Goal: Information Seeking & Learning: Learn about a topic

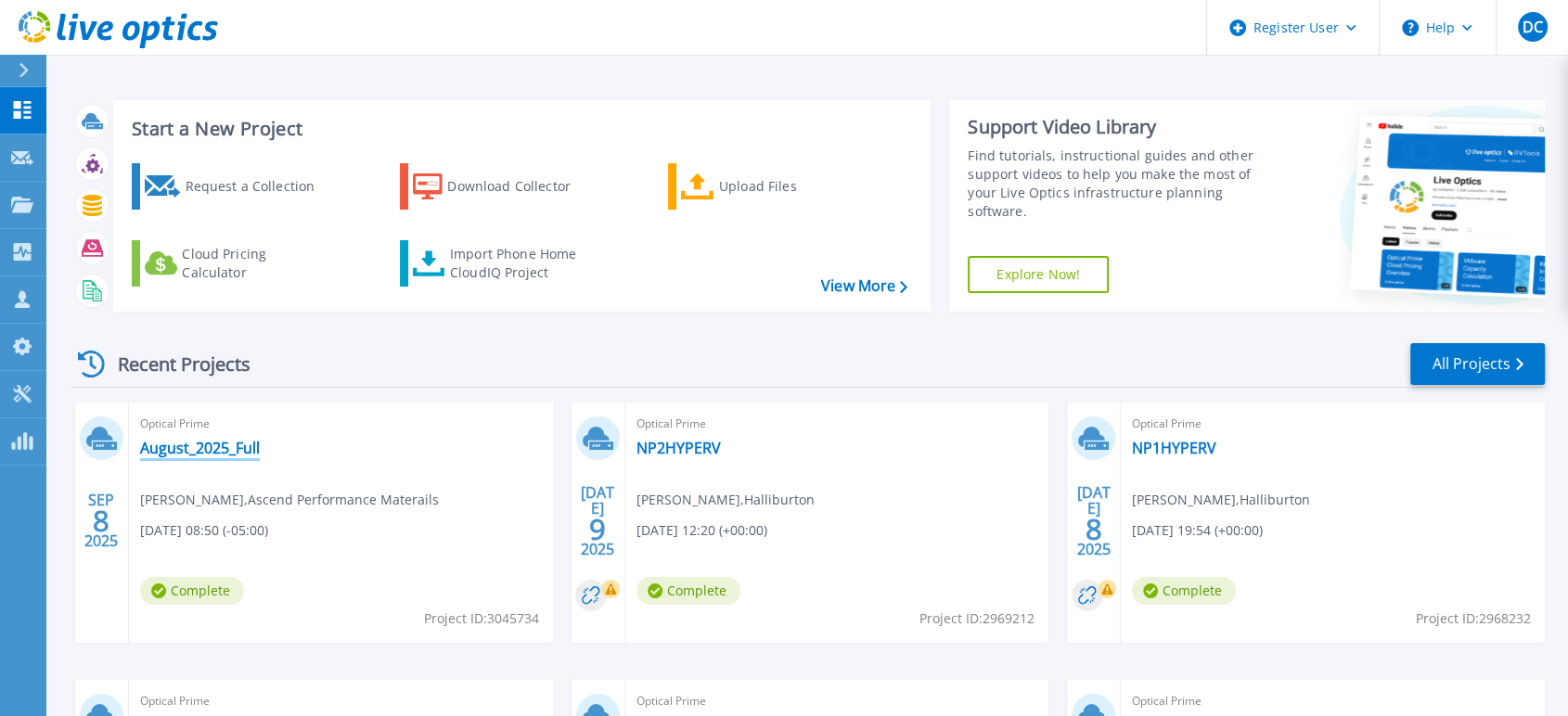
click at [186, 450] on link "August_2025_Full" at bounding box center [200, 448] width 119 height 19
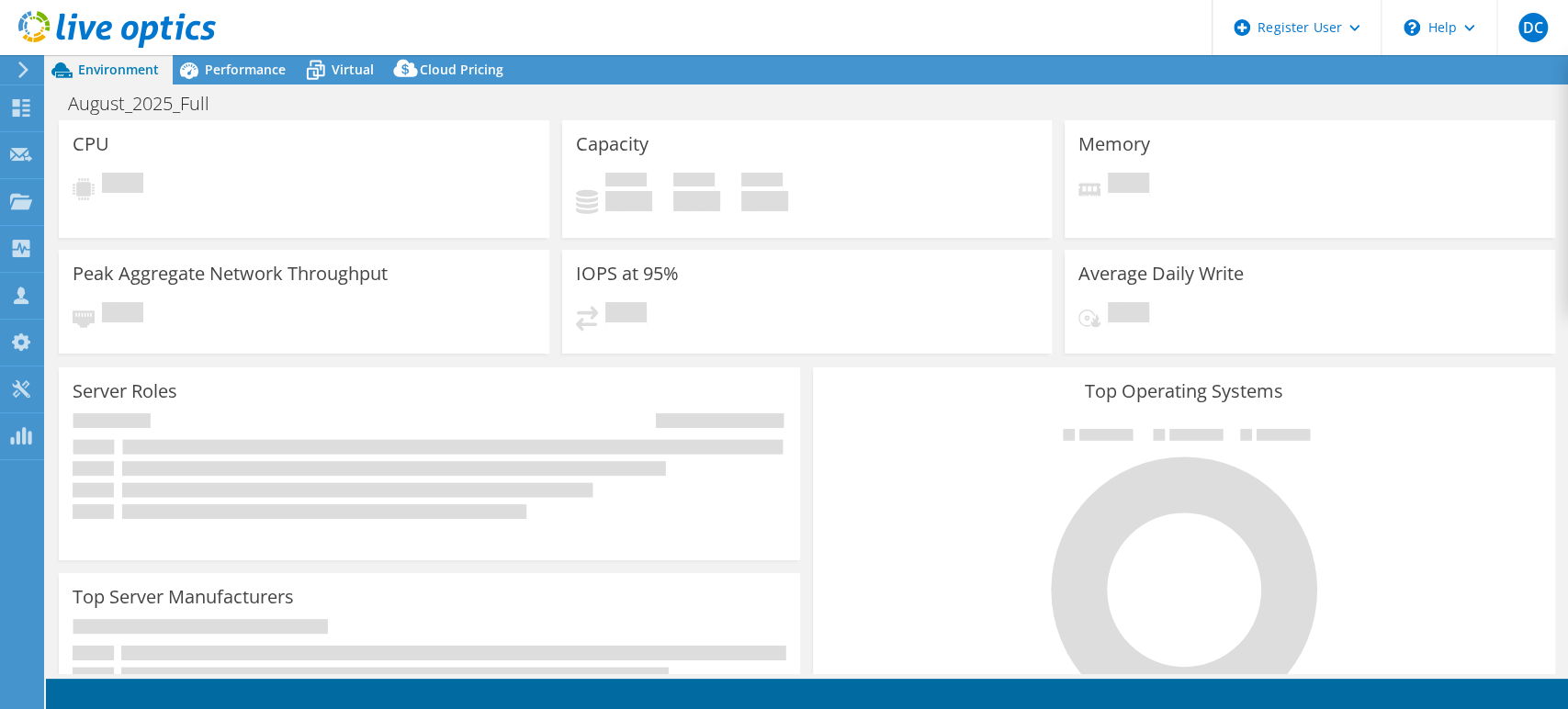
select select "USD"
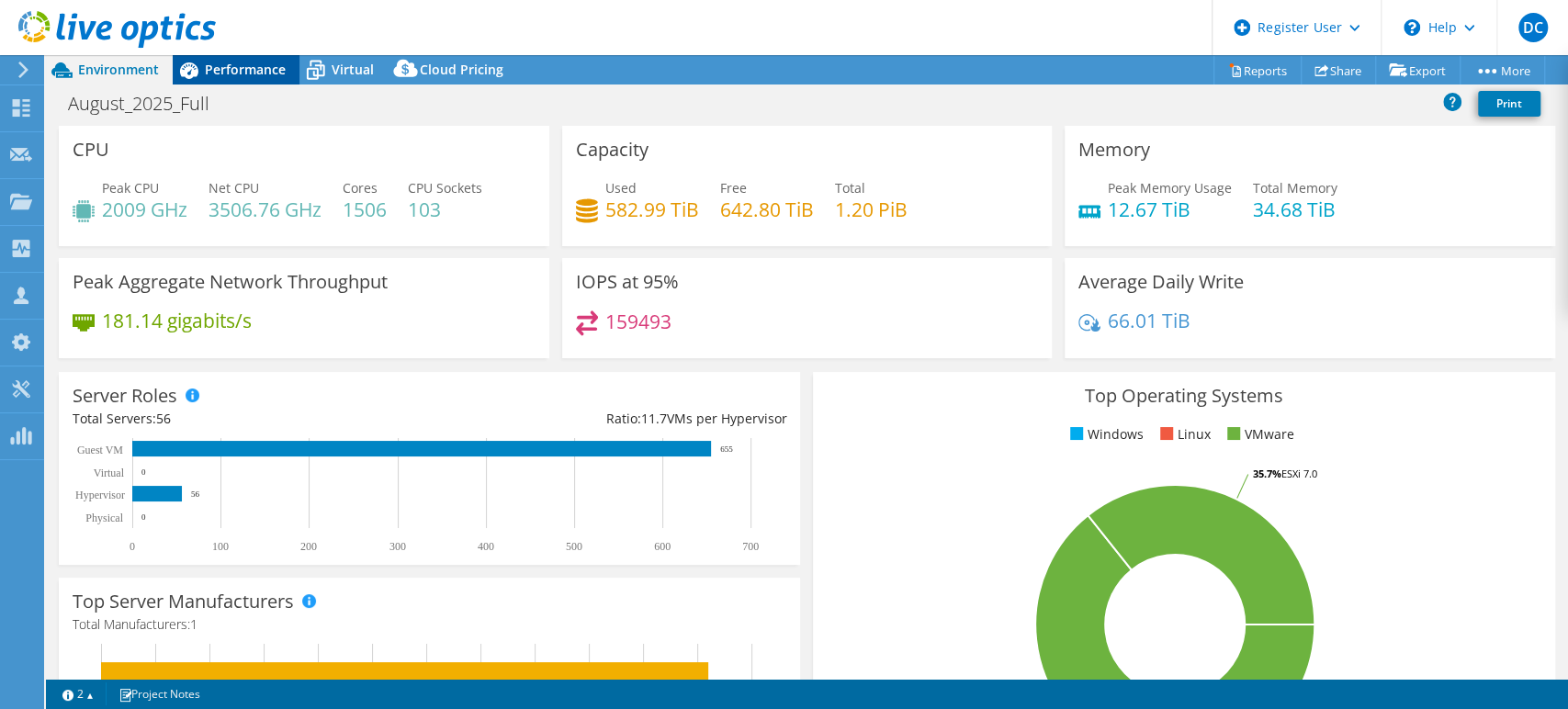
click at [225, 65] on span "Performance" at bounding box center [245, 70] width 81 height 18
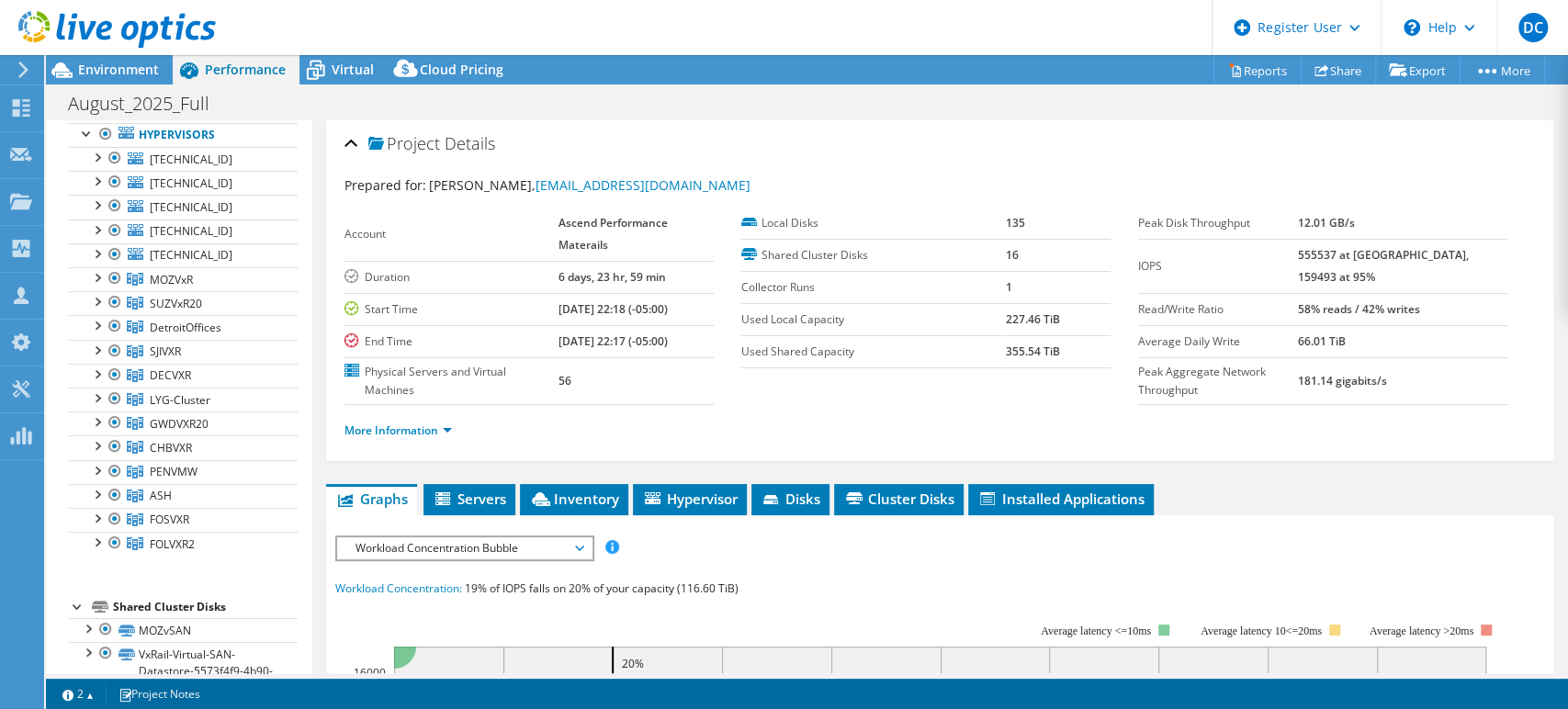
scroll to position [204, 0]
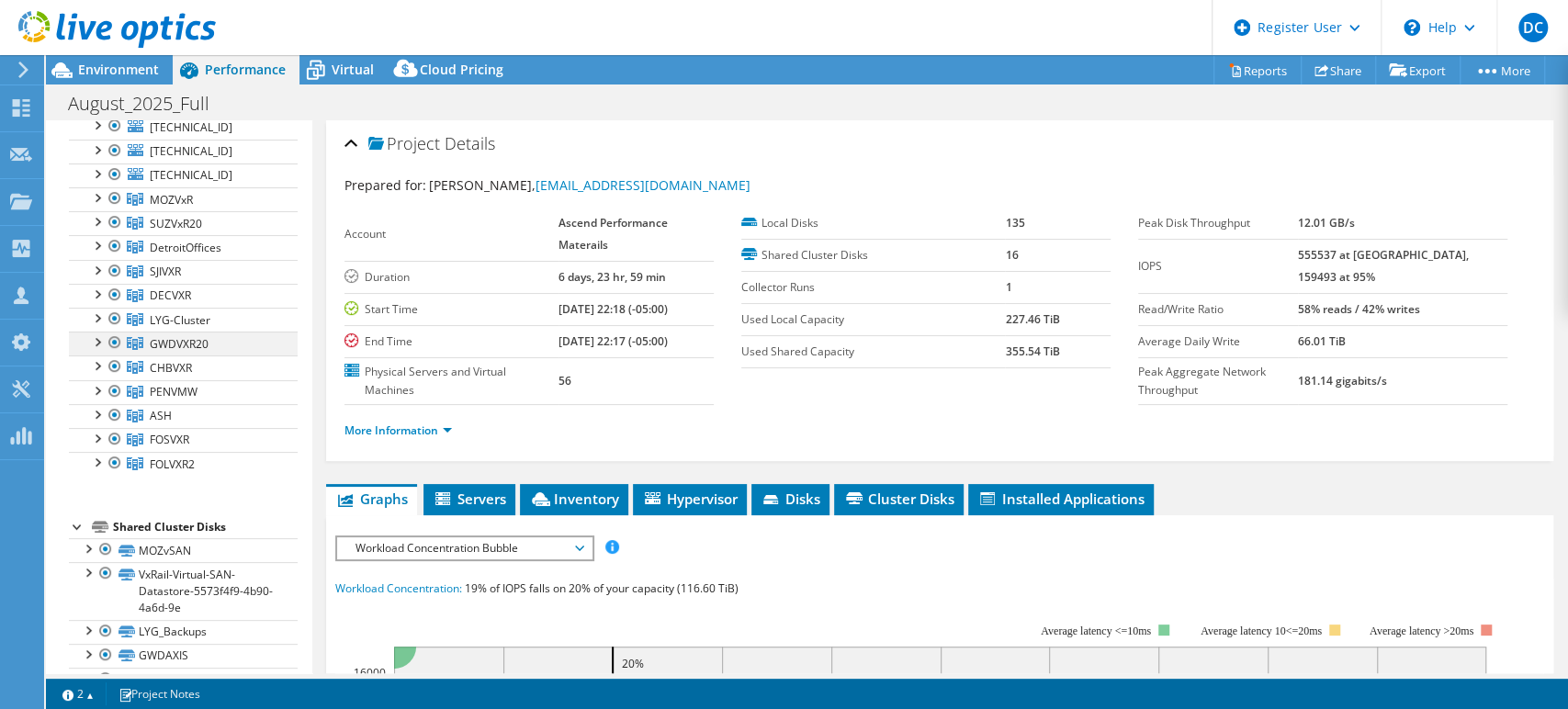
click at [95, 338] on div at bounding box center [96, 341] width 19 height 19
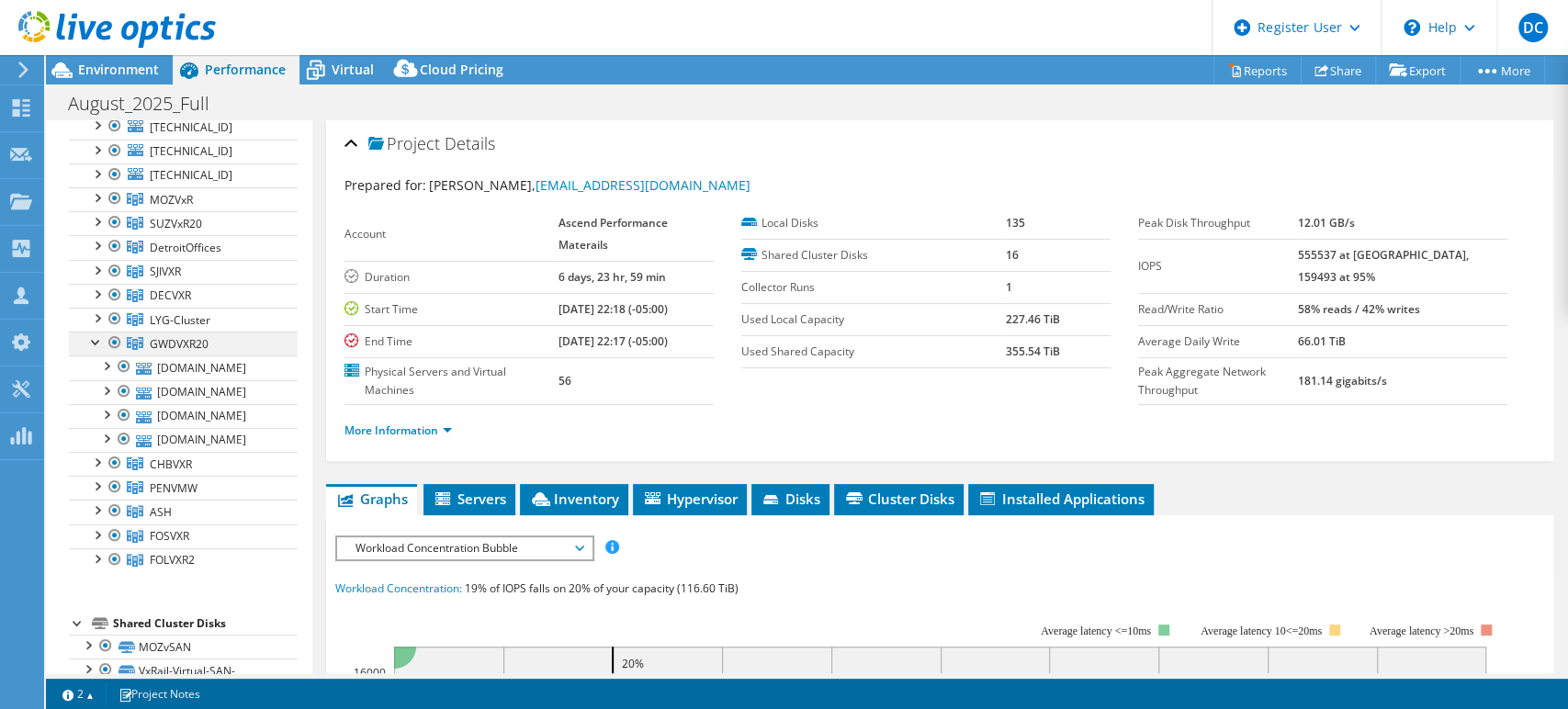
click at [95, 338] on div at bounding box center [96, 341] width 19 height 19
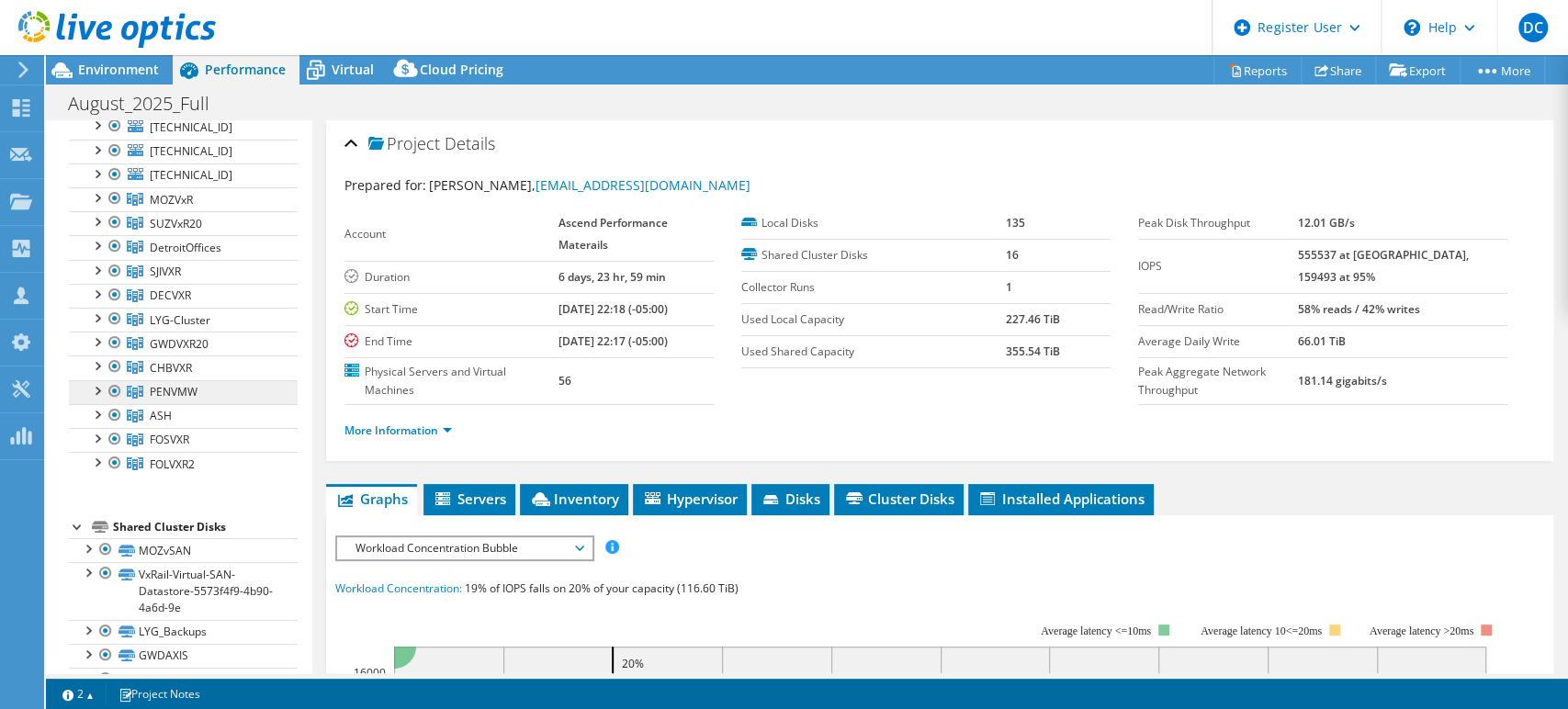
scroll to position [0, 0]
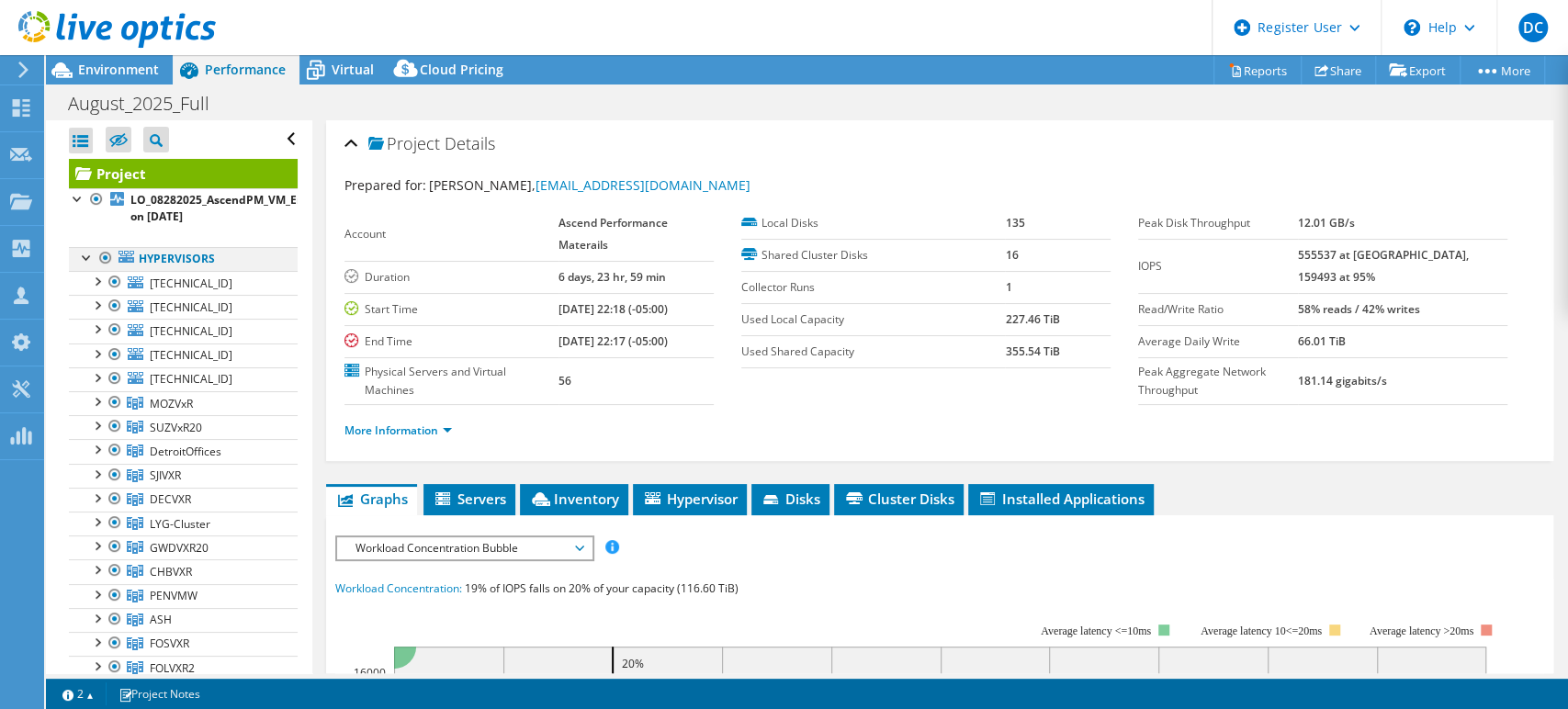
click at [105, 256] on div at bounding box center [105, 258] width 19 height 22
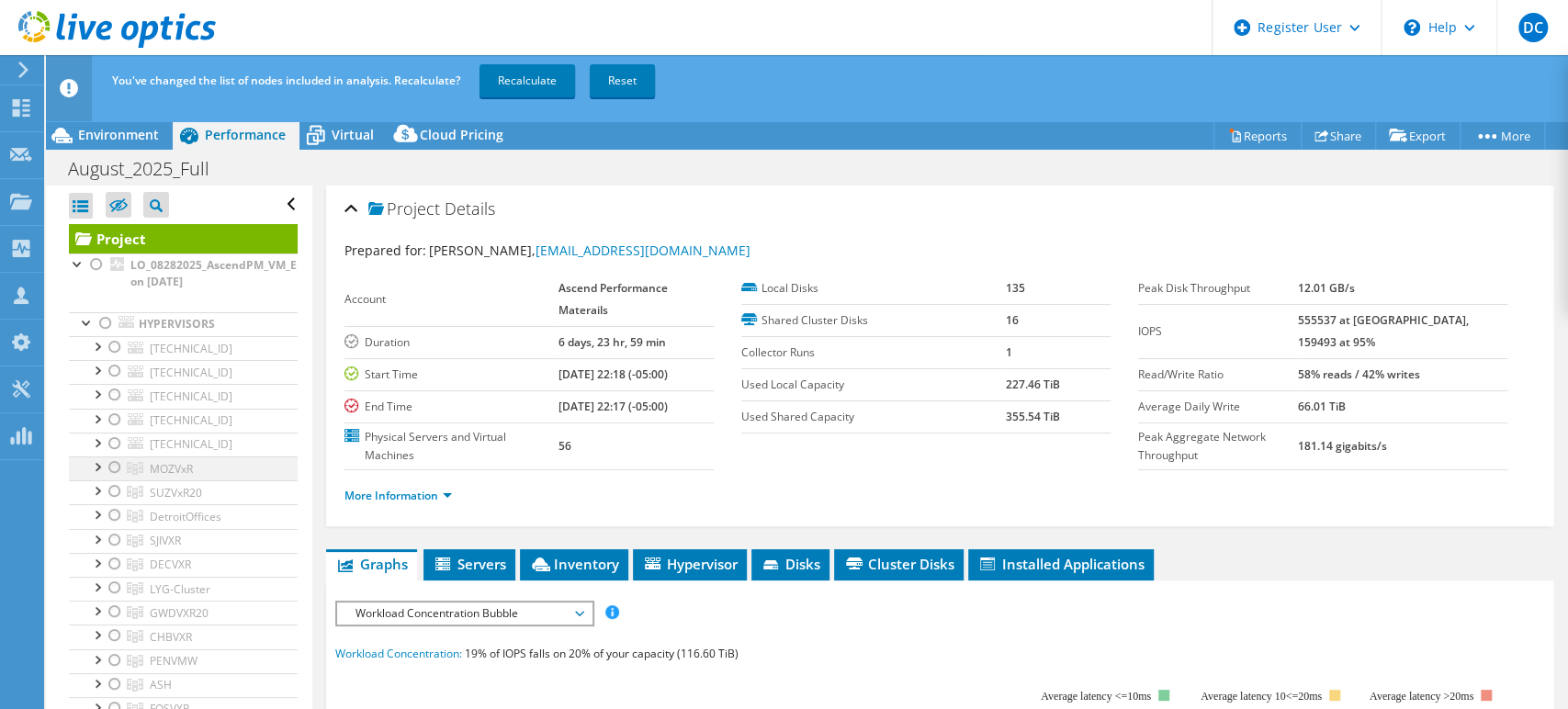
click at [113, 463] on div at bounding box center [114, 468] width 19 height 22
click at [524, 77] on link "Recalculate" at bounding box center [527, 81] width 95 height 33
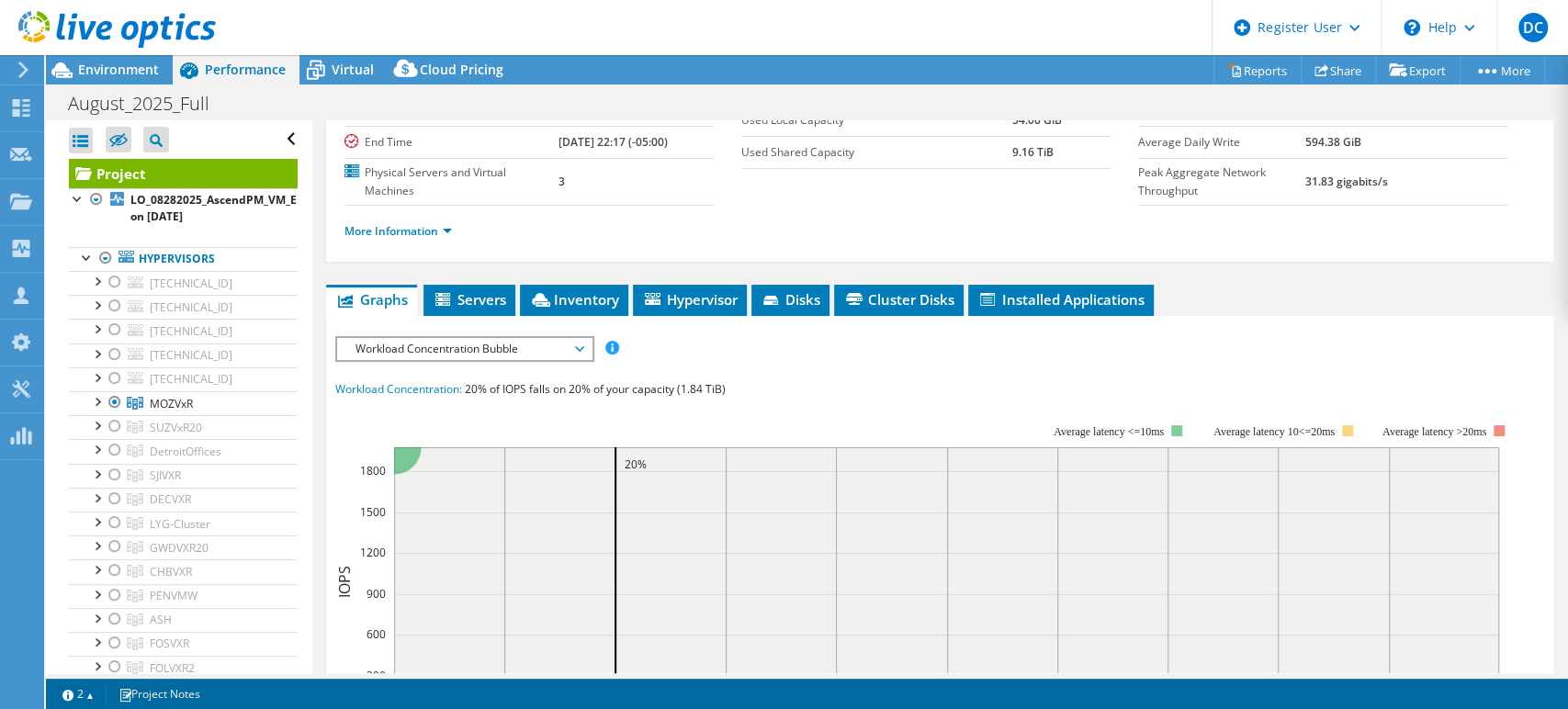
scroll to position [204, 0]
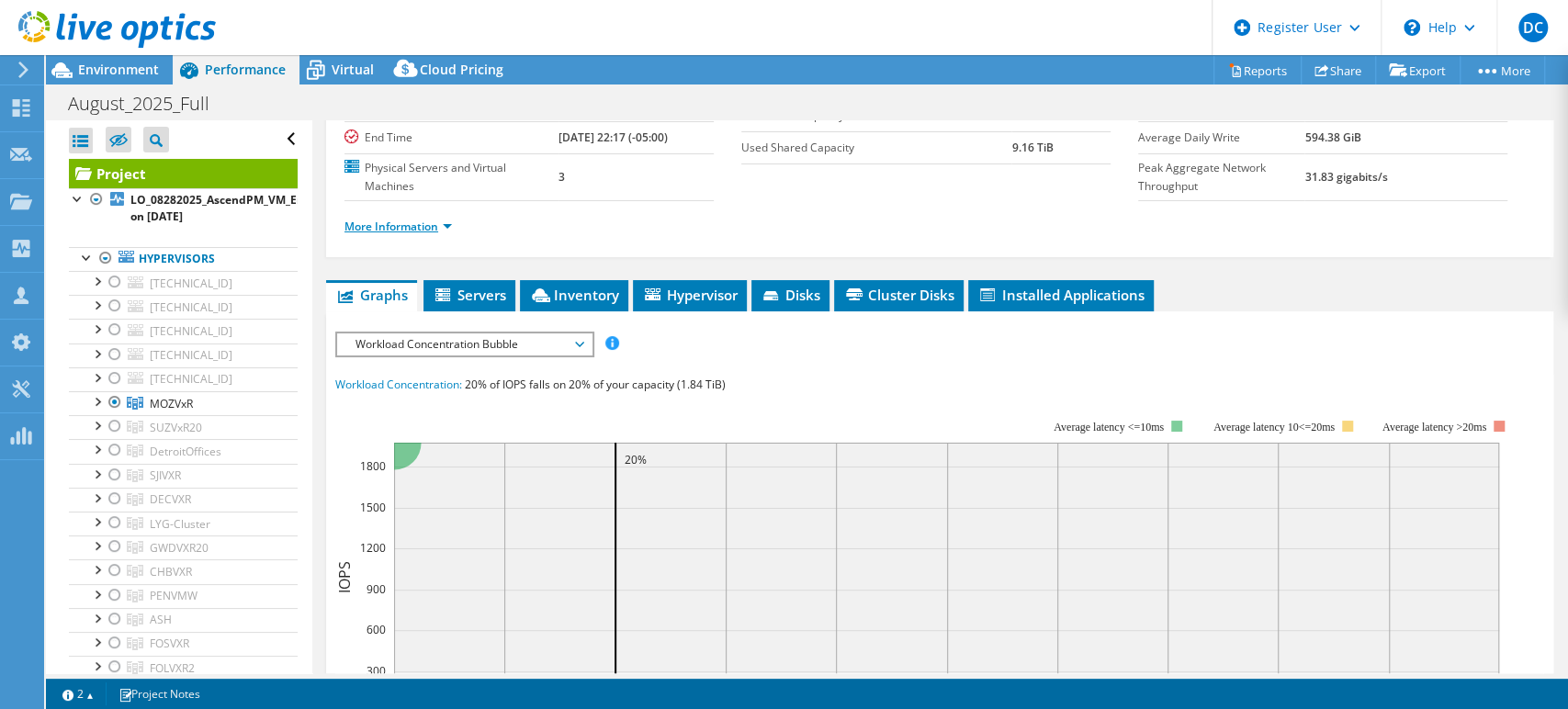
click at [448, 226] on link "More Information" at bounding box center [398, 226] width 107 height 16
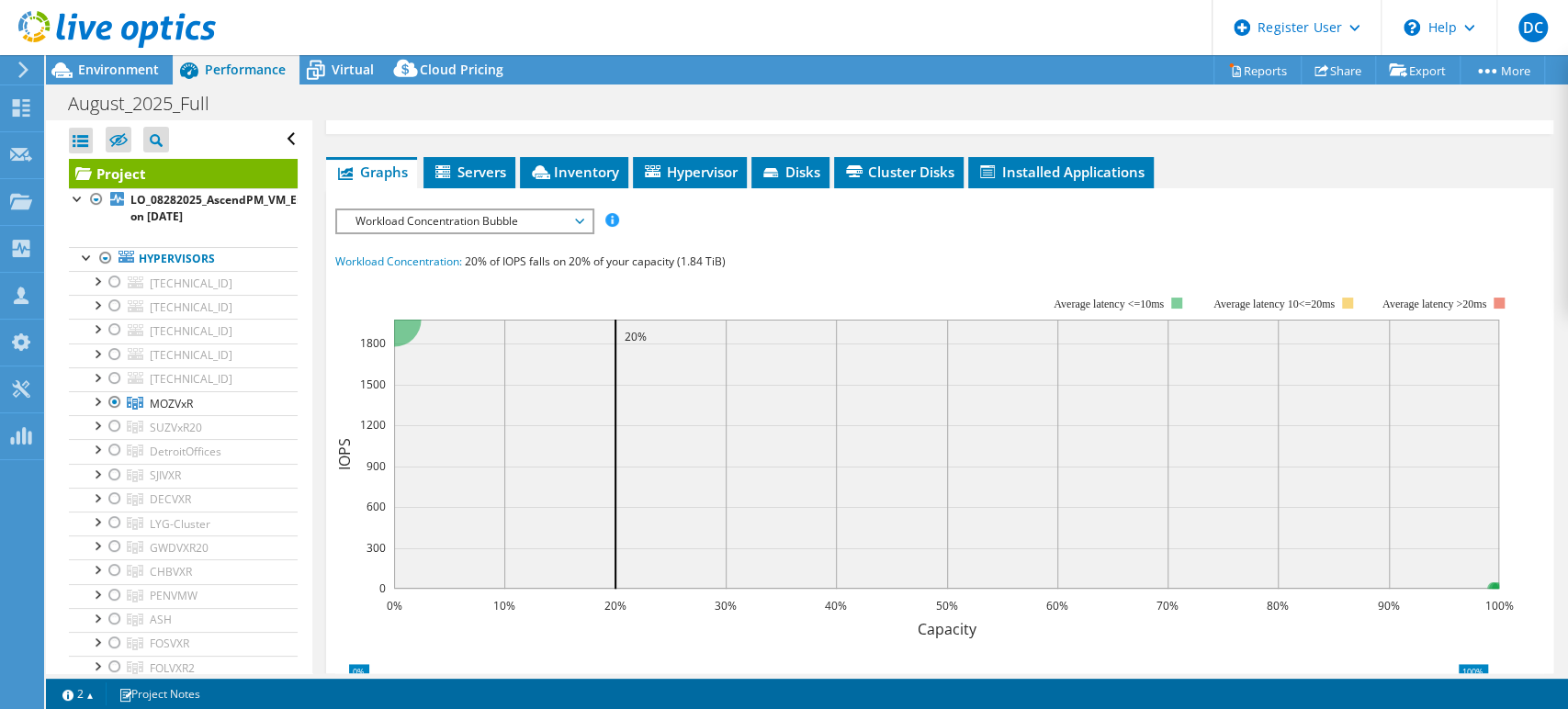
scroll to position [612, 0]
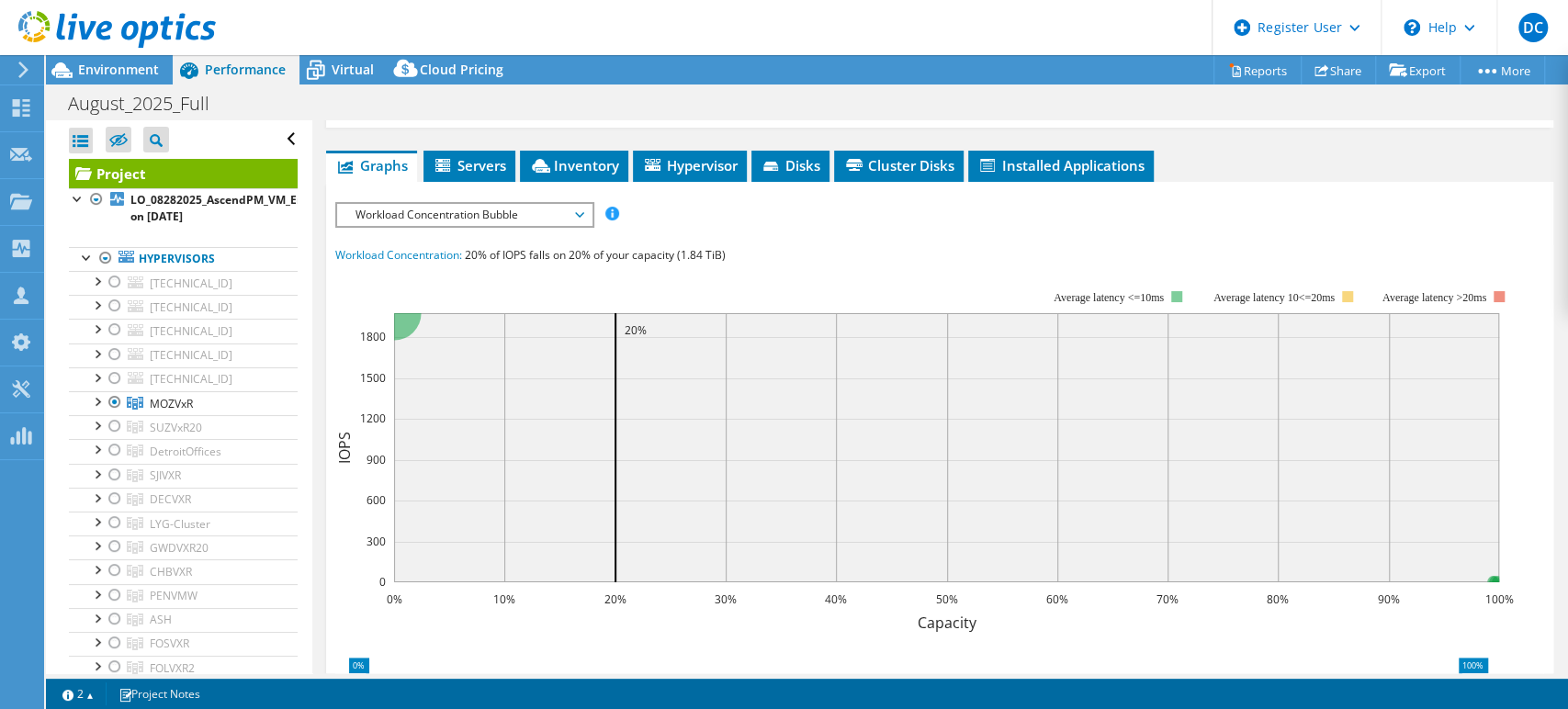
click at [578, 214] on span "Workload Concentration Bubble" at bounding box center [465, 215] width 236 height 22
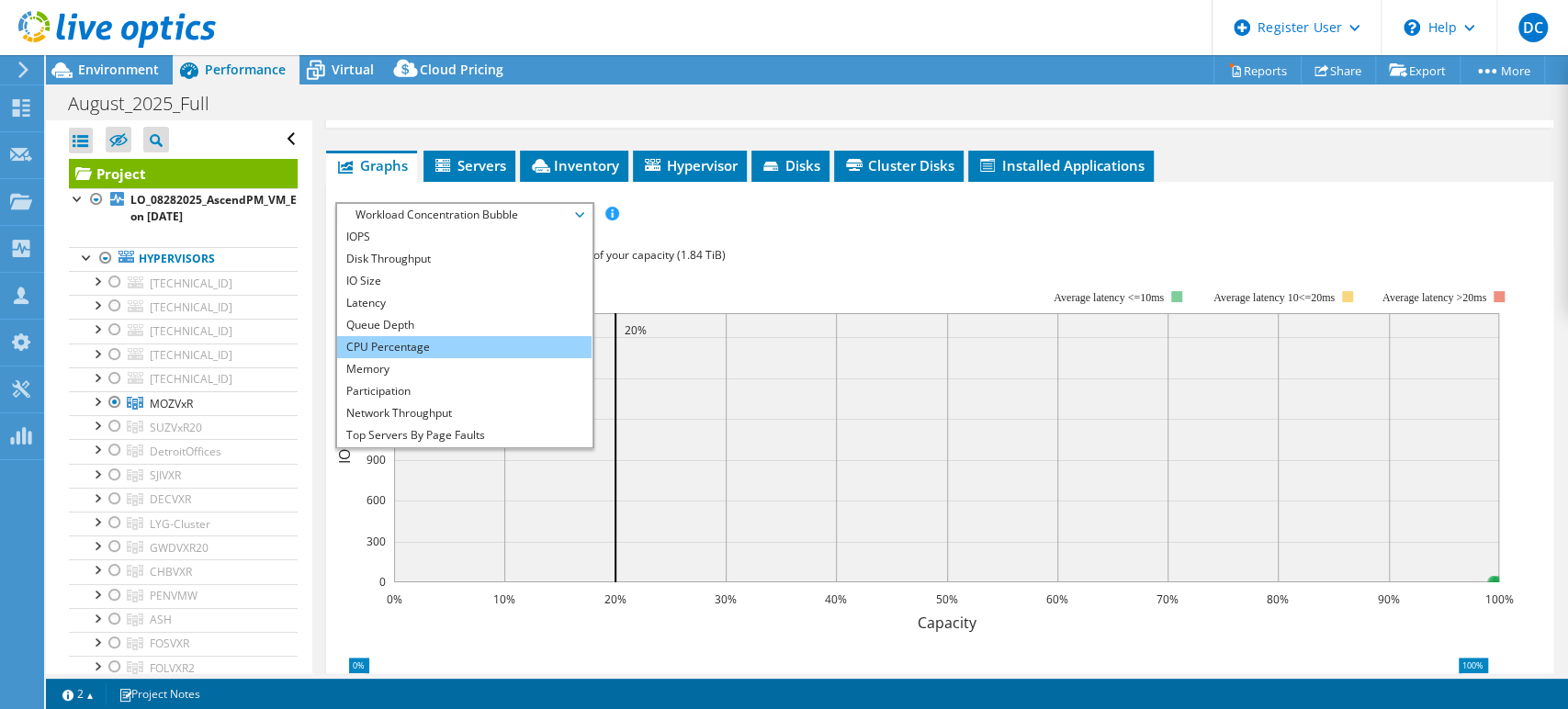
click at [399, 347] on li "CPU Percentage" at bounding box center [465, 348] width 255 height 22
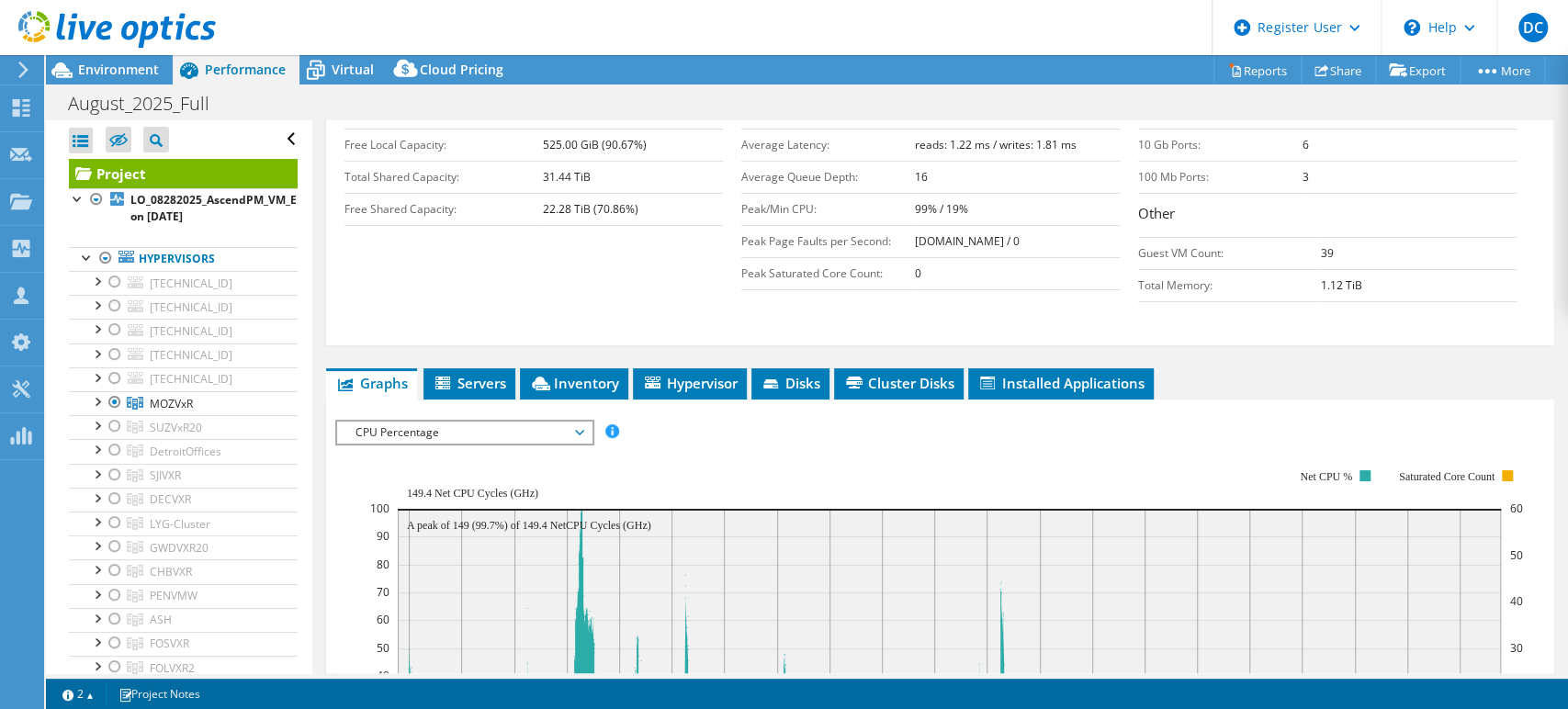
scroll to position [0, 0]
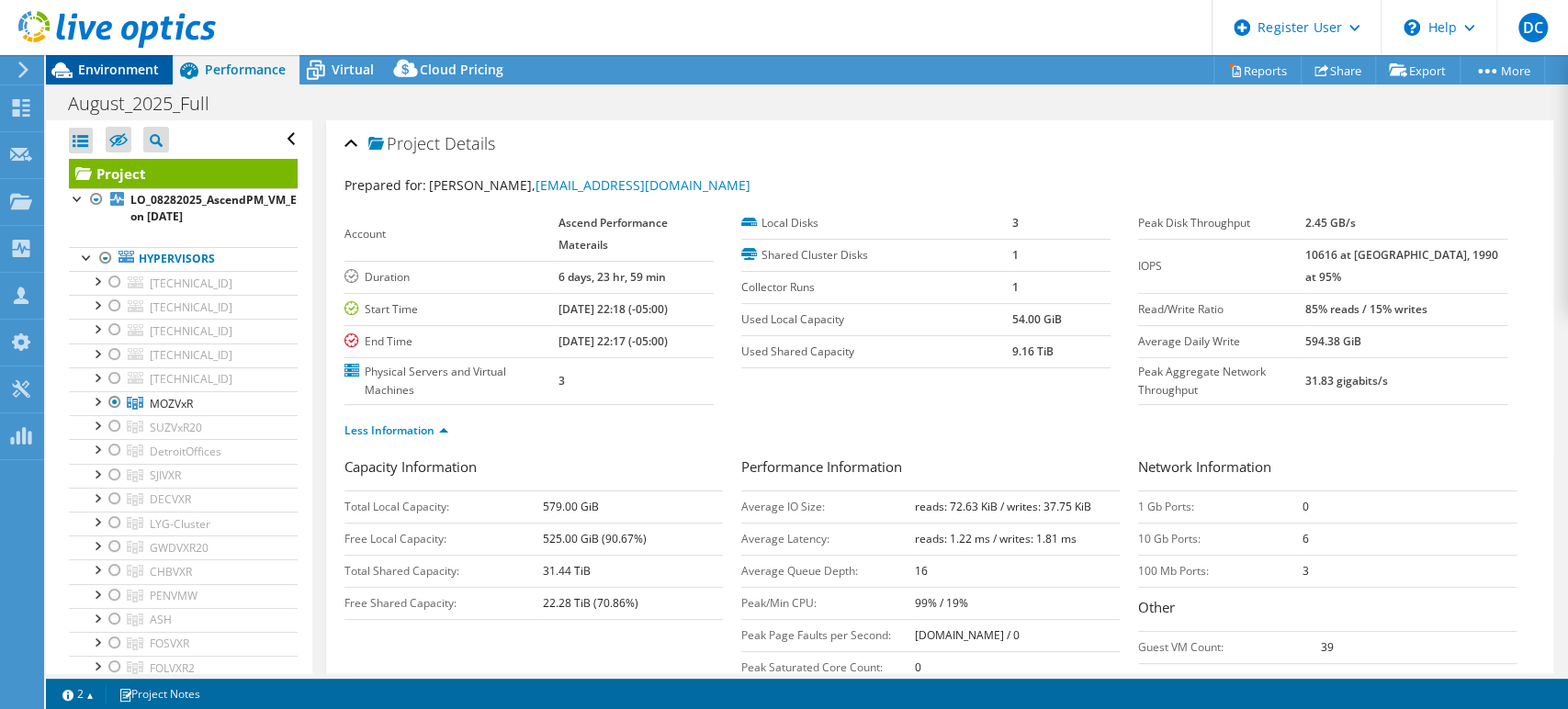
click at [117, 63] on span "Environment" at bounding box center [118, 70] width 81 height 18
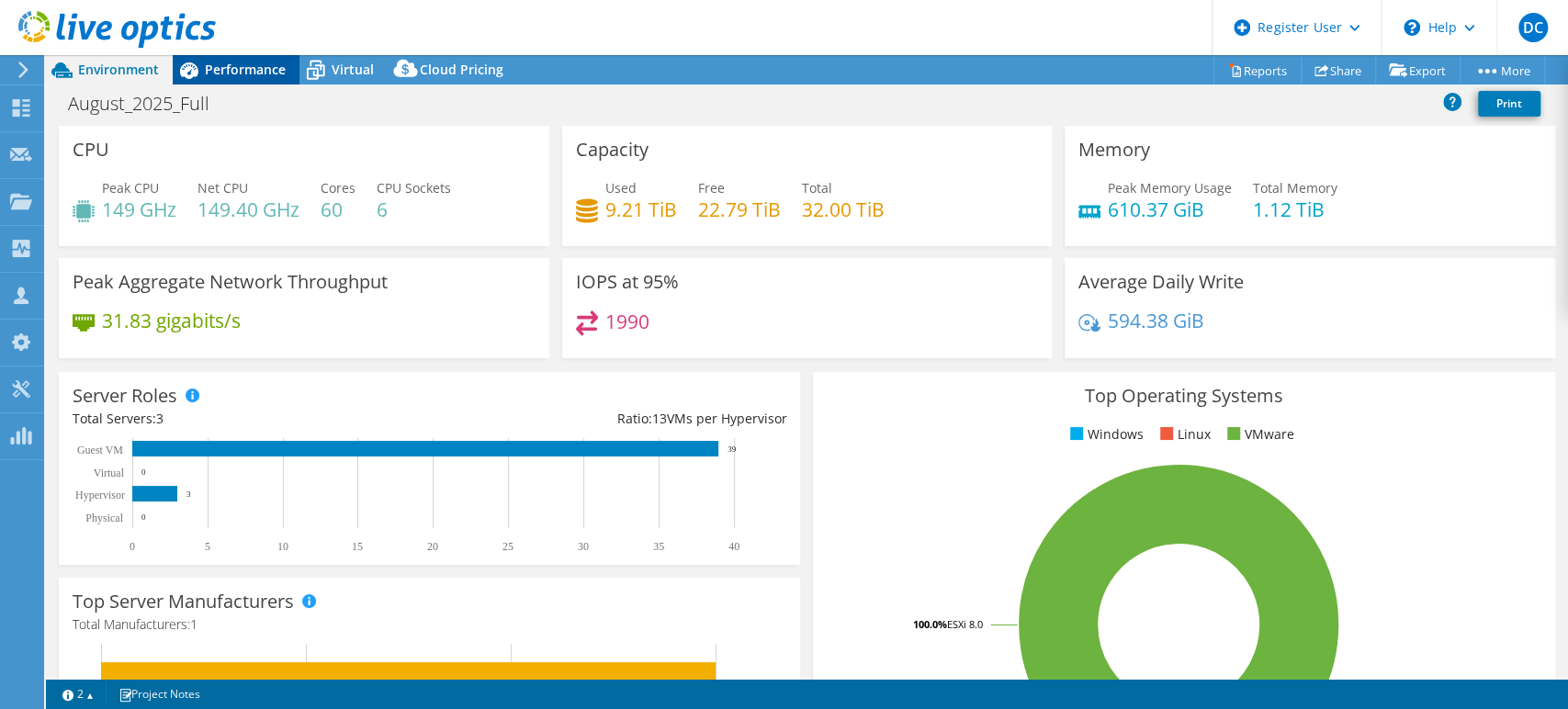
click at [238, 76] on span "Performance" at bounding box center [245, 70] width 81 height 18
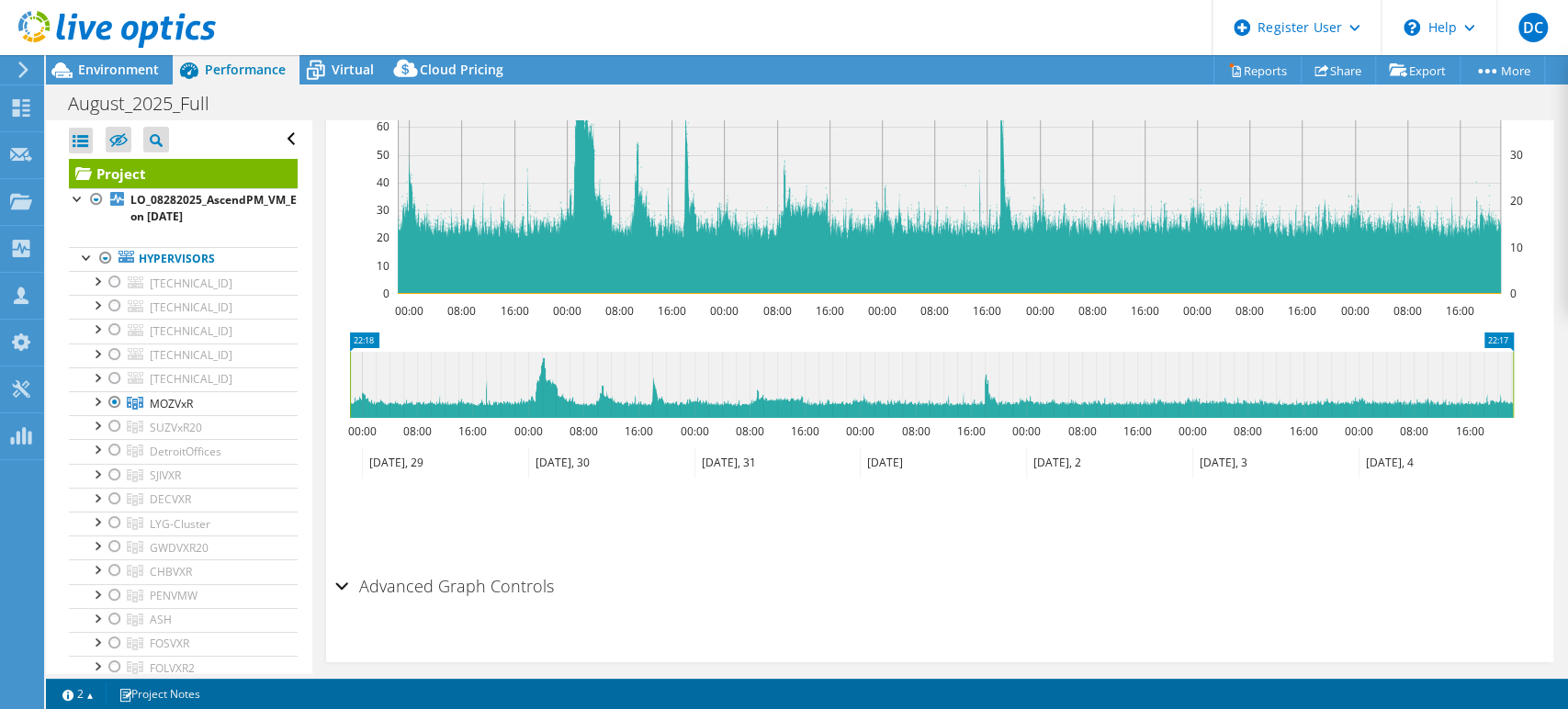
scroll to position [904, 0]
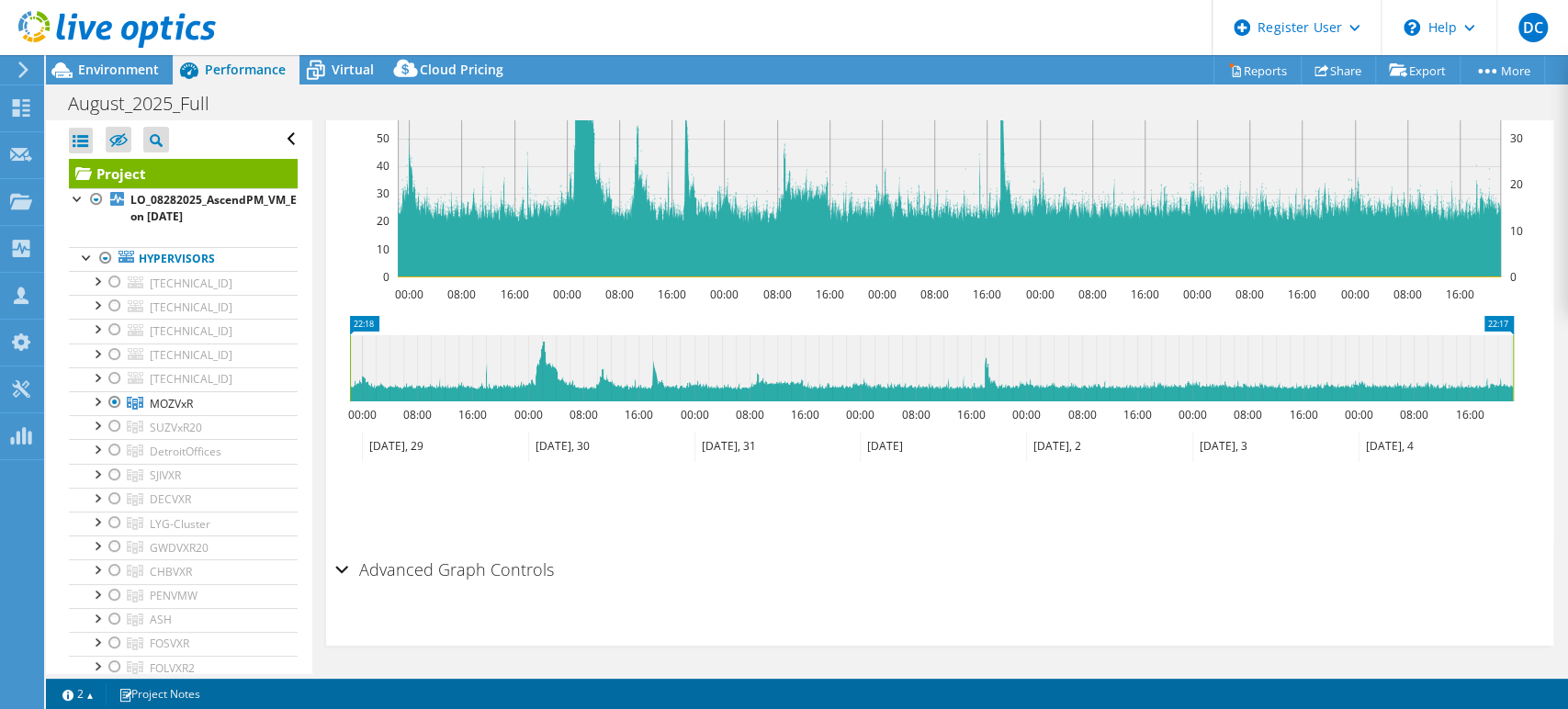
click at [343, 568] on div "Advanced Graph Controls" at bounding box center [940, 571] width 1209 height 39
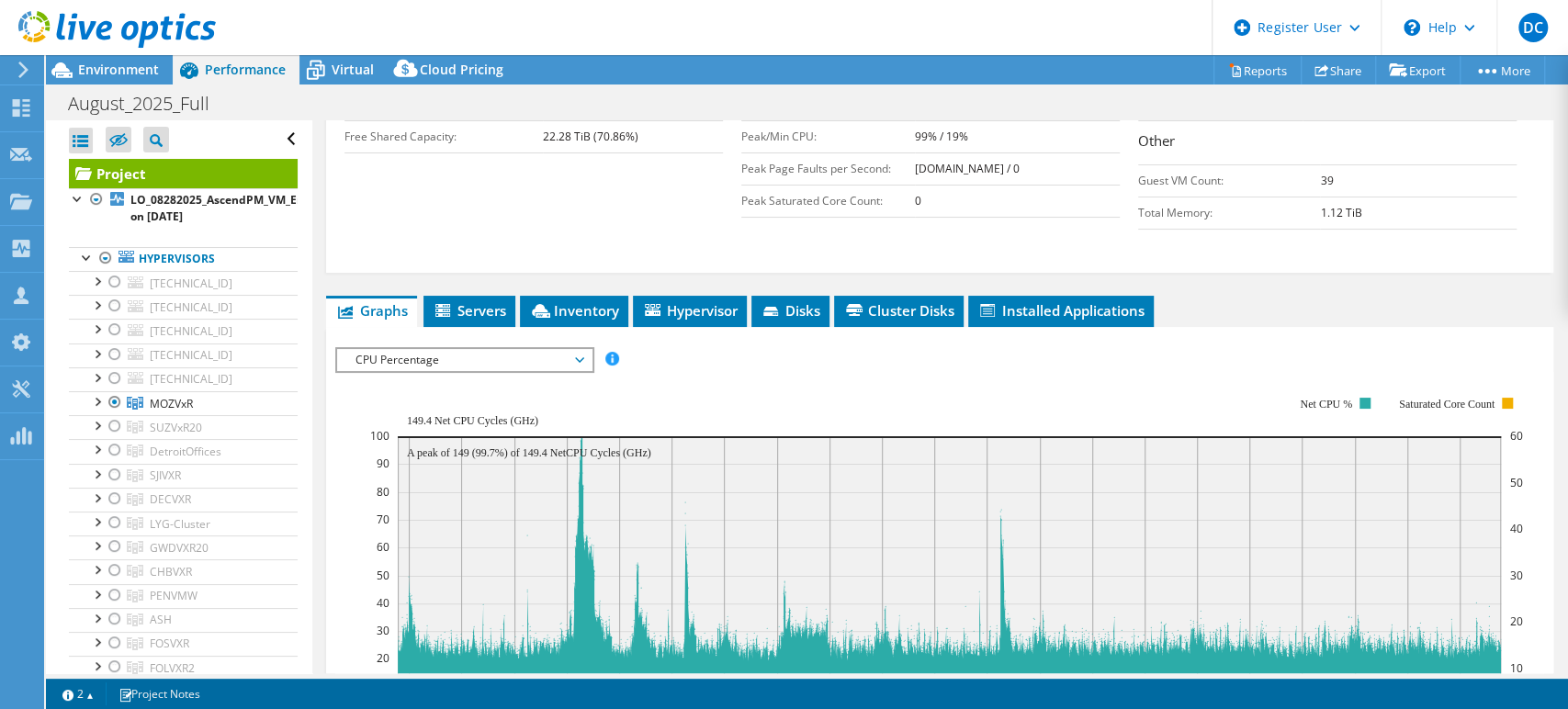
scroll to position [0, 0]
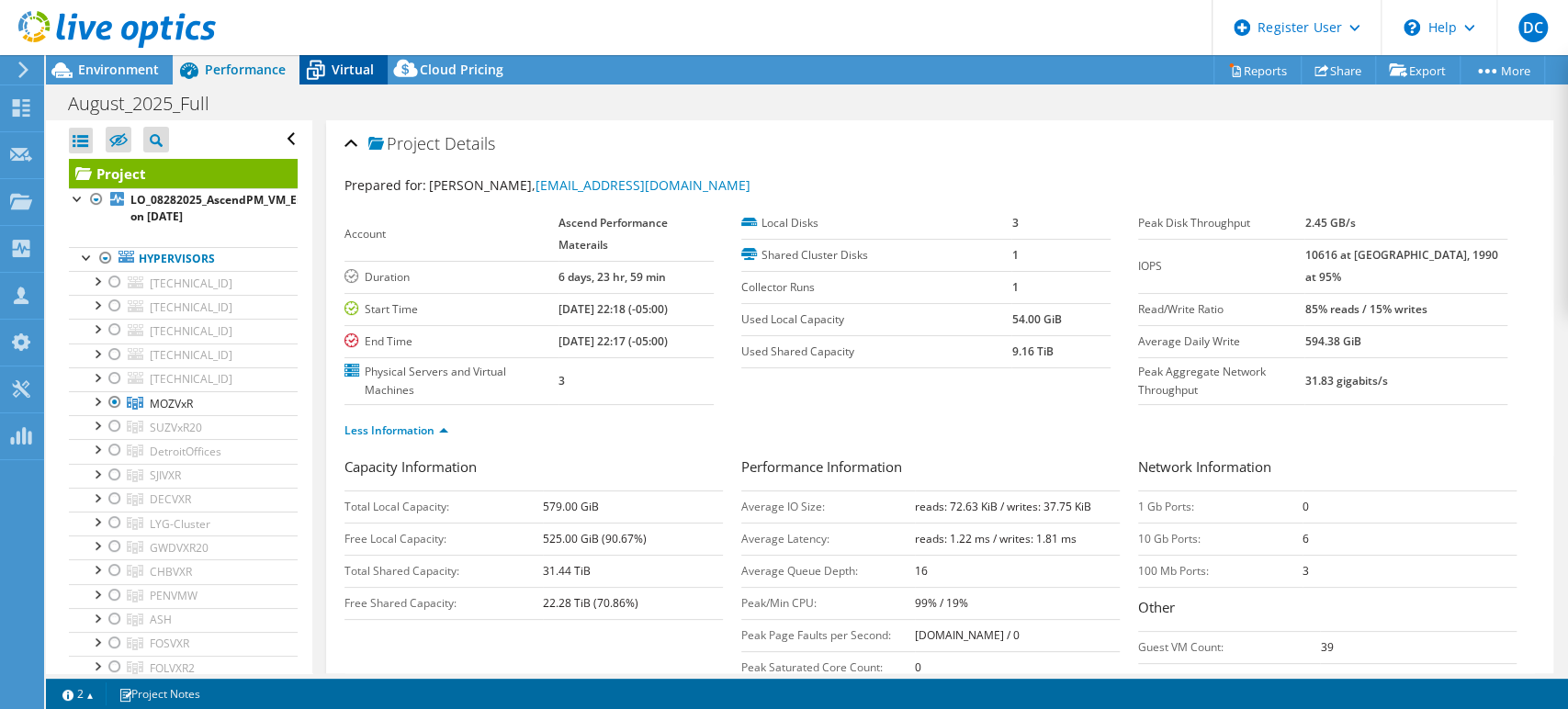
click at [333, 70] on span "Virtual" at bounding box center [352, 70] width 42 height 18
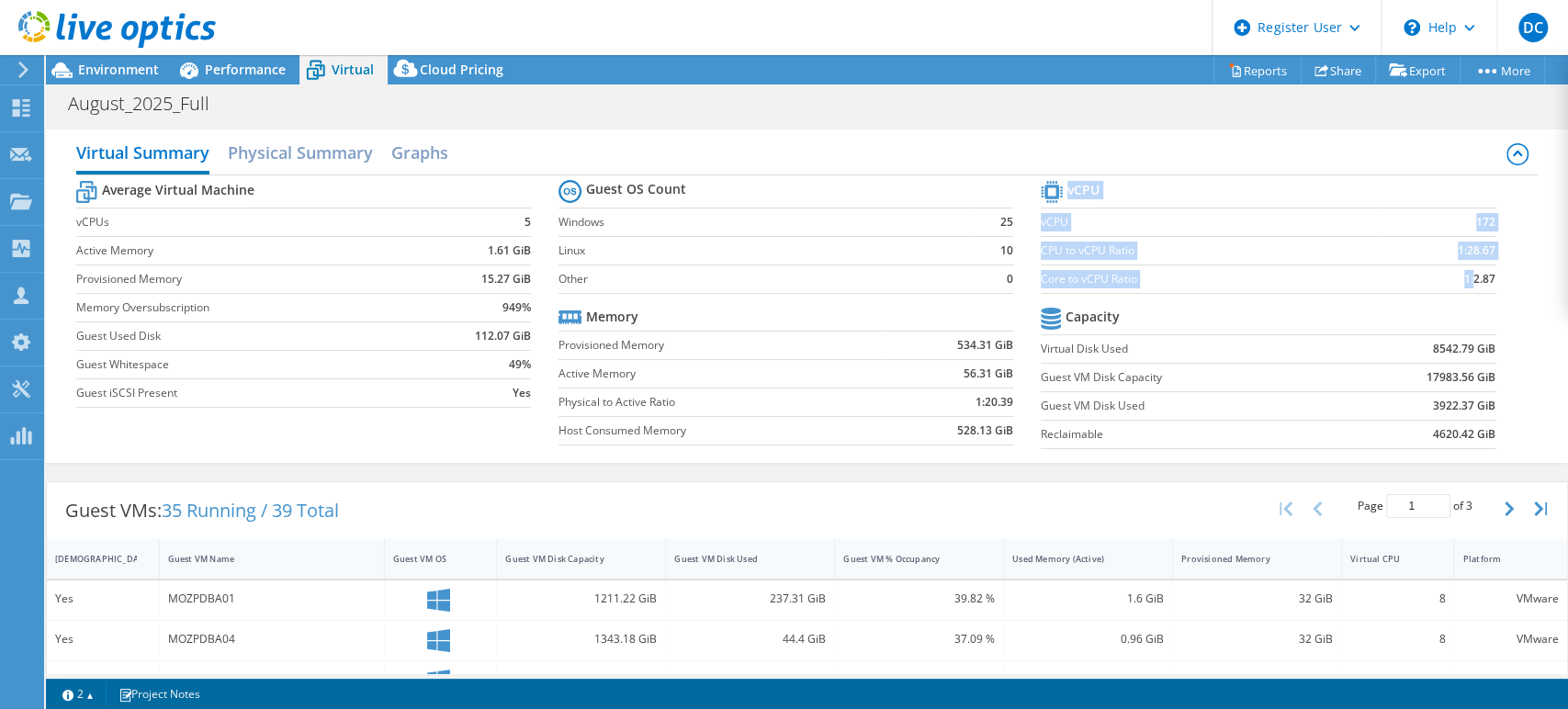
drag, startPoint x: 1457, startPoint y: 275, endPoint x: 1484, endPoint y: 275, distance: 27.0
click at [1484, 275] on section "vCPU vCPU 172 CPU to vCPU Ratio 1:28.67 Core to vCPU Ratio 1:2.87 Capacity Virt…" at bounding box center [1282, 317] width 482 height 283
copy tbody "vCPU vCPU 172 CPU to vCPU Ratio 1:28.67 Core to vCPU Ratio 1:"
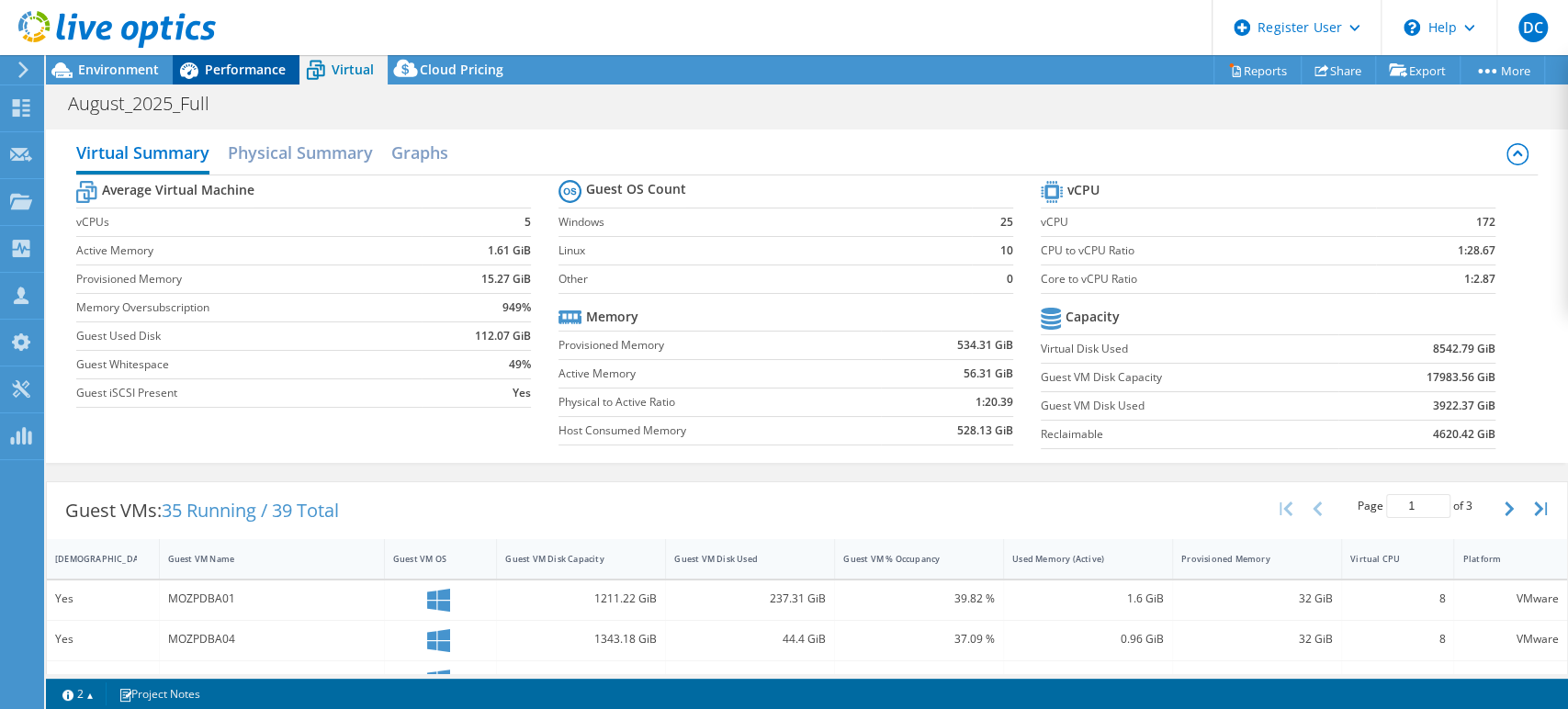
click at [249, 71] on span "Performance" at bounding box center [245, 70] width 81 height 18
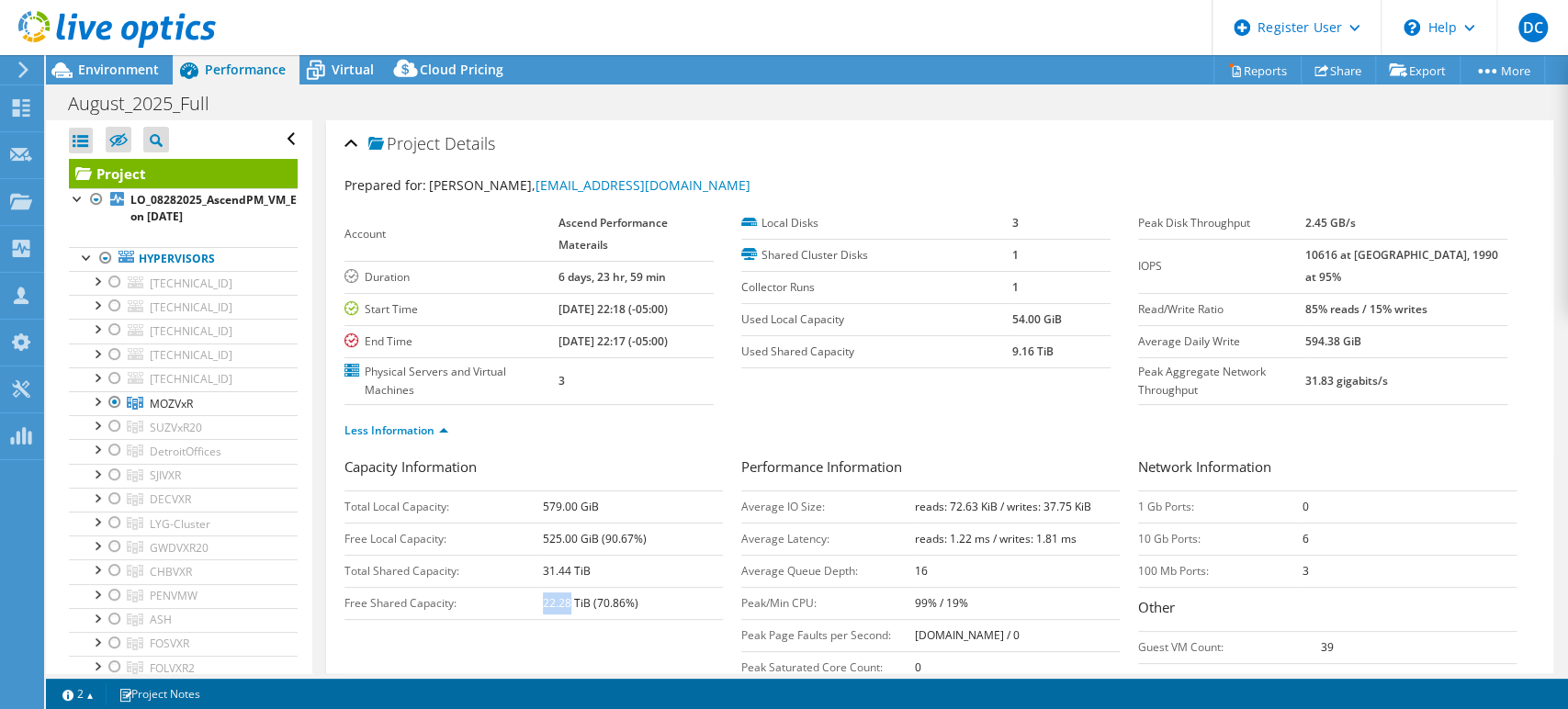
drag, startPoint x: 543, startPoint y: 601, endPoint x: 566, endPoint y: 601, distance: 23.0
click at [566, 601] on b "22.28 TiB (70.86%)" at bounding box center [591, 604] width 95 height 16
copy b "22.28"
drag, startPoint x: 1000, startPoint y: 352, endPoint x: 1022, endPoint y: 352, distance: 22.0
click at [1022, 352] on tr "Used Shared Capacity 9.16 TiB" at bounding box center [925, 352] width 369 height 32
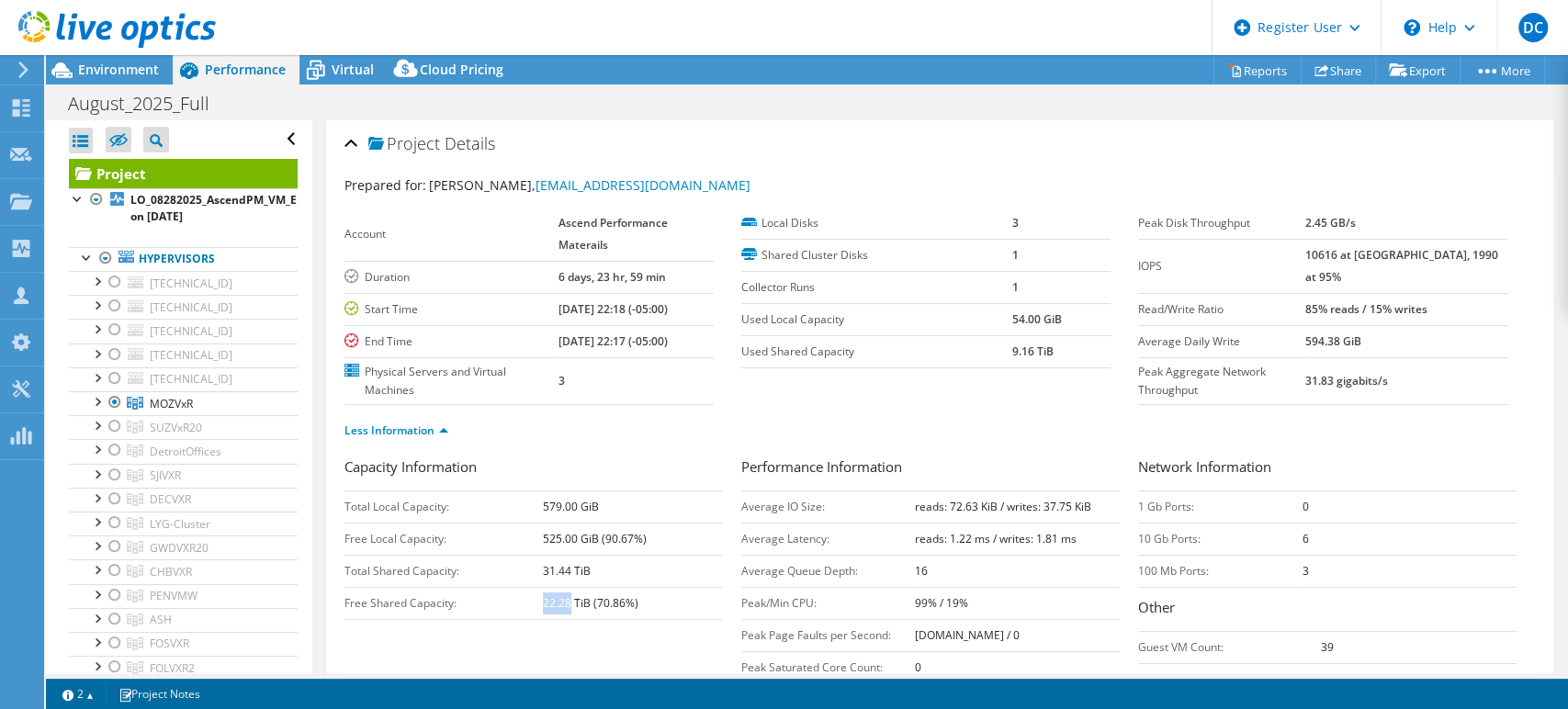
copy tr "9.16"
click at [908, 130] on div "Project Details" at bounding box center [940, 145] width 1191 height 39
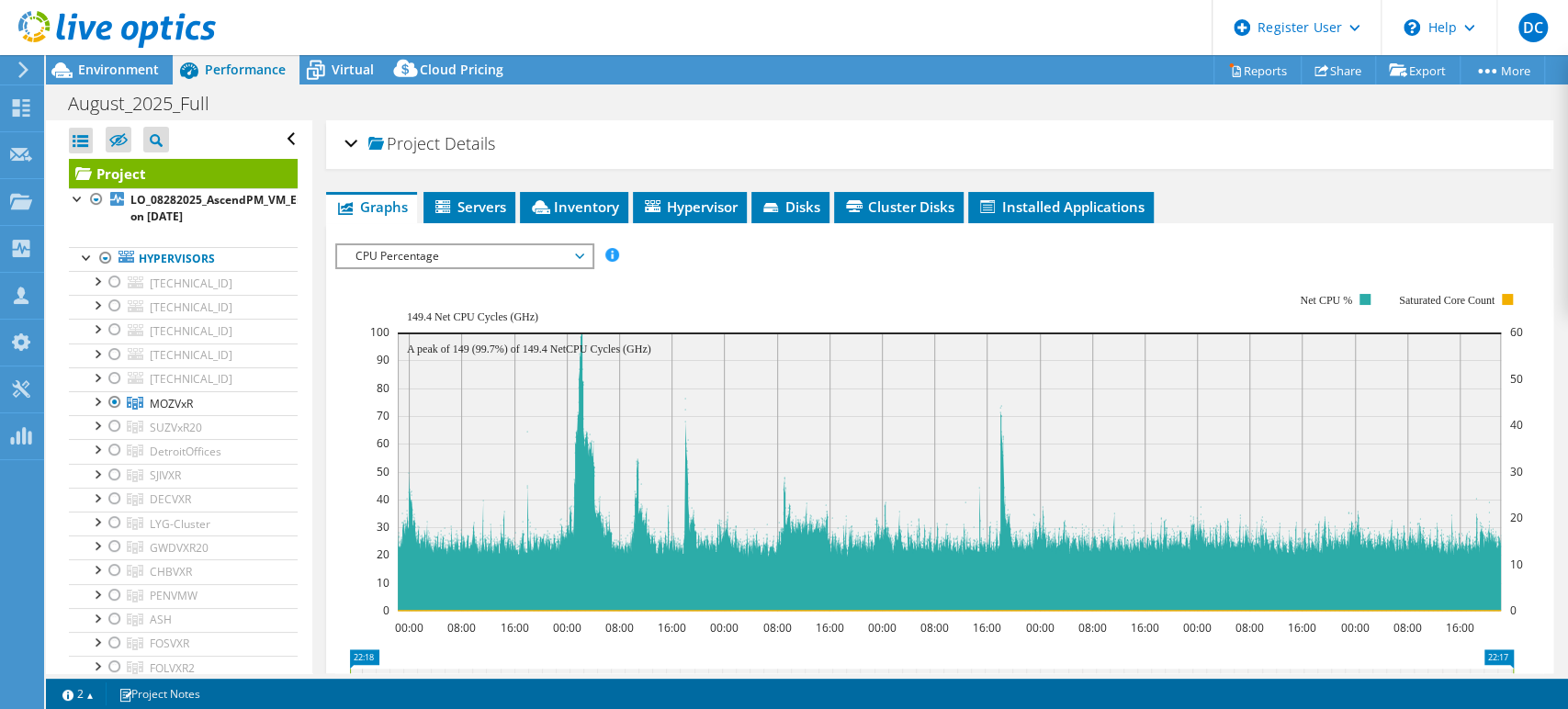
click at [908, 130] on div "Project Details" at bounding box center [940, 145] width 1191 height 39
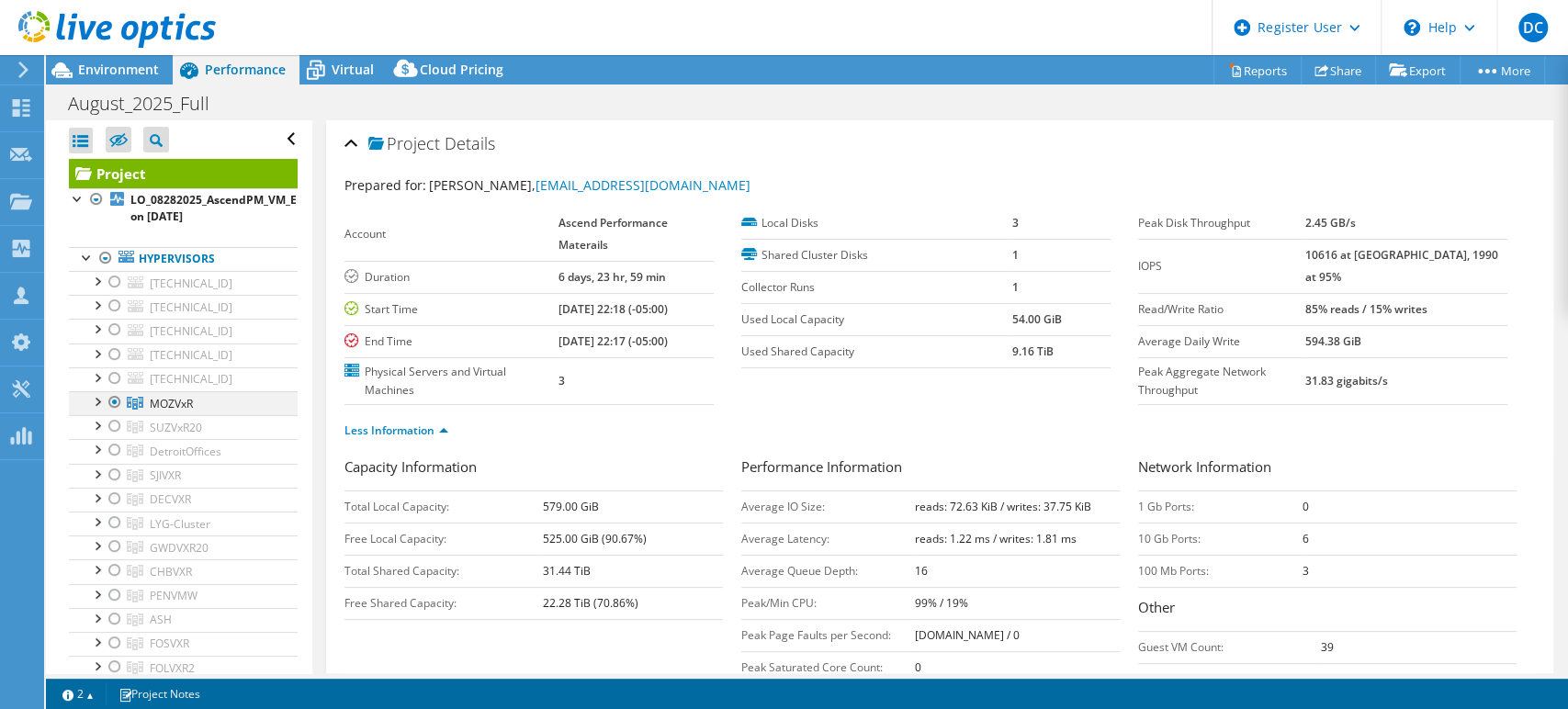
click at [113, 405] on div at bounding box center [114, 403] width 19 height 22
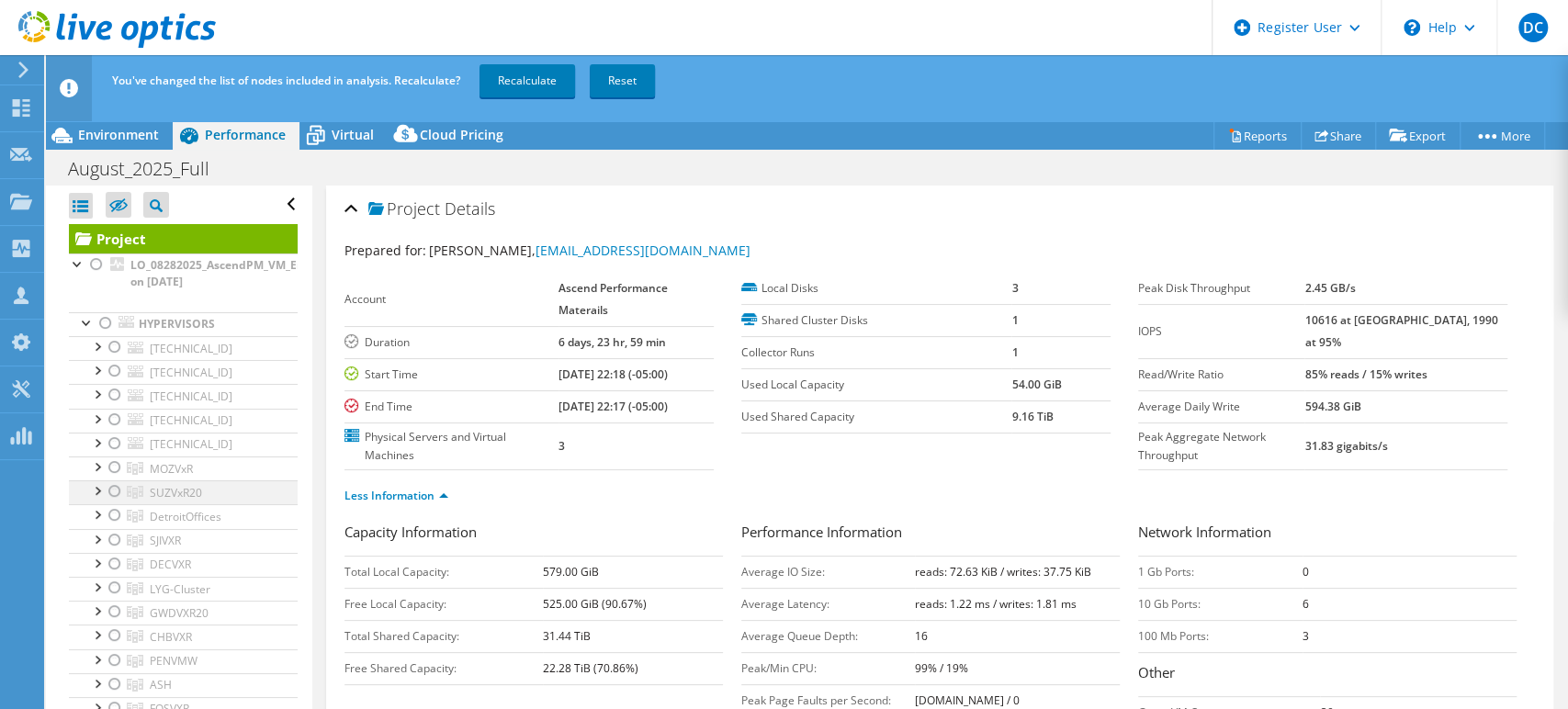
click at [117, 486] on div at bounding box center [114, 491] width 19 height 22
click at [524, 87] on link "Recalculate" at bounding box center [527, 81] width 95 height 33
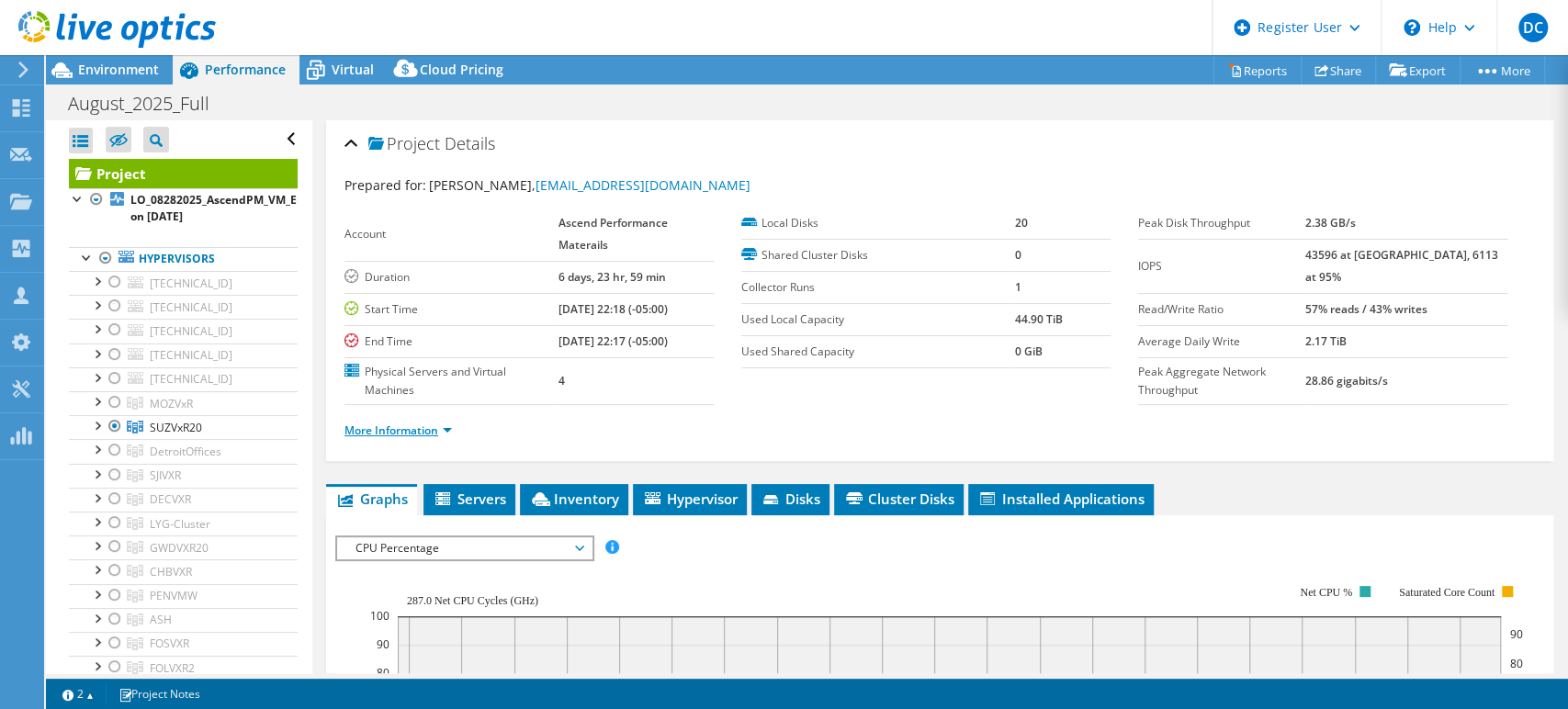
click at [451, 425] on link "More Information" at bounding box center [398, 430] width 107 height 16
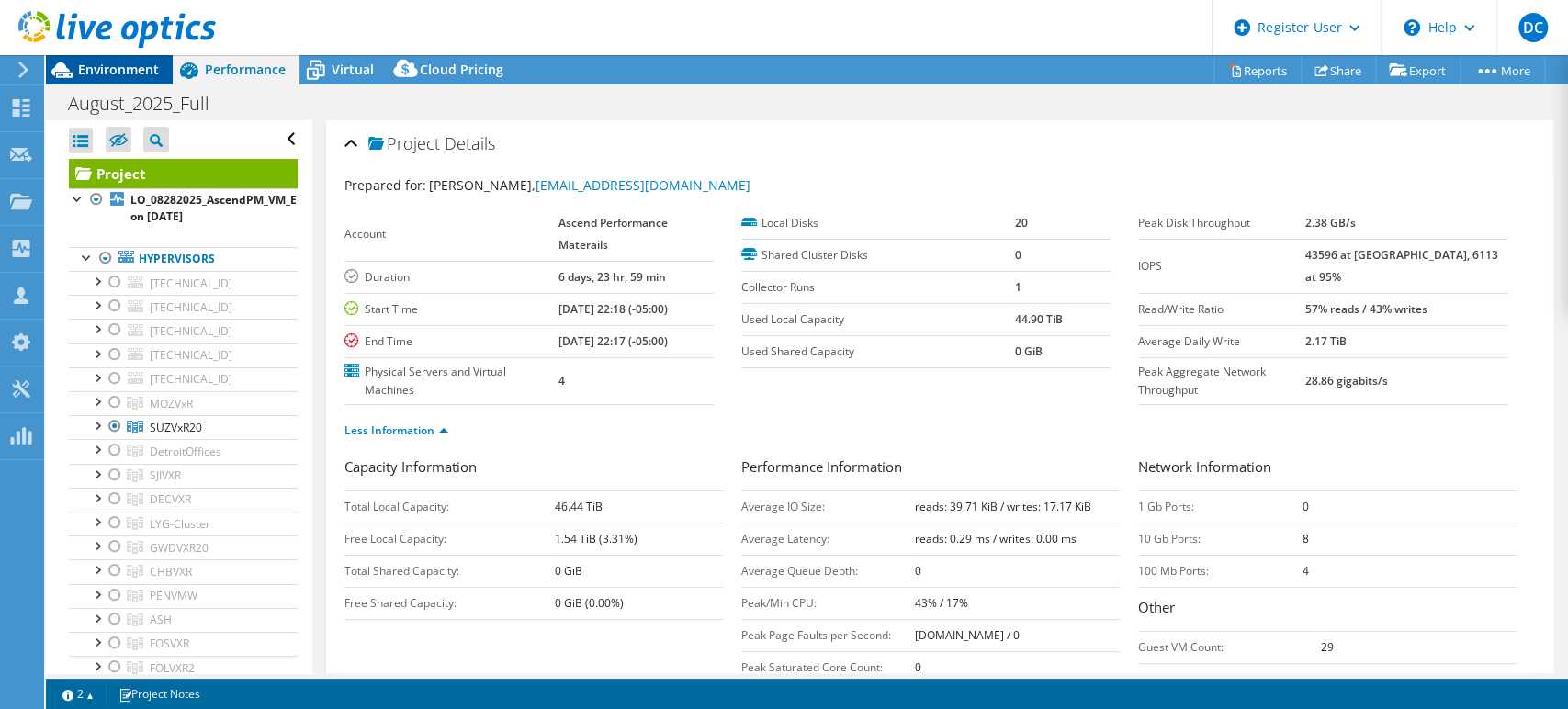
click at [89, 71] on span "Environment" at bounding box center [118, 70] width 81 height 18
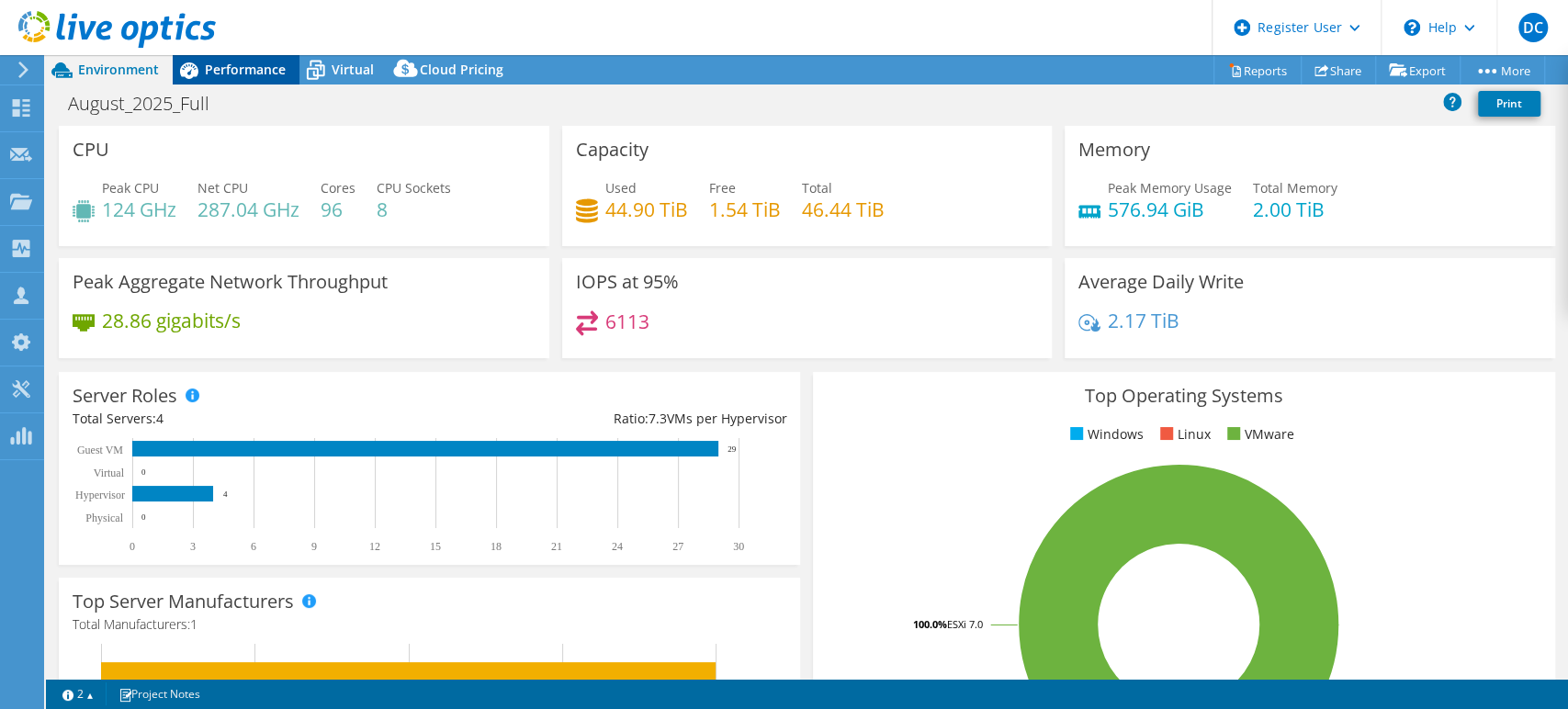
click at [272, 63] on span "Performance" at bounding box center [245, 70] width 81 height 18
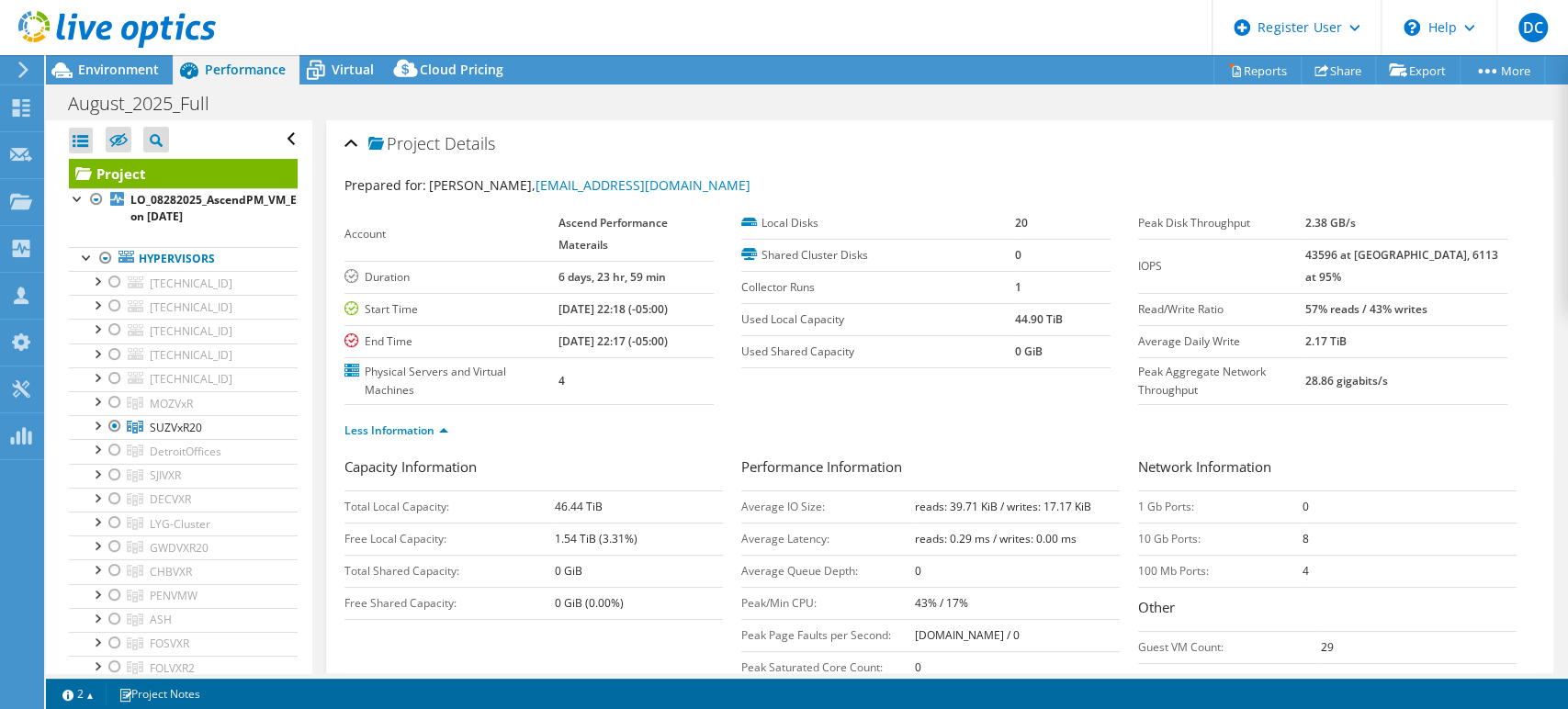
scroll to position [102, 0]
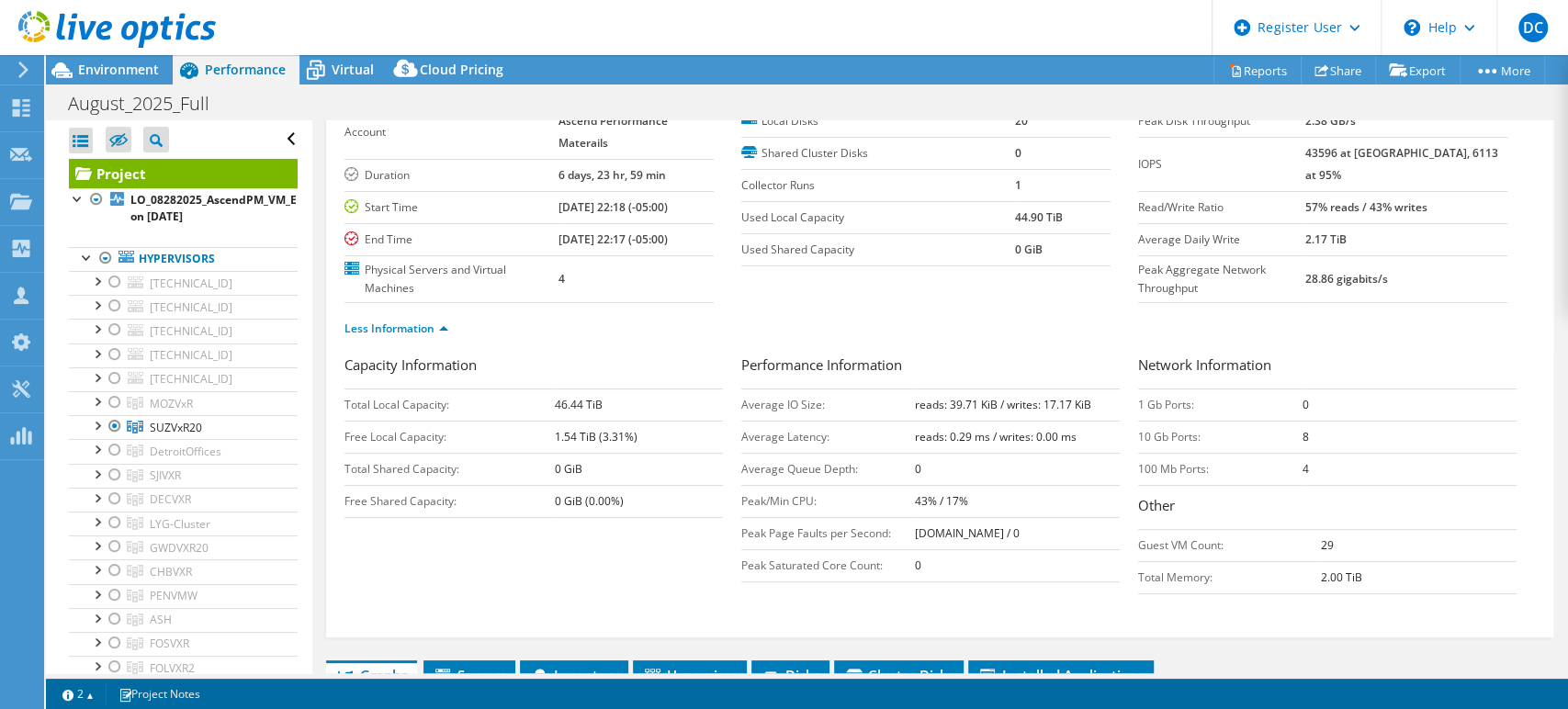
click at [544, 549] on div "Capacity Information Total Local Capacity: 46.44 TiB Free Local Capacity: 1.54 …" at bounding box center [940, 479] width 1191 height 249
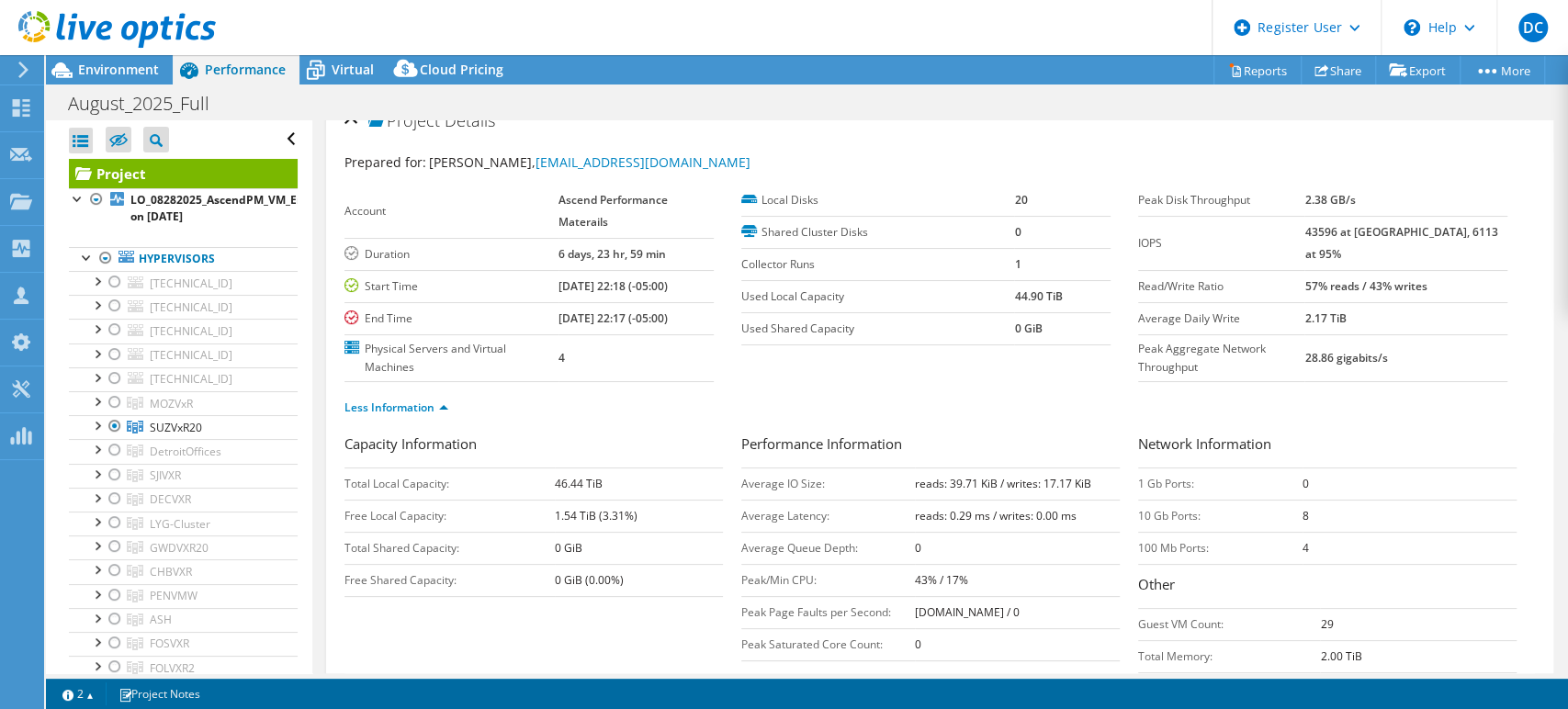
scroll to position [0, 0]
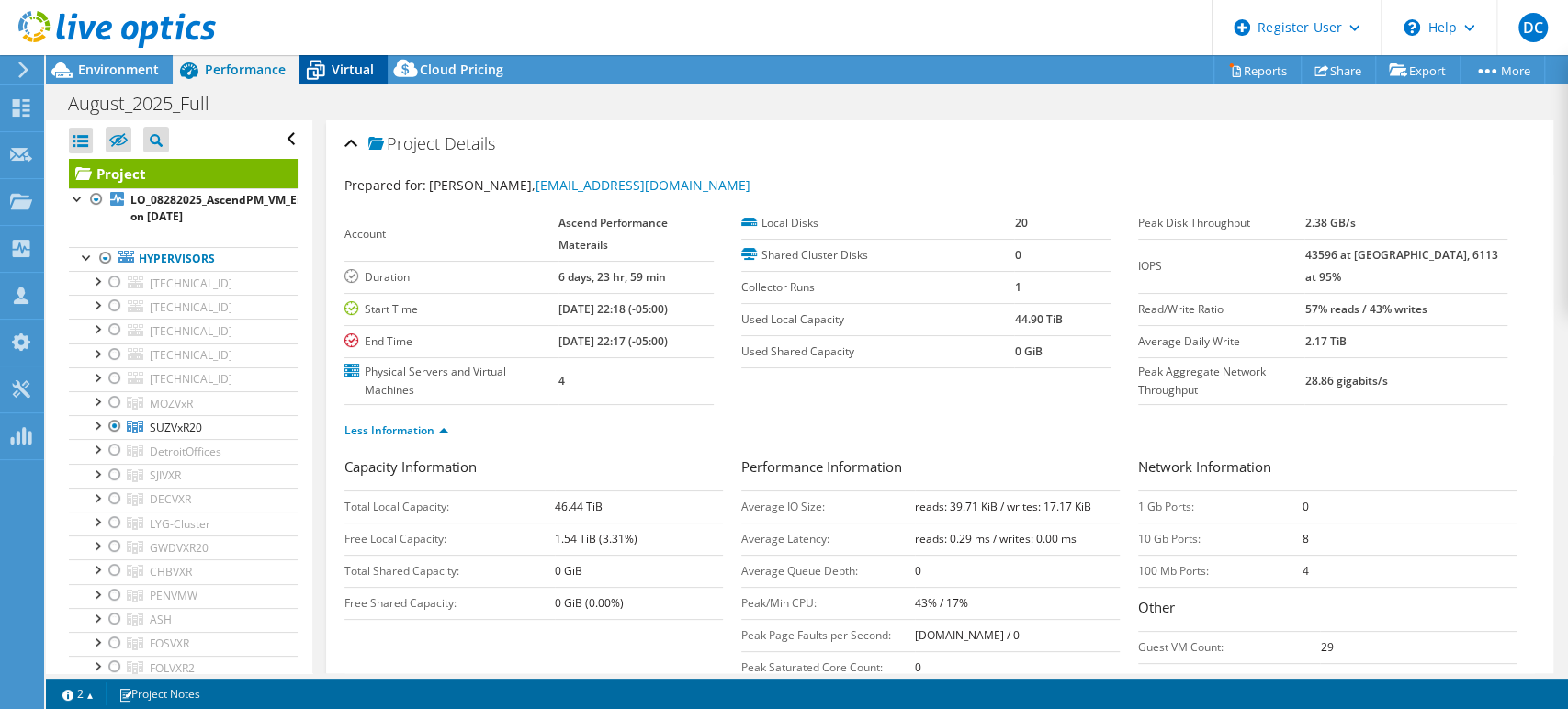
click at [348, 67] on span "Virtual" at bounding box center [352, 70] width 42 height 18
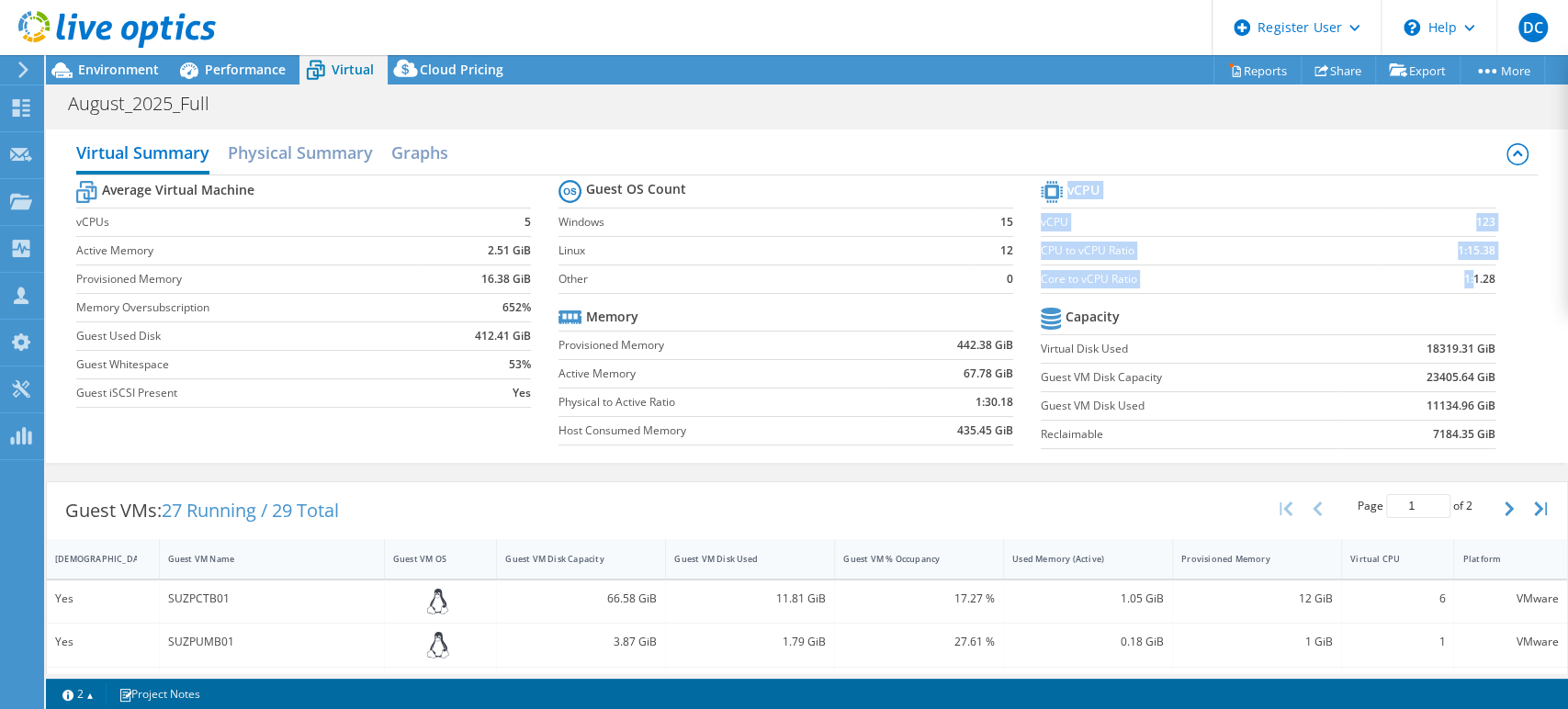
drag, startPoint x: 1459, startPoint y: 274, endPoint x: 1490, endPoint y: 274, distance: 31.0
click at [1490, 274] on section "vCPU vCPU 123 CPU to vCPU Ratio 1:15.38 Core to vCPU Ratio 1:1.28 Capacity Virt…" at bounding box center [1282, 317] width 482 height 283
copy tbody "vCPU vCPU 123 CPU to vCPU Ratio 1:15.38 Core to vCPU Ratio 1:"
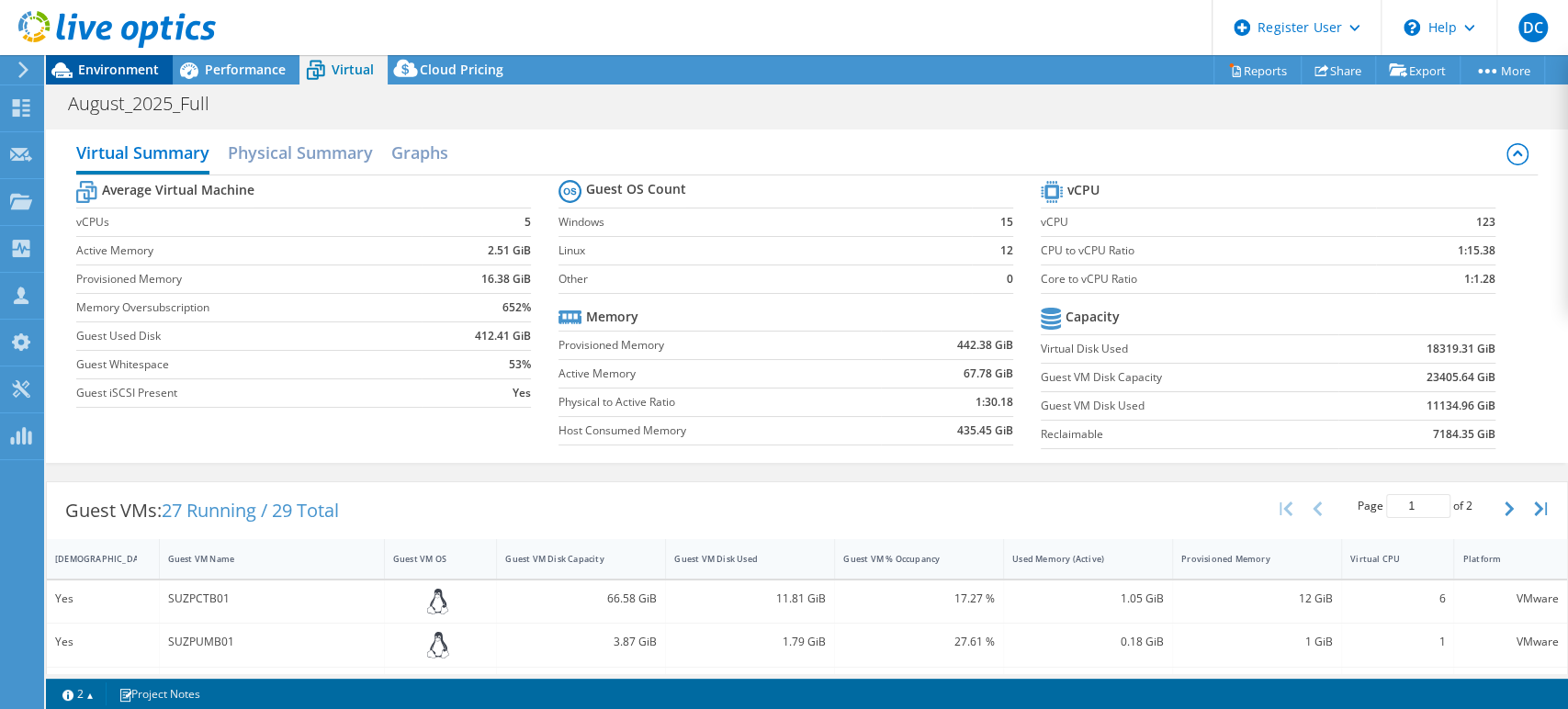
click at [121, 64] on span "Environment" at bounding box center [118, 70] width 81 height 18
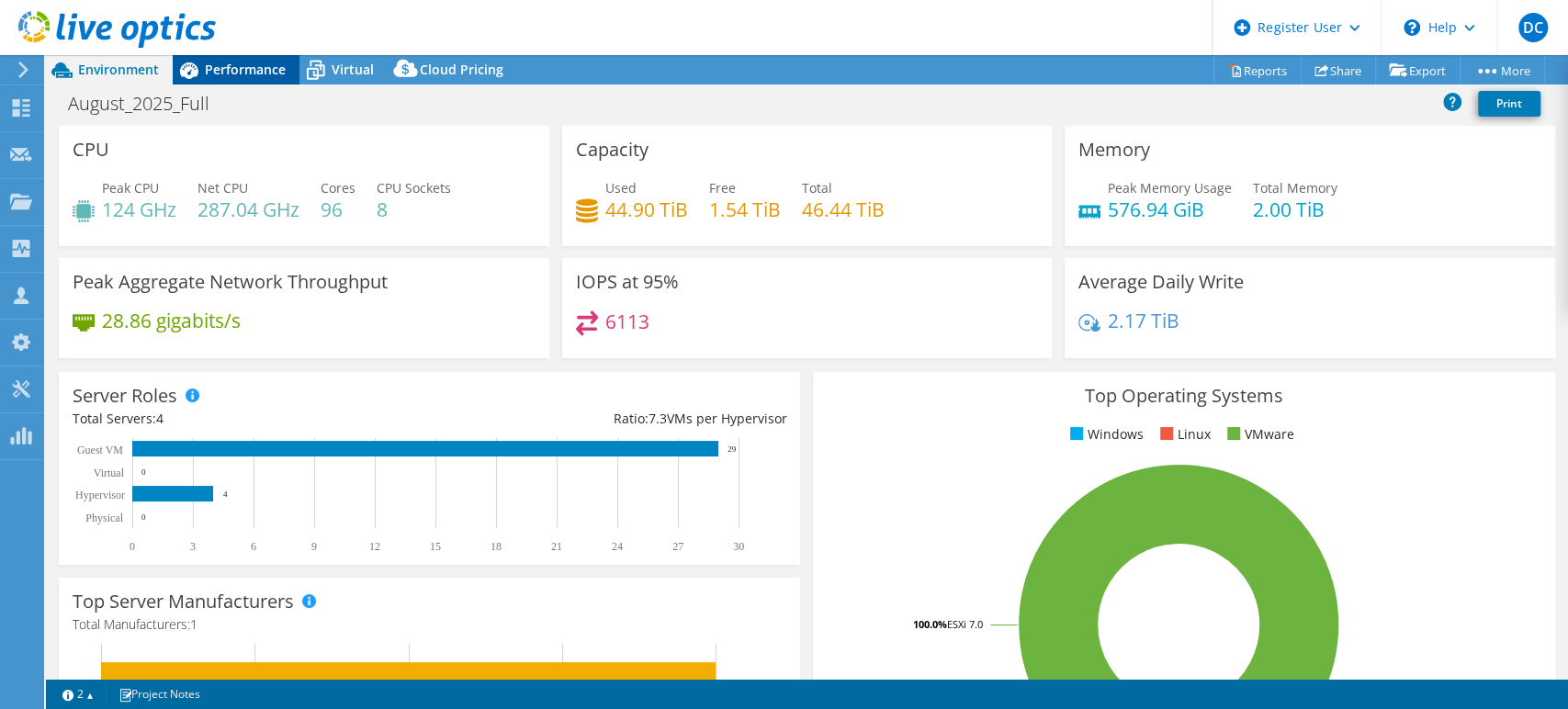
click at [227, 76] on span "Performance" at bounding box center [245, 70] width 81 height 18
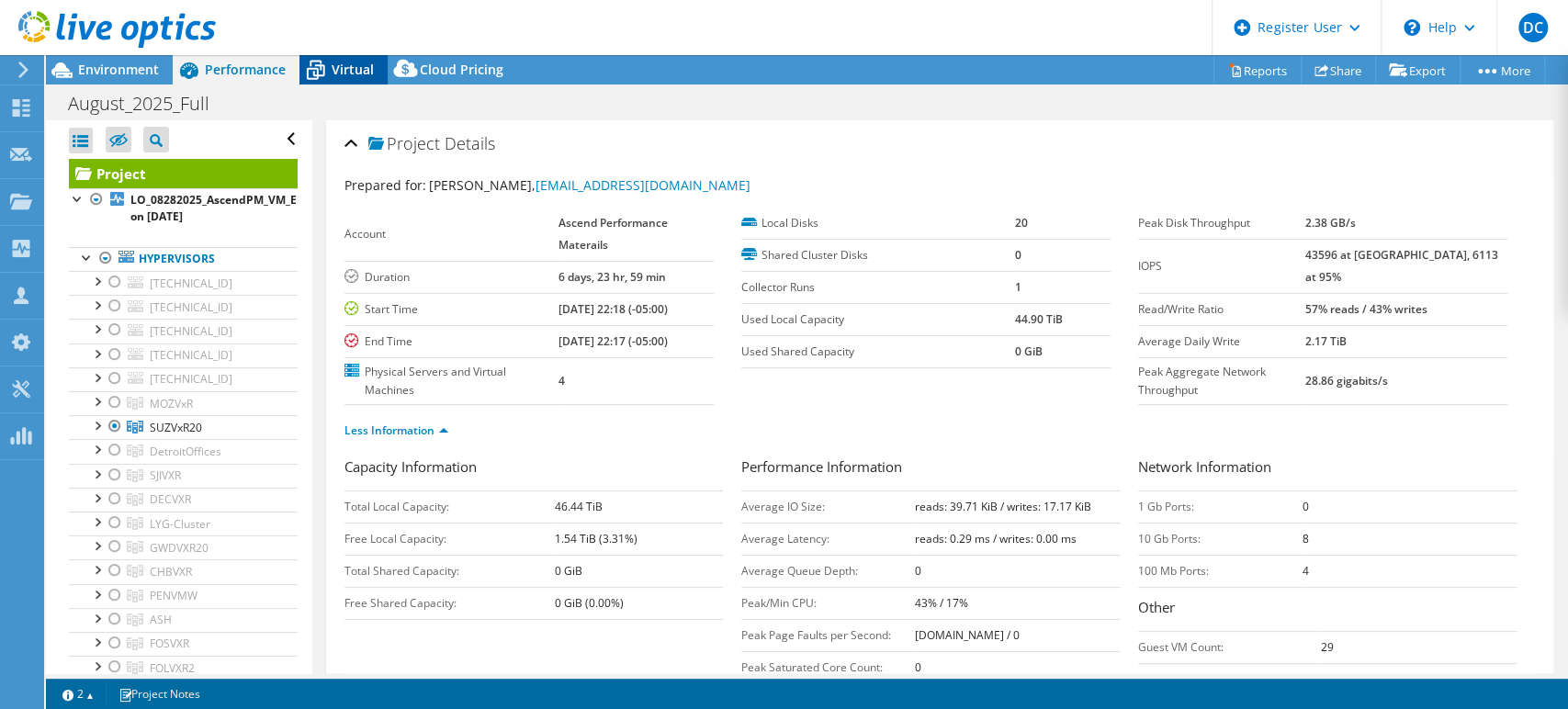
click at [336, 67] on span "Virtual" at bounding box center [352, 70] width 42 height 18
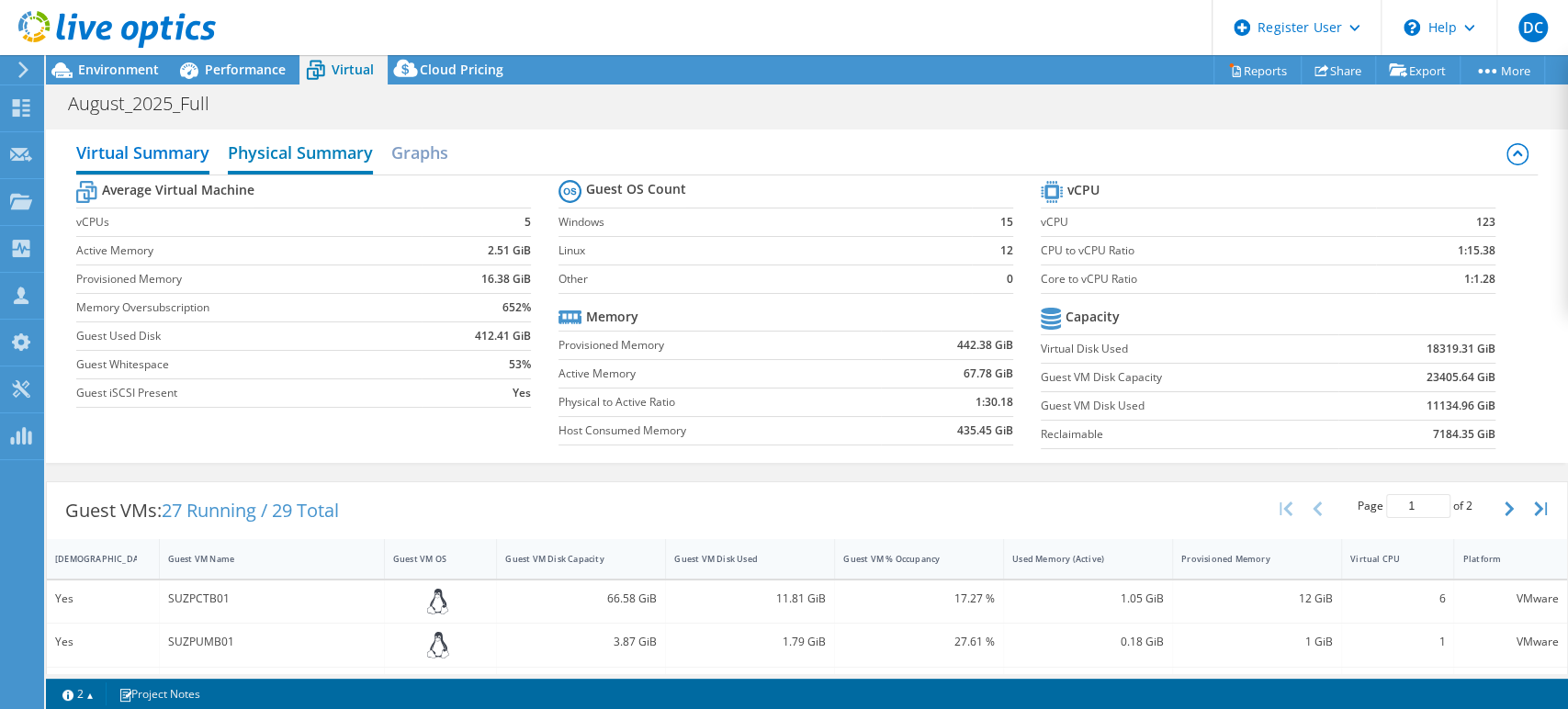
click at [324, 150] on h2 "Physical Summary" at bounding box center [299, 154] width 145 height 40
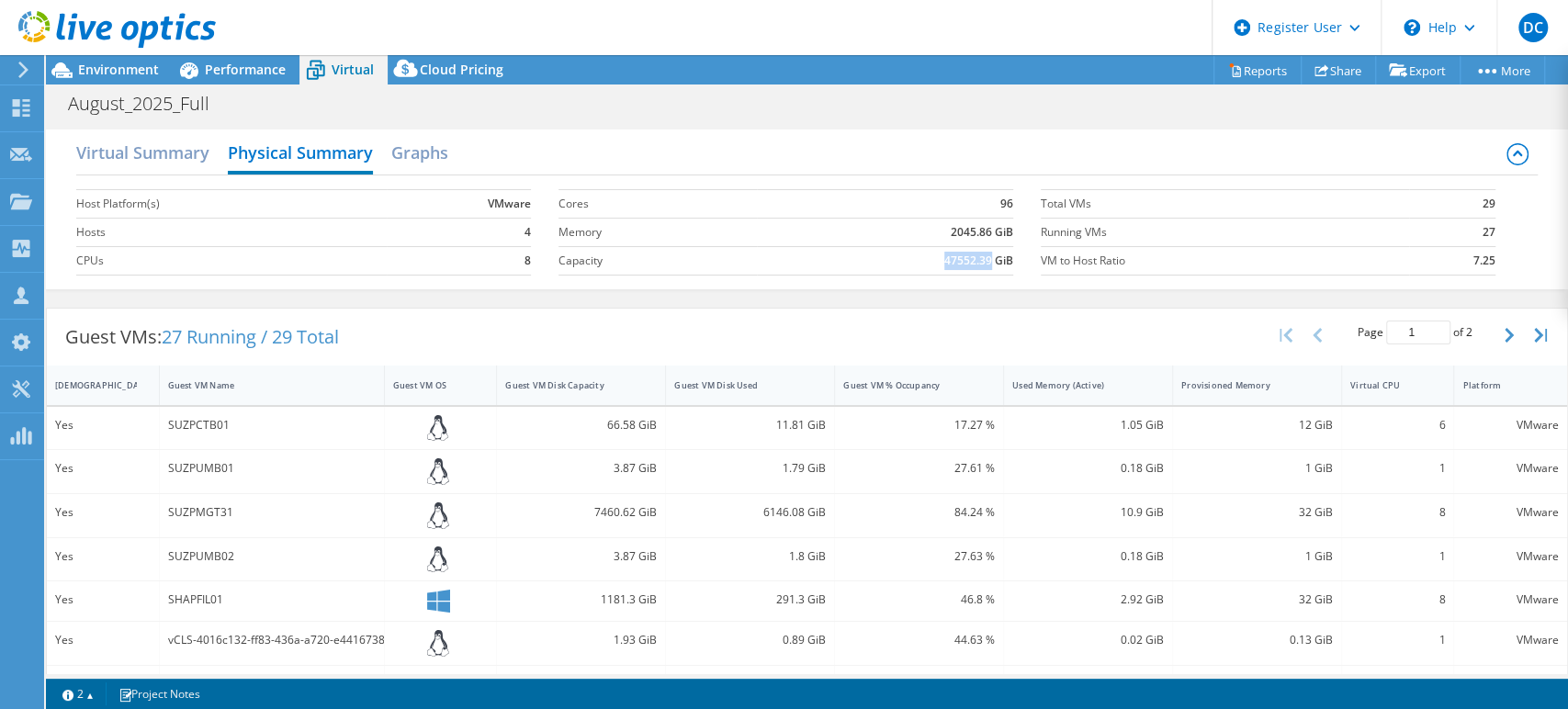
drag, startPoint x: 936, startPoint y: 262, endPoint x: 981, endPoint y: 265, distance: 45.1
click at [981, 265] on b "47552.39 GiB" at bounding box center [978, 261] width 69 height 19
copy b "47552.39"
click at [817, 331] on div "Guest VMs: 27 Running / 29 Total Page 1 of 2 5 rows 10 rows 20 rows 25 rows 50 …" at bounding box center [807, 338] width 1521 height 57
click at [148, 144] on h2 "Virtual Summary" at bounding box center [142, 154] width 133 height 40
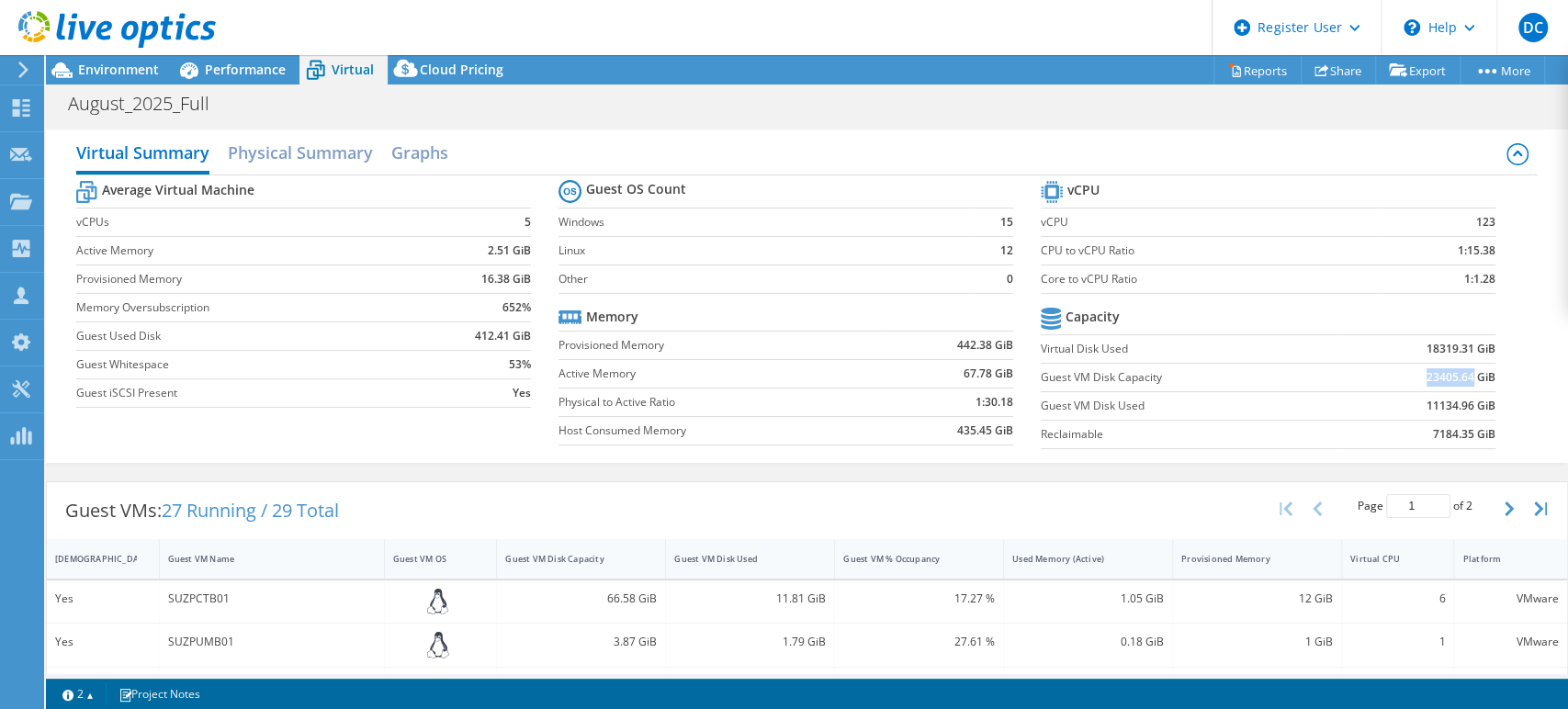
drag, startPoint x: 1411, startPoint y: 376, endPoint x: 1458, endPoint y: 375, distance: 47.0
click at [1458, 375] on b "23405.64 GiB" at bounding box center [1461, 377] width 69 height 19
copy b "23405.64"
drag, startPoint x: 1413, startPoint y: 404, endPoint x: 1459, endPoint y: 404, distance: 46.0
click at [1459, 404] on b "11134.96 GiB" at bounding box center [1461, 406] width 69 height 19
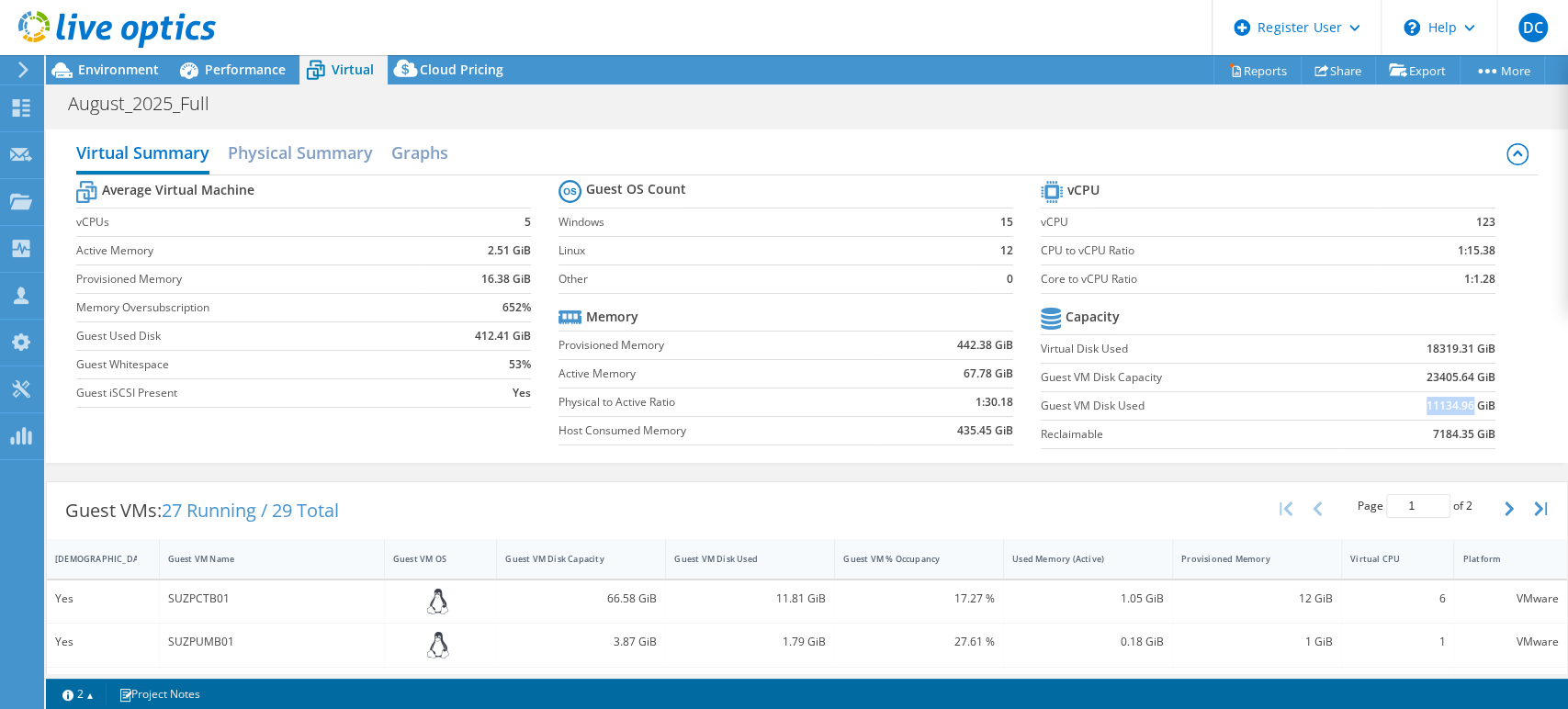
copy b "11134.96"
click at [235, 69] on span "Performance" at bounding box center [245, 70] width 81 height 18
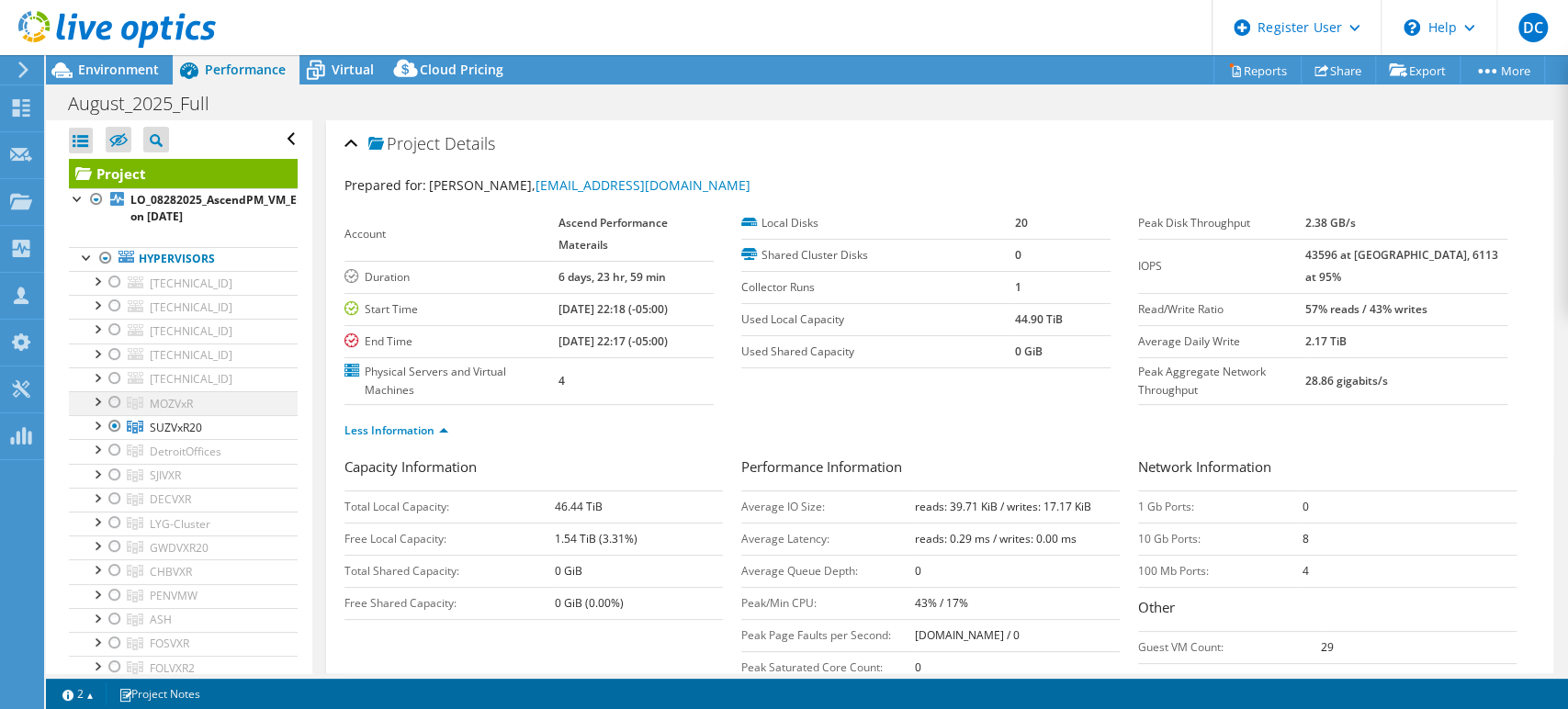
click at [115, 402] on div at bounding box center [114, 403] width 19 height 22
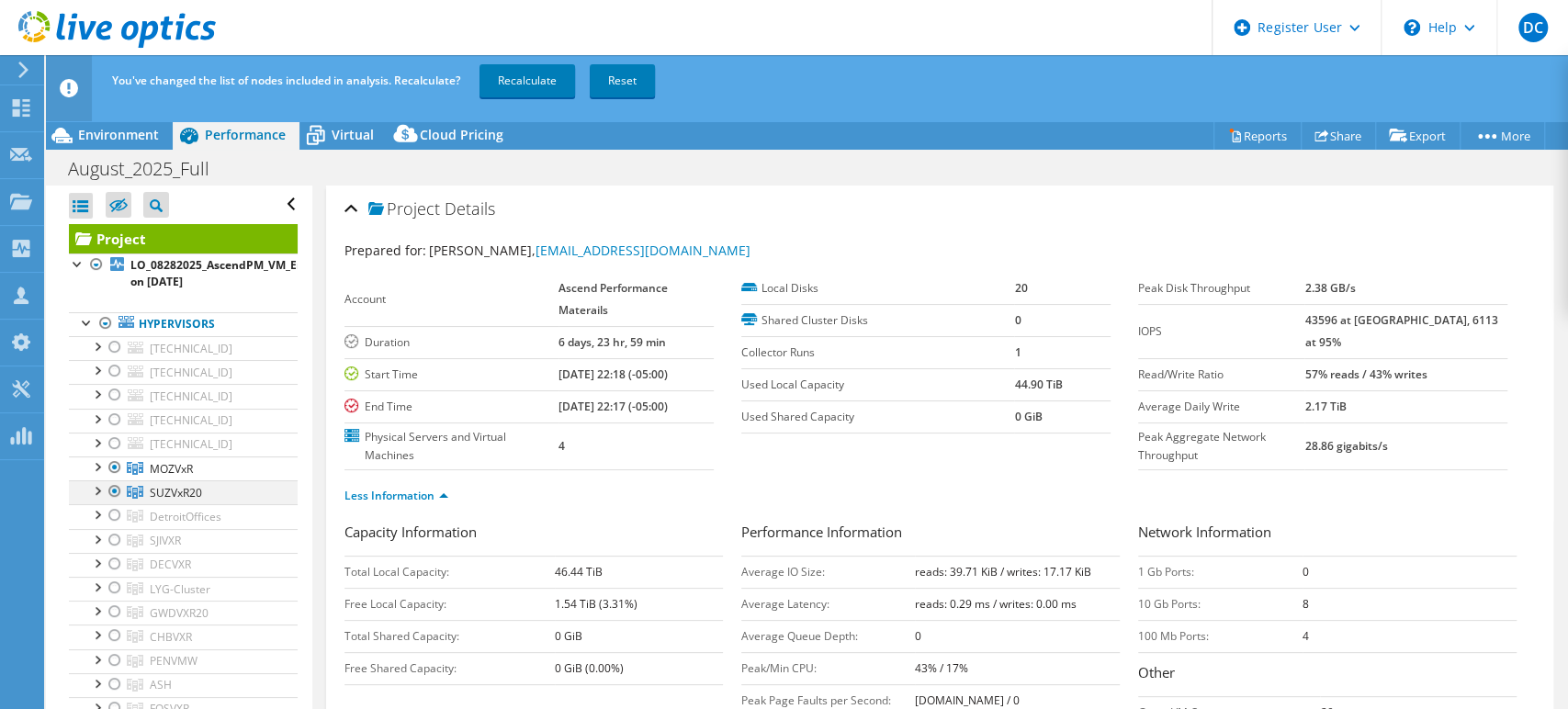
click at [115, 494] on div at bounding box center [114, 491] width 19 height 22
click at [540, 77] on link "Recalculate" at bounding box center [527, 81] width 95 height 33
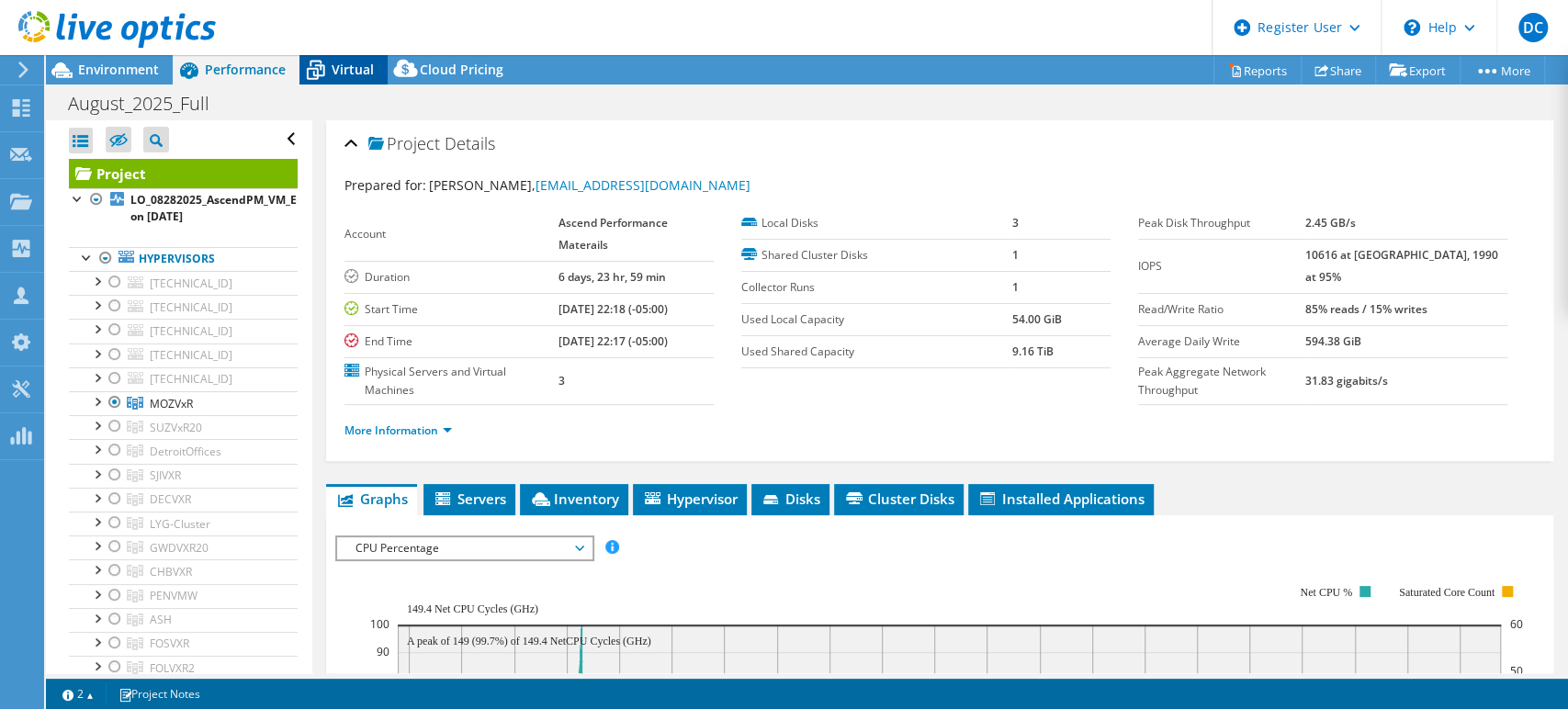
click at [345, 72] on span "Virtual" at bounding box center [352, 70] width 42 height 18
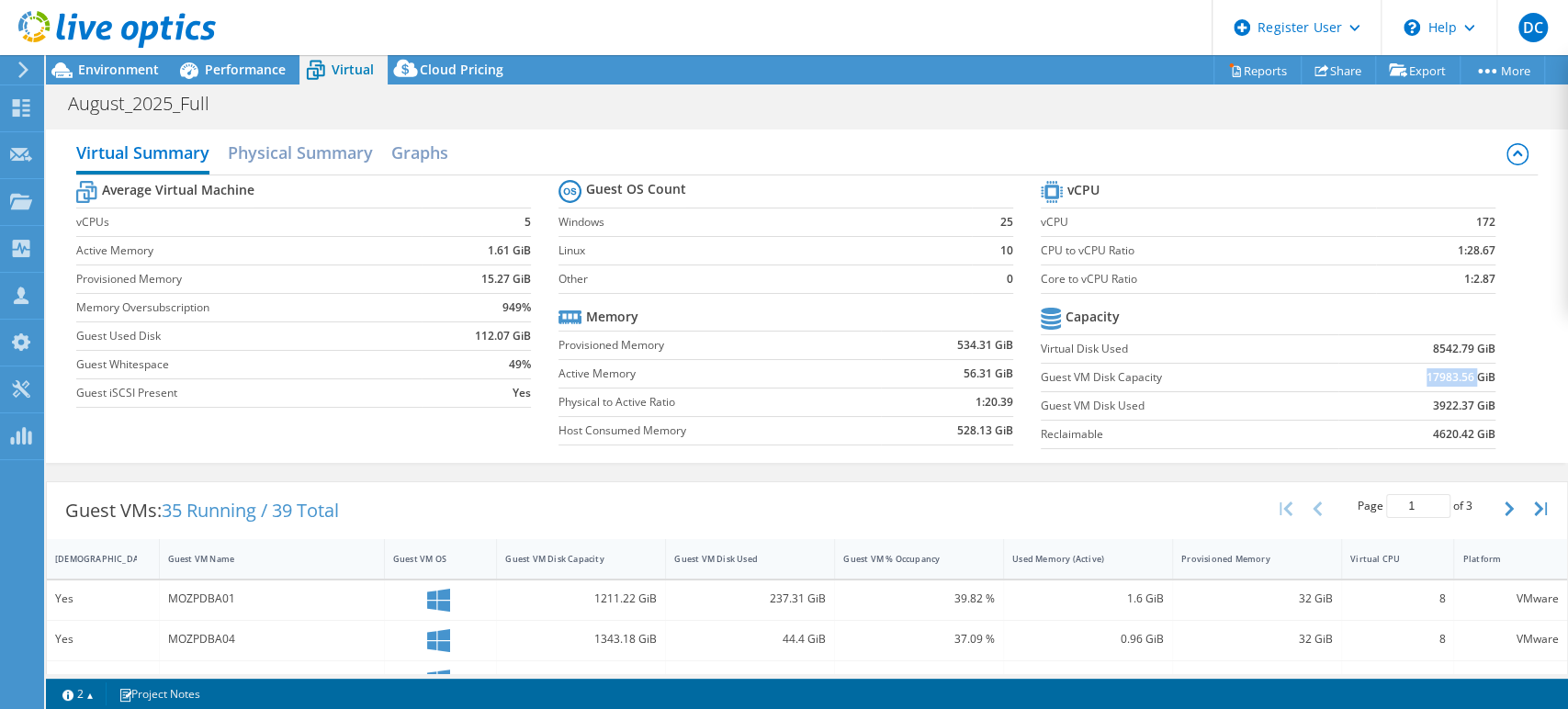
drag, startPoint x: 1412, startPoint y: 374, endPoint x: 1461, endPoint y: 374, distance: 49.0
click at [1461, 374] on b "17983.56 GiB" at bounding box center [1461, 377] width 69 height 19
click at [1537, 333] on div "Virtual Summary Physical Summary Graphs Average Virtual Machine vCPUs 5 Active …" at bounding box center [807, 296] width 1522 height 334
click at [247, 64] on span "Performance" at bounding box center [245, 70] width 81 height 18
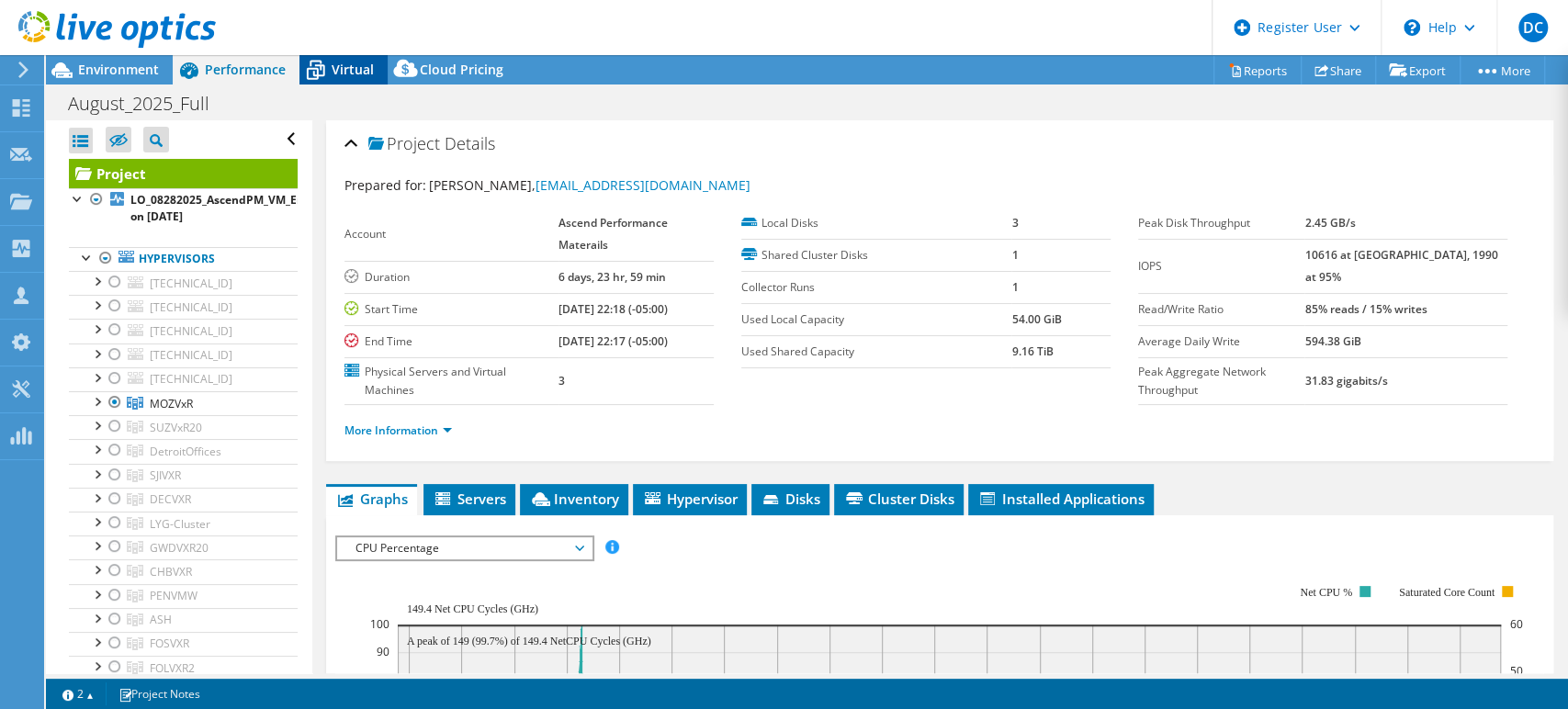
click at [341, 64] on span "Virtual" at bounding box center [352, 70] width 42 height 18
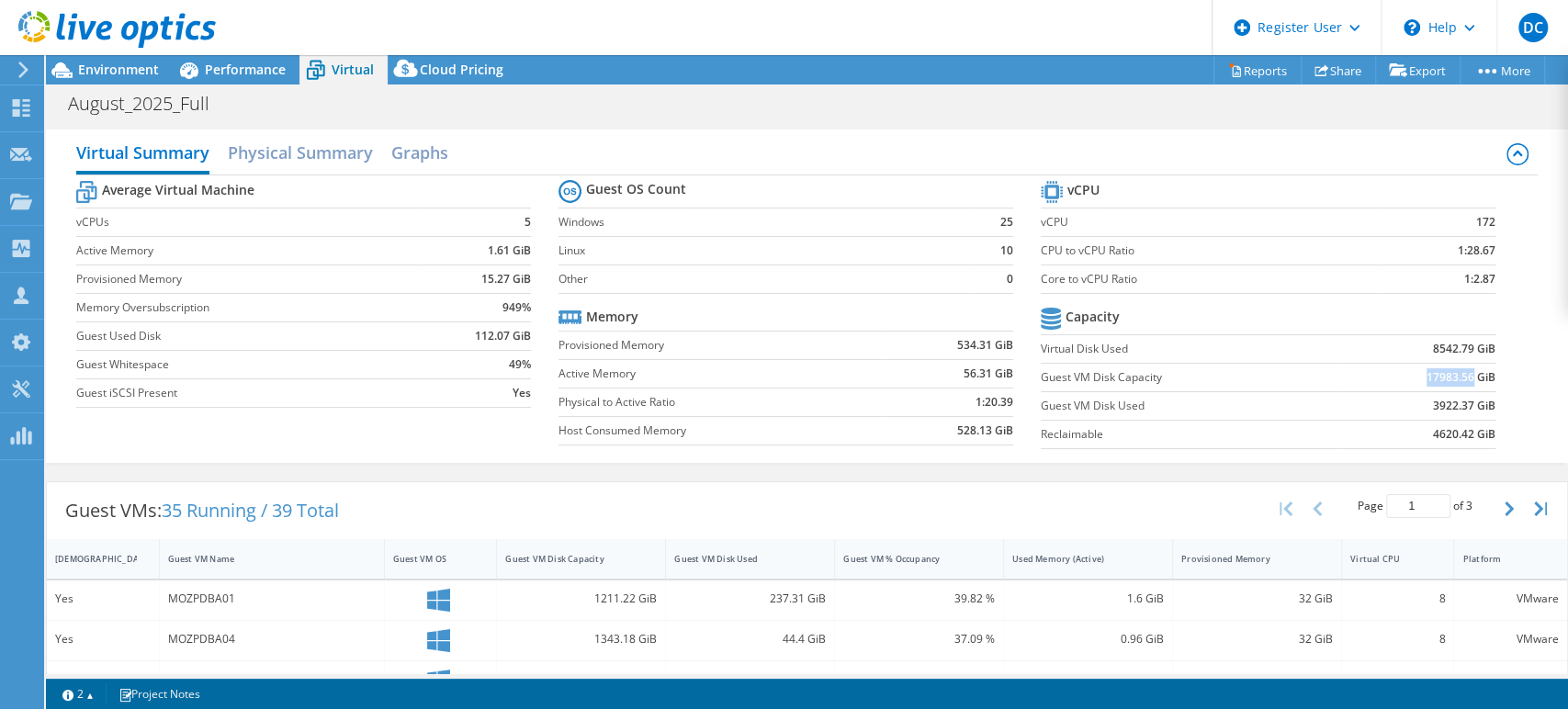
drag, startPoint x: 1412, startPoint y: 376, endPoint x: 1456, endPoint y: 375, distance: 44.0
click at [1456, 375] on b "17983.56 GiB" at bounding box center [1461, 377] width 69 height 19
copy b "17983.56"
drag, startPoint x: 1419, startPoint y: 404, endPoint x: 1458, endPoint y: 404, distance: 39.0
click at [1458, 404] on b "3922.37 GiB" at bounding box center [1464, 406] width 62 height 19
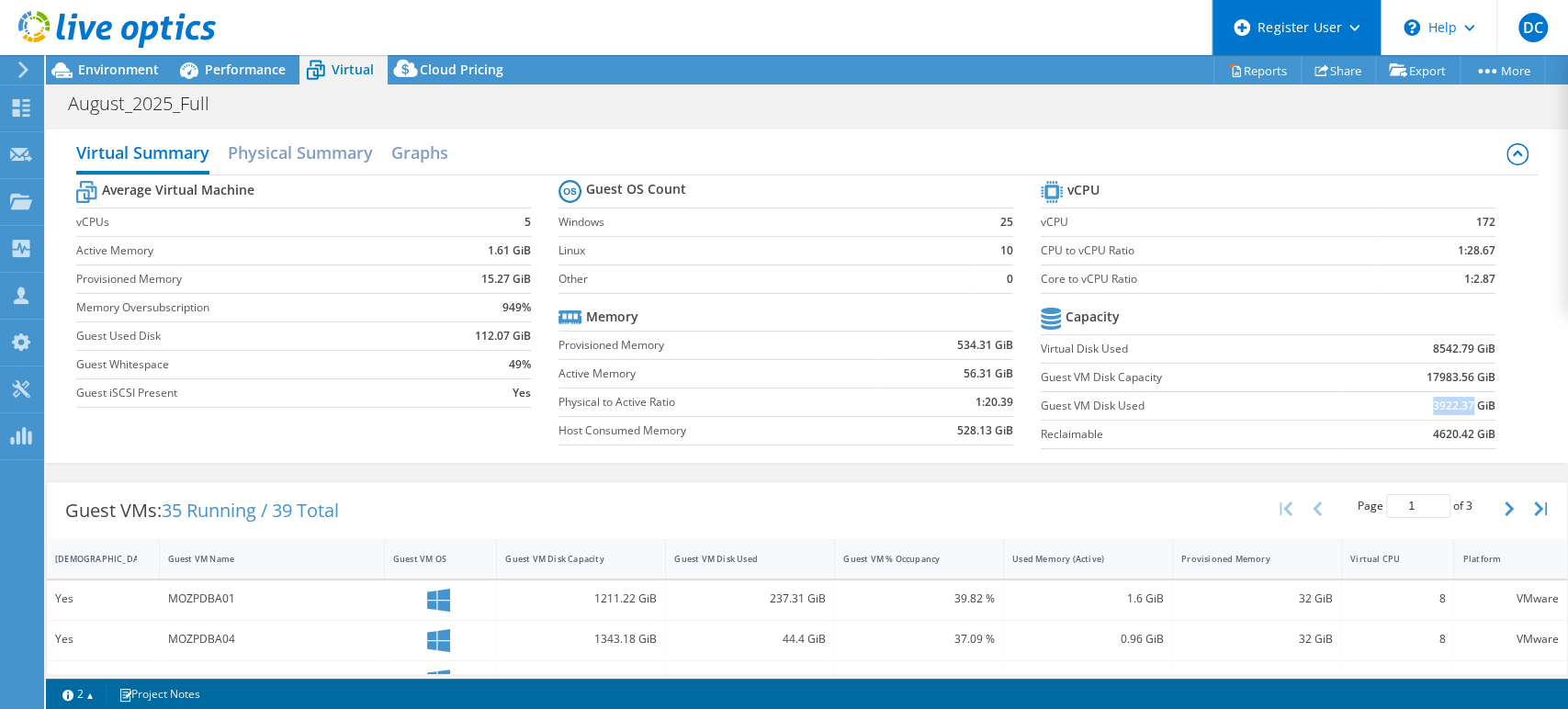
copy b "3922.37"
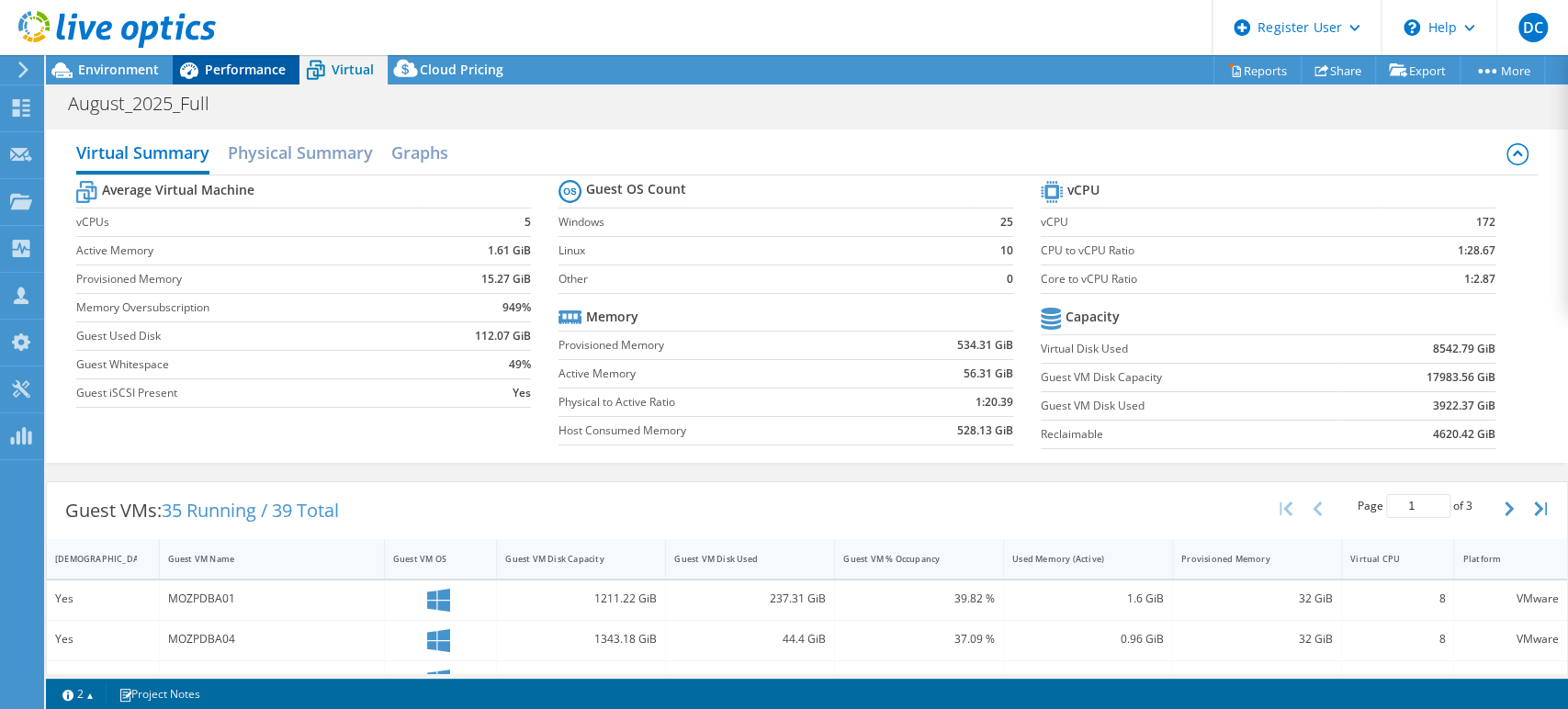
click at [220, 70] on span "Performance" at bounding box center [245, 70] width 81 height 18
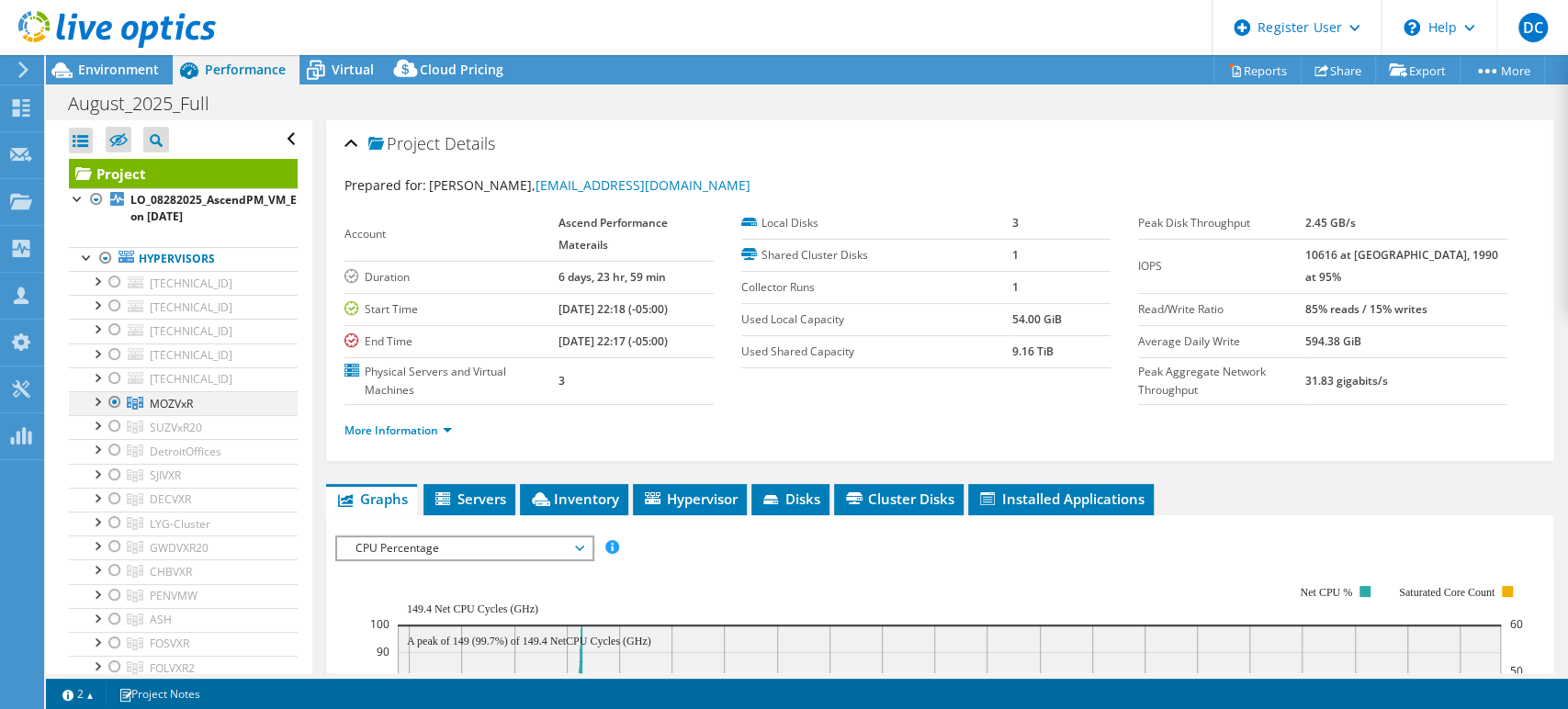
click at [112, 404] on div at bounding box center [114, 403] width 19 height 22
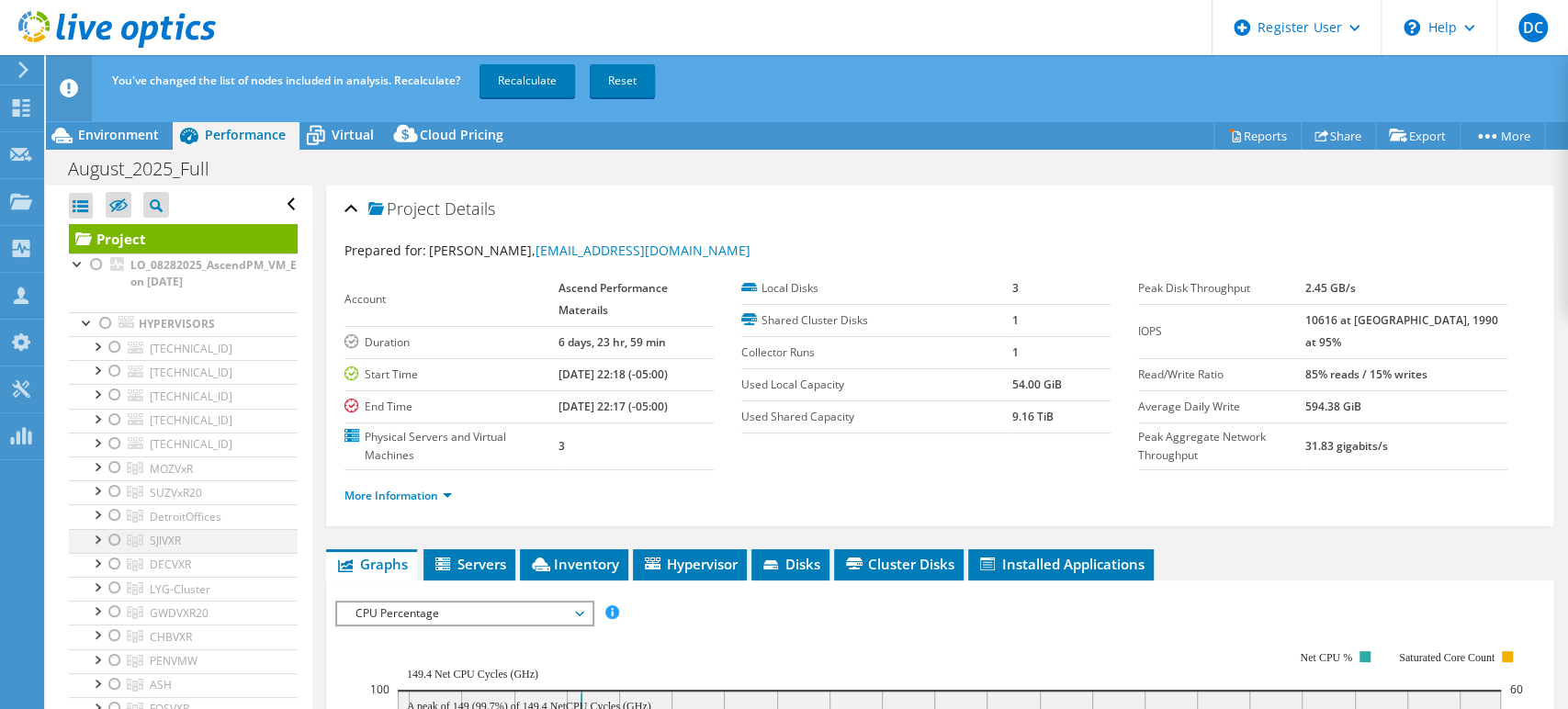
click at [117, 540] on div at bounding box center [114, 541] width 19 height 22
click at [522, 79] on link "Recalculate" at bounding box center [527, 81] width 95 height 33
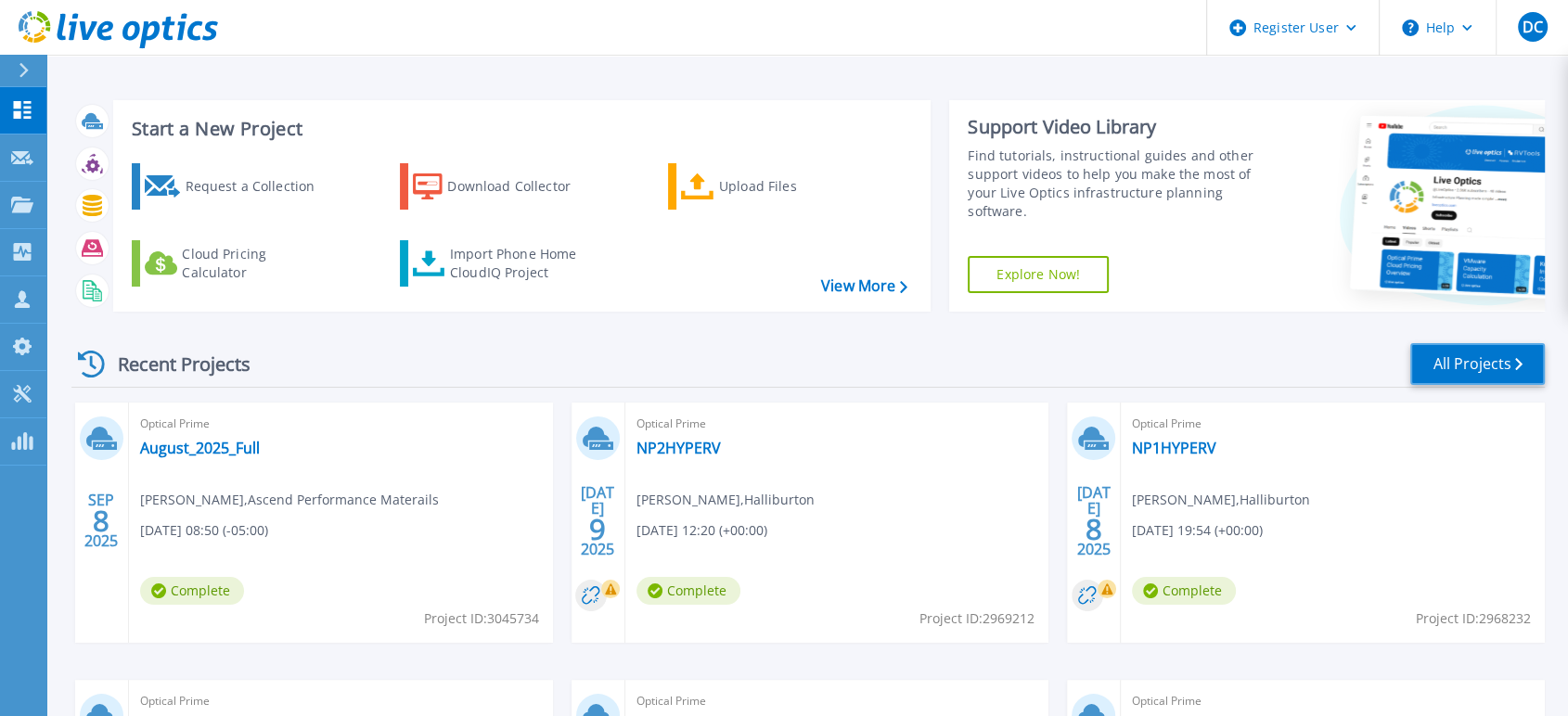
click at [1455, 363] on link "All Projects" at bounding box center [1478, 364] width 134 height 42
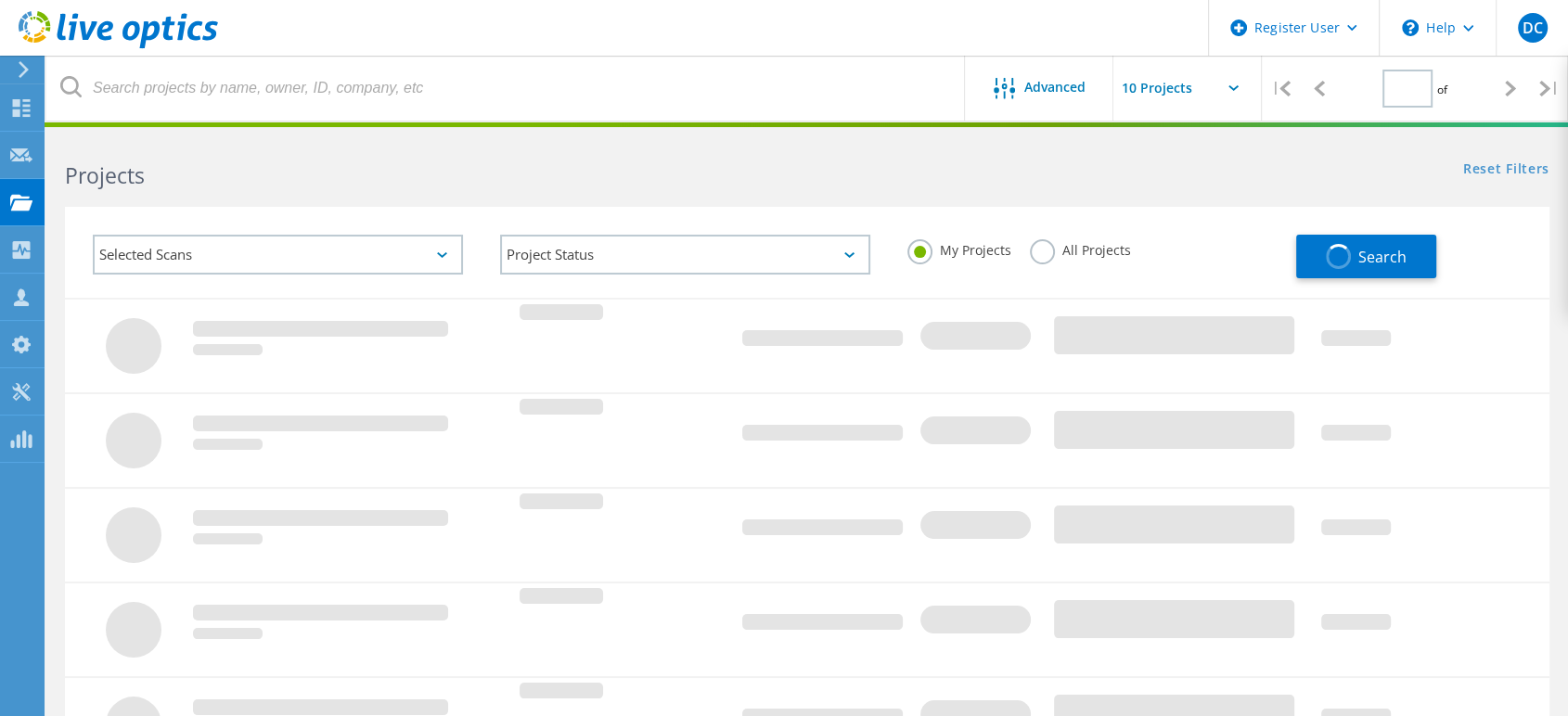
type input "1"
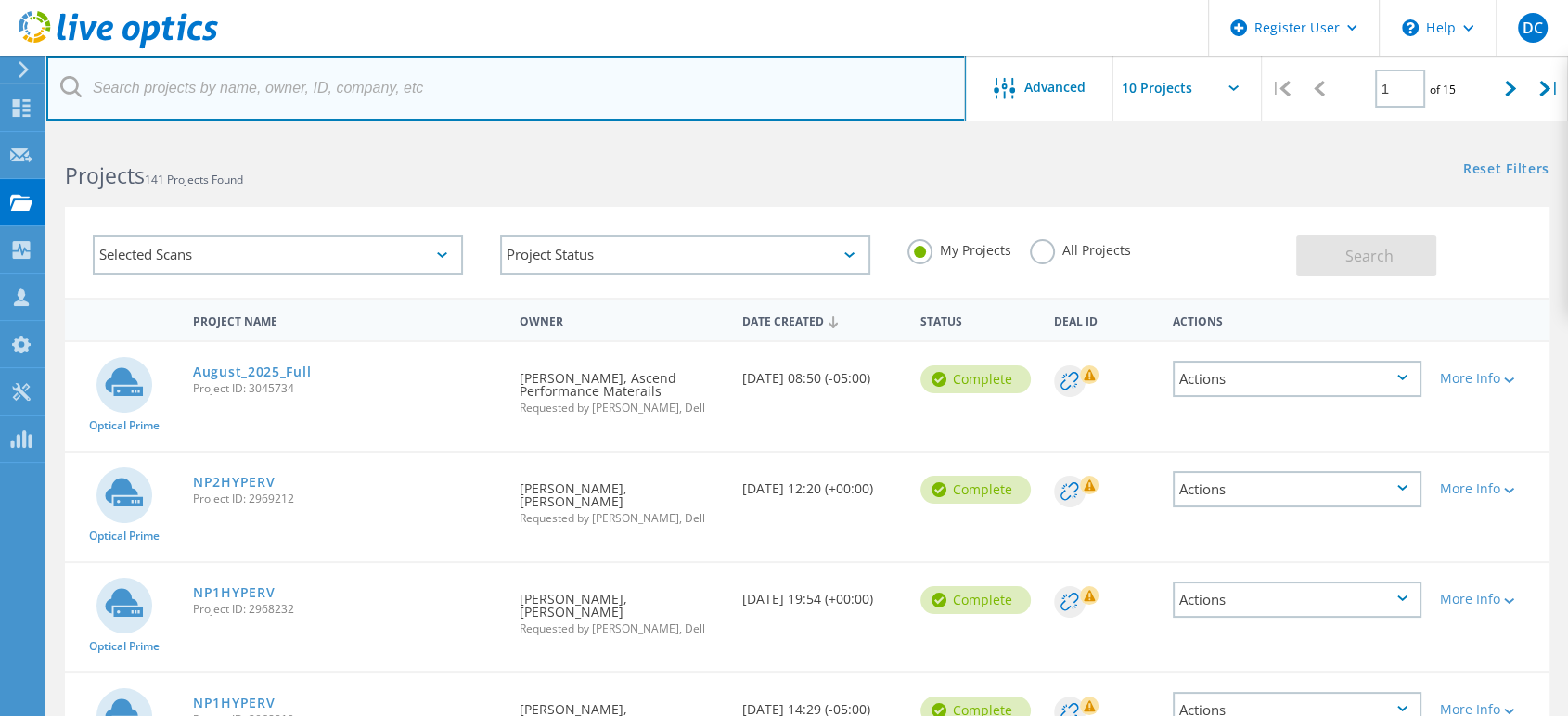
click at [331, 93] on input "text" at bounding box center [506, 88] width 920 height 65
paste input "2825009"
type input "2825009"
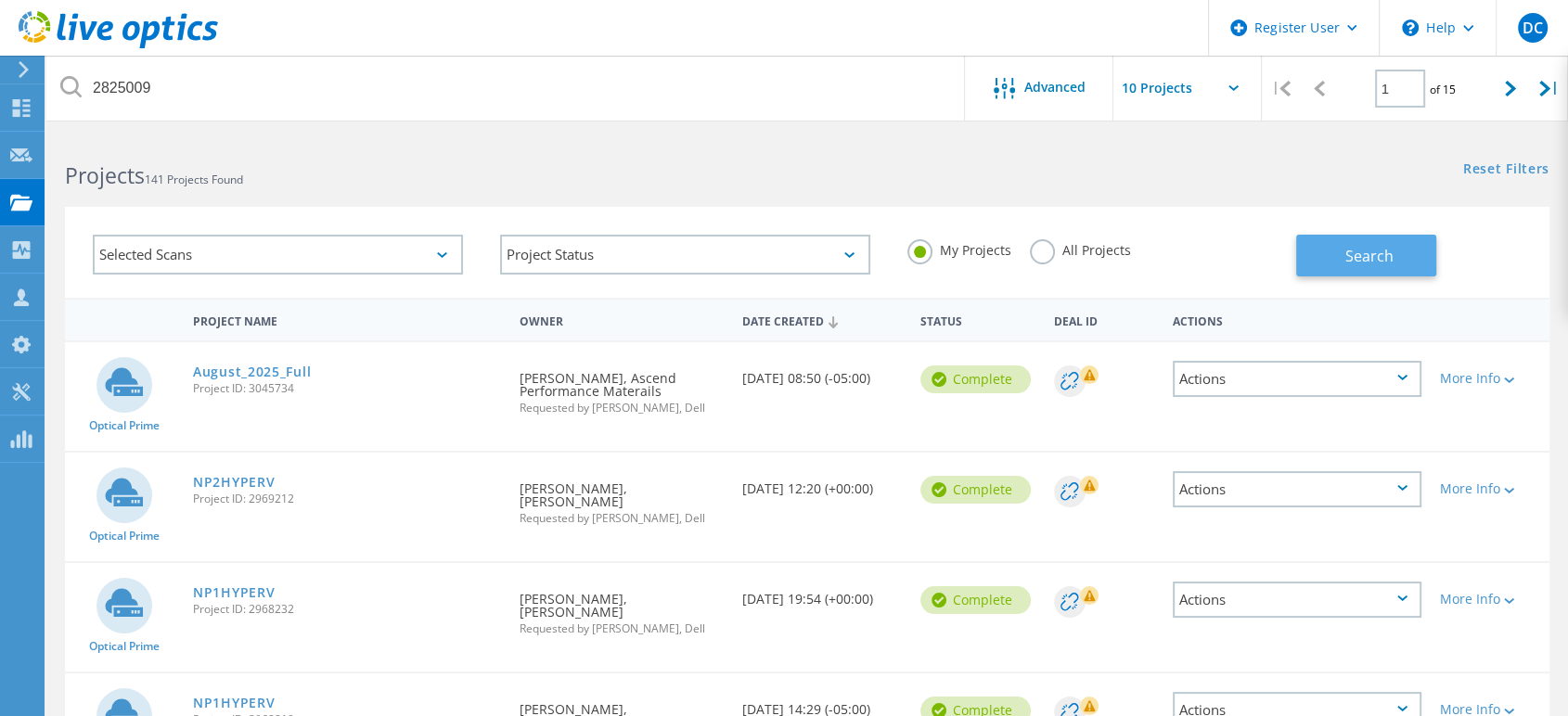
click at [1336, 242] on button "Search" at bounding box center [1366, 256] width 140 height 42
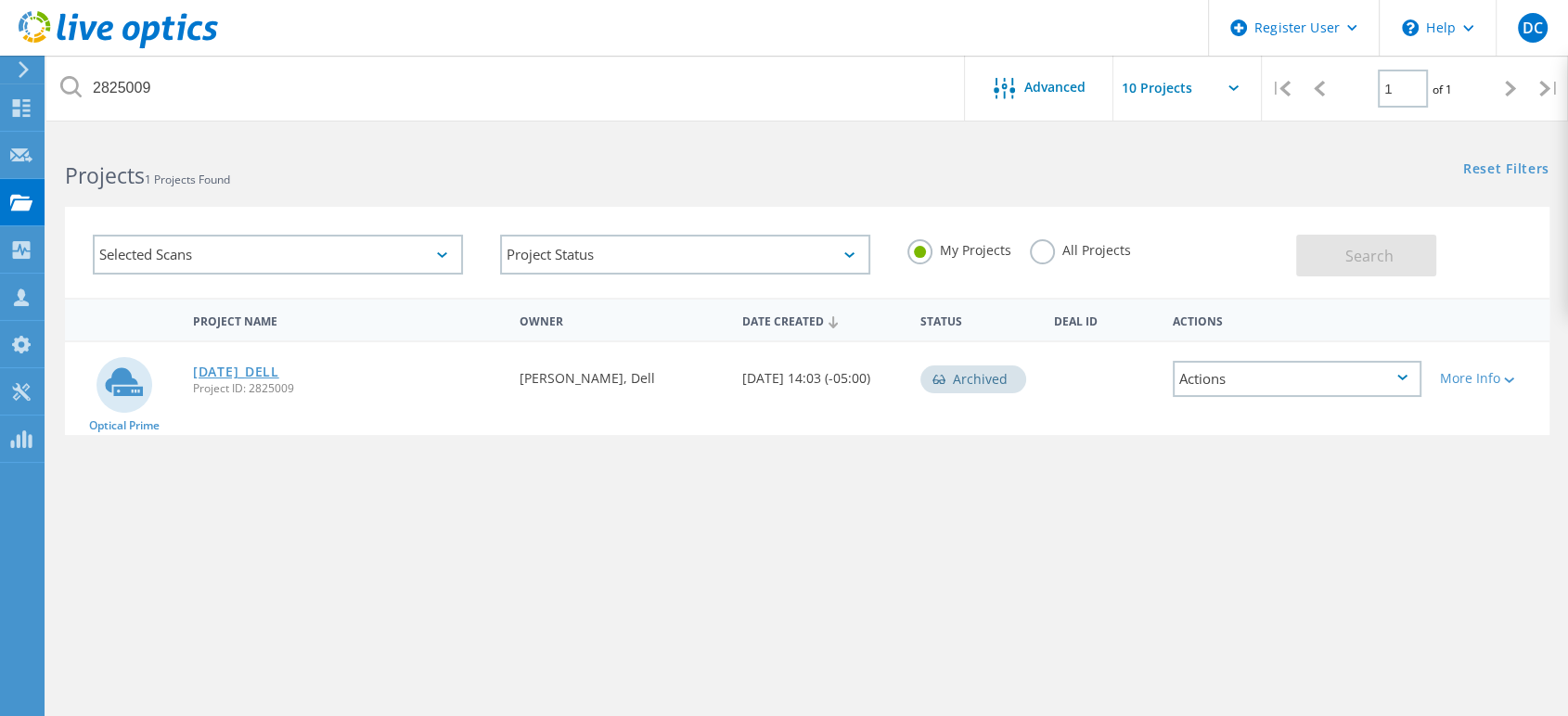
click at [233, 371] on link "March25_DELL" at bounding box center [236, 372] width 87 height 13
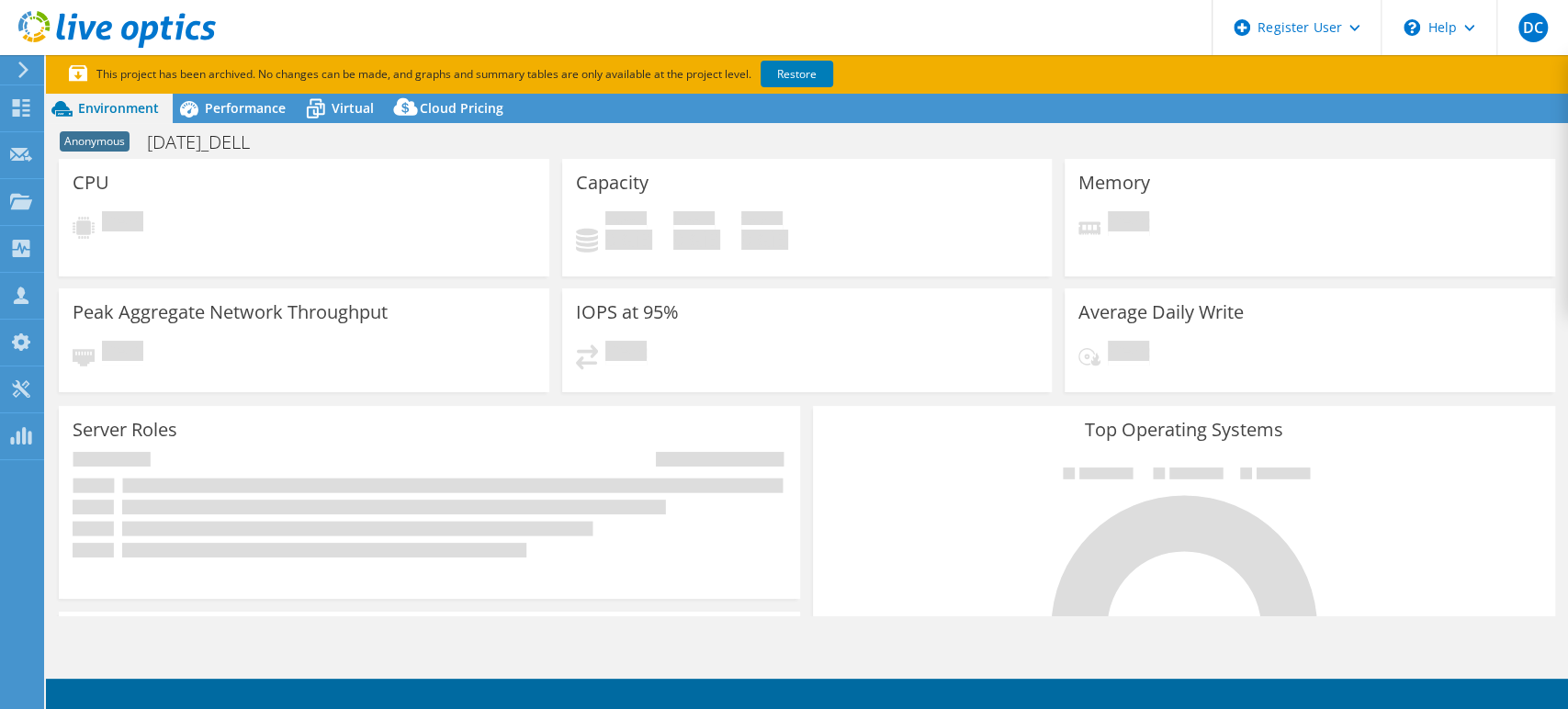
select select "USD"
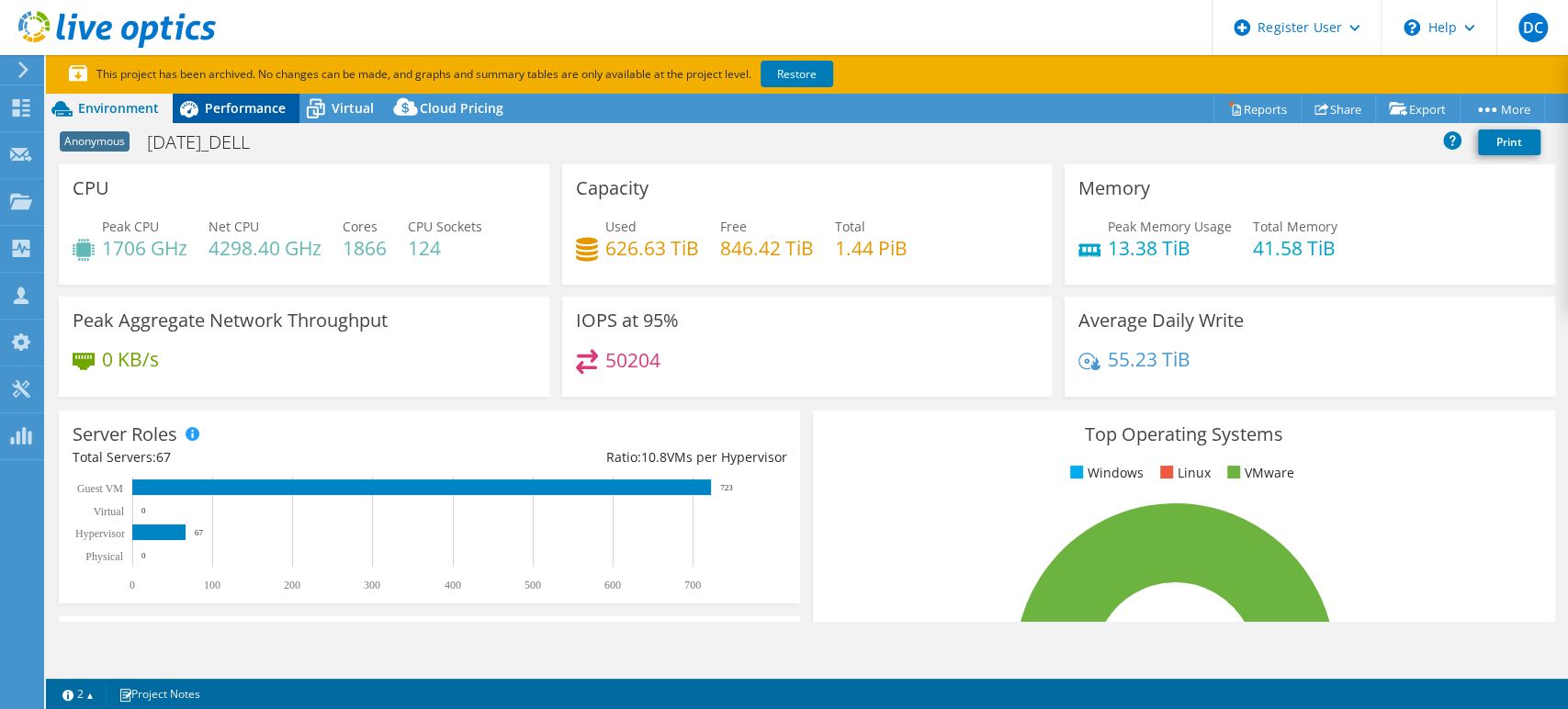
click at [250, 106] on span "Performance" at bounding box center [245, 108] width 81 height 18
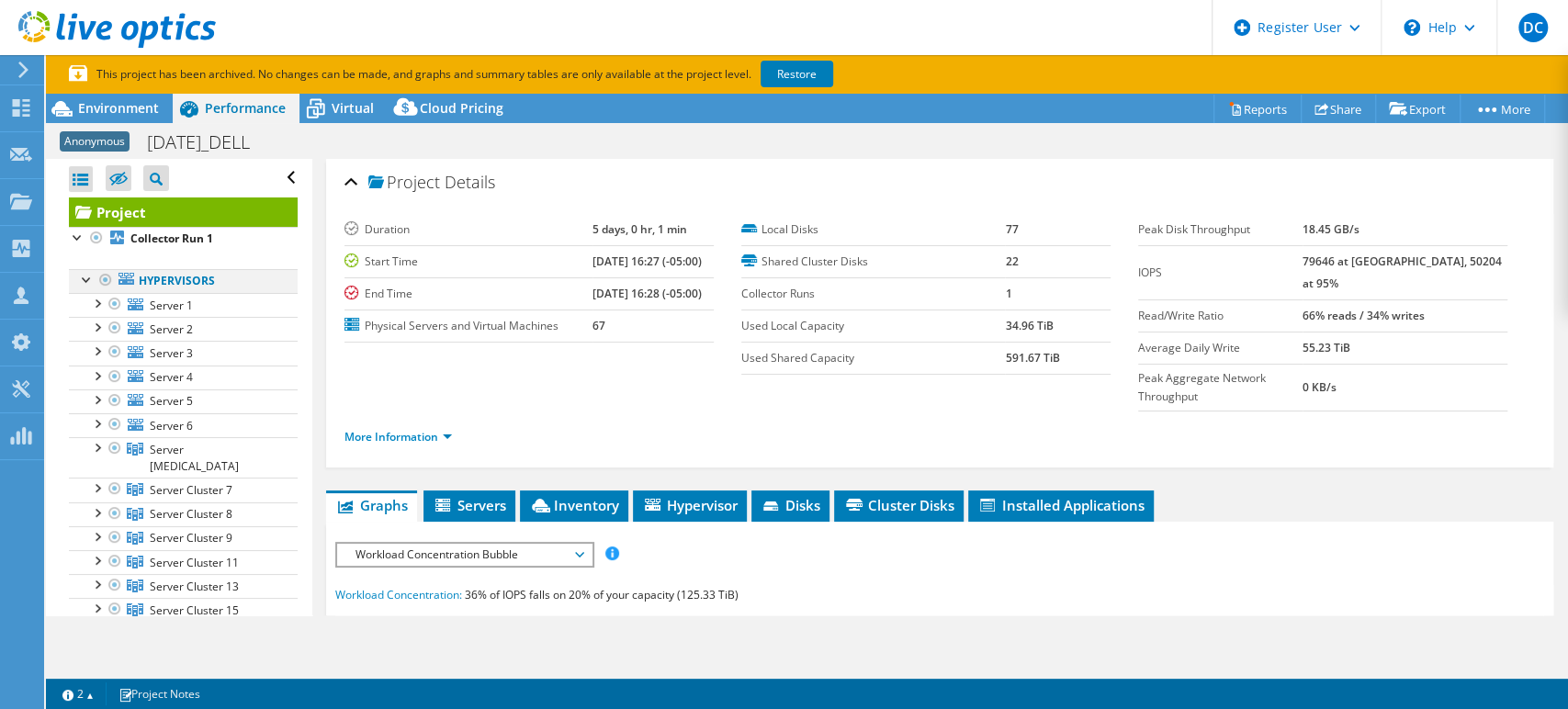
click at [103, 281] on div at bounding box center [105, 280] width 19 height 22
click at [769, 74] on link "Restore" at bounding box center [797, 74] width 73 height 27
click at [97, 446] on div at bounding box center [96, 446] width 19 height 19
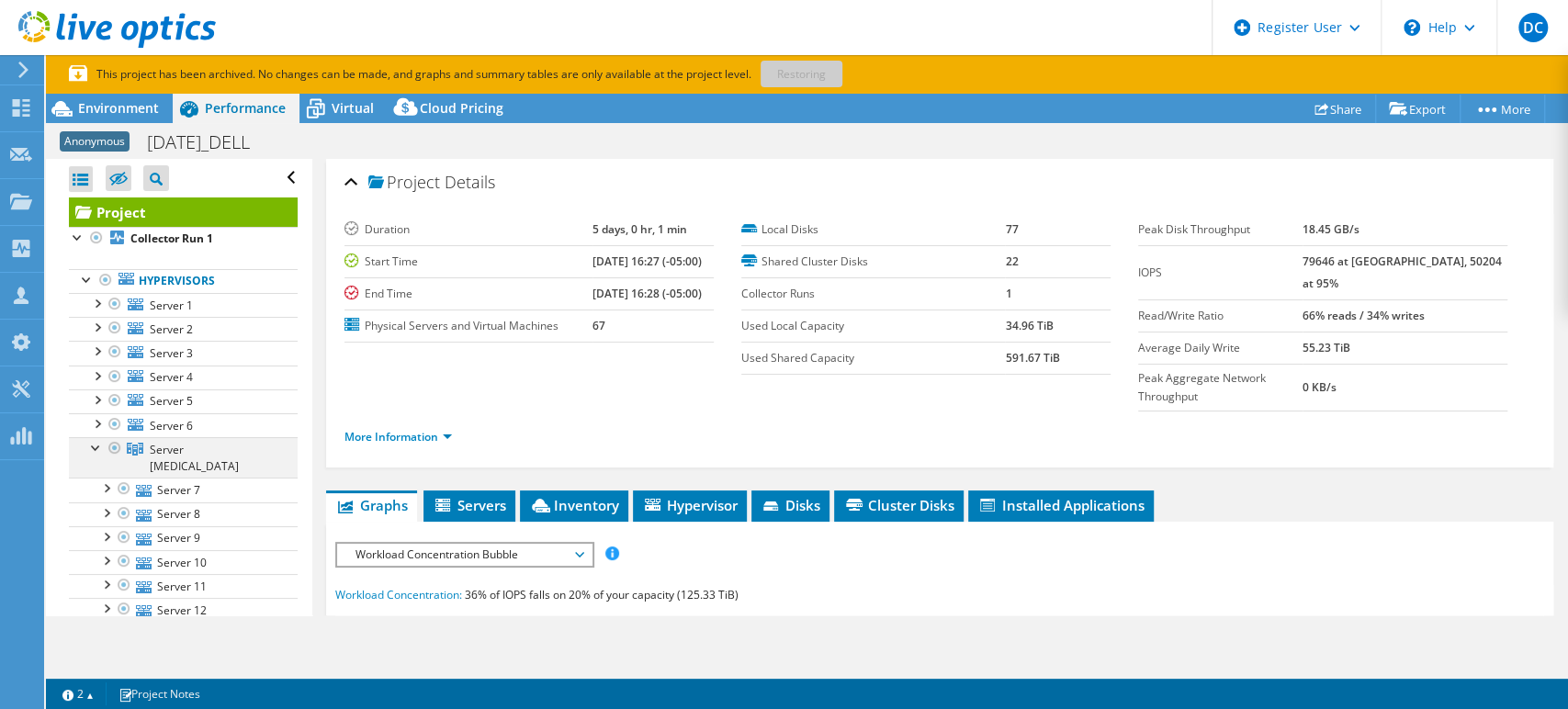
click at [97, 446] on div at bounding box center [96, 446] width 19 height 19
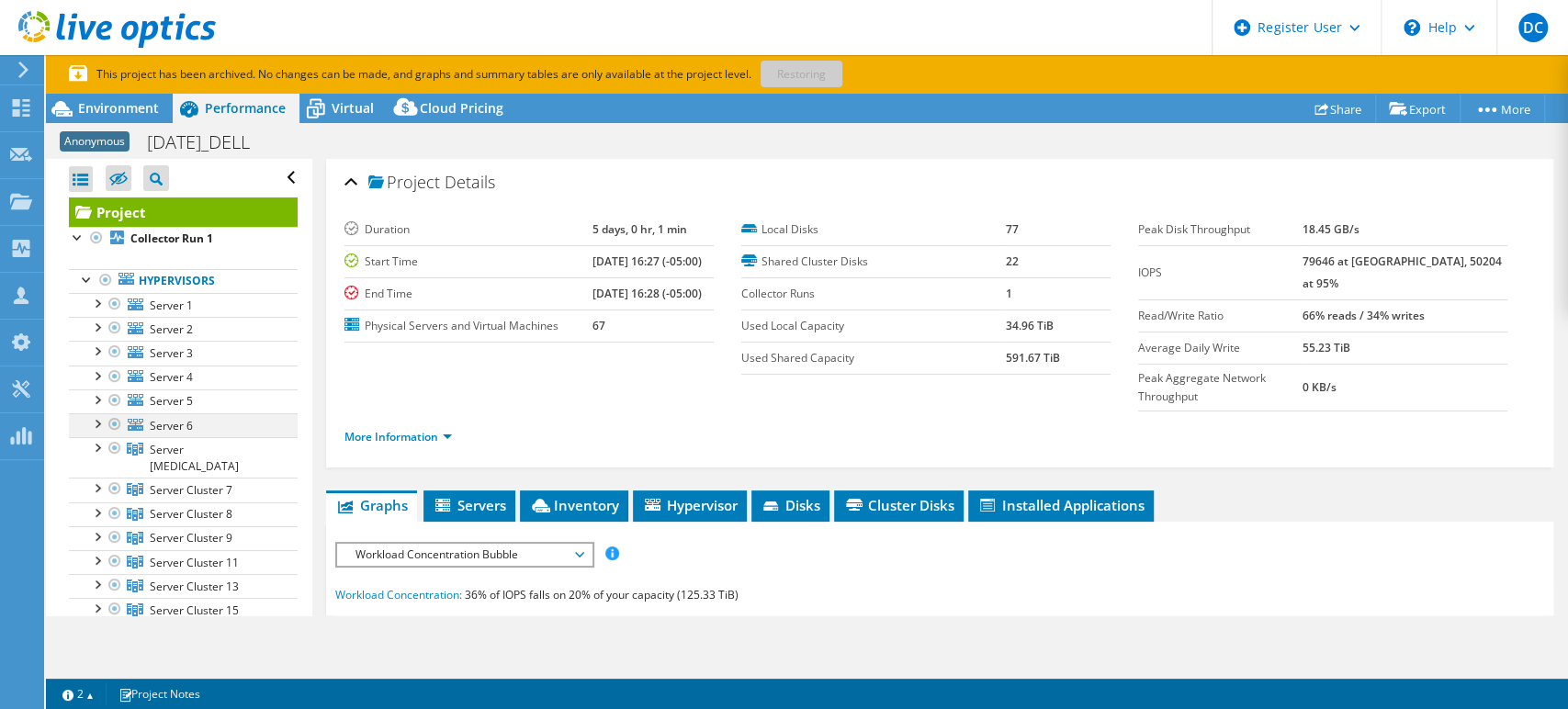
click at [95, 423] on div at bounding box center [96, 422] width 19 height 19
click at [582, 161] on div "Project Details Duration 5 days, 0 hr, 1 min Start Time 03/13/2025, 16:27 (-05:…" at bounding box center [939, 313] width 1227 height 309
click at [127, 120] on div "Environment" at bounding box center [109, 108] width 127 height 30
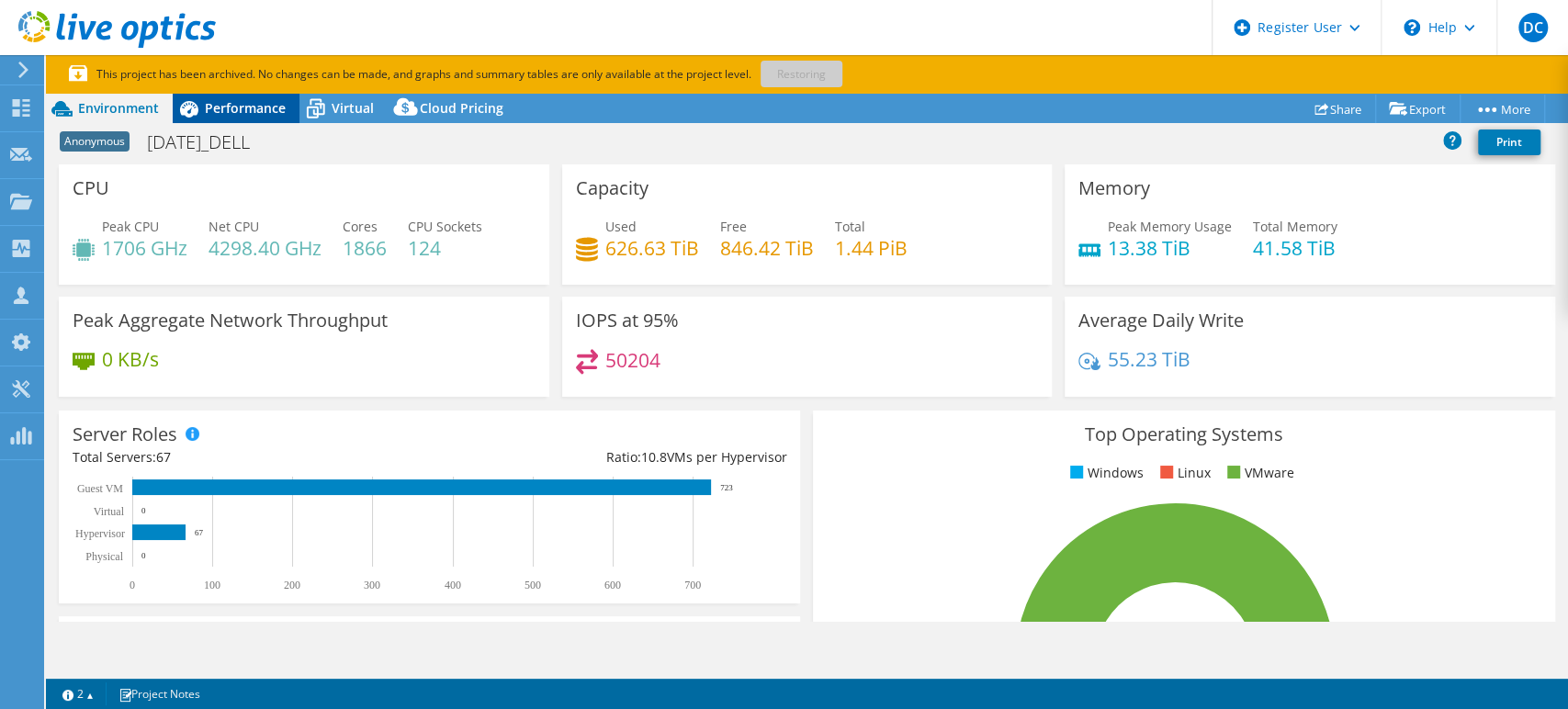
click at [217, 113] on span "Performance" at bounding box center [245, 108] width 81 height 18
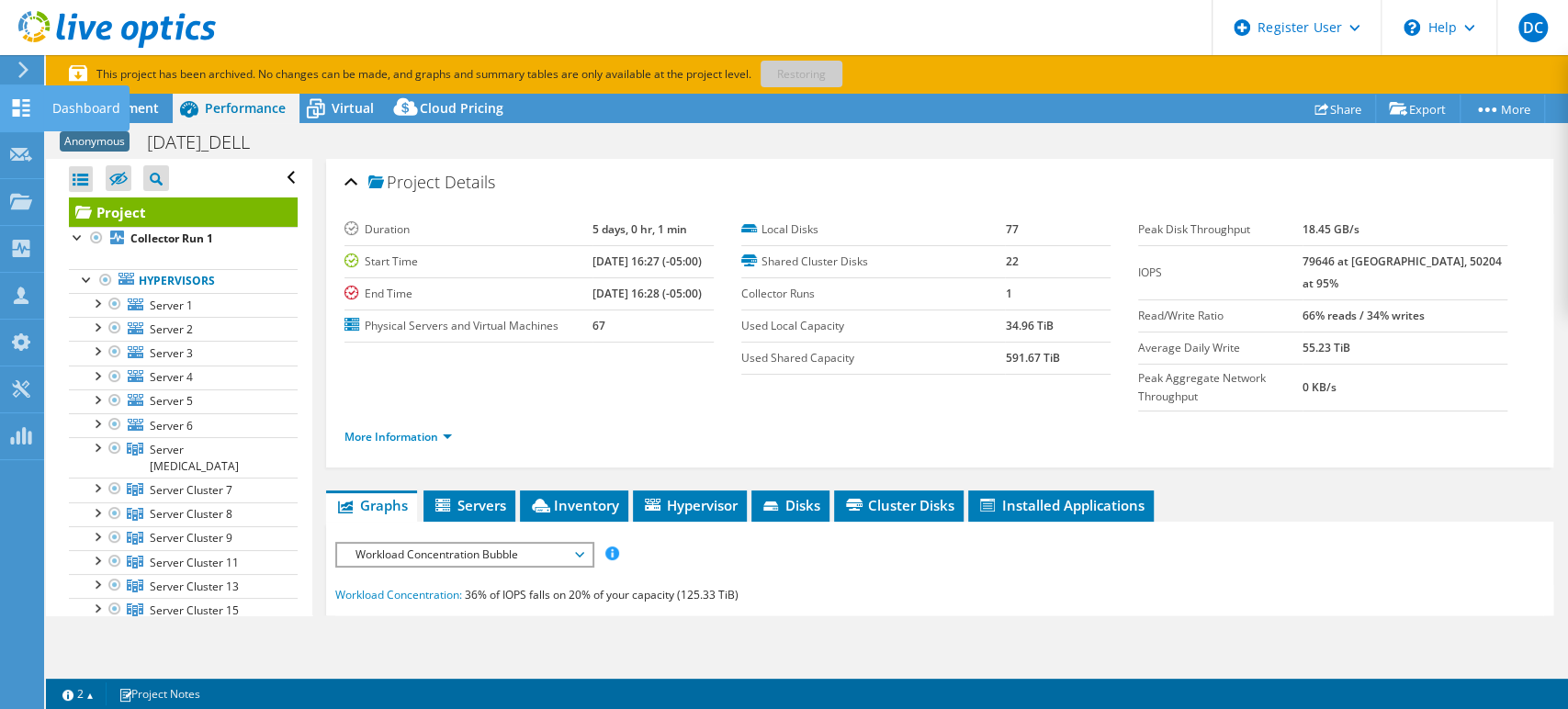
click at [10, 107] on icon at bounding box center [21, 108] width 22 height 18
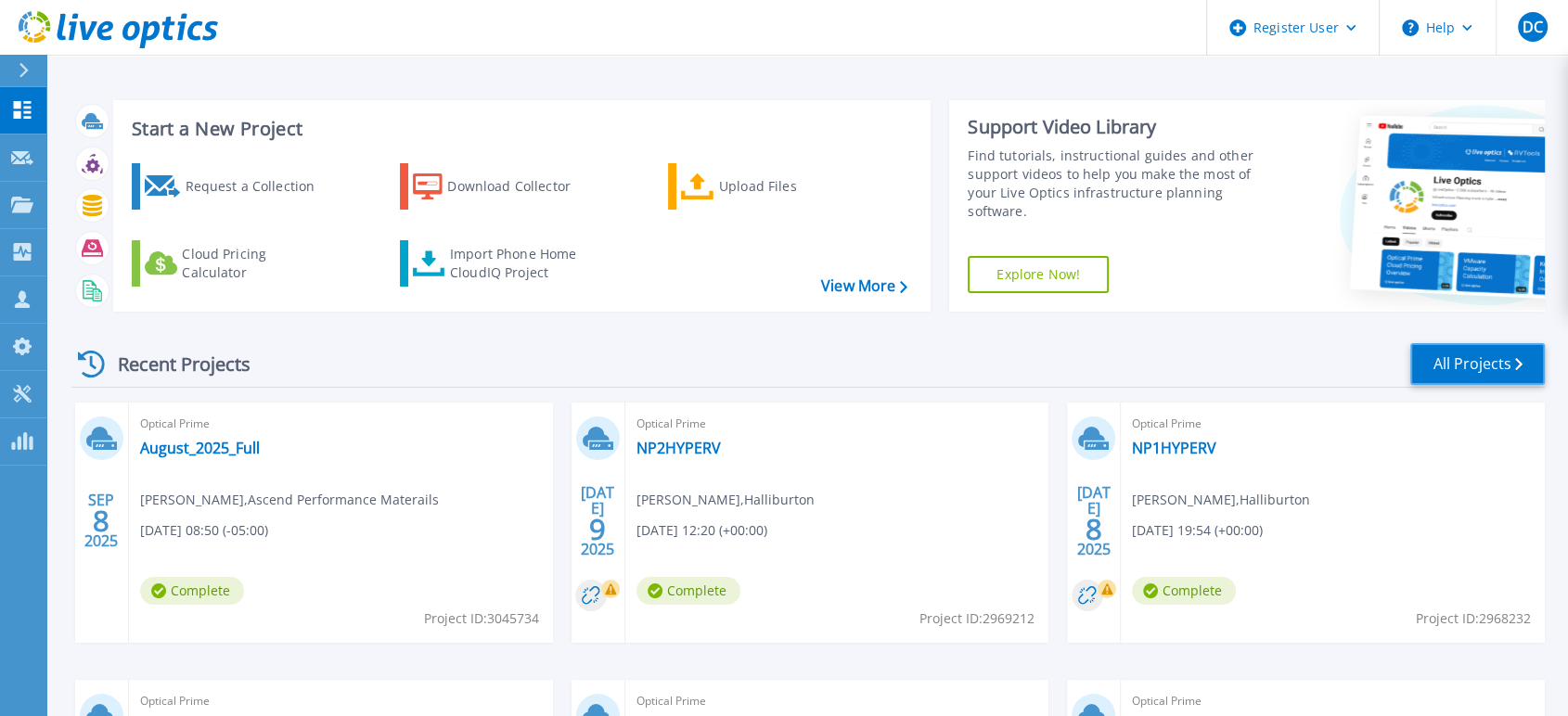
click at [1475, 366] on link "All Projects" at bounding box center [1478, 364] width 134 height 42
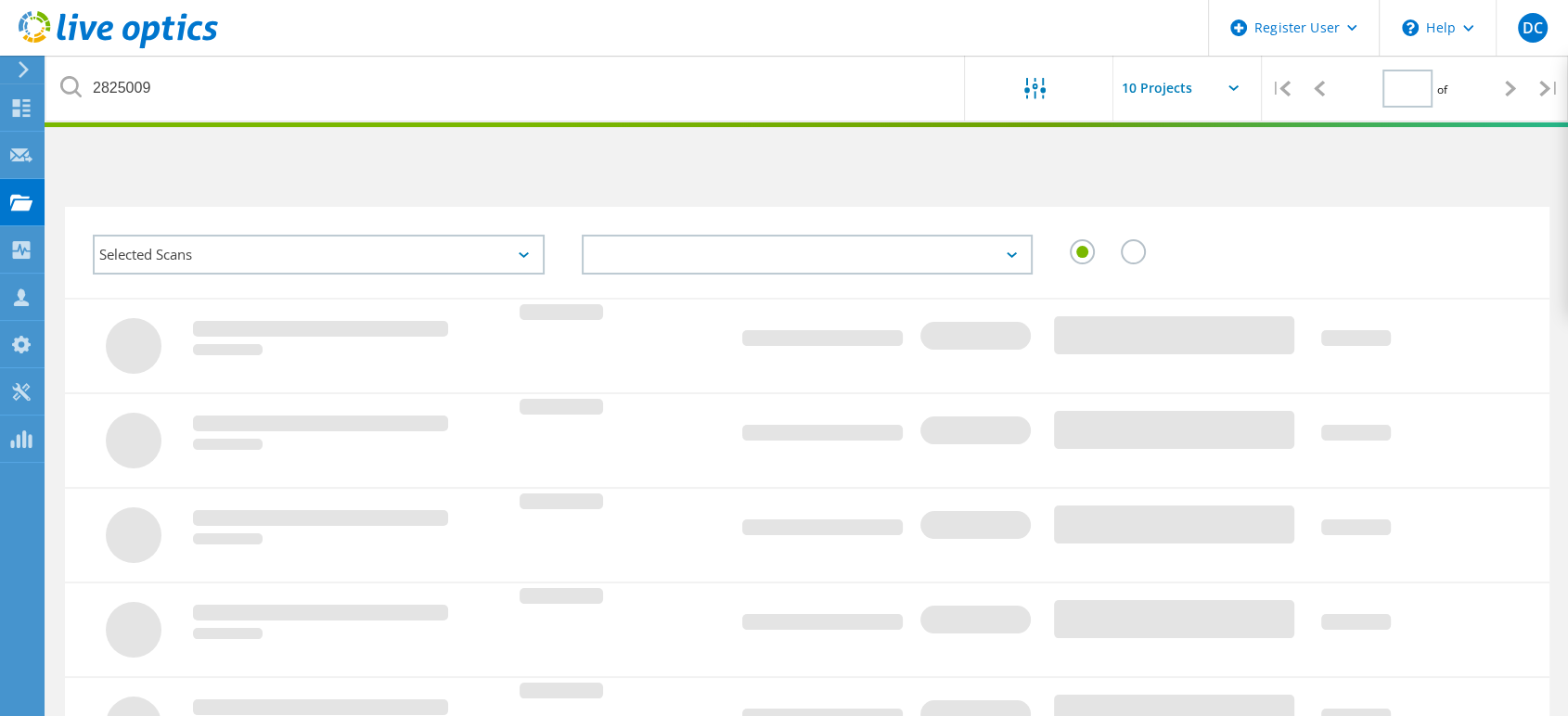
type input "1"
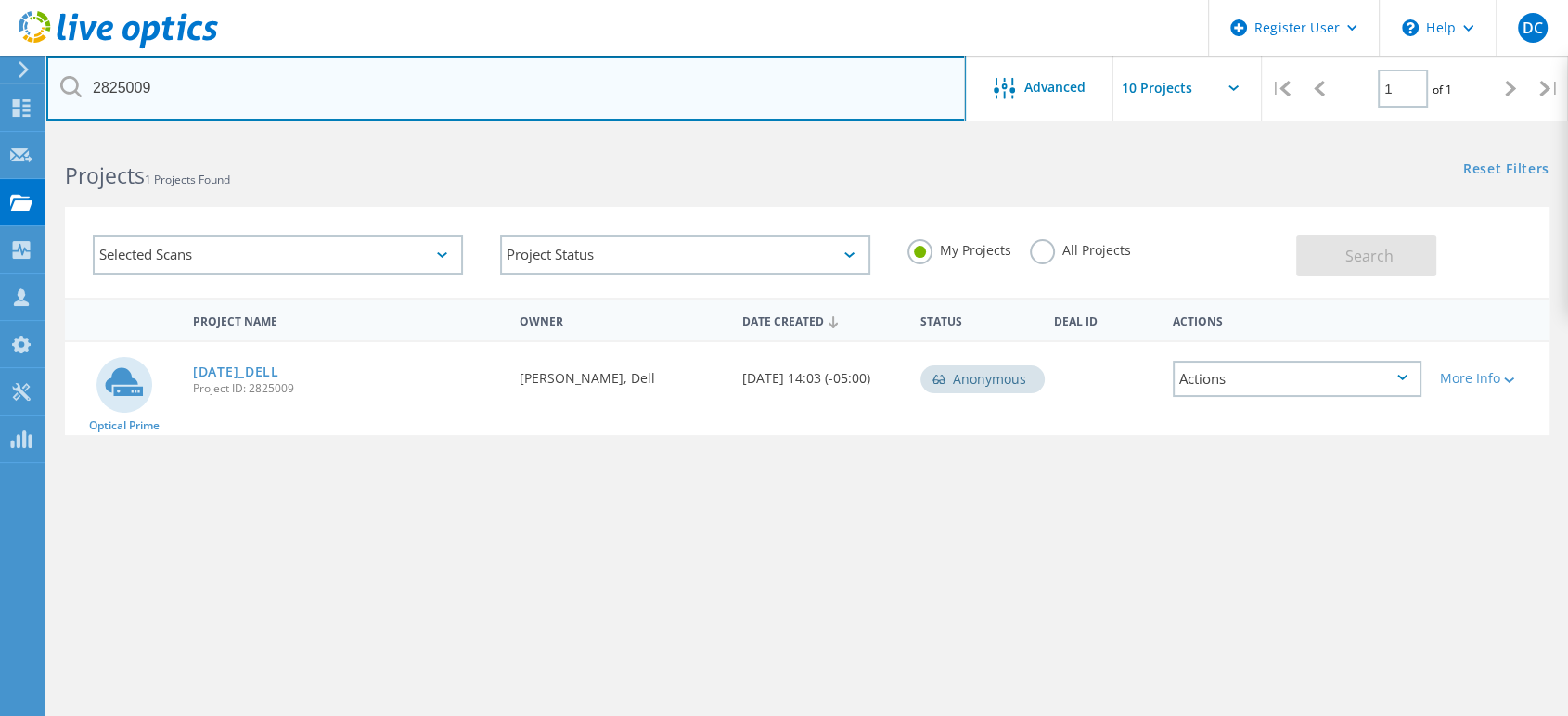
click at [124, 90] on input "2825009" at bounding box center [506, 88] width 920 height 65
type input "messer"
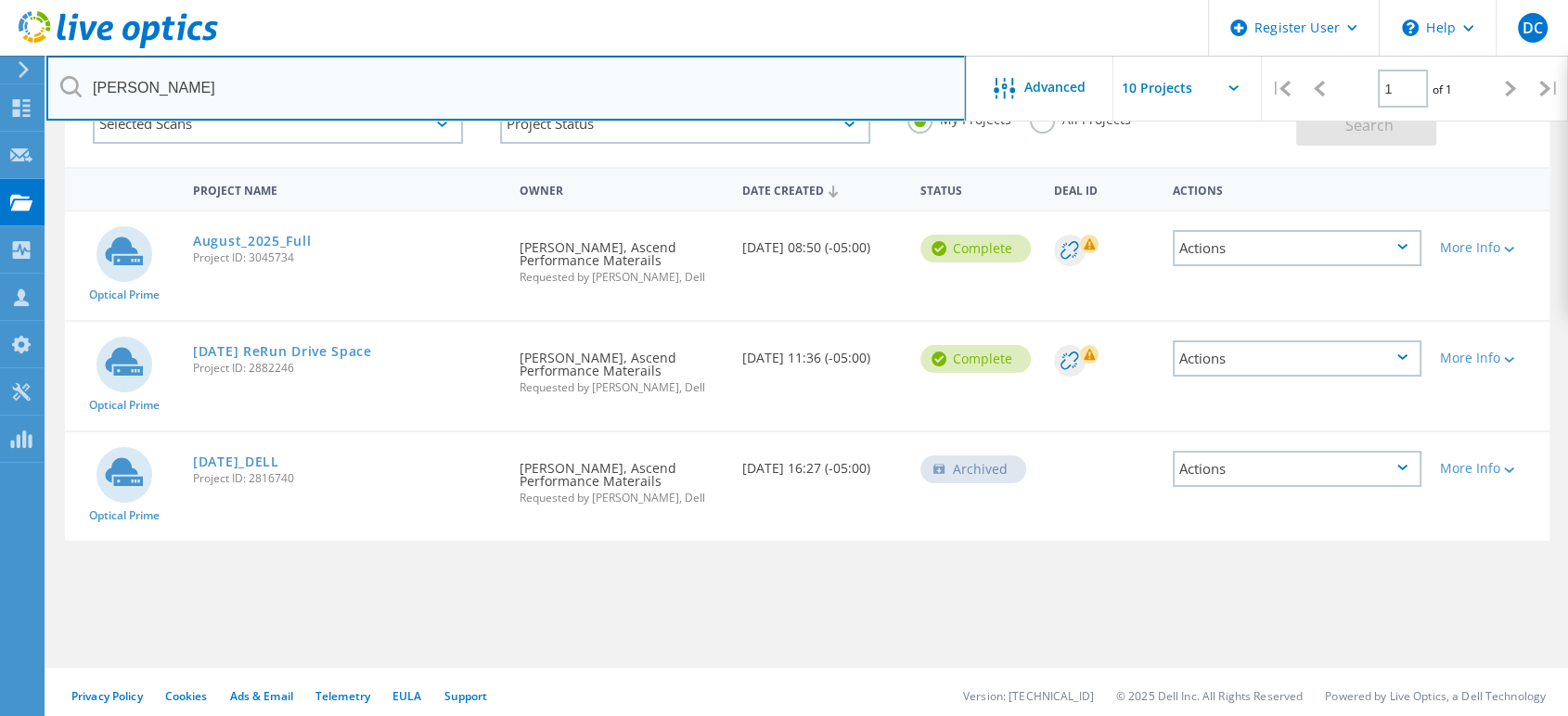
scroll to position [137, 0]
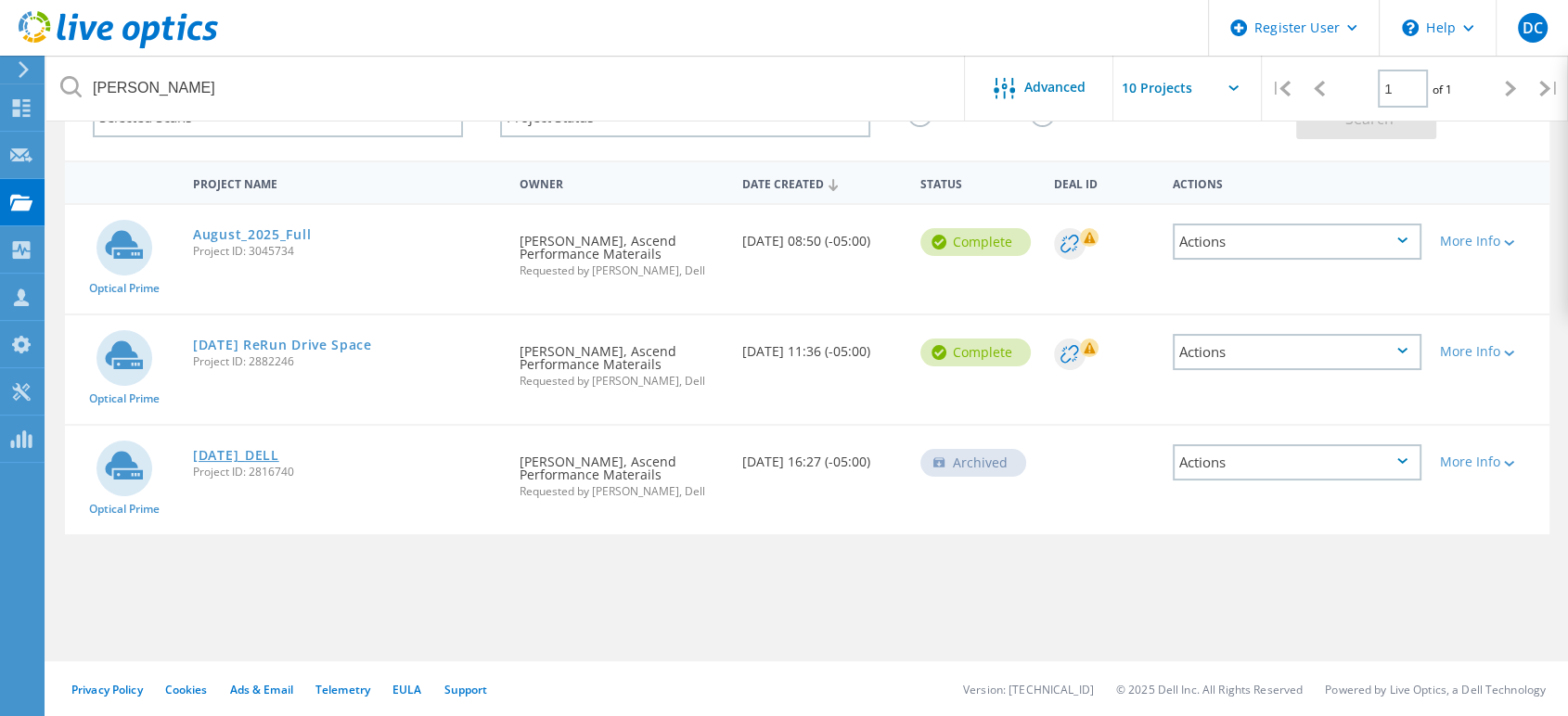
click at [248, 452] on link "March25_DELL" at bounding box center [236, 455] width 87 height 13
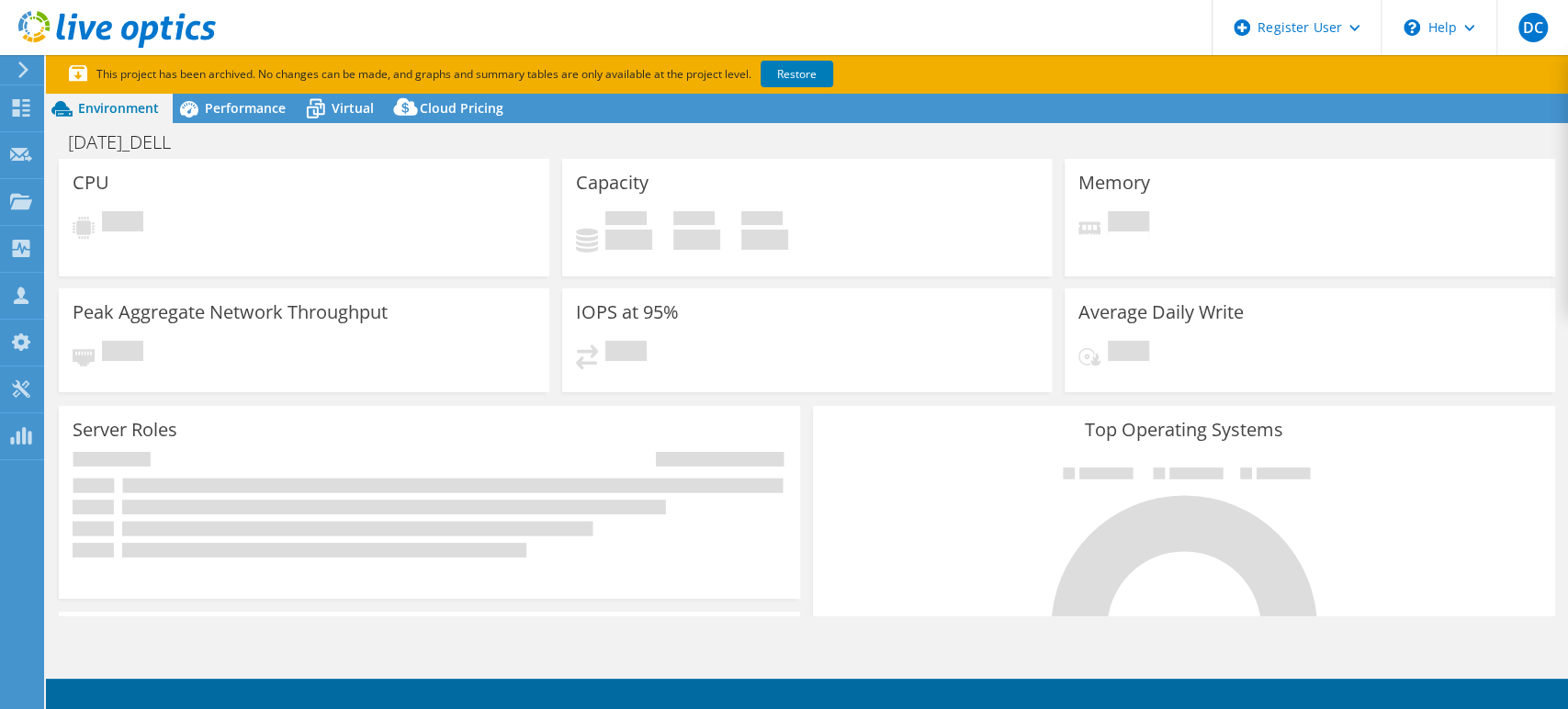
select select "USD"
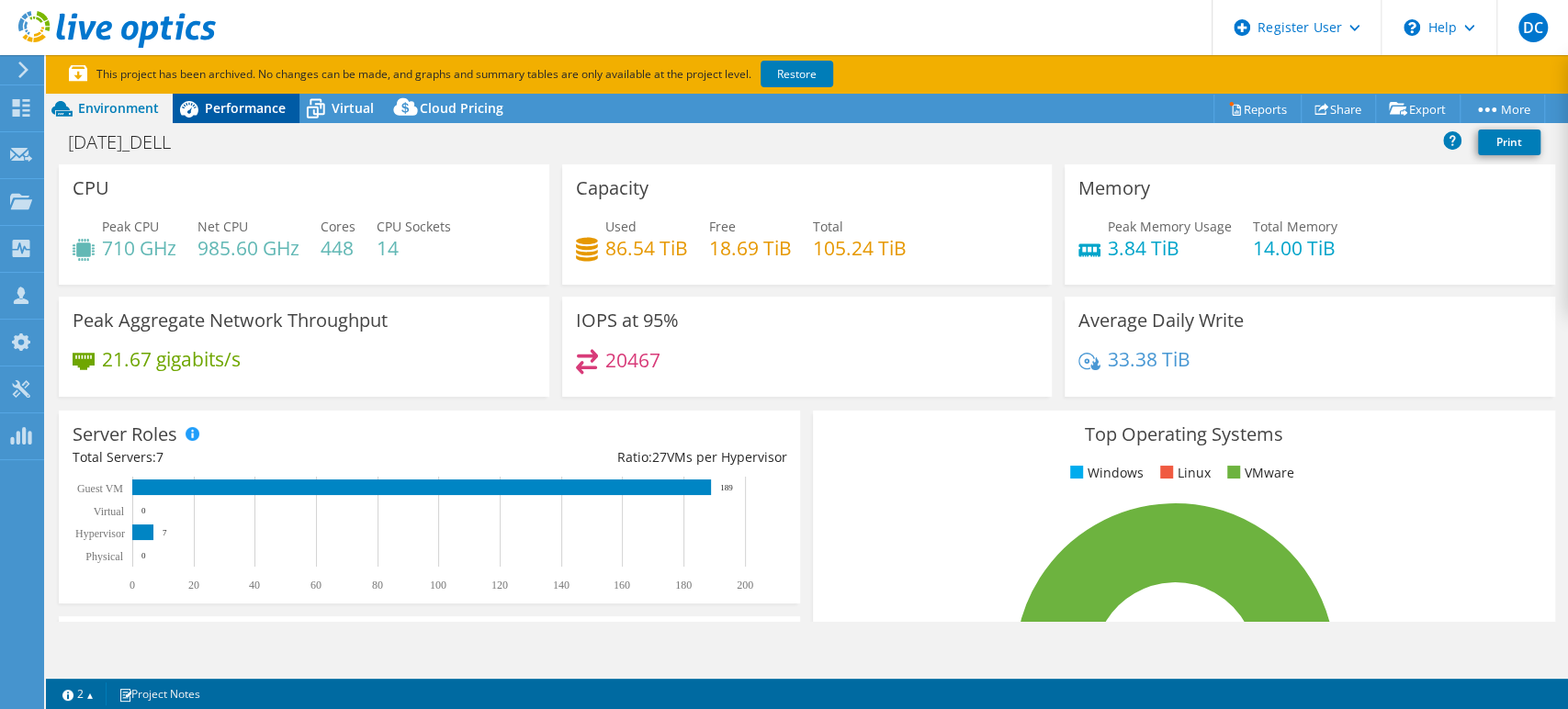
click at [247, 102] on span "Performance" at bounding box center [245, 108] width 81 height 18
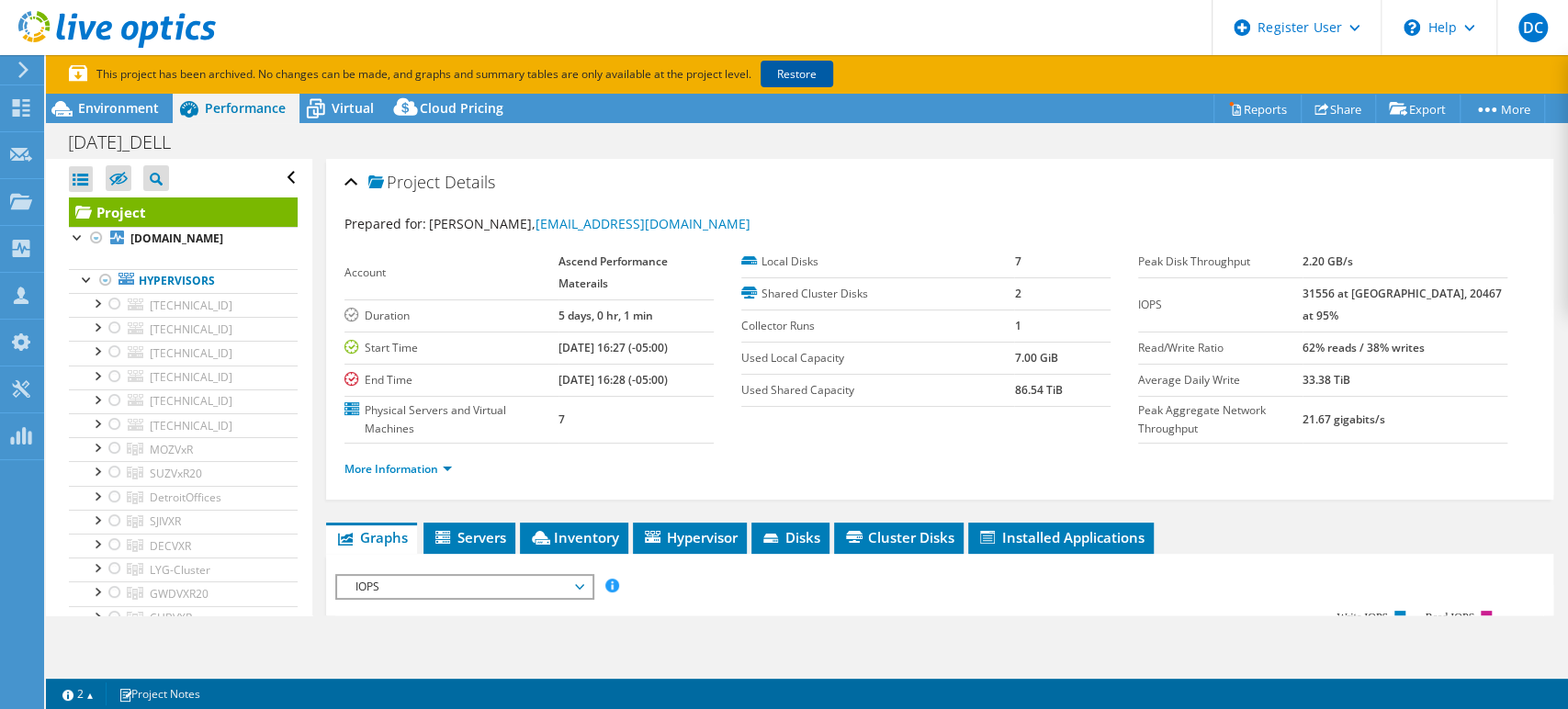
click at [808, 68] on link "Restore" at bounding box center [797, 74] width 73 height 27
click at [94, 234] on div at bounding box center [96, 238] width 19 height 22
click at [103, 283] on div at bounding box center [105, 280] width 19 height 22
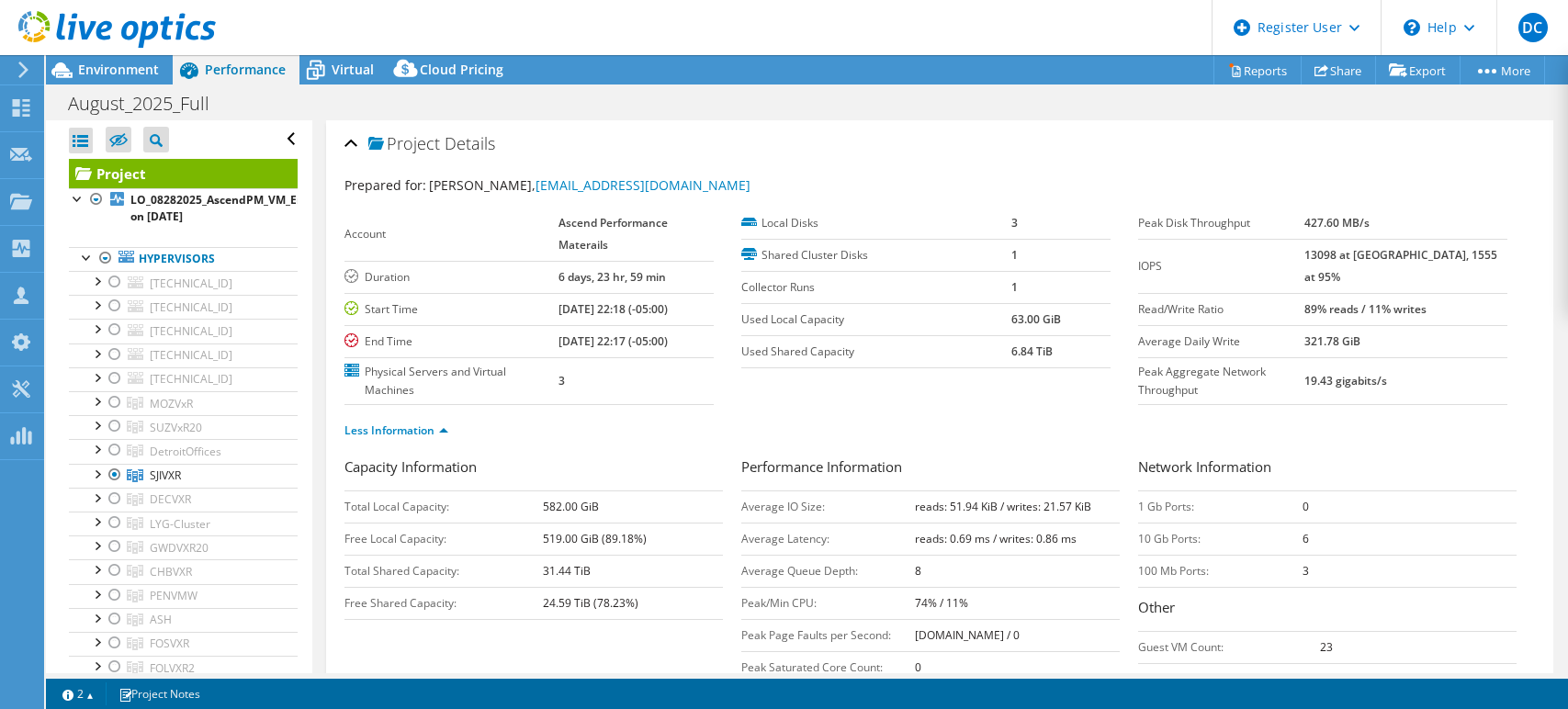
select select "USD"
click at [357, 71] on span "Virtual" at bounding box center [352, 70] width 42 height 18
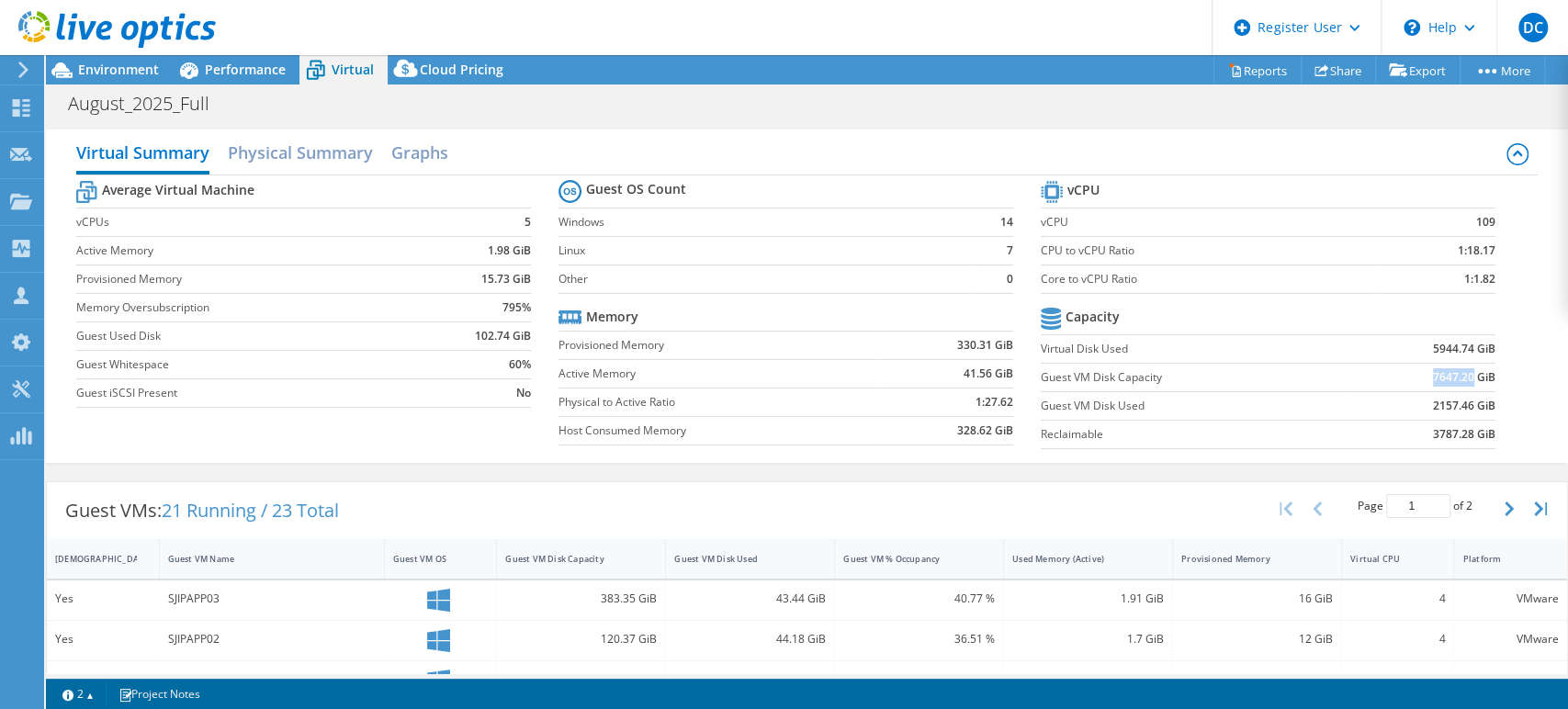
drag, startPoint x: 1418, startPoint y: 373, endPoint x: 1459, endPoint y: 373, distance: 41.0
click at [1459, 373] on b "7647.20 GiB" at bounding box center [1464, 377] width 62 height 19
copy b "7647.20"
drag, startPoint x: 1421, startPoint y: 404, endPoint x: 1457, endPoint y: 403, distance: 36.0
click at [1457, 403] on b "2157.46 GiB" at bounding box center [1464, 406] width 62 height 19
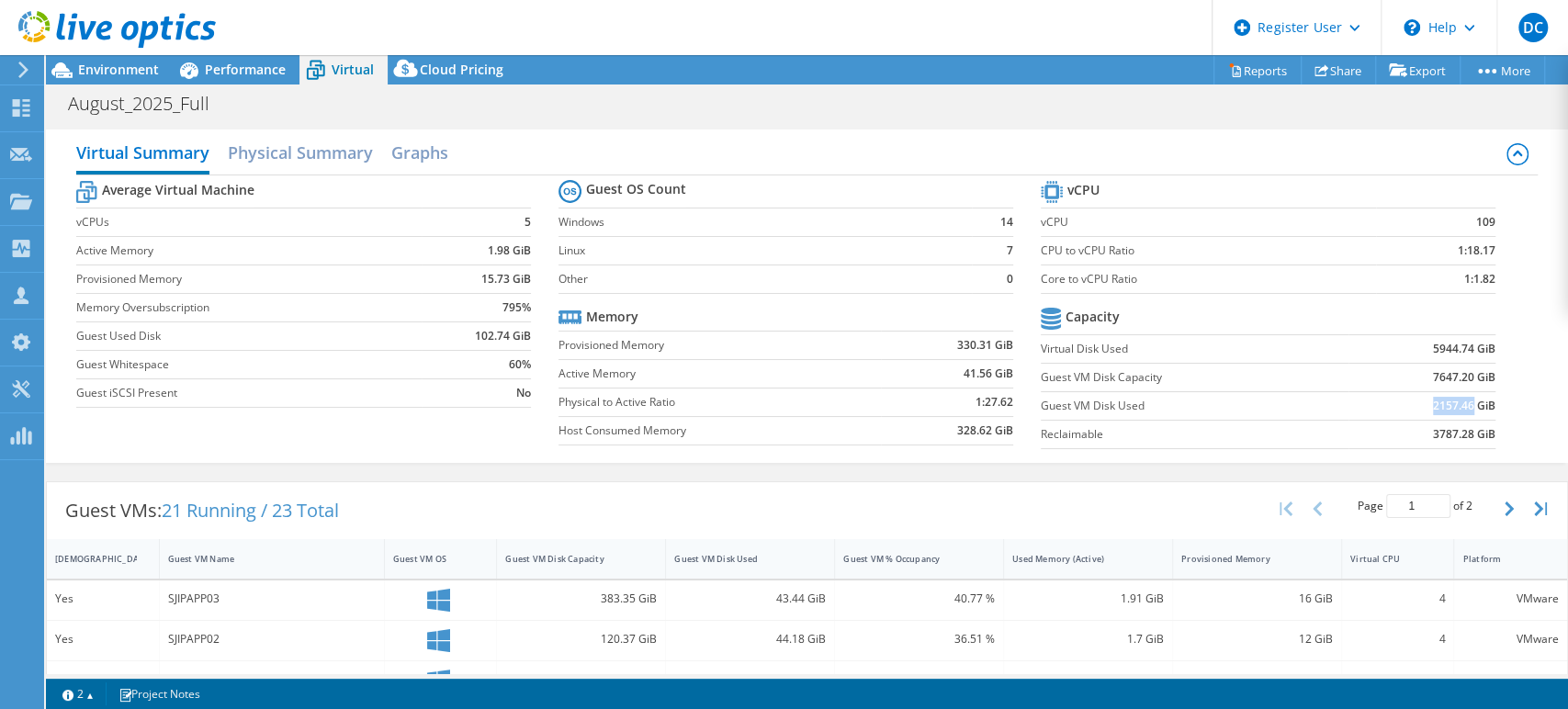
copy b "2157.46"
drag, startPoint x: 1461, startPoint y: 278, endPoint x: 1492, endPoint y: 293, distance: 34.4
click at [1483, 283] on section "vCPU vCPU 109 CPU to vCPU Ratio 1:18.17 Core to vCPU Ratio 1:1.82 Capacity Virt…" at bounding box center [1282, 317] width 482 height 283
copy tbody "vCPU vCPU 109 CPU to vCPU Ratio 1:18.17 Core to vCPU Ratio 1:"
click at [128, 70] on span "Environment" at bounding box center [118, 70] width 81 height 18
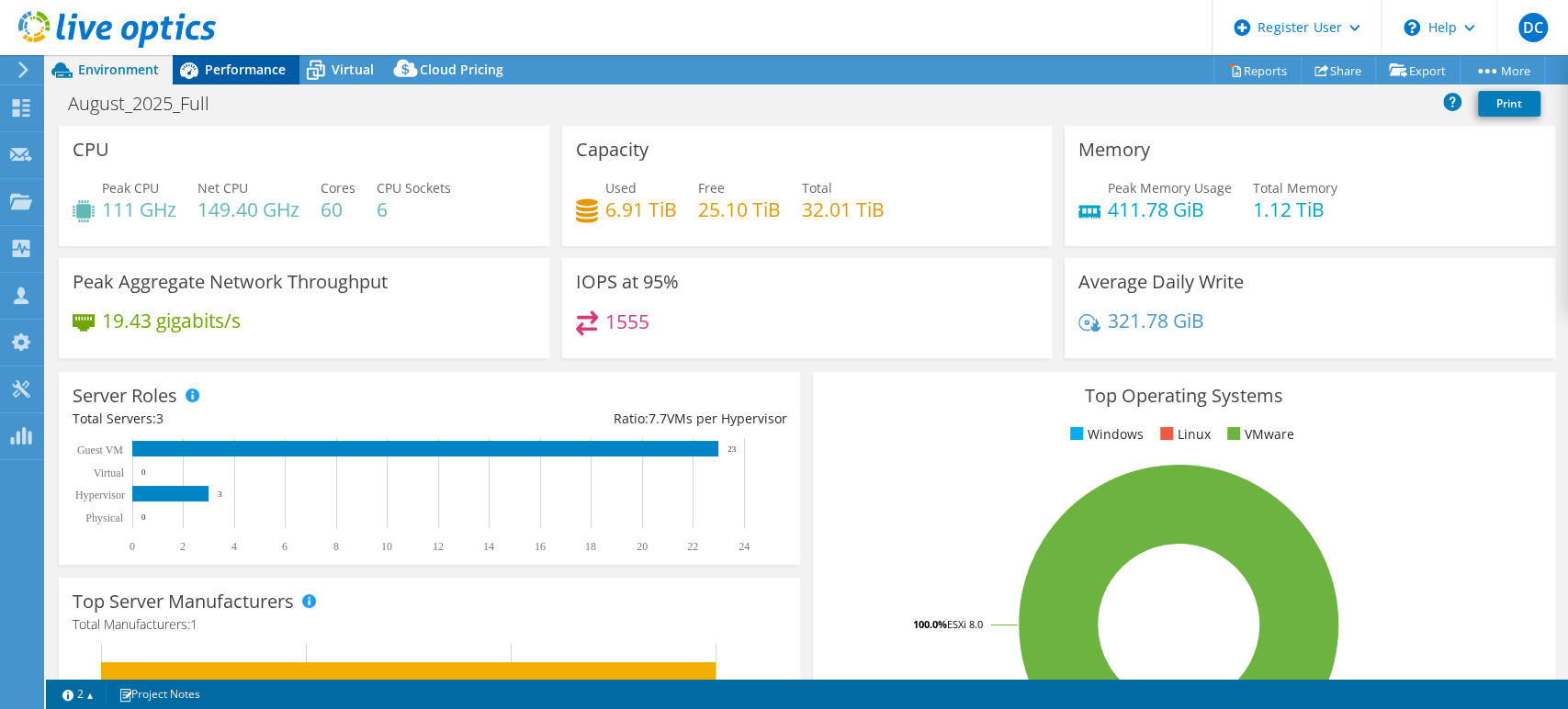
click at [235, 68] on span "Performance" at bounding box center [245, 70] width 81 height 18
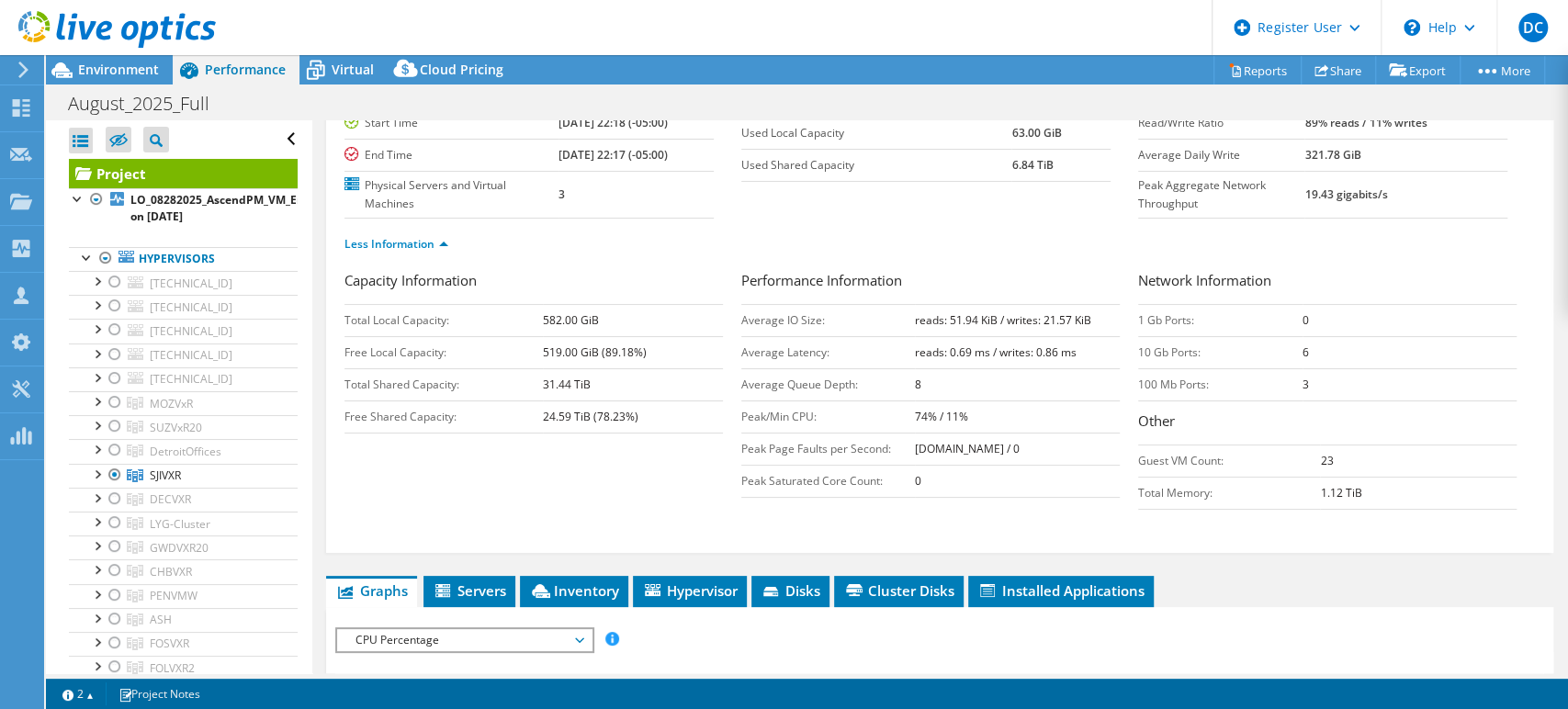
scroll to position [102, 0]
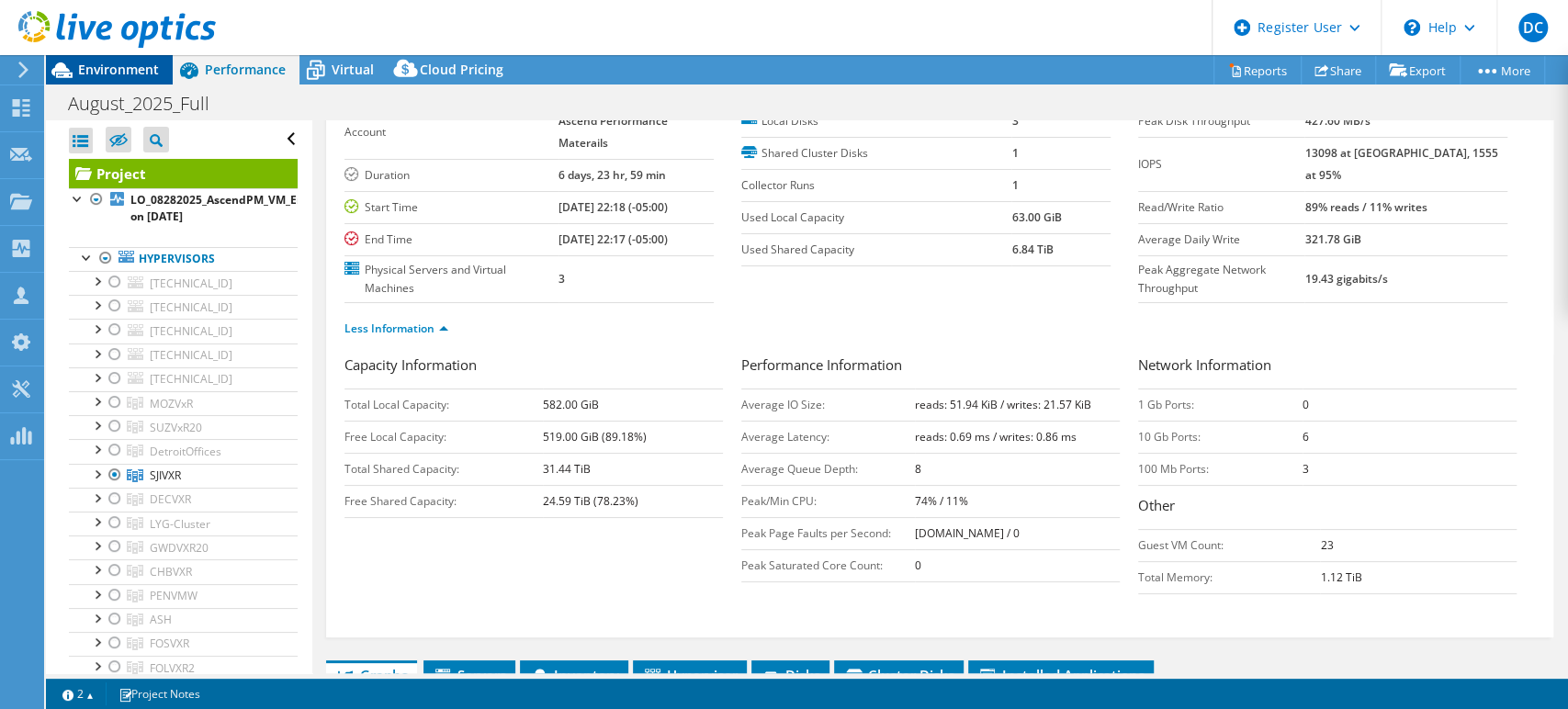
click at [134, 70] on span "Environment" at bounding box center [118, 70] width 81 height 18
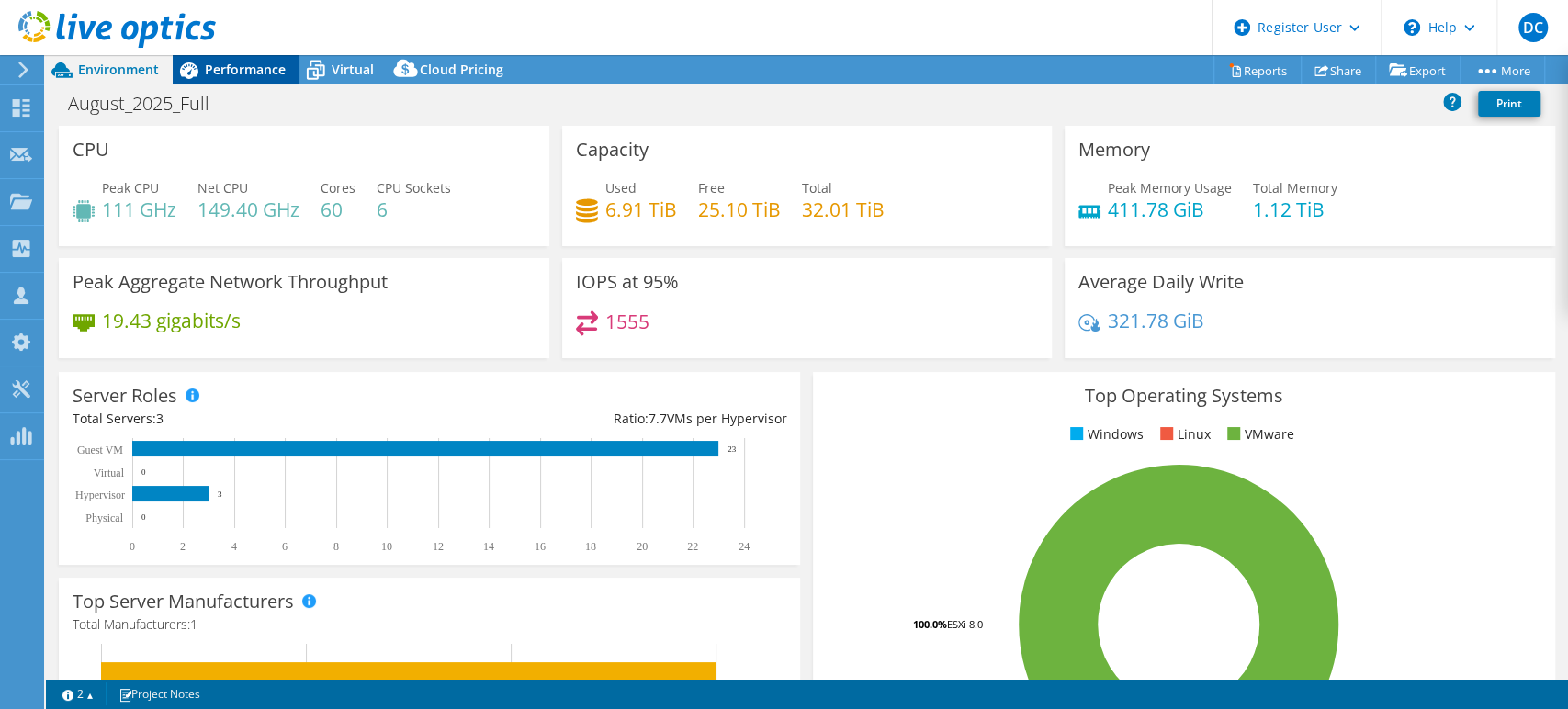
click at [227, 62] on span "Performance" at bounding box center [245, 70] width 81 height 18
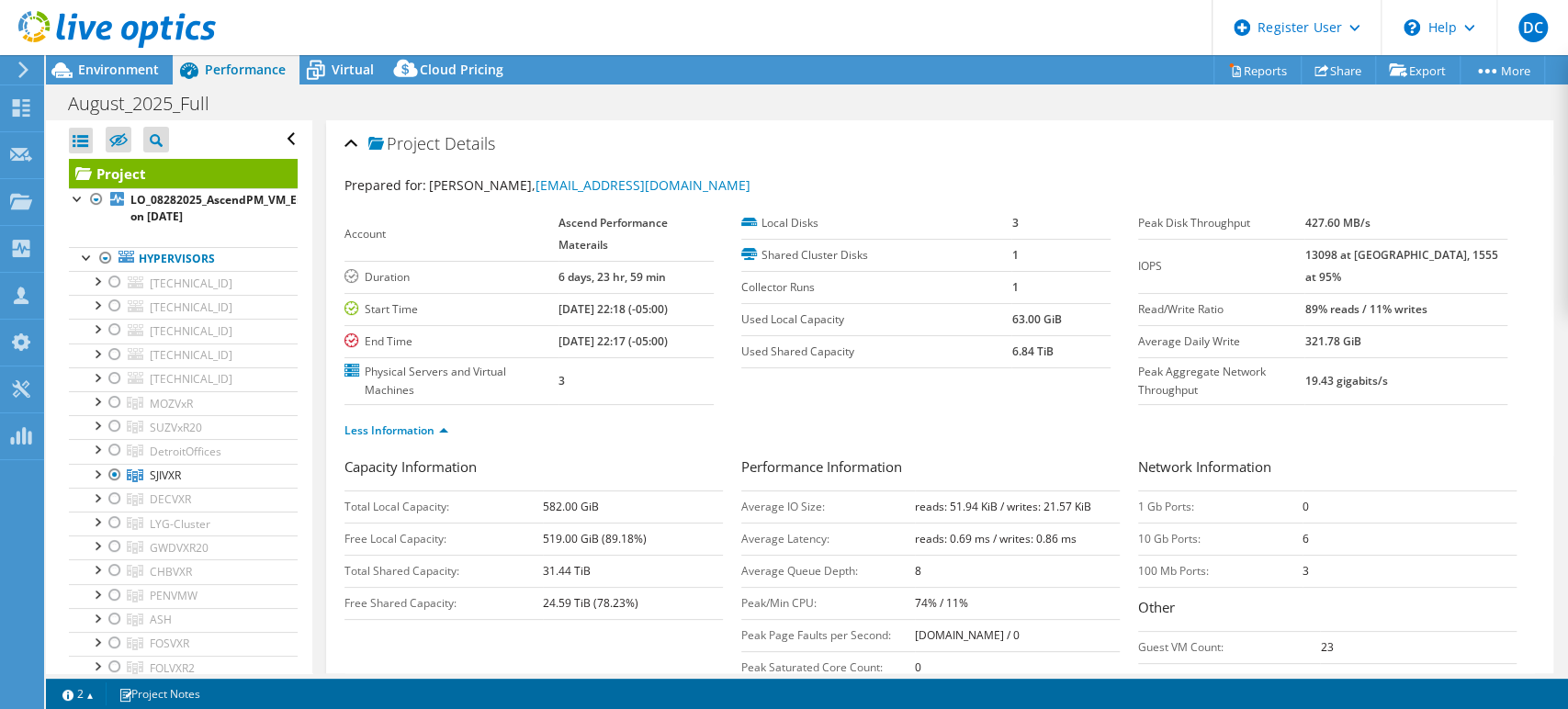
scroll to position [0, 0]
click at [347, 72] on span "Virtual" at bounding box center [352, 70] width 42 height 18
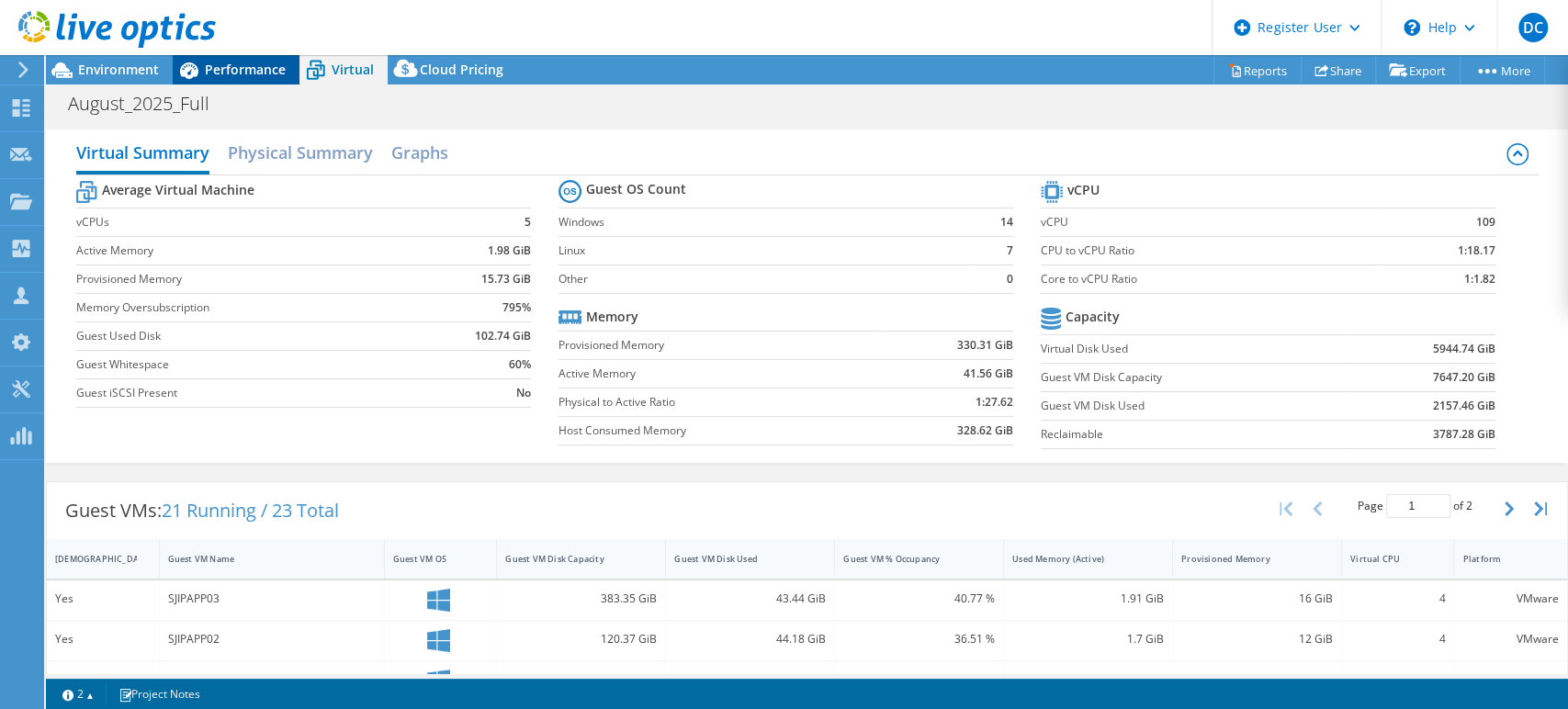
click at [245, 68] on span "Performance" at bounding box center [245, 70] width 81 height 18
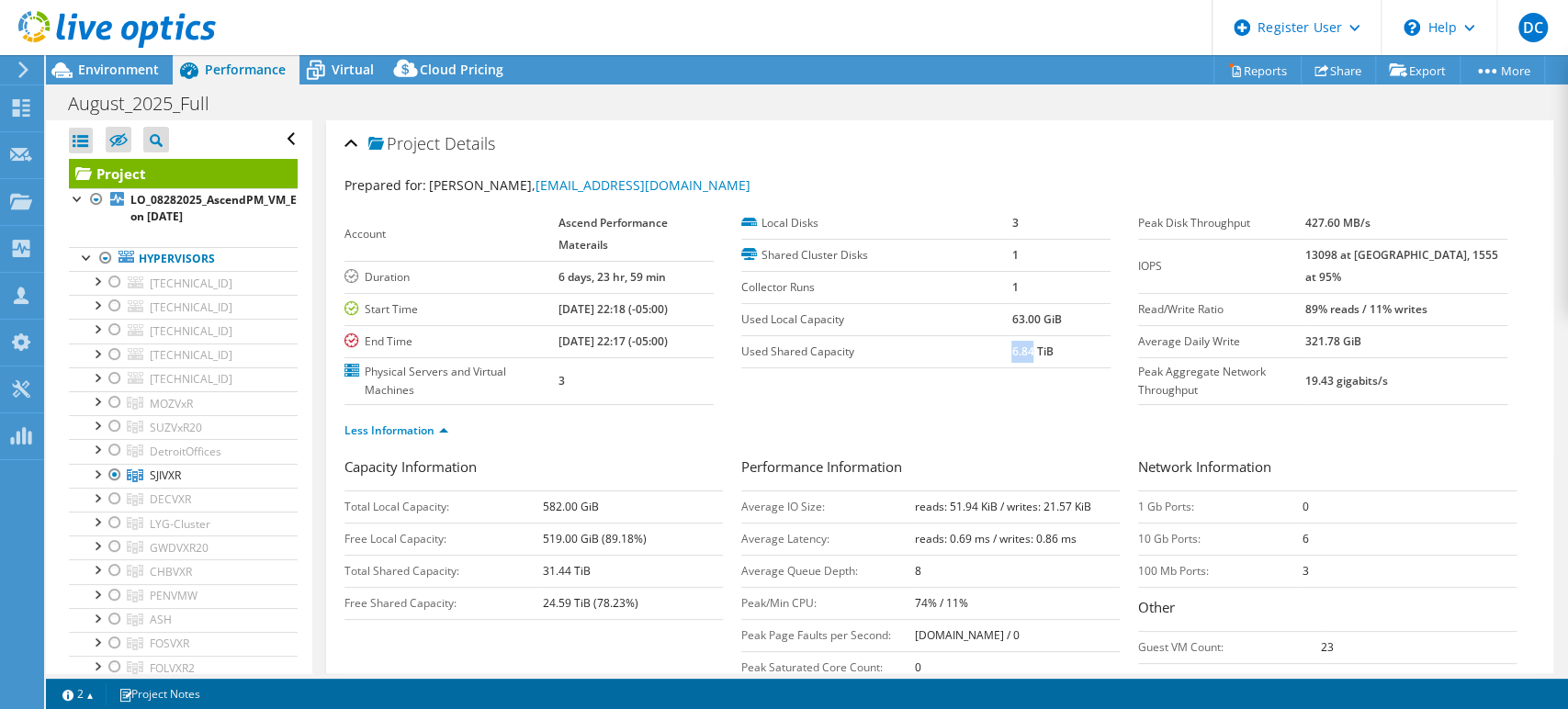
drag, startPoint x: 1001, startPoint y: 352, endPoint x: 1023, endPoint y: 352, distance: 22.0
click at [1023, 352] on b "6.84 TiB" at bounding box center [1033, 352] width 41 height 16
copy b "6.84"
drag, startPoint x: 541, startPoint y: 601, endPoint x: 569, endPoint y: 601, distance: 28.0
click at [569, 601] on b "24.59 TiB (78.23%)" at bounding box center [591, 604] width 95 height 16
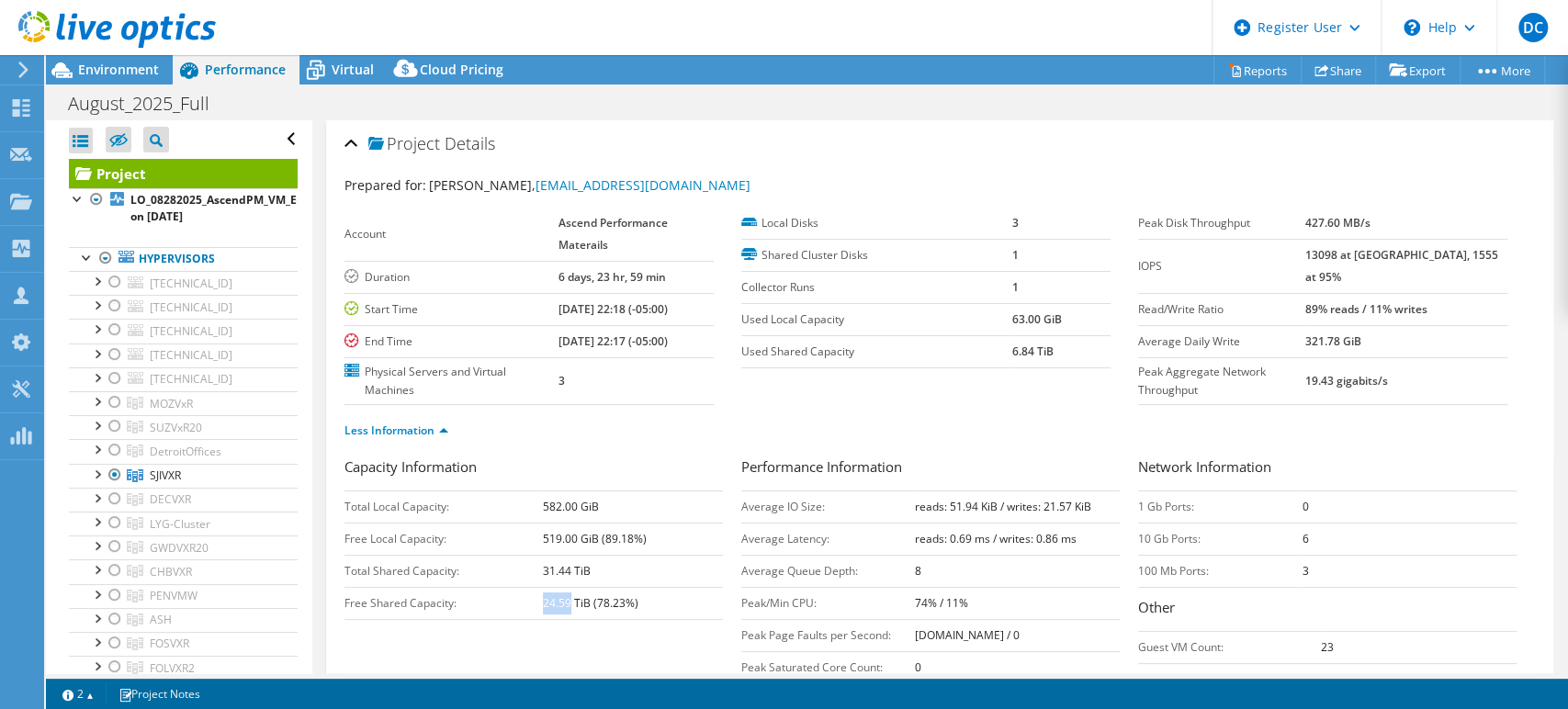
copy b "24.59"
drag, startPoint x: 1003, startPoint y: 349, endPoint x: 1026, endPoint y: 352, distance: 23.2
click at [1026, 352] on b "6.84 TiB" at bounding box center [1033, 352] width 41 height 16
drag, startPoint x: 1018, startPoint y: 373, endPoint x: 1013, endPoint y: 365, distance: 9.4
click at [1017, 373] on section "Account Ascend Performance Materails Duration 6 days, 23 hr, 59 min Start Time …" at bounding box center [741, 306] width 793 height 198
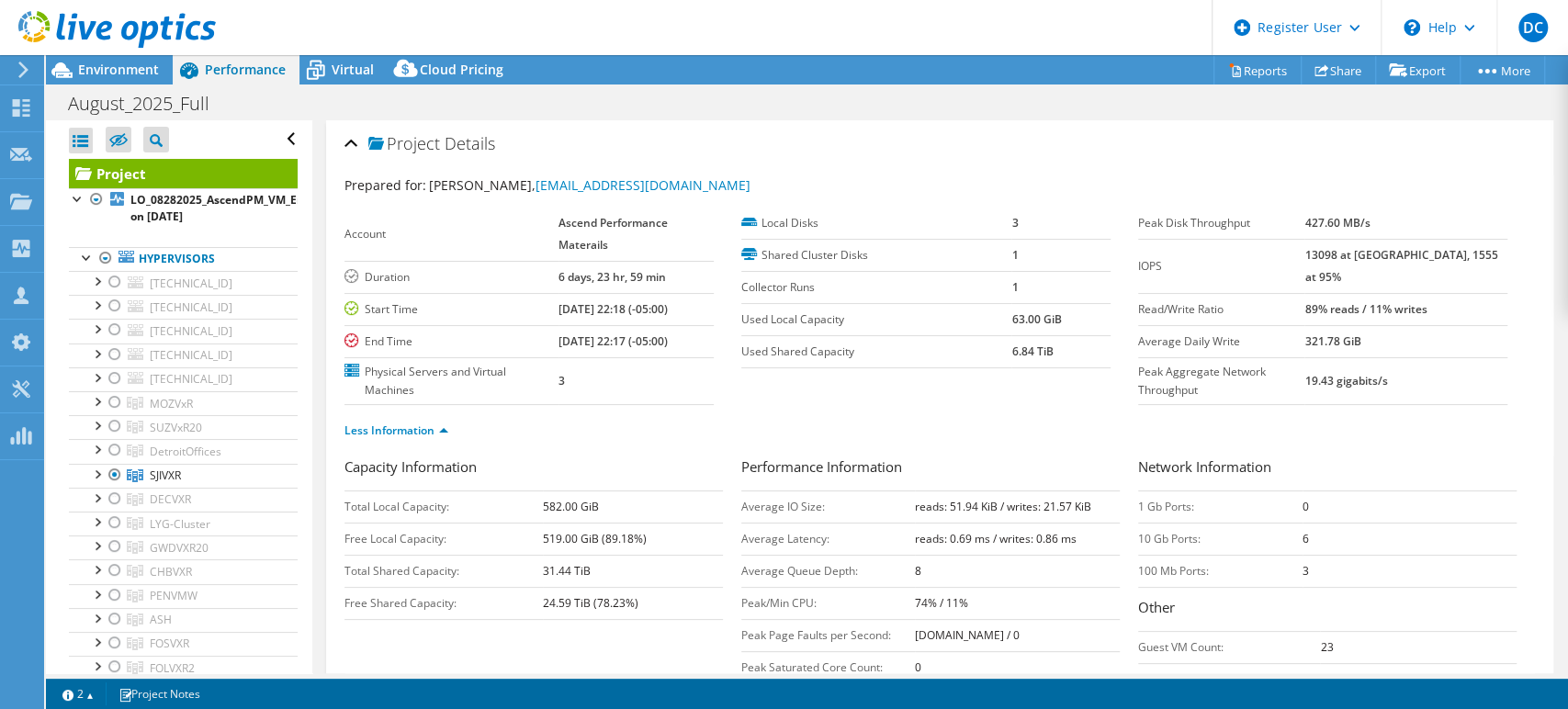
drag, startPoint x: 999, startPoint y: 351, endPoint x: 1023, endPoint y: 352, distance: 24.0
click at [1023, 352] on tr "Used Shared Capacity 6.84 TiB" at bounding box center [925, 352] width 369 height 32
copy tr "6.84"
drag, startPoint x: 542, startPoint y: 566, endPoint x: 567, endPoint y: 567, distance: 25.0
click at [567, 567] on b "31.44 TiB" at bounding box center [567, 571] width 48 height 16
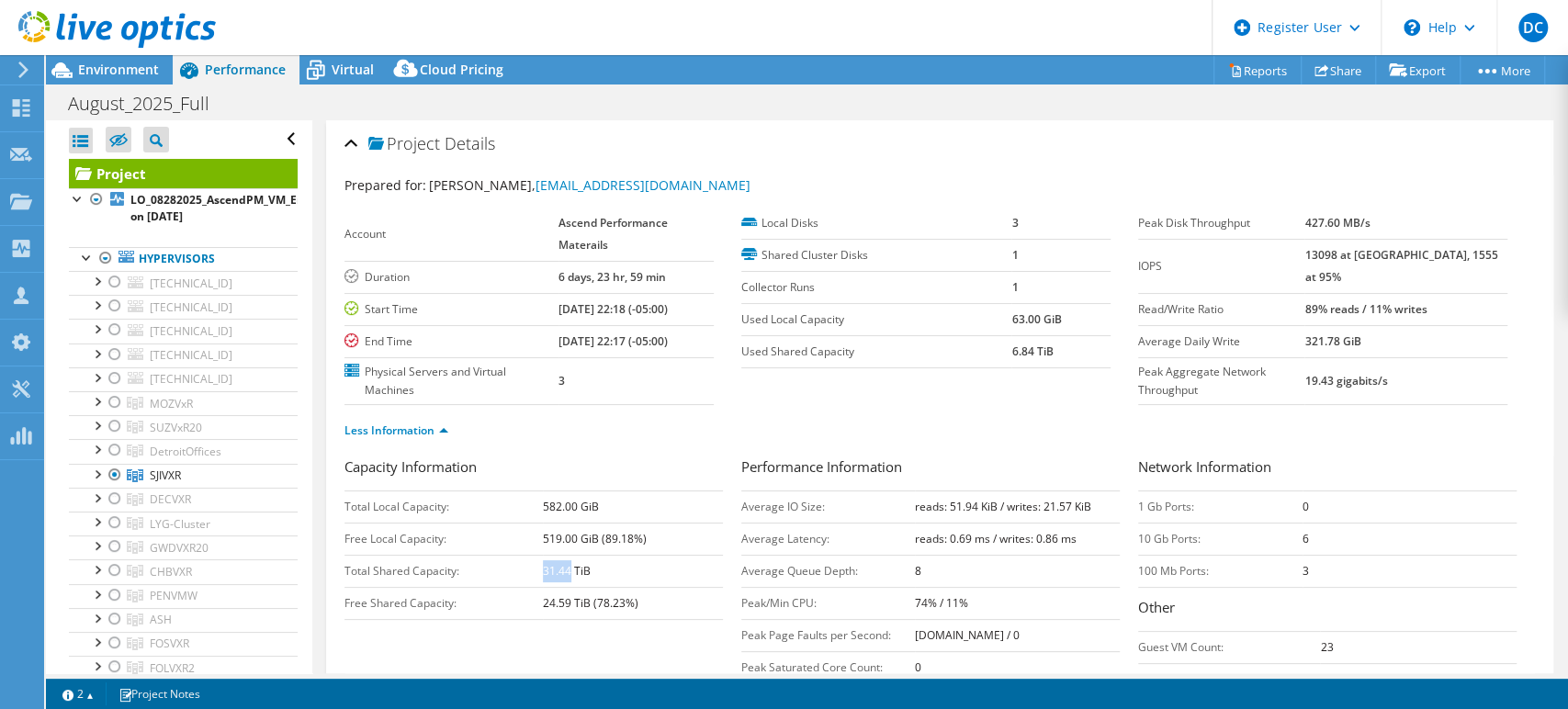
copy b "31.44"
click at [353, 69] on span "Virtual" at bounding box center [352, 70] width 42 height 18
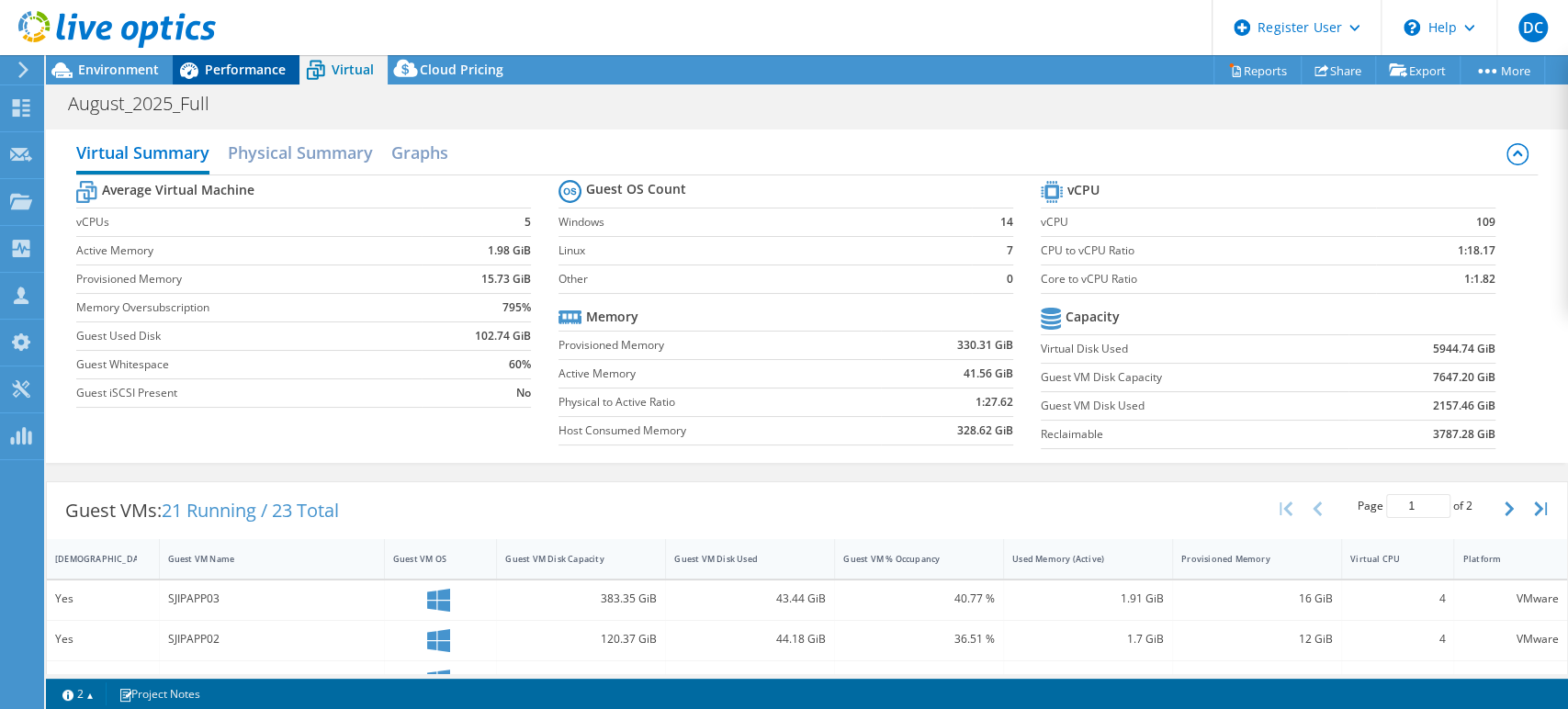
click at [222, 72] on span "Performance" at bounding box center [245, 70] width 81 height 18
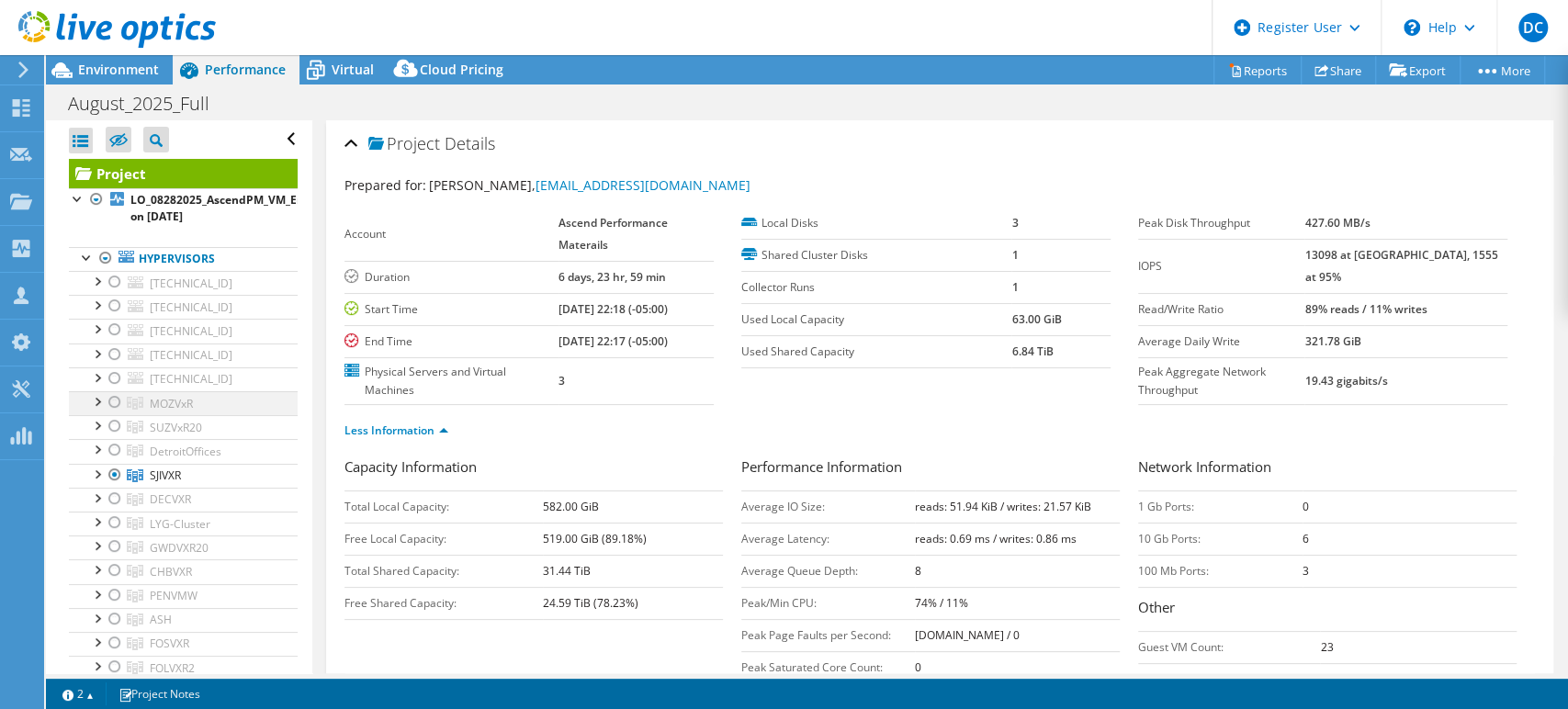
click at [113, 403] on div at bounding box center [114, 403] width 19 height 22
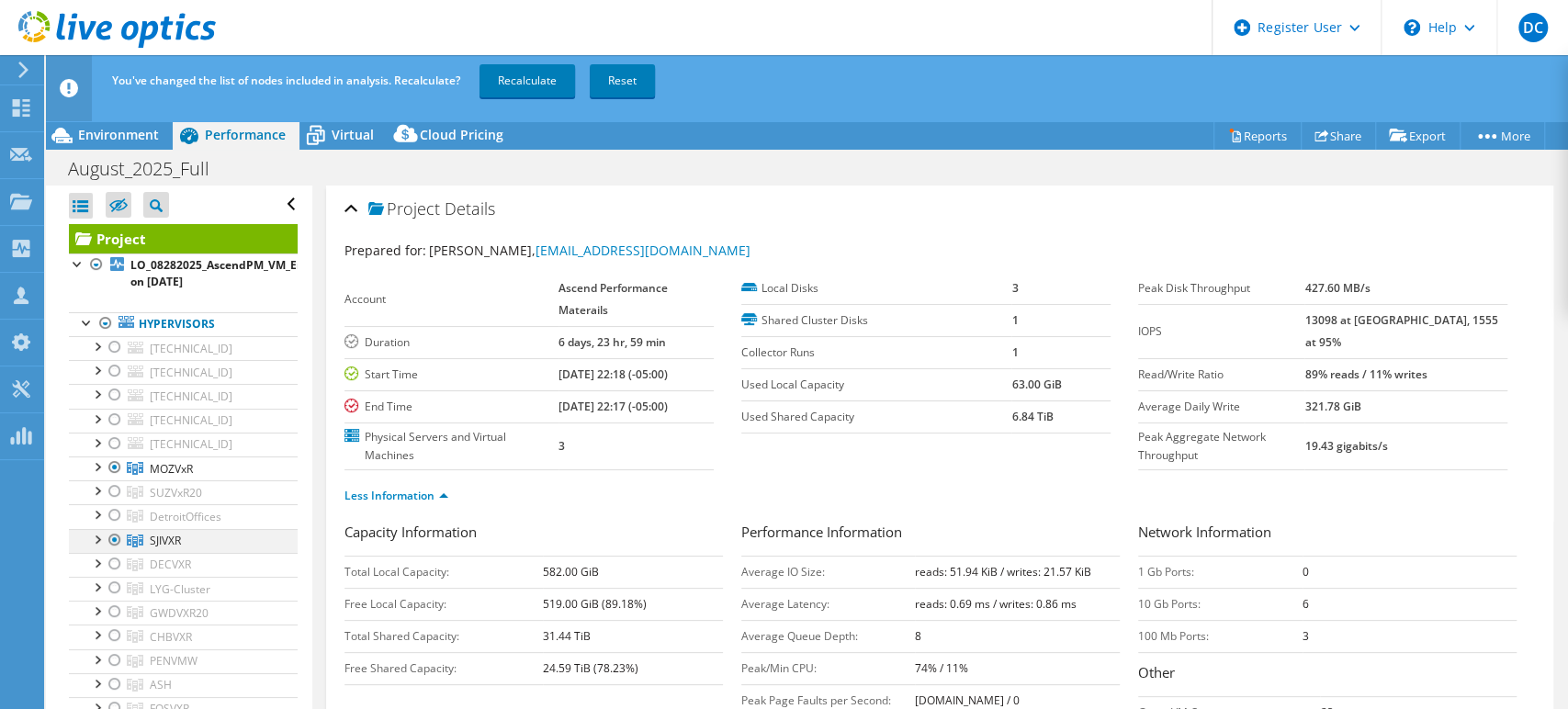
click at [113, 538] on div at bounding box center [114, 541] width 19 height 22
click at [502, 82] on link "Recalculate" at bounding box center [527, 81] width 95 height 33
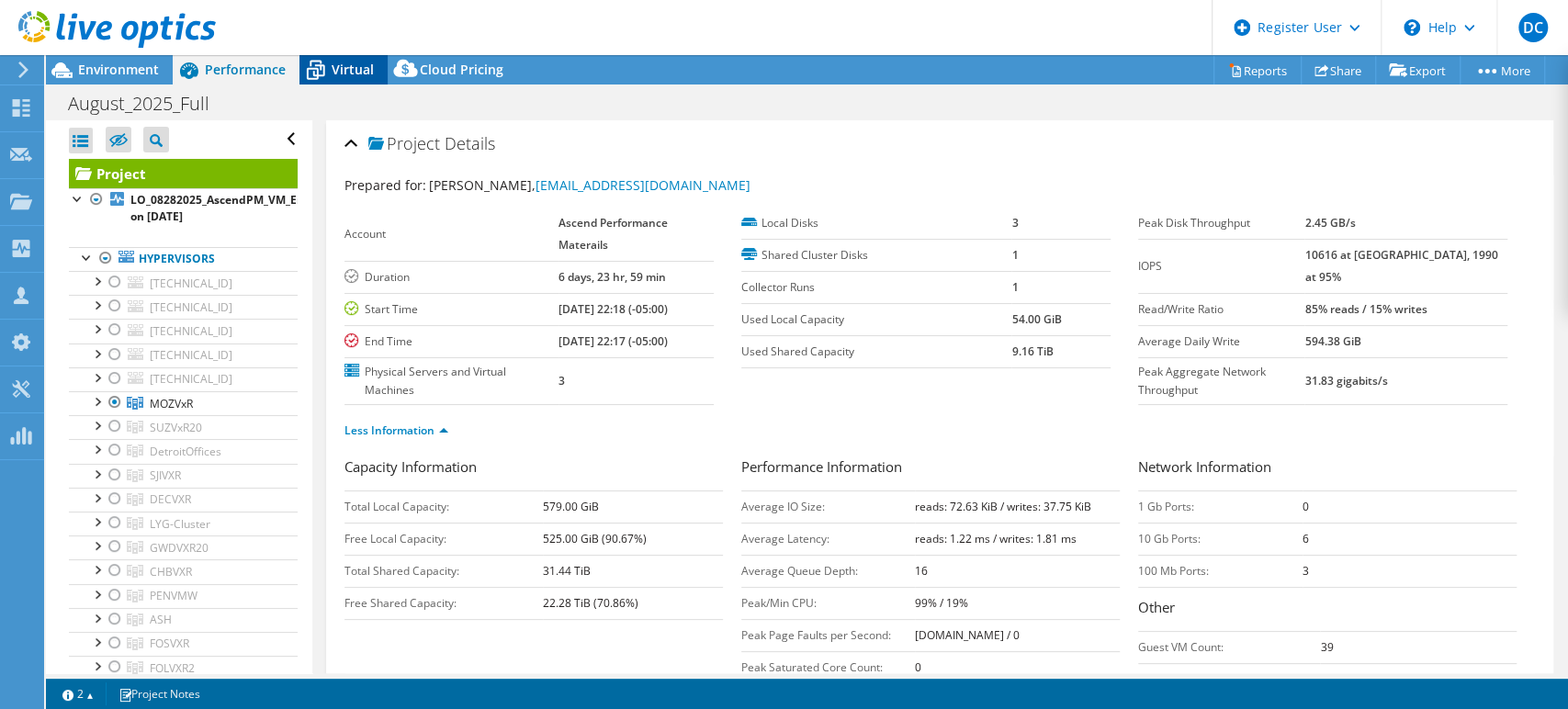
click at [351, 72] on span "Virtual" at bounding box center [352, 70] width 42 height 18
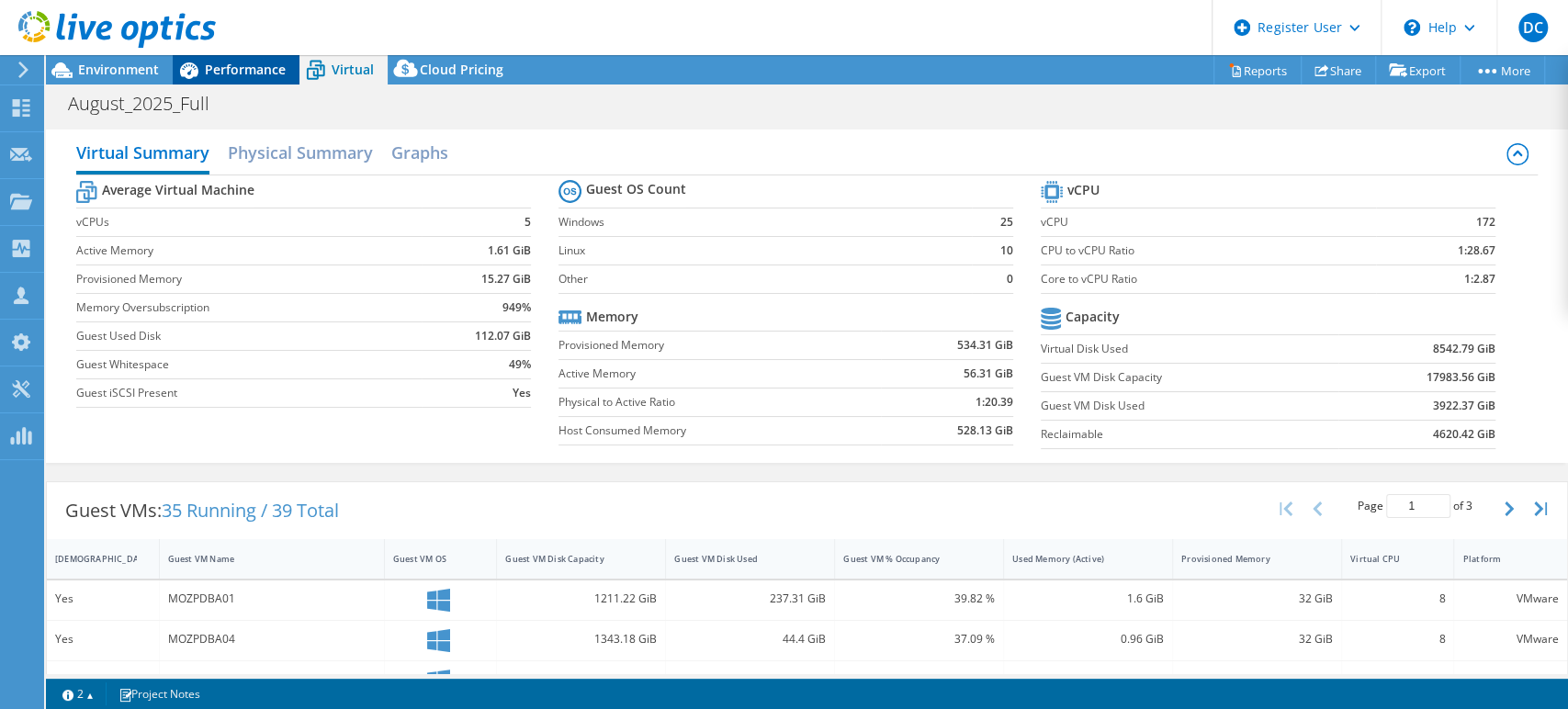
click at [229, 72] on span "Performance" at bounding box center [245, 70] width 81 height 18
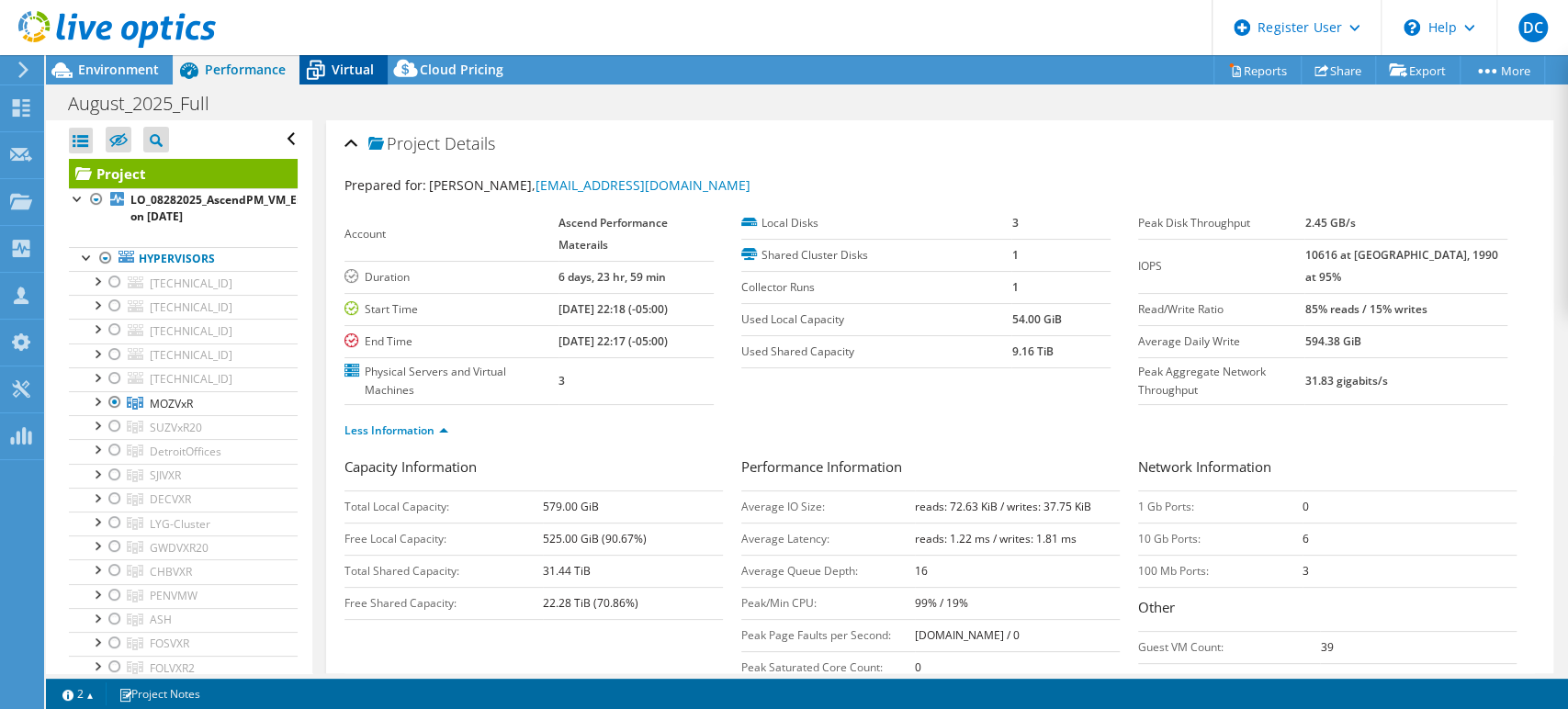
click at [354, 72] on span "Virtual" at bounding box center [352, 70] width 42 height 18
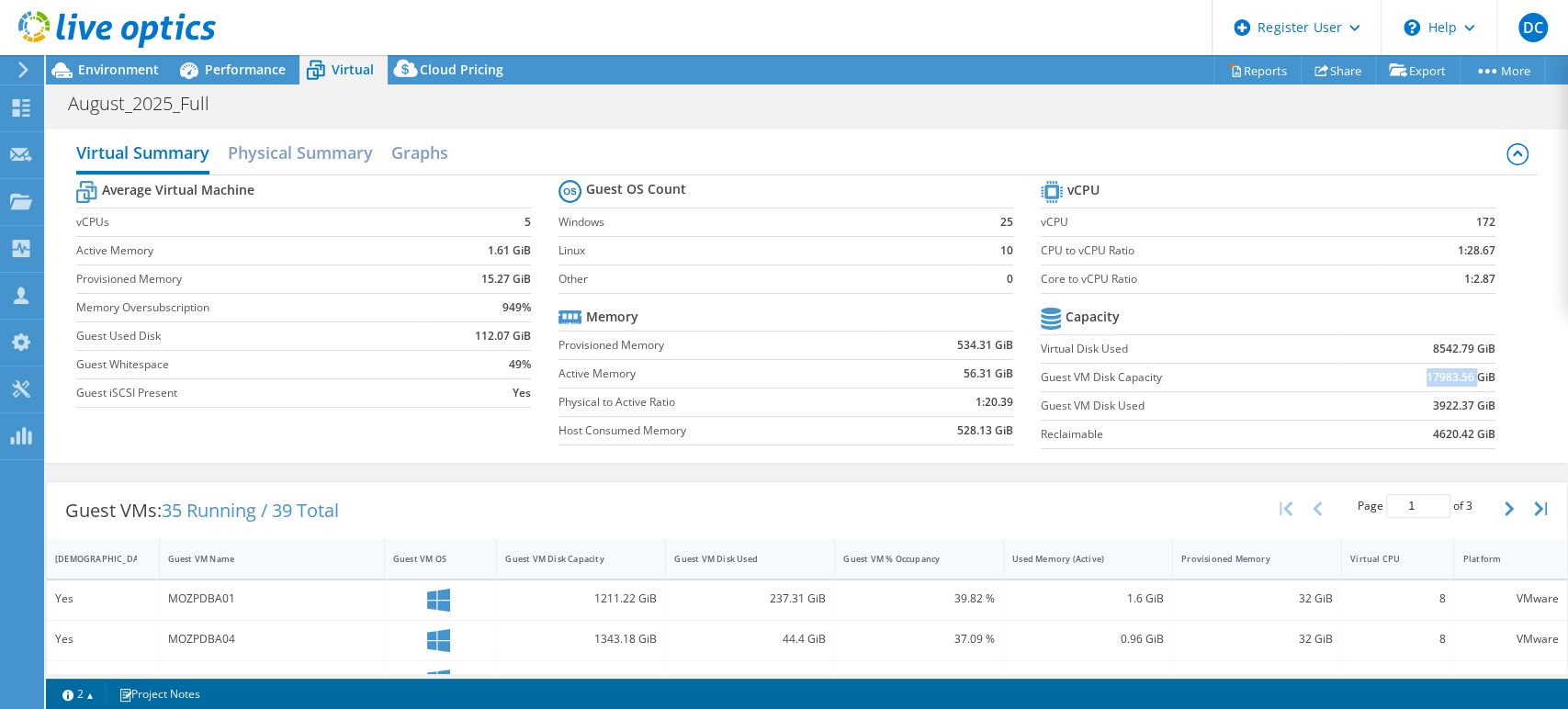
drag, startPoint x: 1411, startPoint y: 373, endPoint x: 1461, endPoint y: 373, distance: 50.0
click at [1461, 373] on b "17983.56 GiB" at bounding box center [1461, 377] width 69 height 19
copy b "17983.56"
drag, startPoint x: 1419, startPoint y: 404, endPoint x: 1457, endPoint y: 404, distance: 38.0
click at [1457, 404] on b "3922.37 GiB" at bounding box center [1464, 406] width 62 height 19
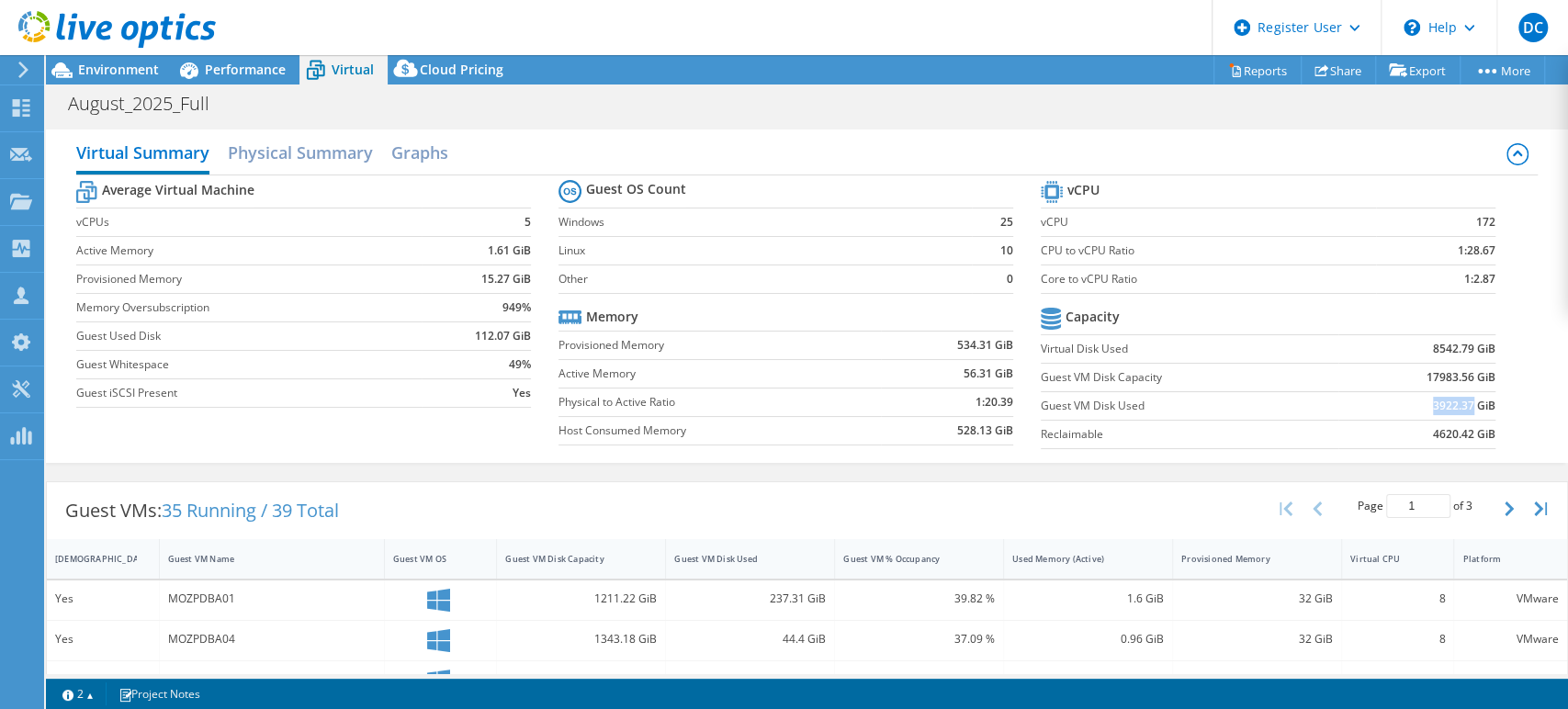
copy b "3922.37"
click at [242, 65] on span "Performance" at bounding box center [245, 70] width 81 height 18
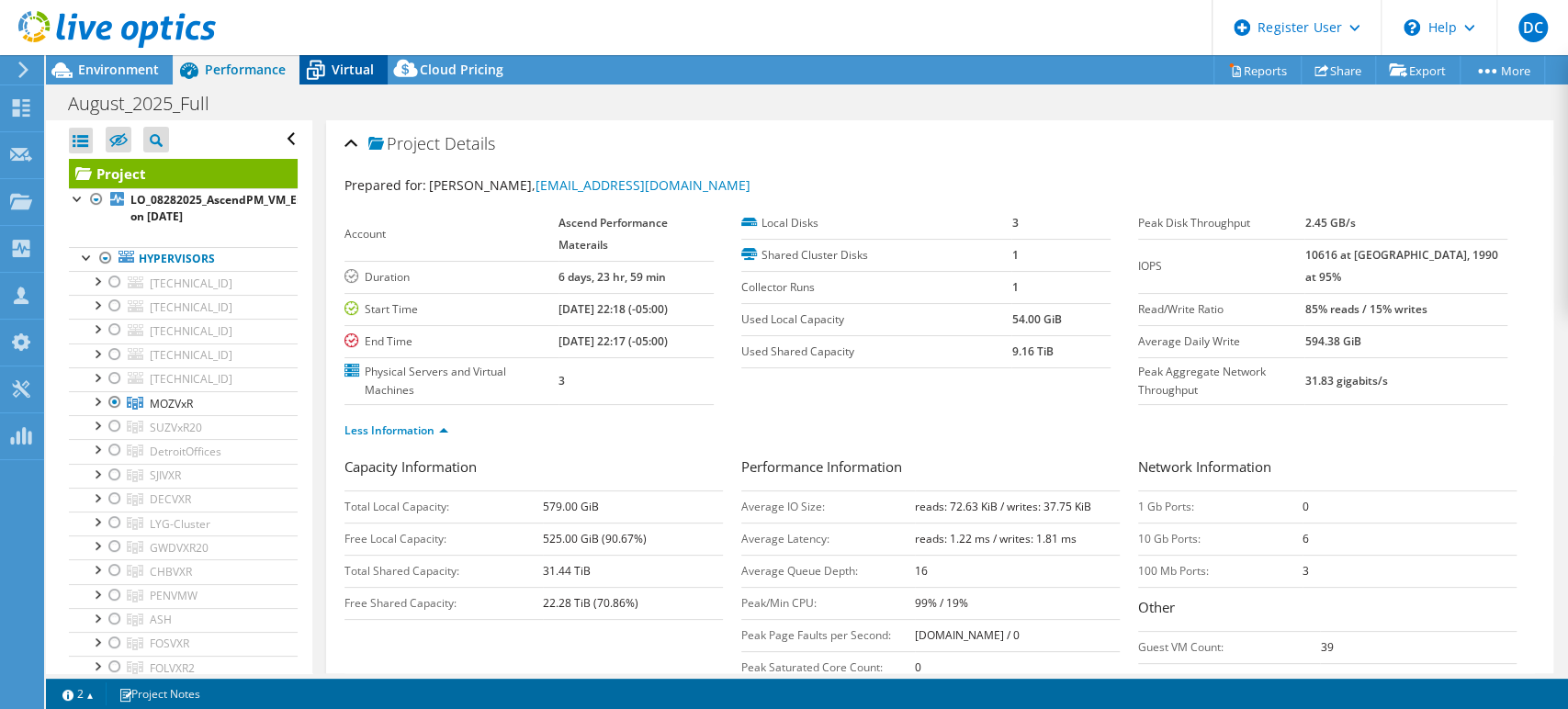
click at [343, 69] on span "Virtual" at bounding box center [352, 70] width 42 height 18
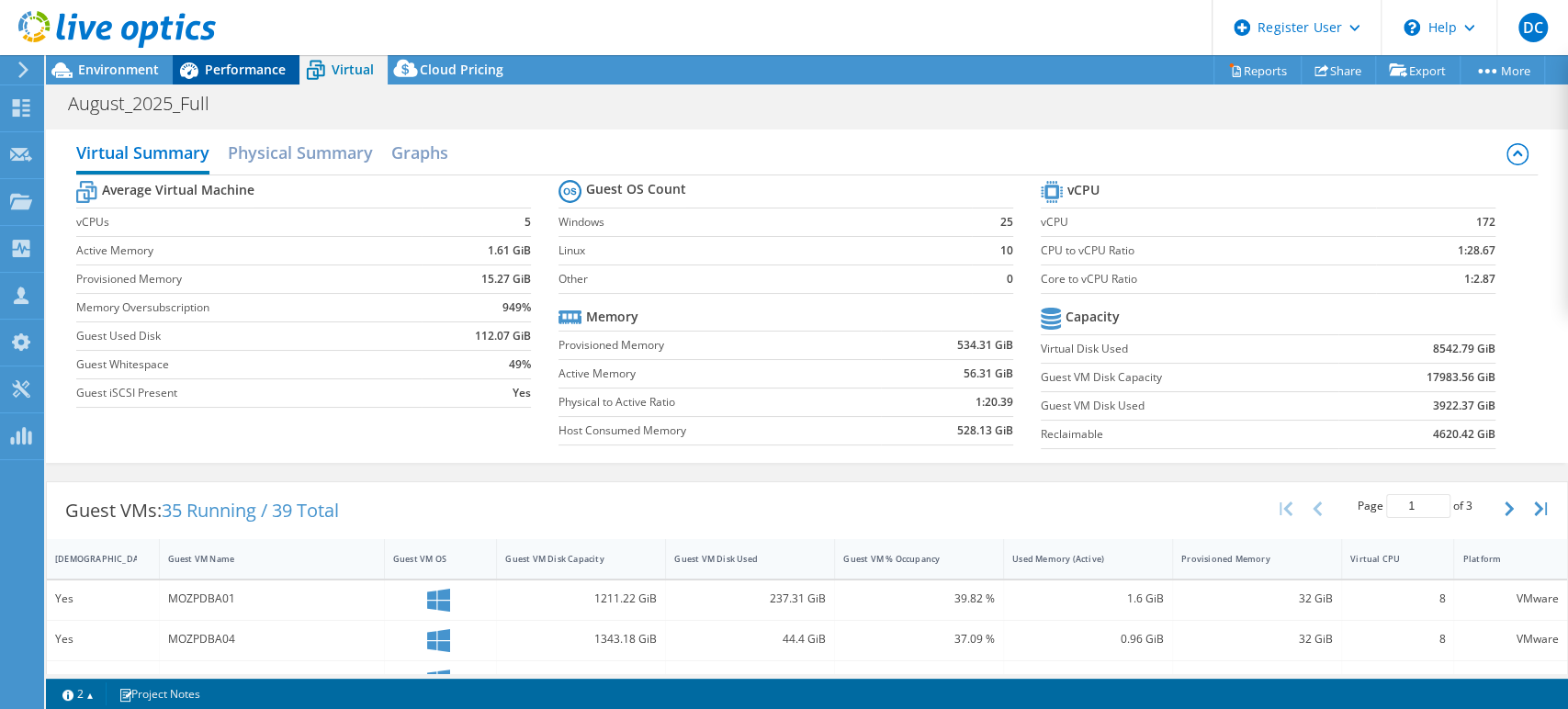
click at [225, 68] on span "Performance" at bounding box center [245, 70] width 81 height 18
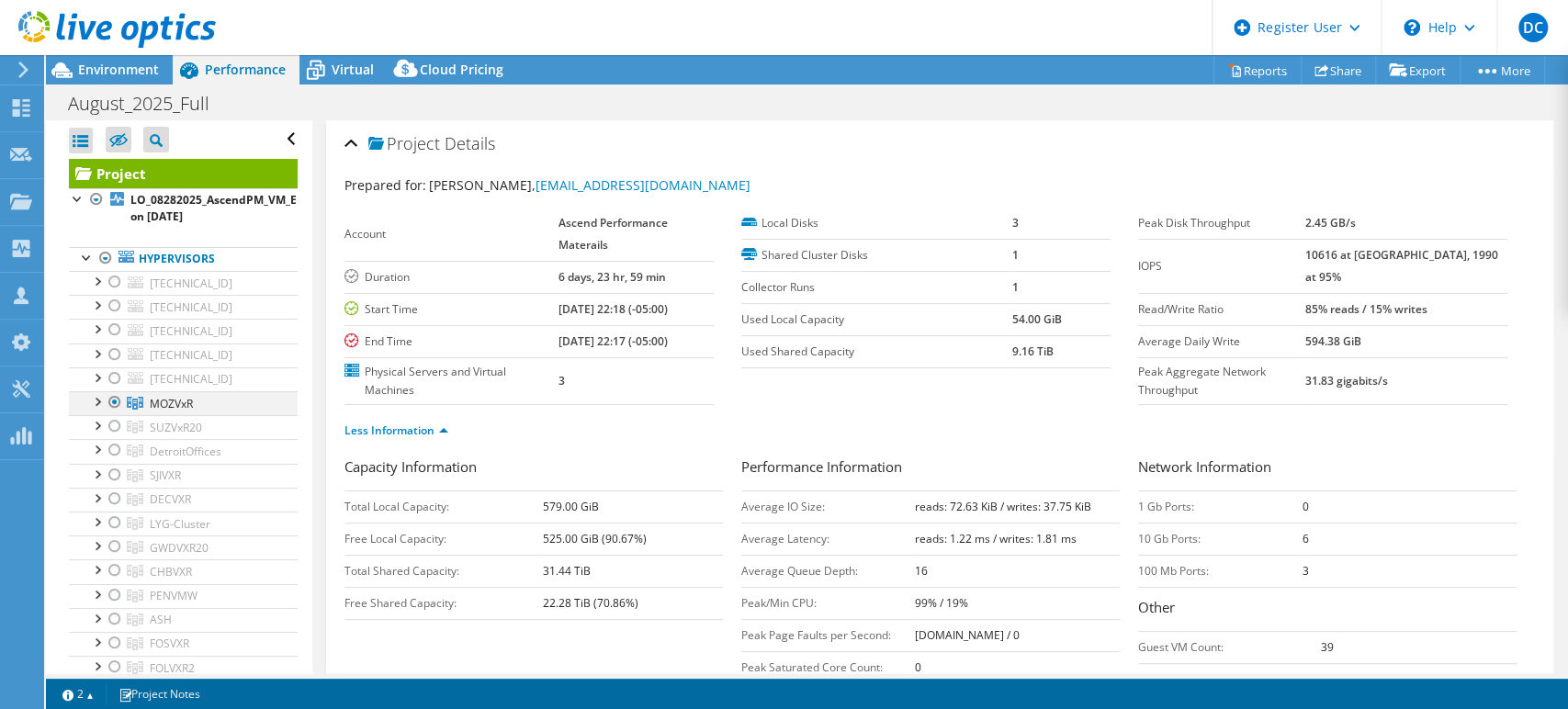
click at [115, 403] on div at bounding box center [114, 403] width 19 height 22
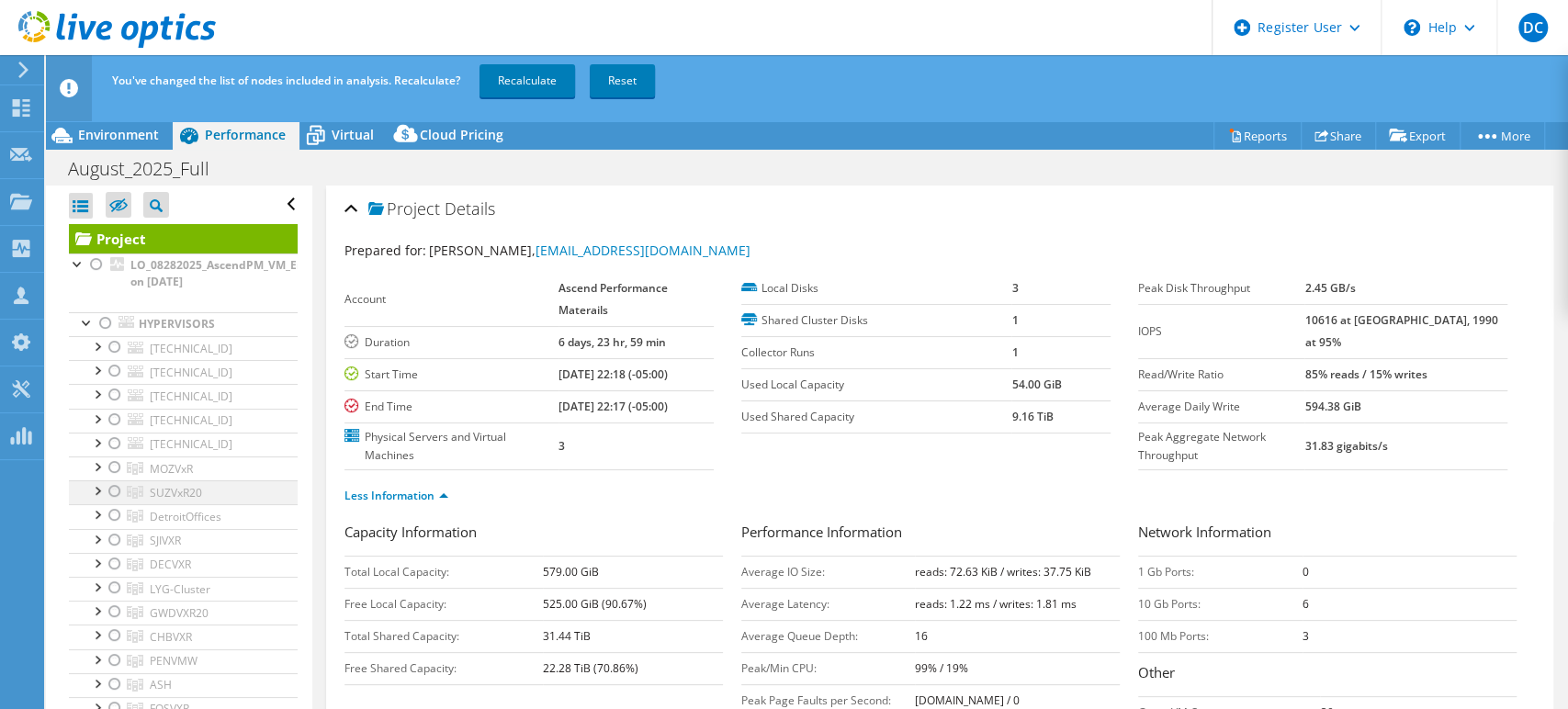
click at [114, 489] on div at bounding box center [114, 491] width 19 height 22
click at [558, 86] on link "Recalculate" at bounding box center [527, 81] width 95 height 33
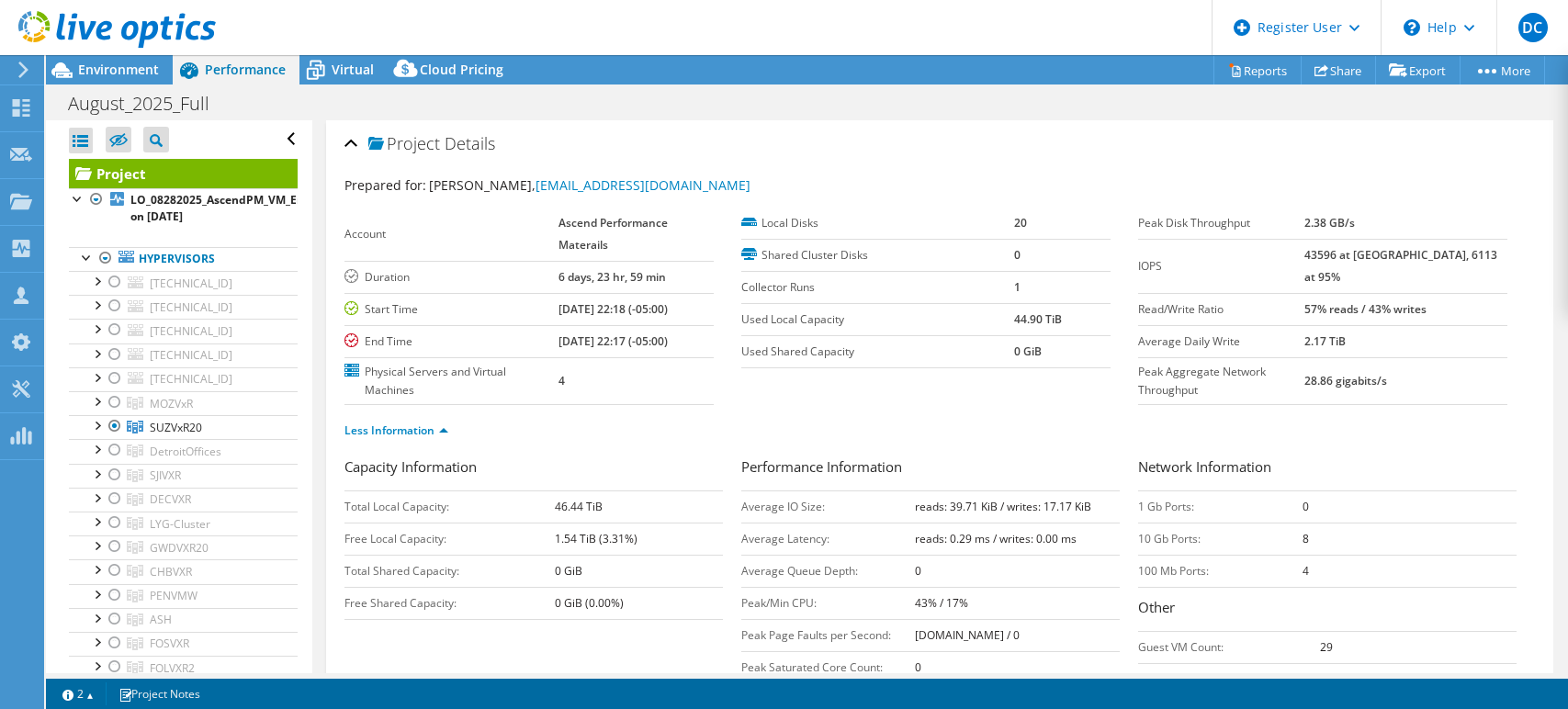
select select "USD"
click at [115, 424] on div at bounding box center [114, 426] width 19 height 22
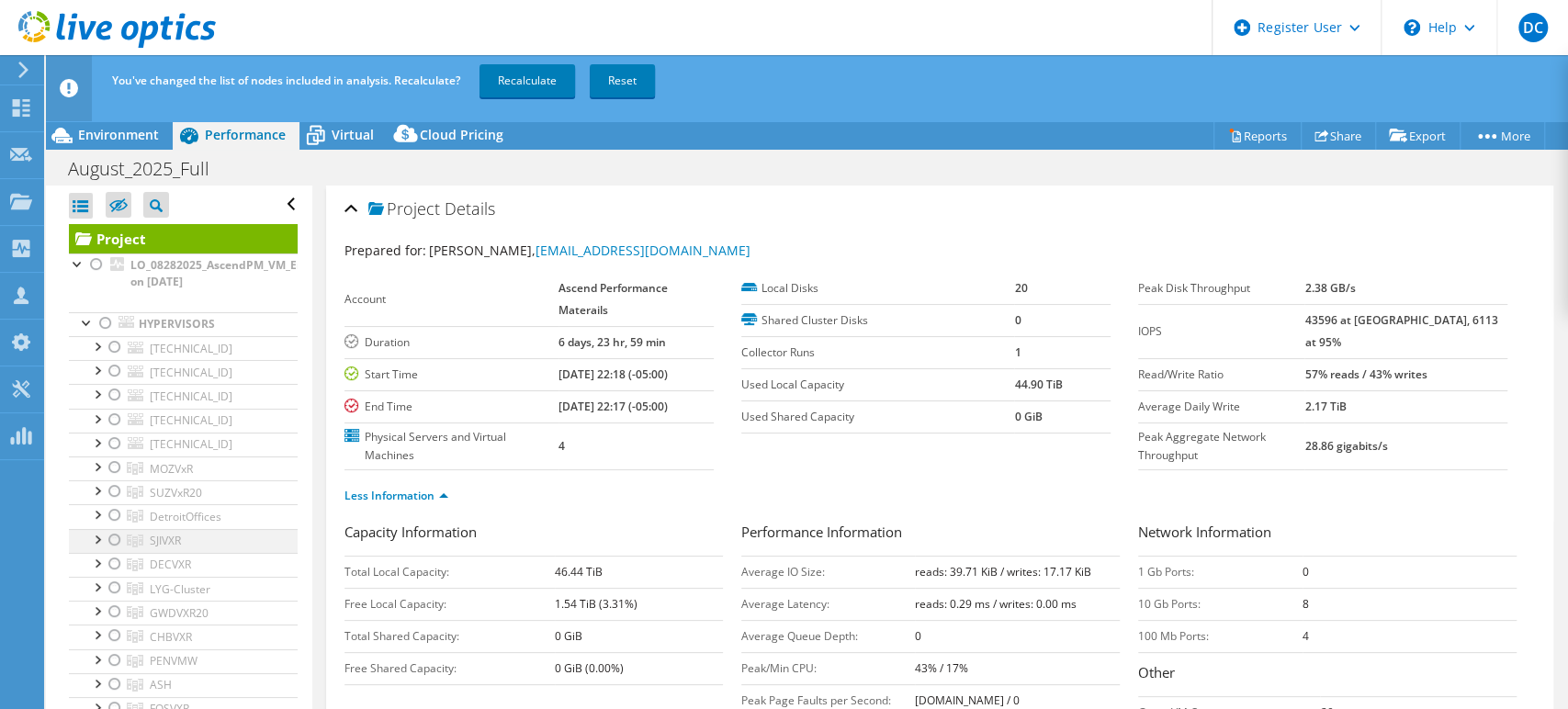
click at [116, 540] on div at bounding box center [114, 541] width 19 height 22
click at [511, 78] on link "Recalculate" at bounding box center [527, 81] width 95 height 33
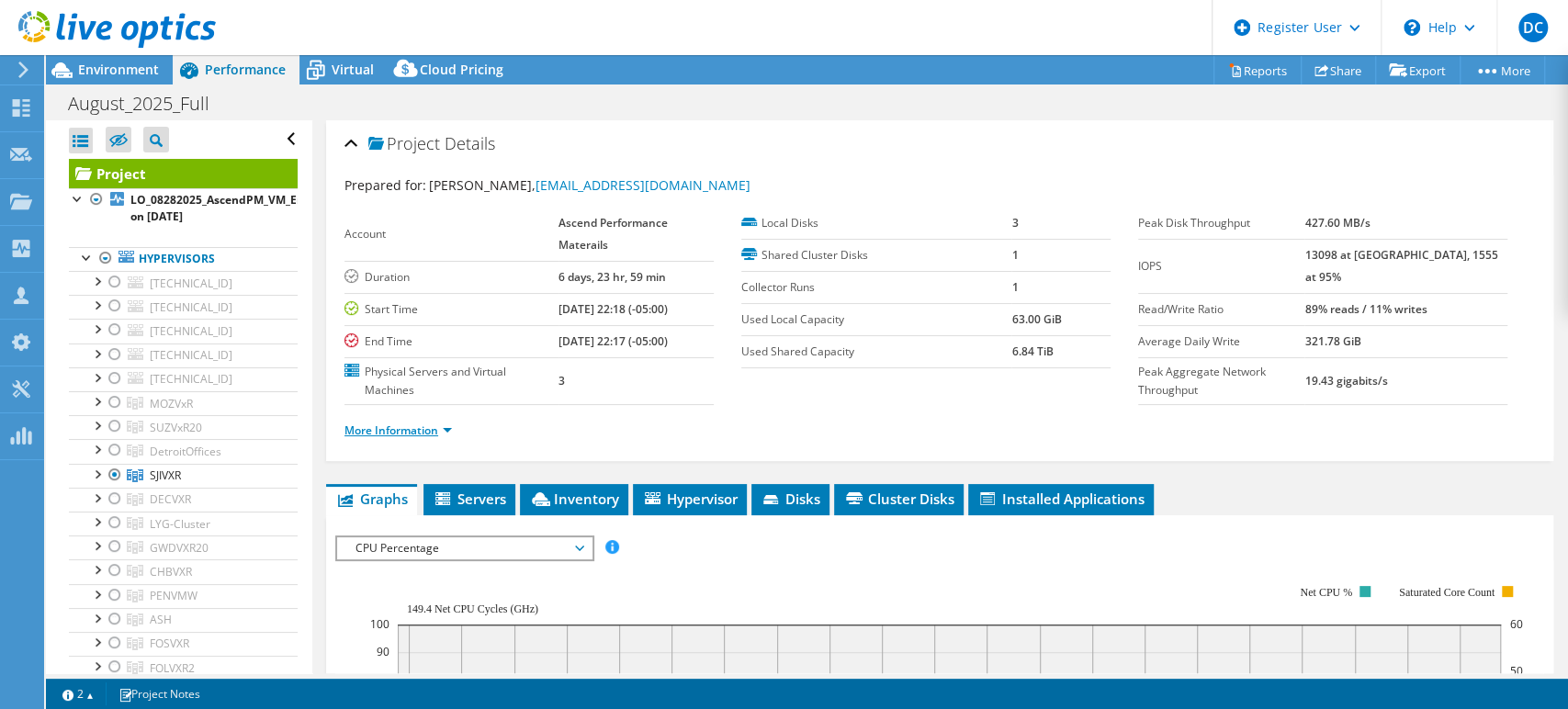
click at [448, 427] on link "More Information" at bounding box center [398, 430] width 107 height 16
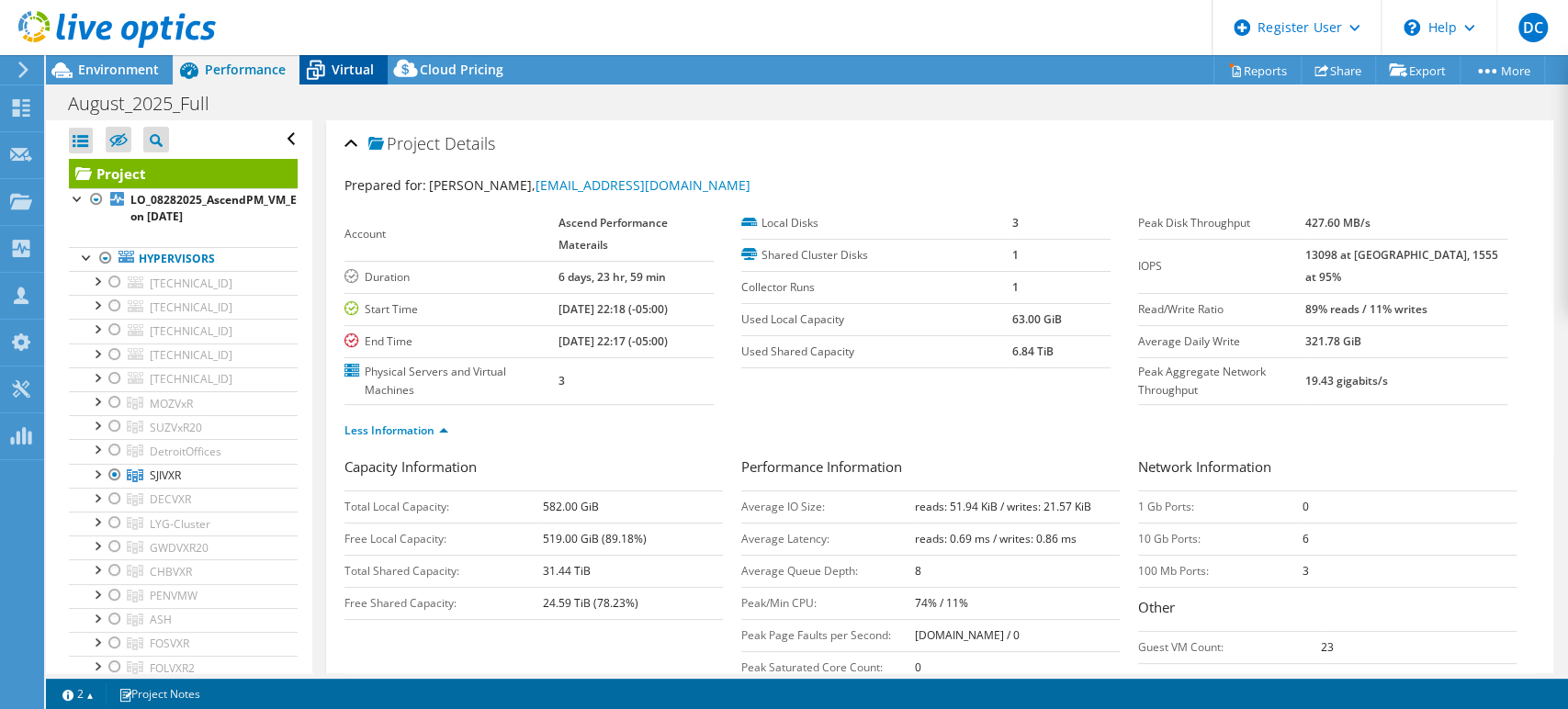
click at [365, 66] on span "Virtual" at bounding box center [352, 70] width 42 height 18
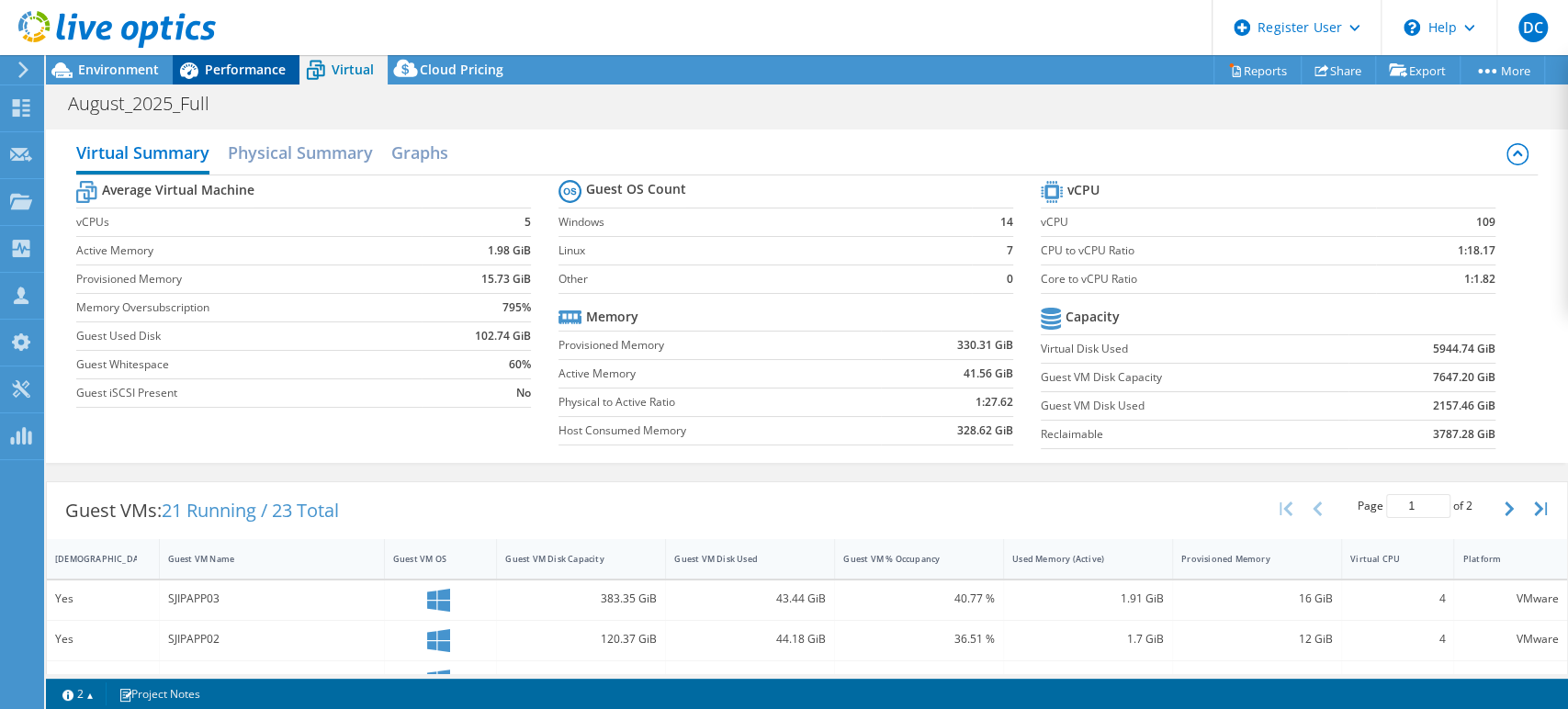
click at [234, 65] on span "Performance" at bounding box center [245, 70] width 81 height 18
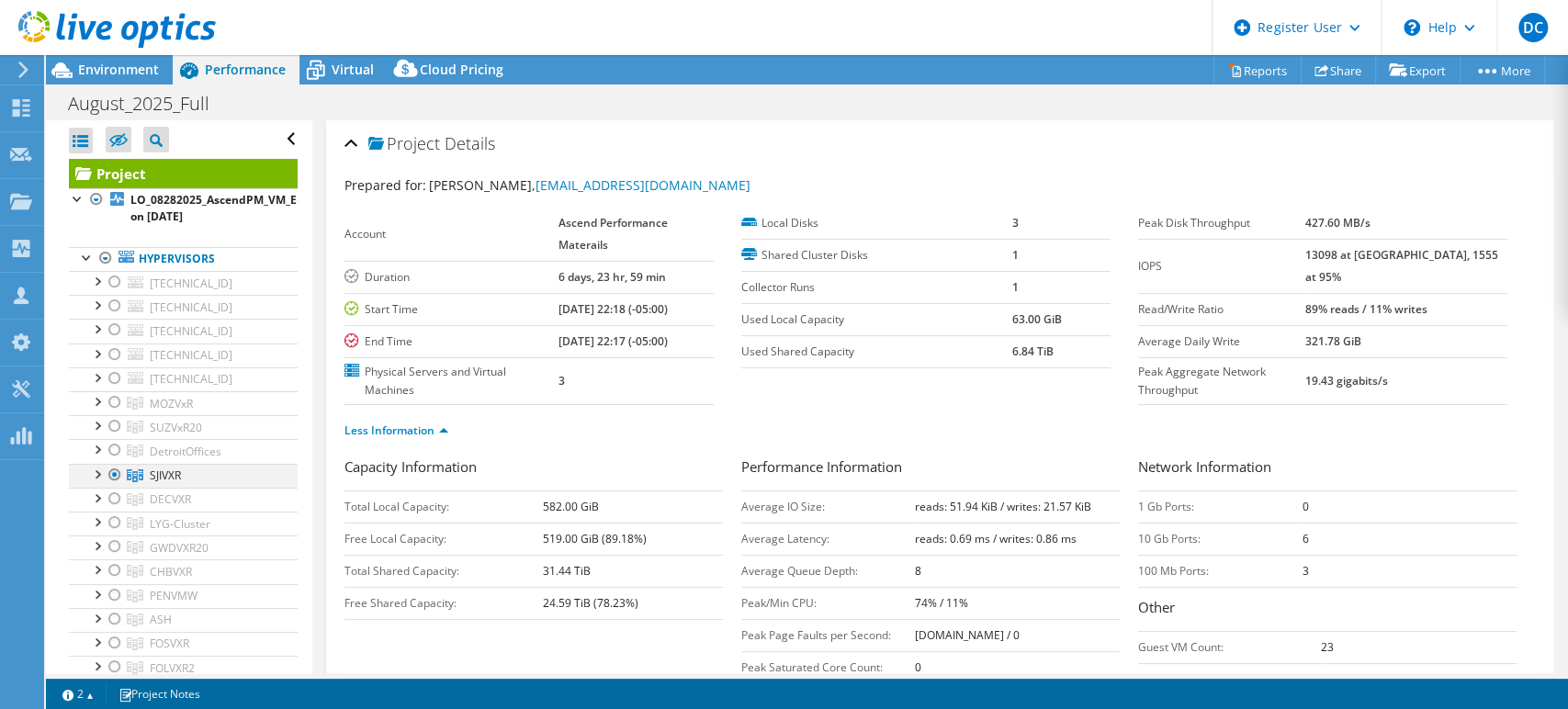
click at [112, 469] on div at bounding box center [114, 475] width 19 height 22
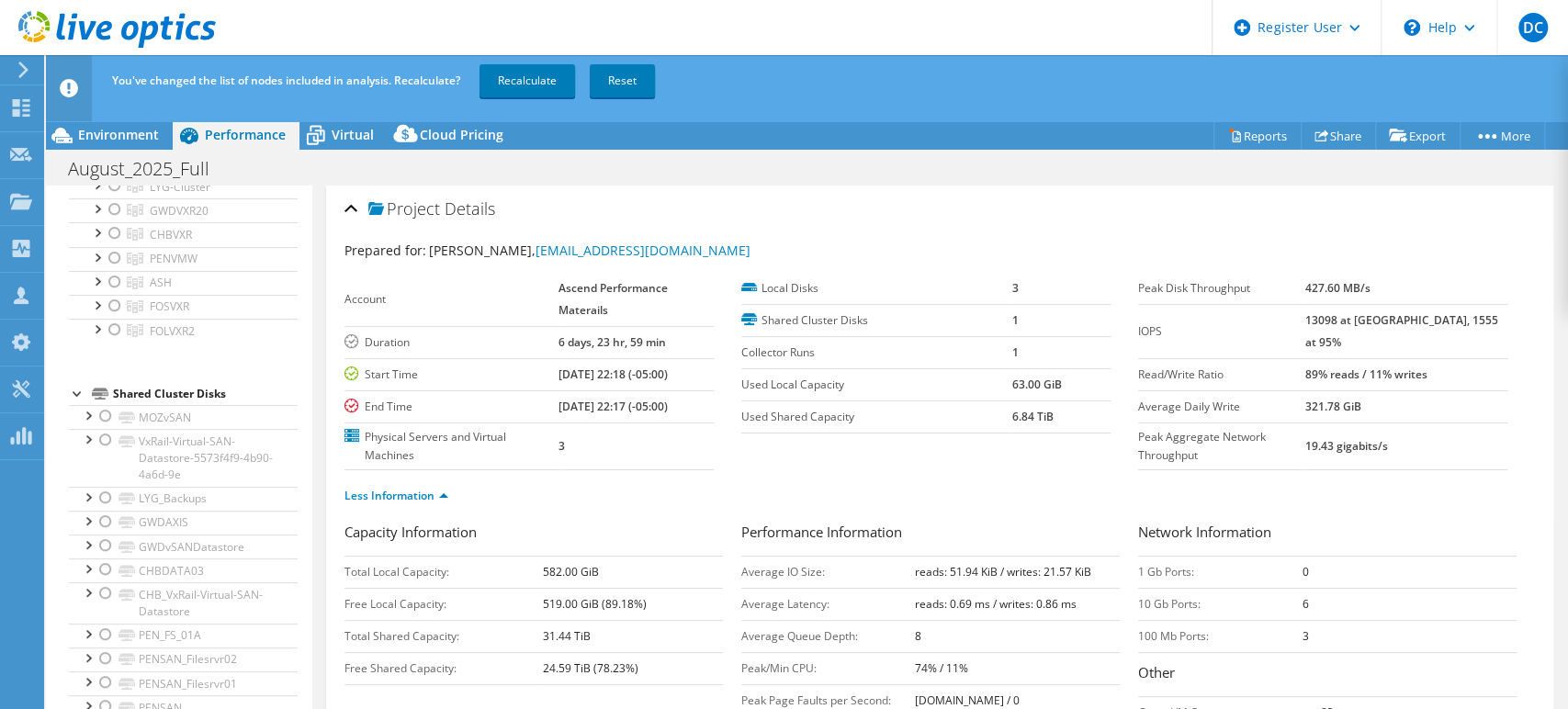
scroll to position [408, 0]
click at [113, 277] on div at bounding box center [114, 277] width 19 height 22
click at [515, 79] on link "Recalculate" at bounding box center [527, 81] width 95 height 33
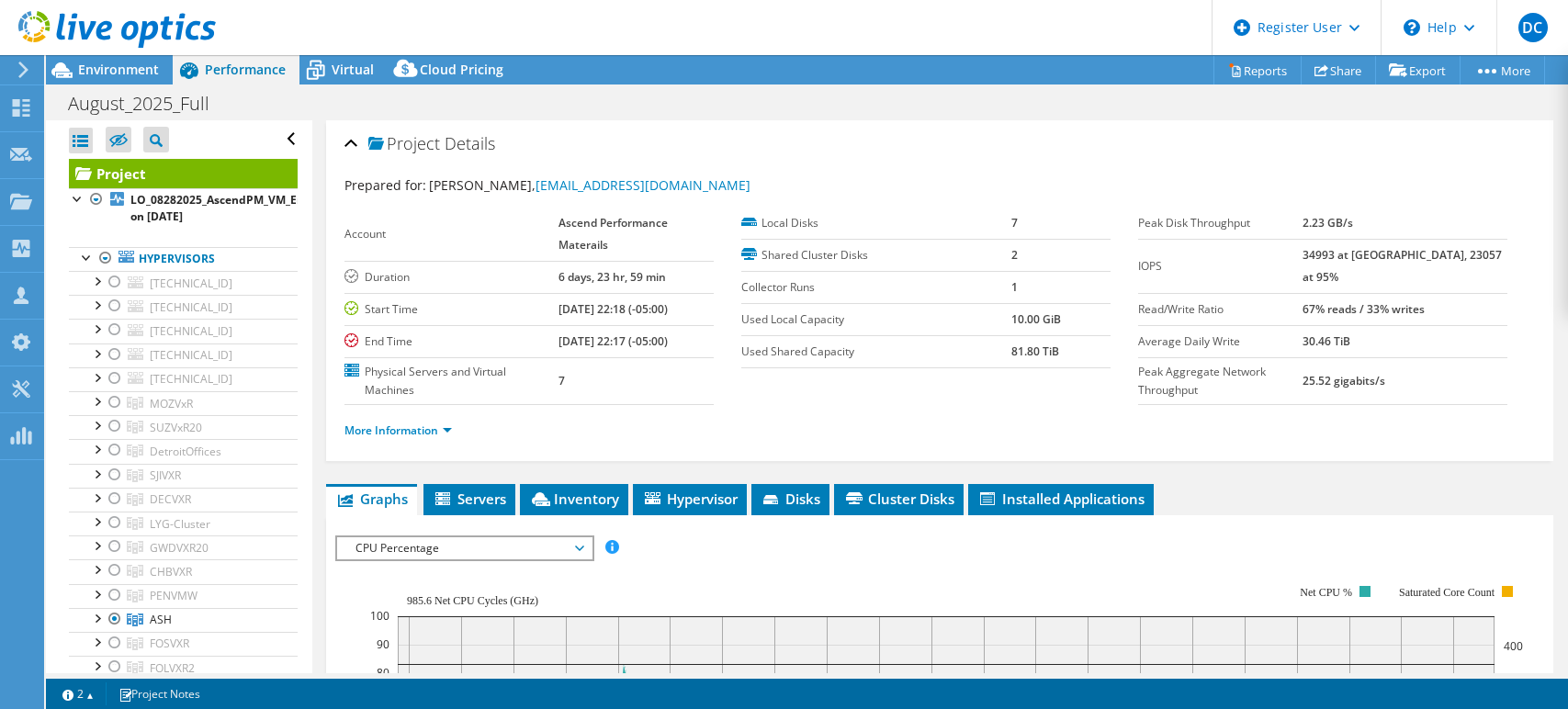
select select "USD"
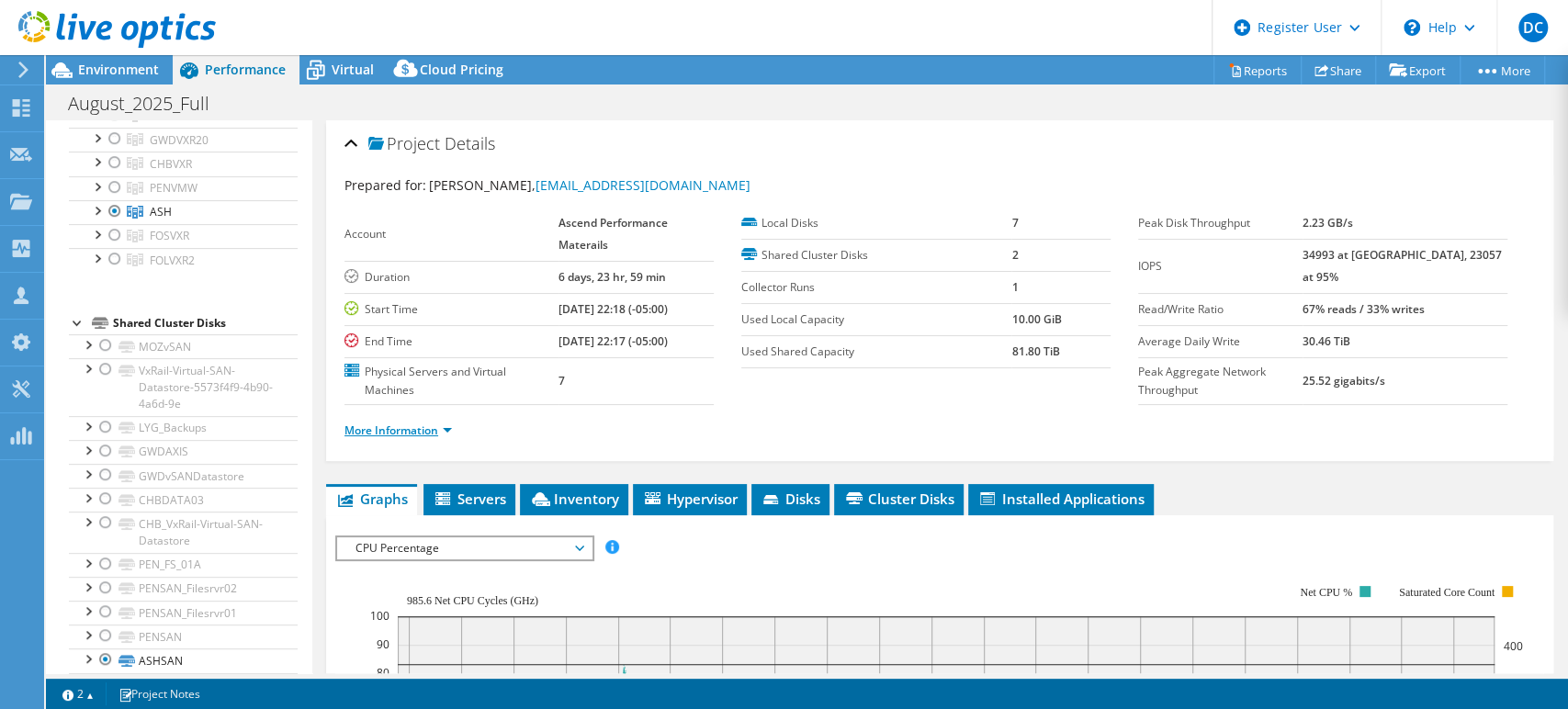
click at [449, 430] on link "More Information" at bounding box center [398, 430] width 107 height 16
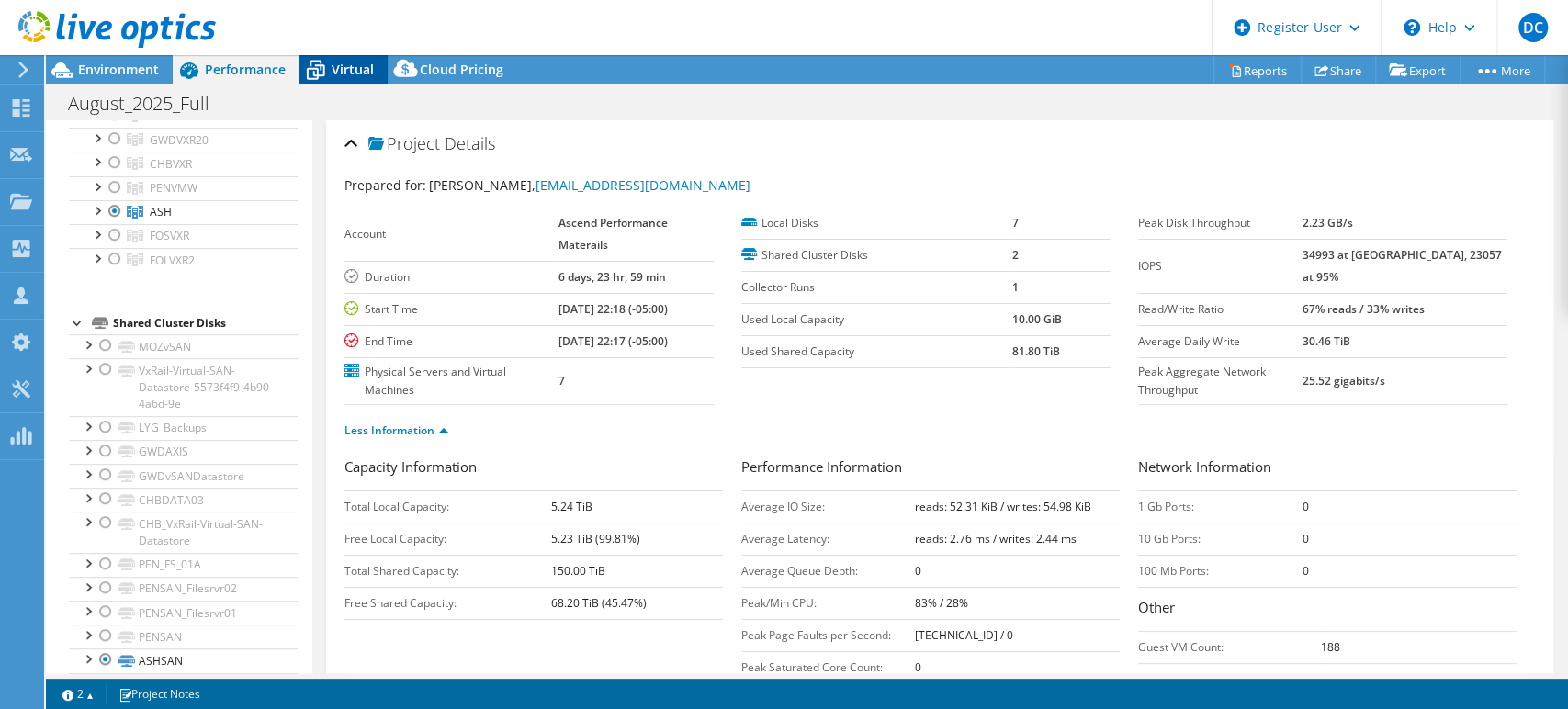
click at [349, 62] on span "Virtual" at bounding box center [352, 70] width 42 height 18
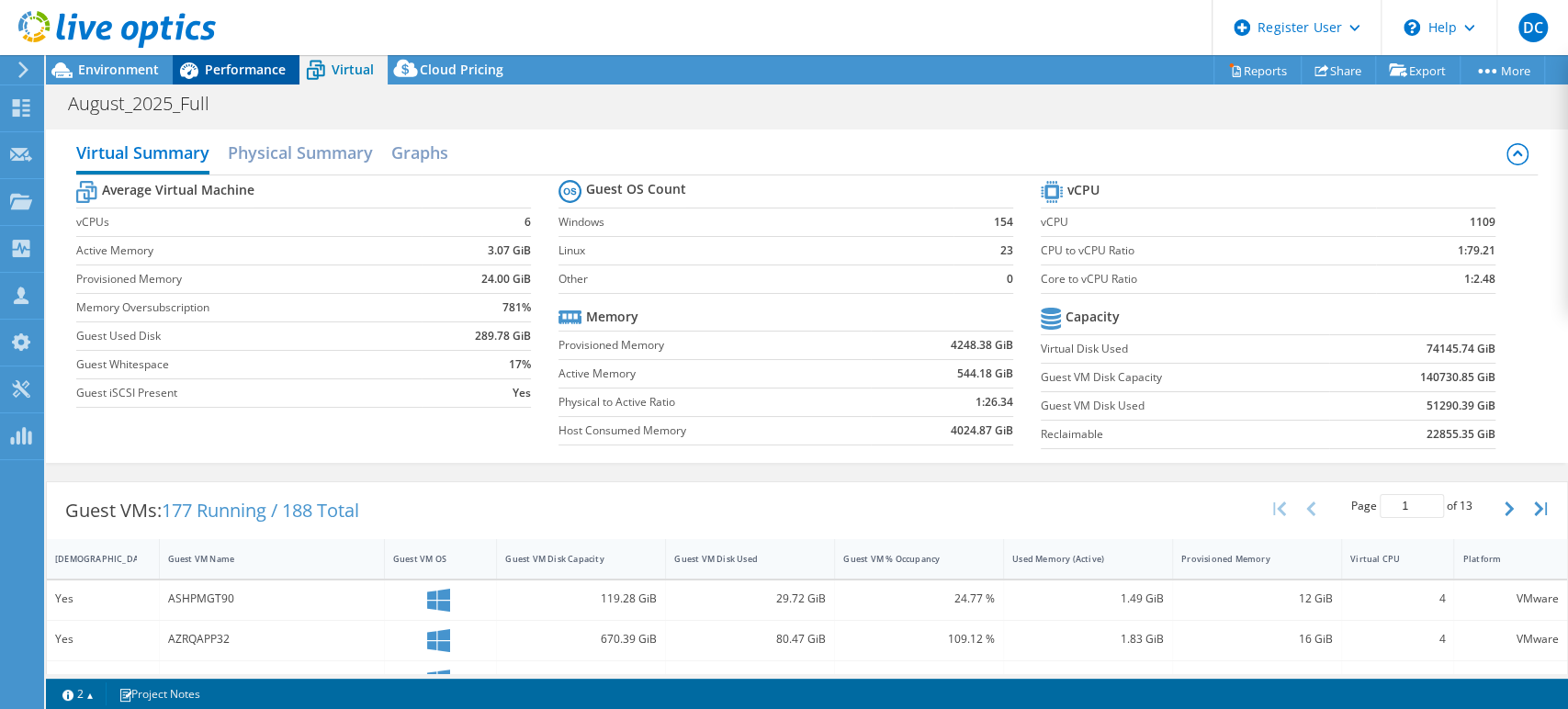
click at [222, 67] on span "Performance" at bounding box center [245, 70] width 81 height 18
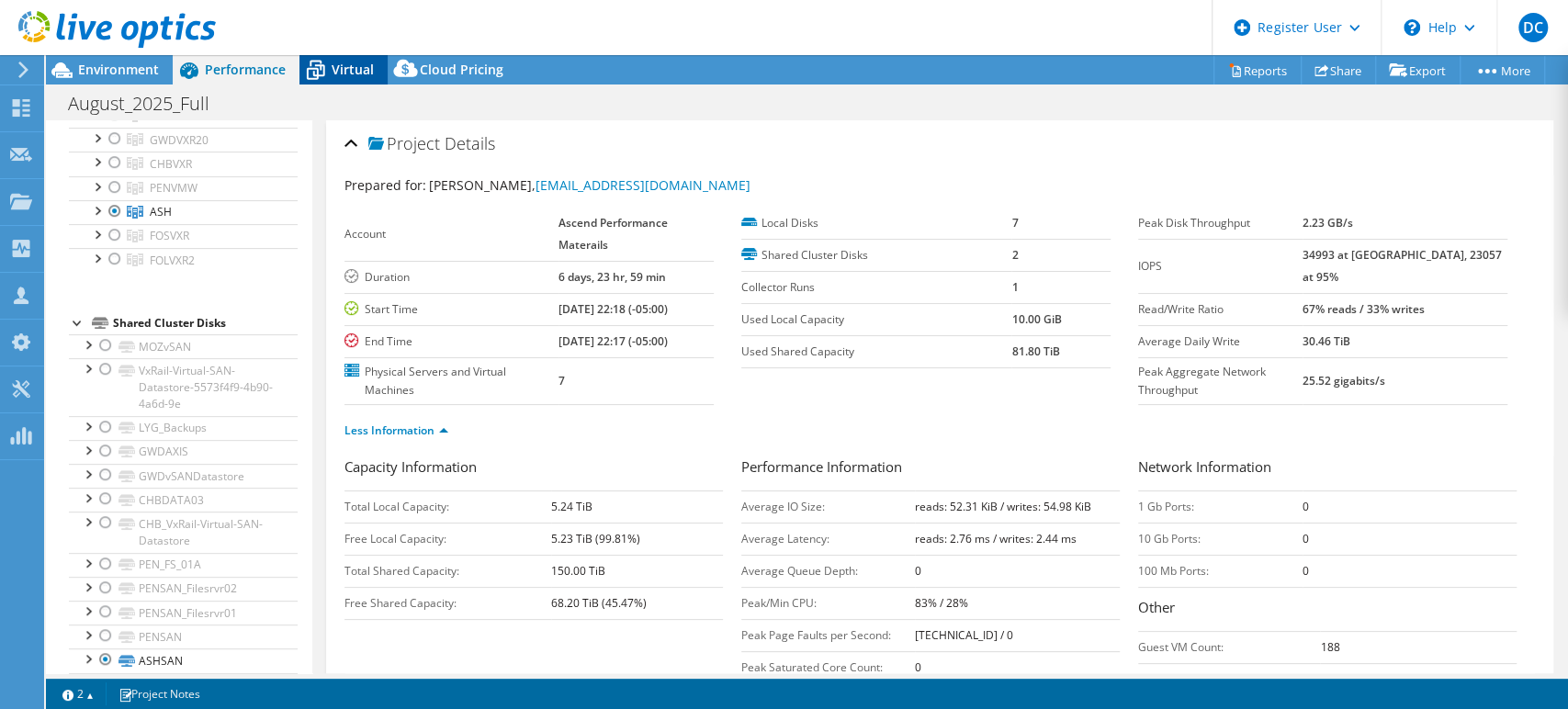
click at [332, 62] on span "Virtual" at bounding box center [352, 70] width 42 height 18
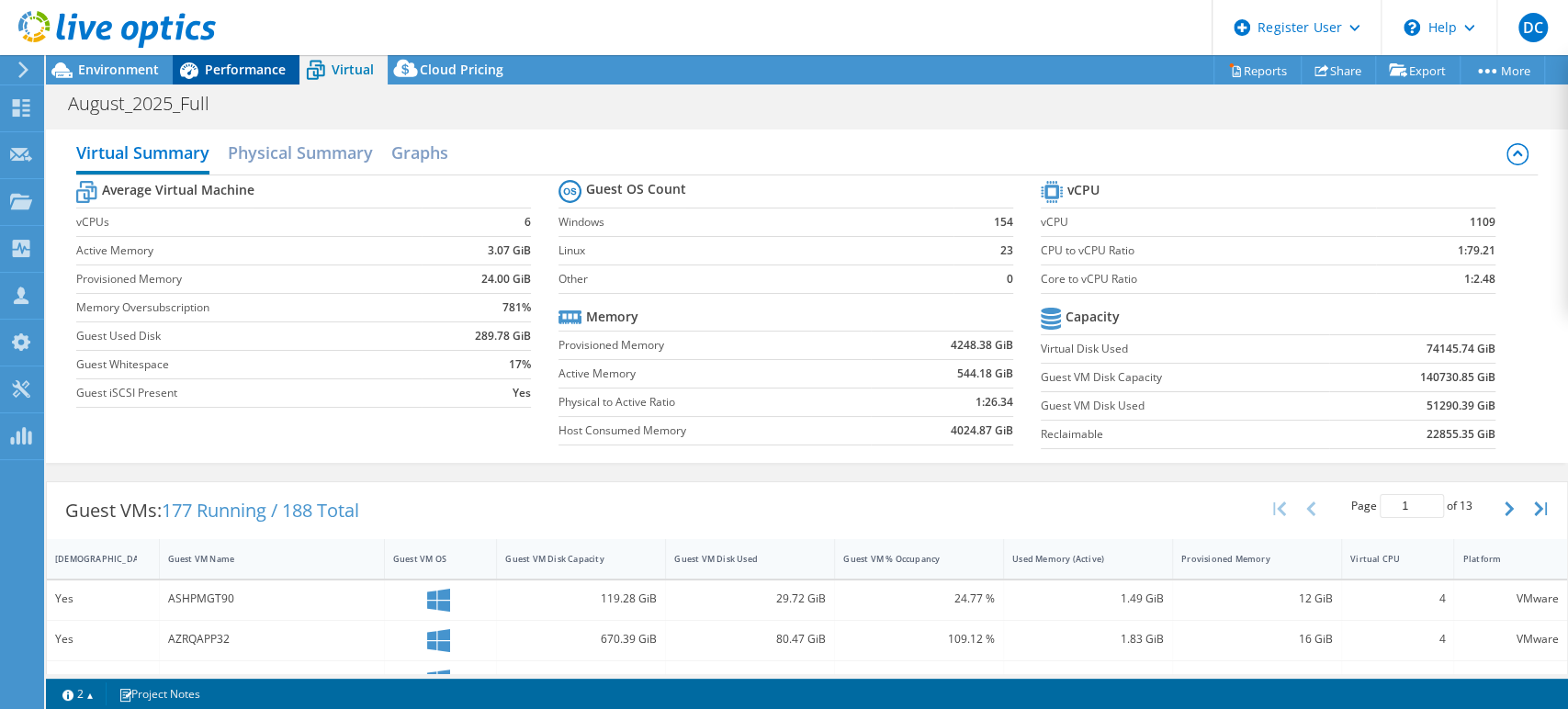
click at [260, 63] on span "Performance" at bounding box center [245, 70] width 81 height 18
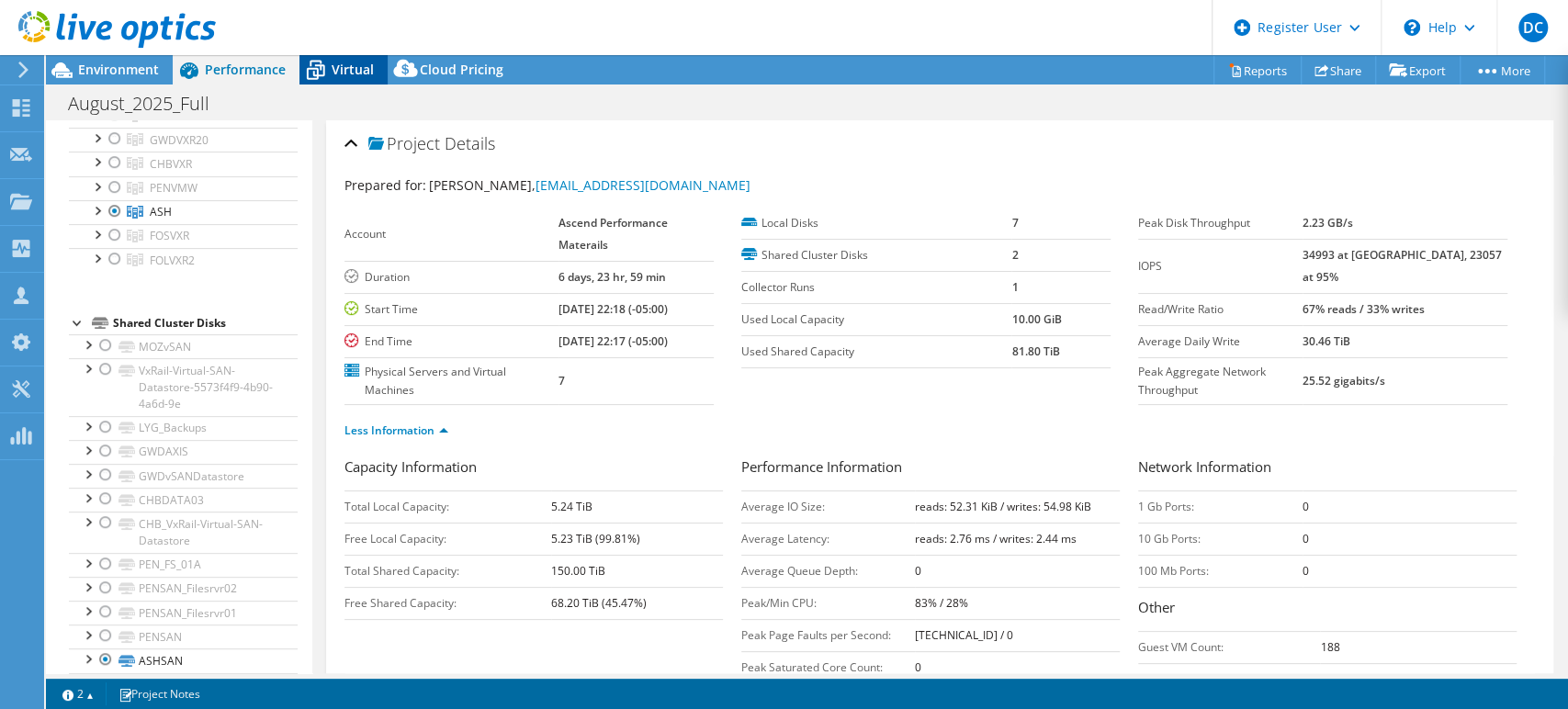
click at [349, 69] on span "Virtual" at bounding box center [352, 70] width 42 height 18
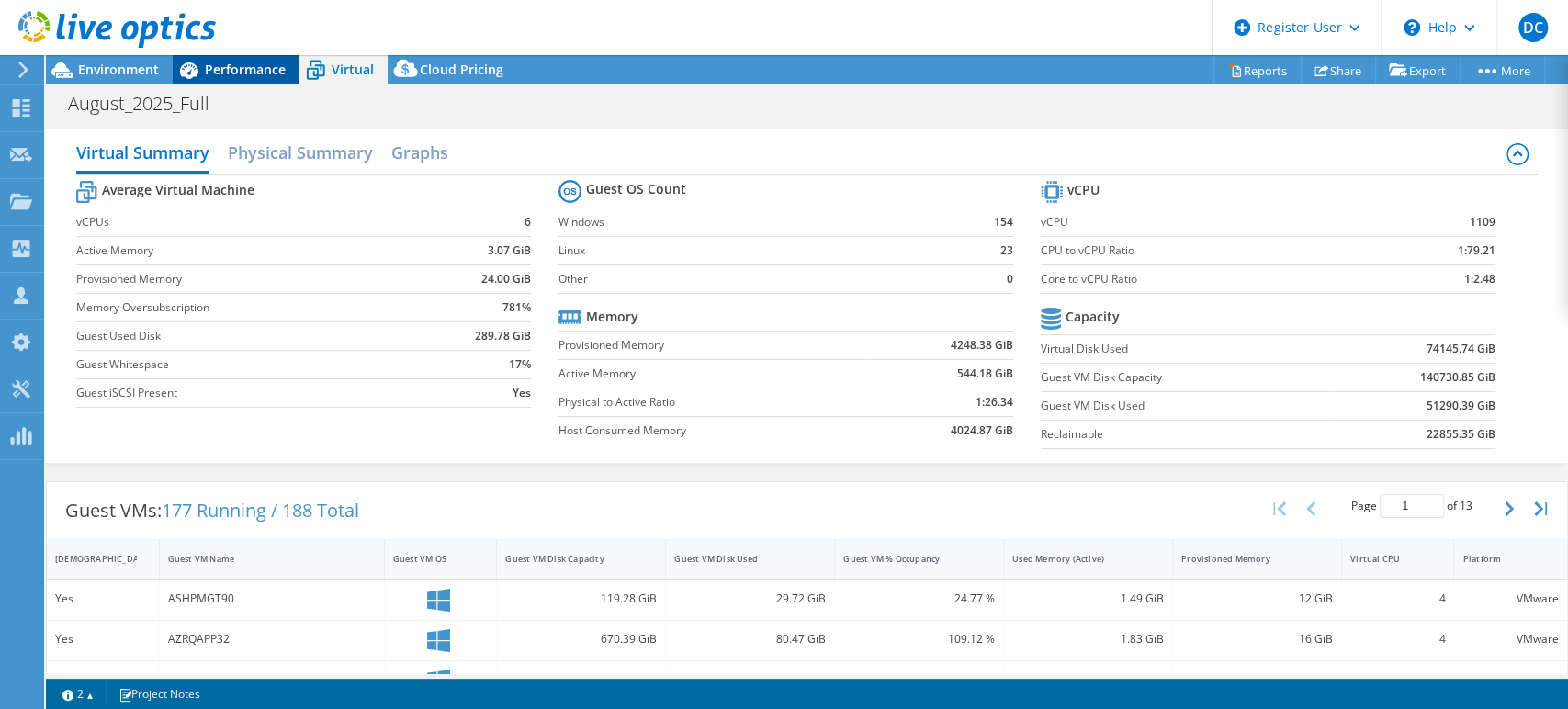
click at [257, 76] on span "Performance" at bounding box center [245, 70] width 81 height 18
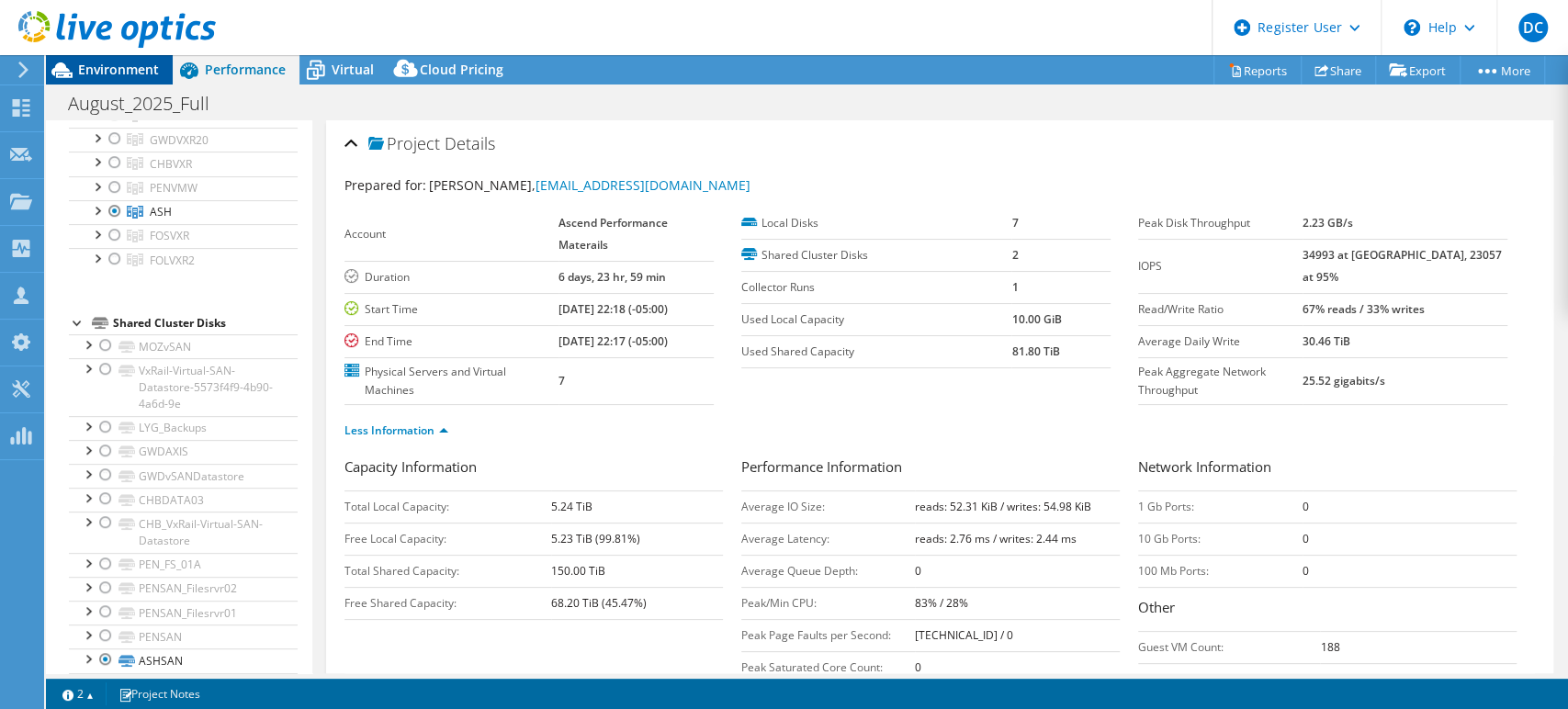
click at [129, 64] on span "Environment" at bounding box center [118, 70] width 81 height 18
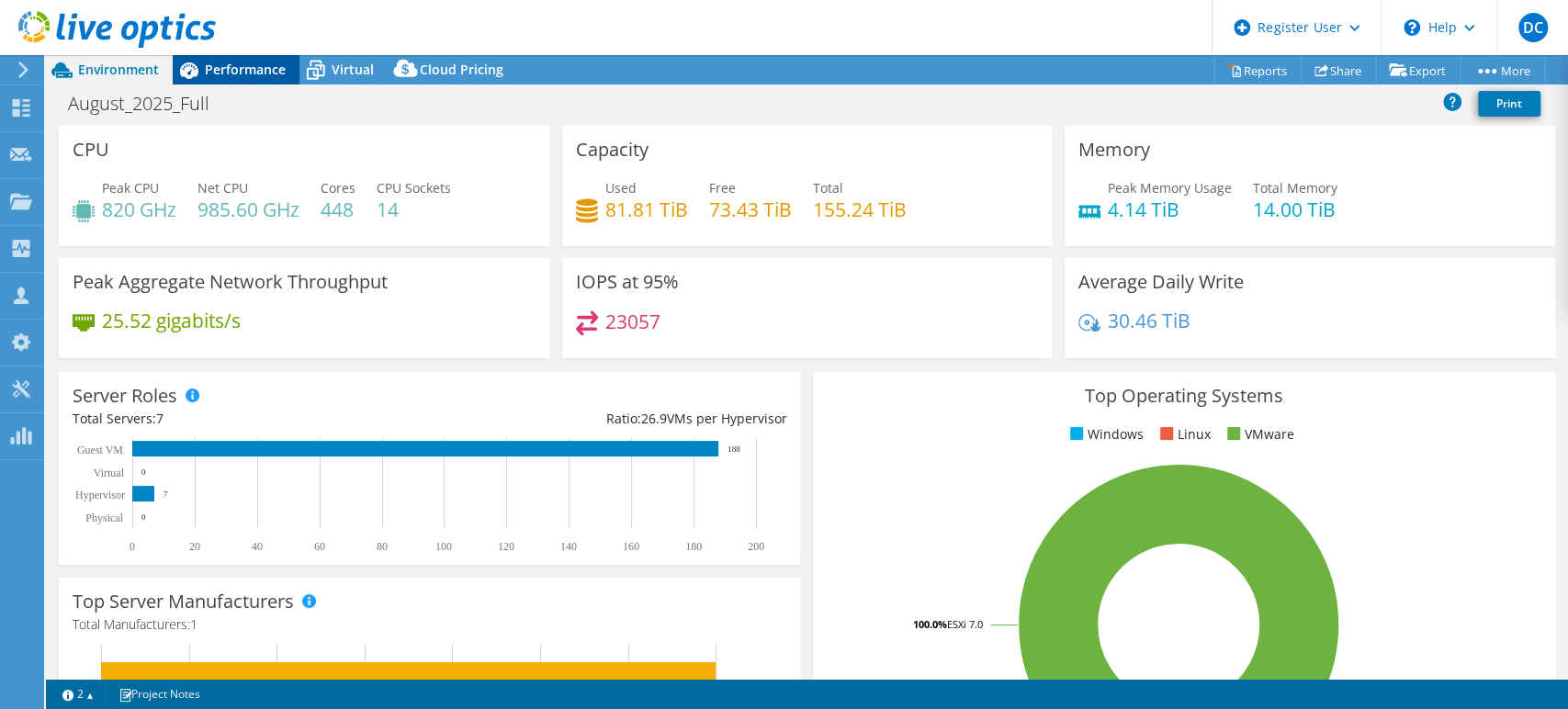
click at [251, 62] on span "Performance" at bounding box center [245, 70] width 81 height 18
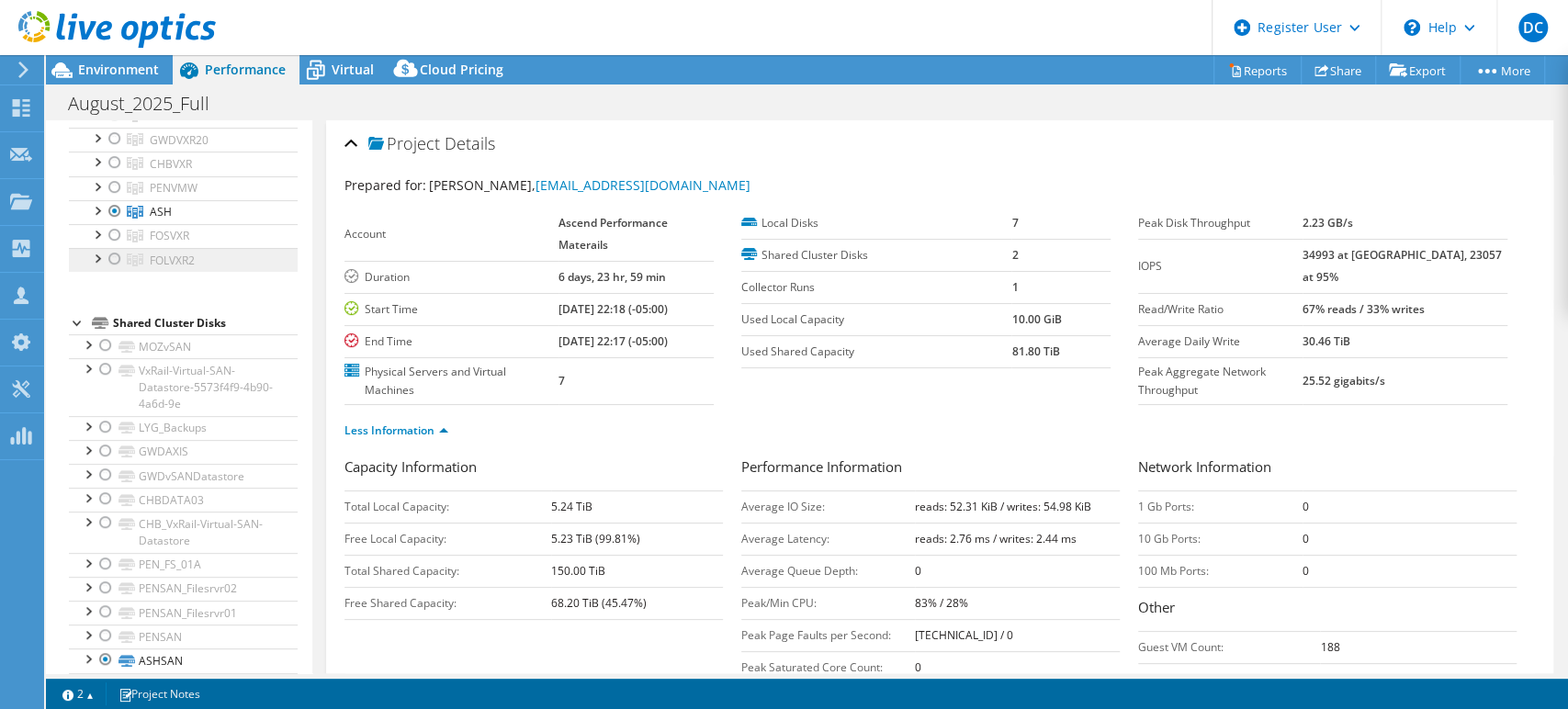
scroll to position [0, 0]
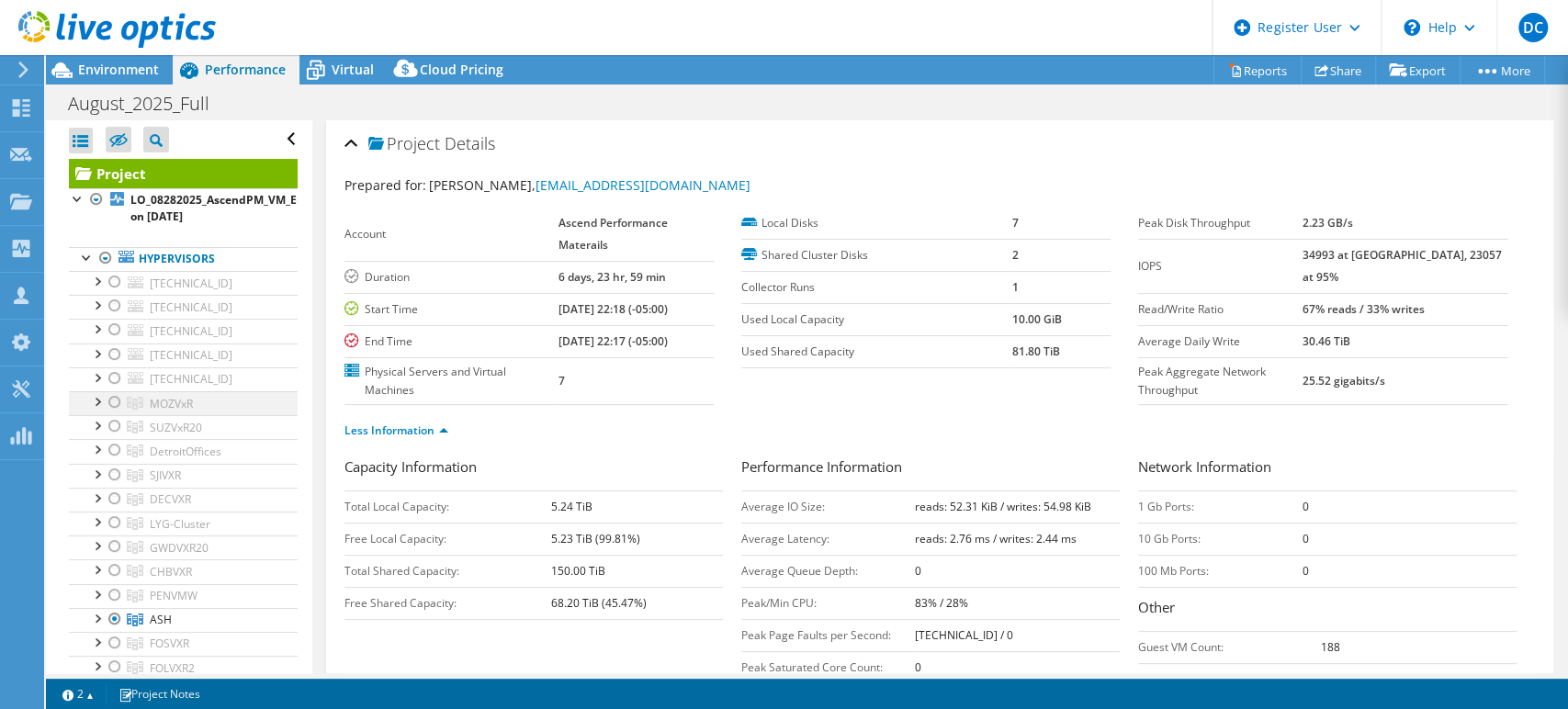
click at [117, 402] on div at bounding box center [114, 403] width 19 height 22
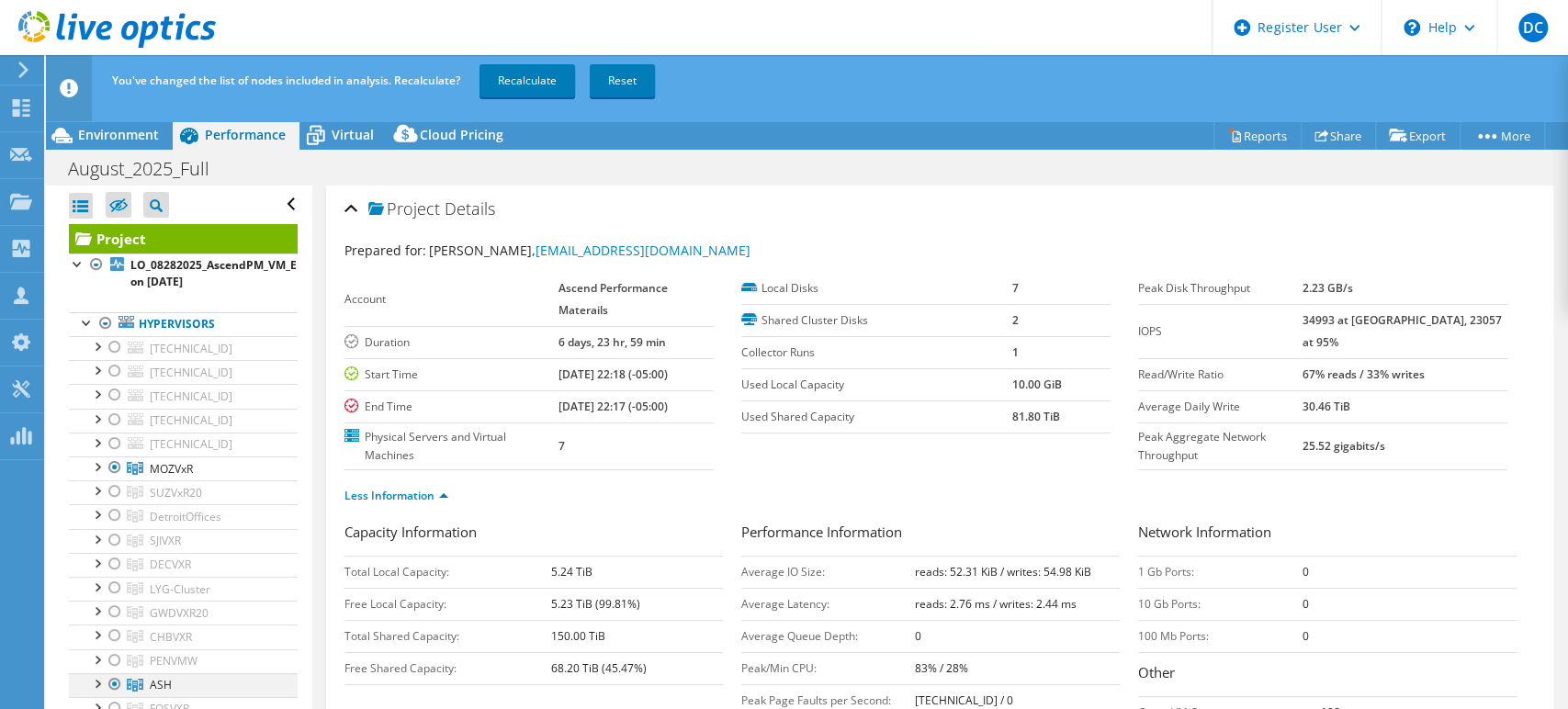
click at [112, 679] on div at bounding box center [114, 684] width 19 height 22
click at [508, 73] on link "Recalculate" at bounding box center [527, 81] width 95 height 33
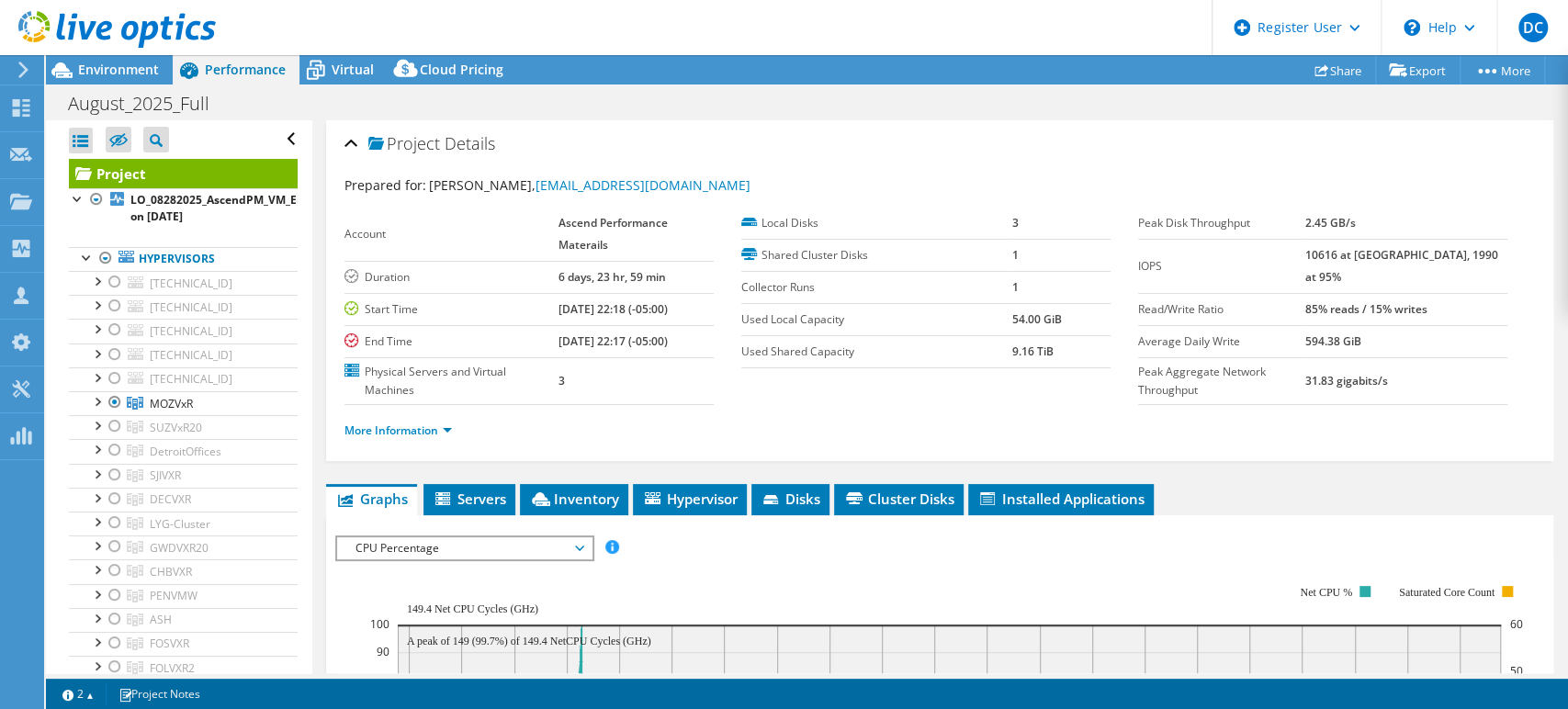
click at [132, 76] on span "Environment" at bounding box center [118, 70] width 81 height 18
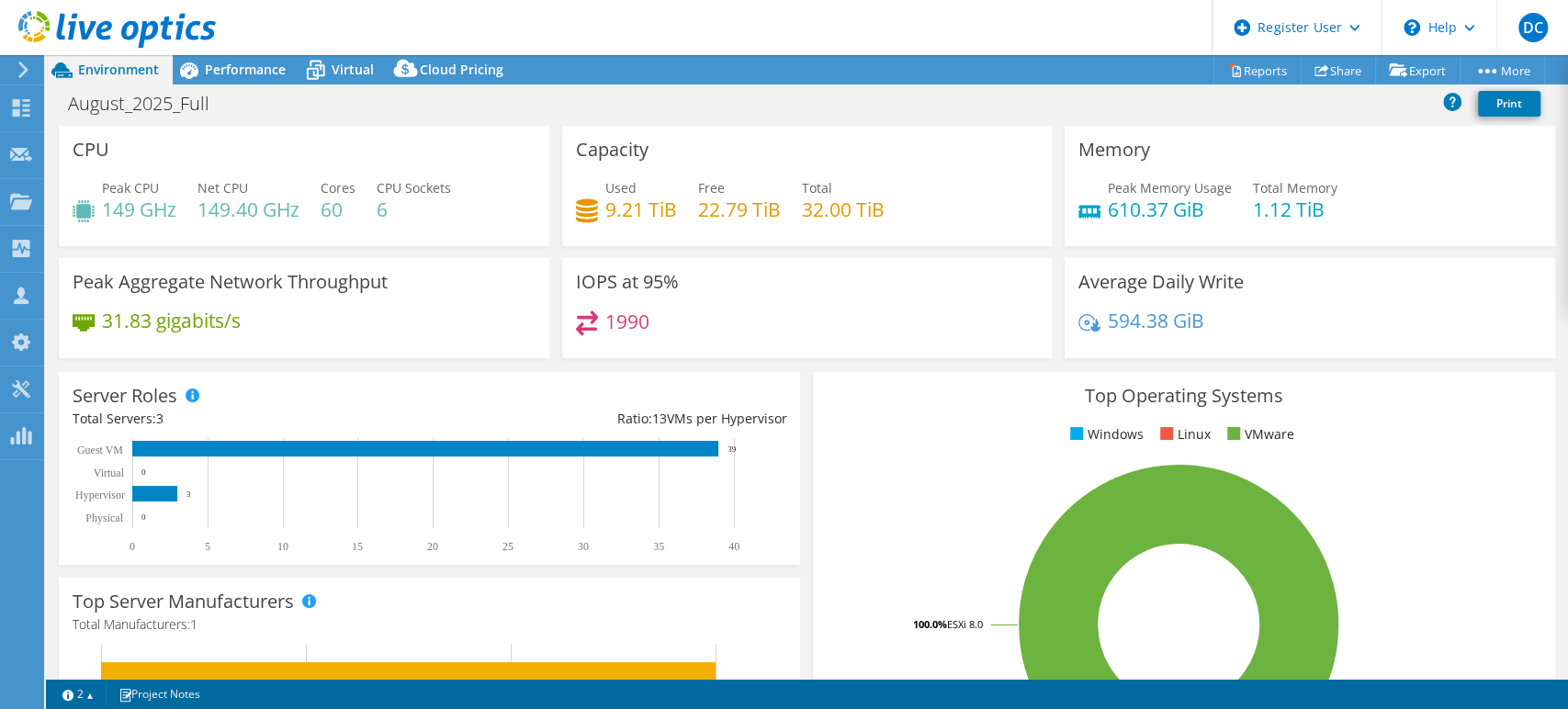
click at [693, 38] on header "DC Dell User [PERSON_NAME] [PERSON_NAME][EMAIL_ADDRESS][PERSON_NAME][DOMAIN_NAM…" at bounding box center [784, 28] width 1568 height 55
click at [15, 111] on use at bounding box center [22, 108] width 18 height 18
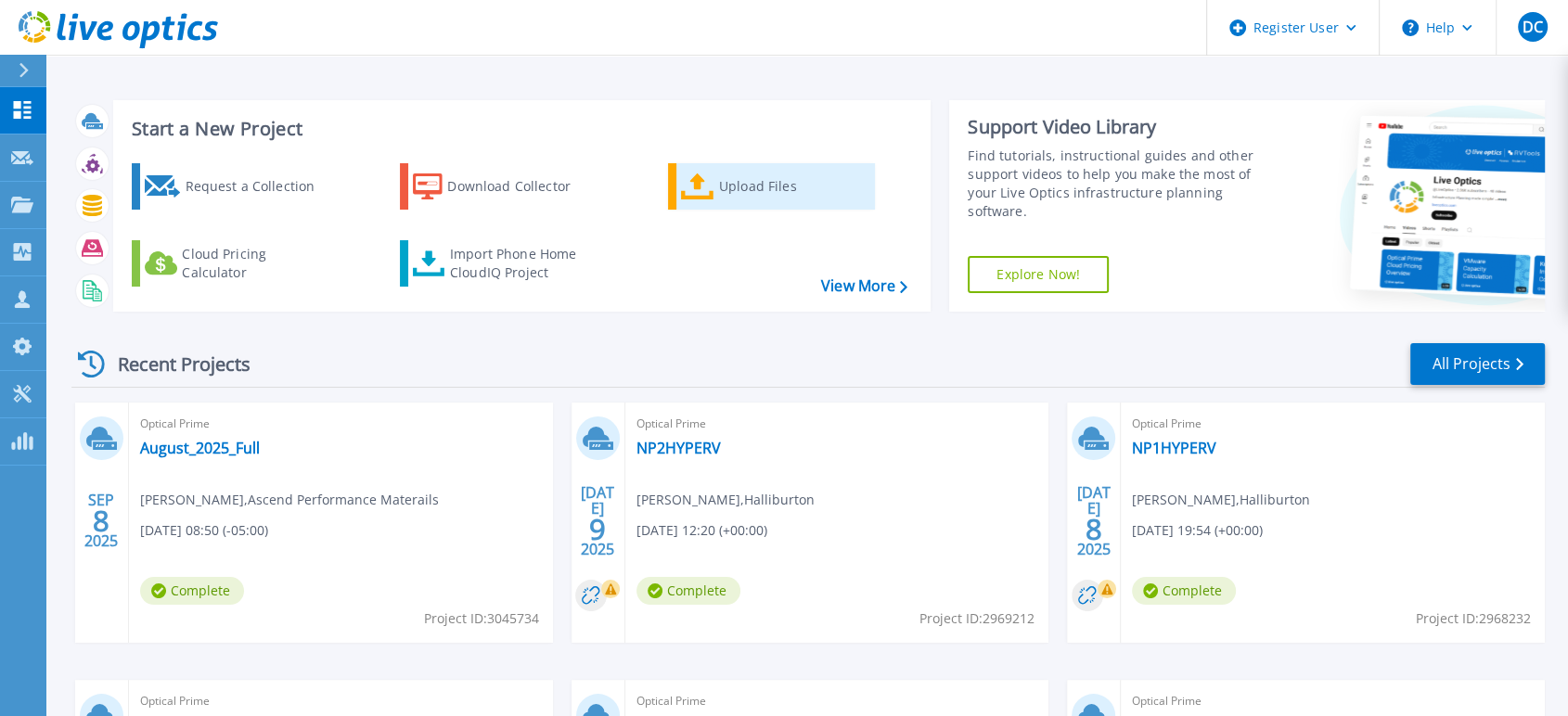
click at [728, 187] on div "Upload Files" at bounding box center [792, 186] width 148 height 37
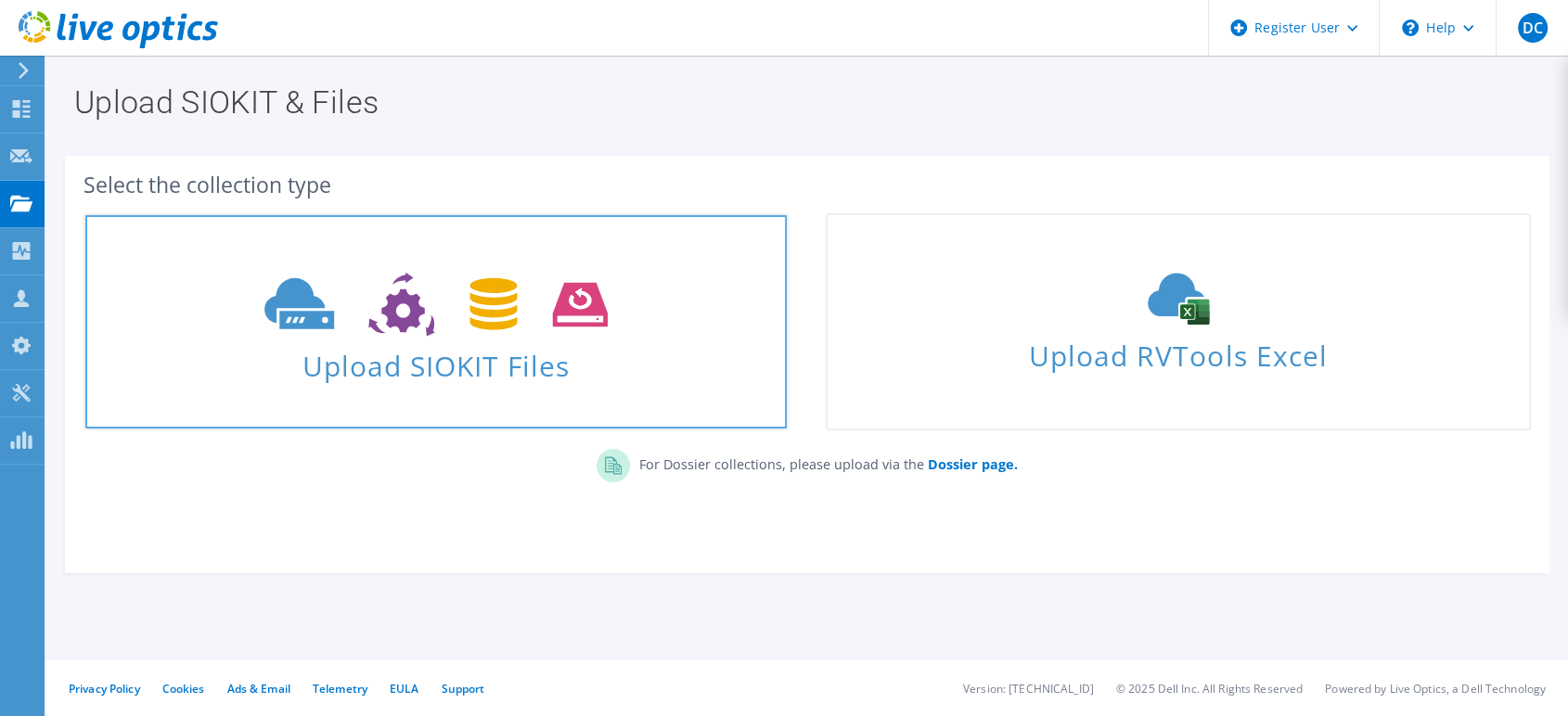
click at [437, 353] on span "Upload SIOKIT Files" at bounding box center [436, 361] width 702 height 40
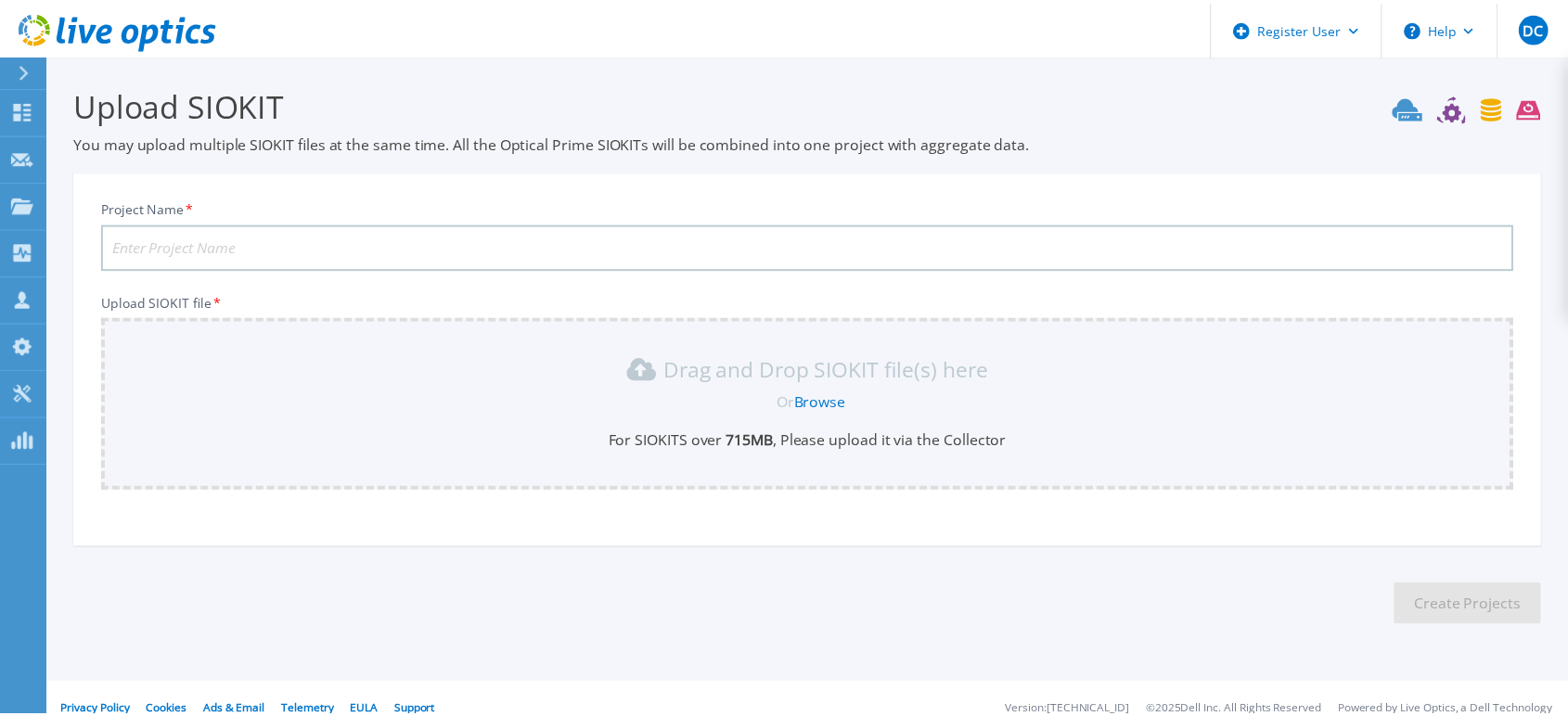
scroll to position [21, 0]
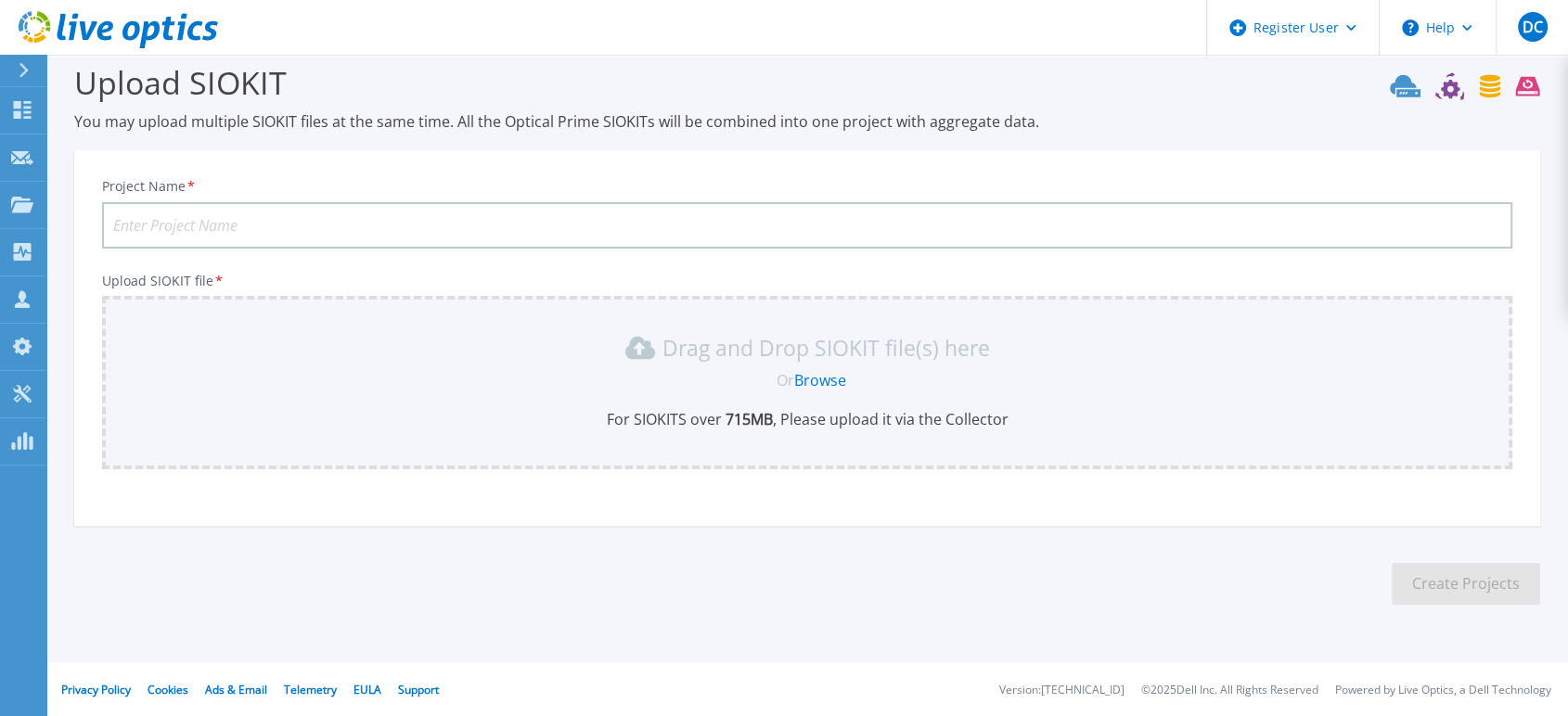
click at [174, 222] on input "Project Name *" at bounding box center [807, 225] width 1411 height 47
type input "Ascend Environment [DATE]"
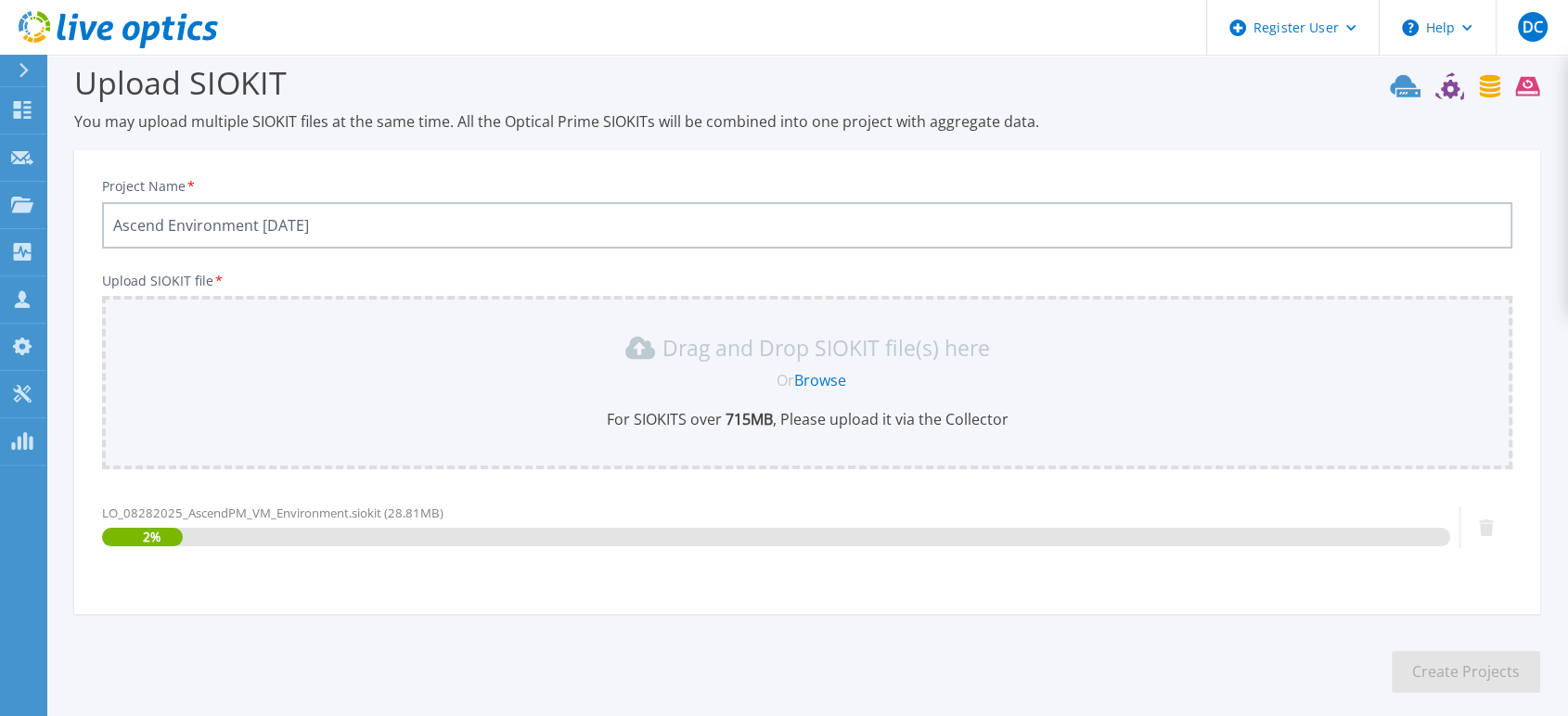
scroll to position [109, 0]
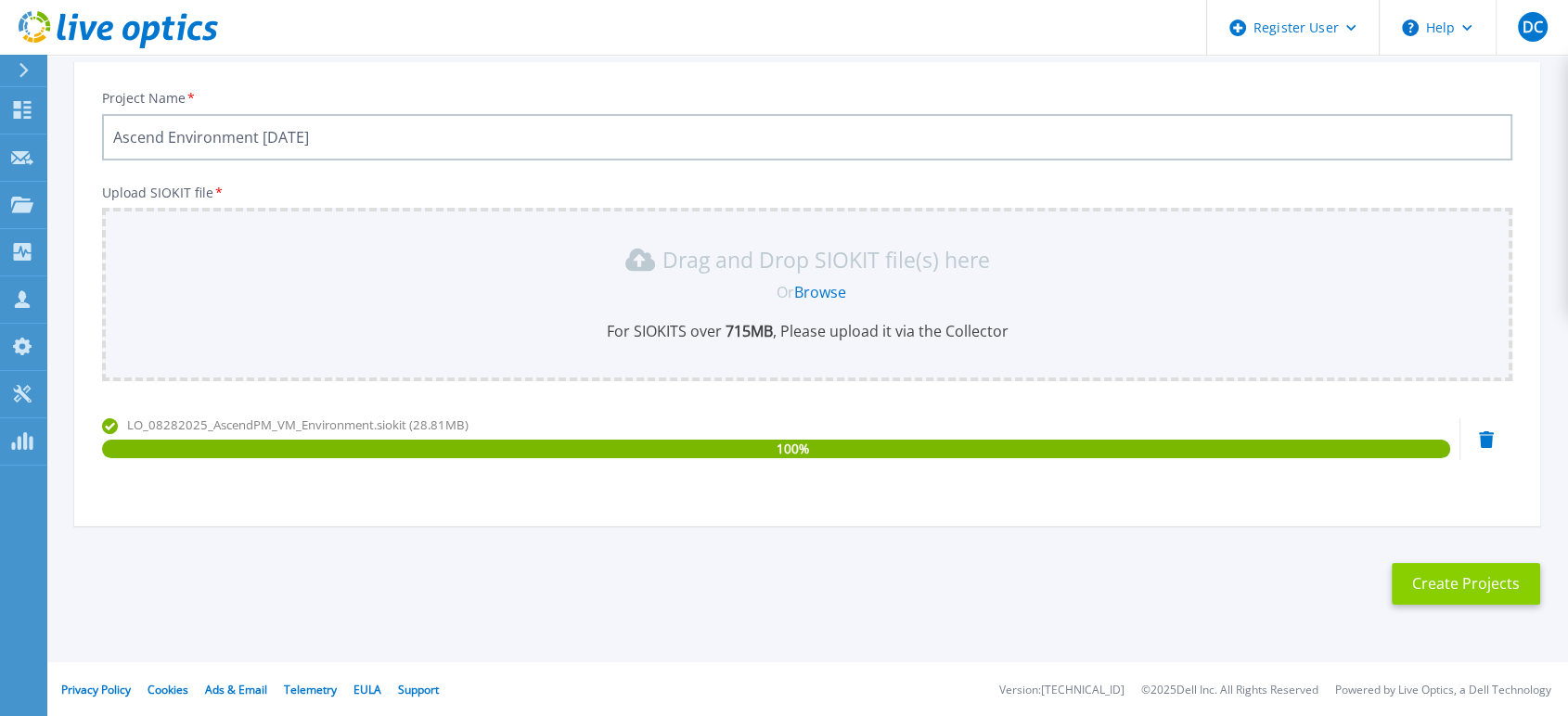
click at [1463, 587] on button "Create Projects" at bounding box center [1466, 584] width 148 height 42
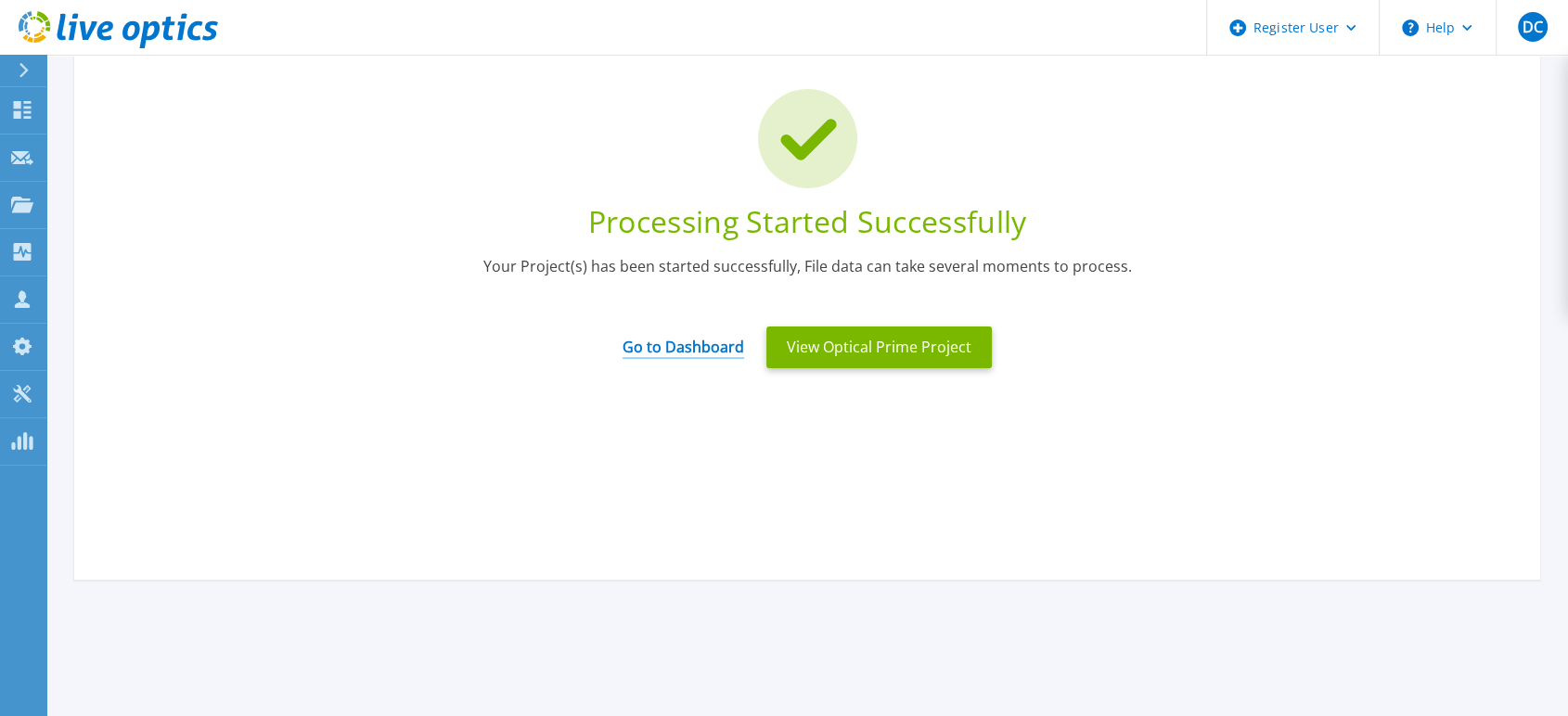
click at [672, 345] on link "Go to Dashboard" at bounding box center [683, 341] width 121 height 36
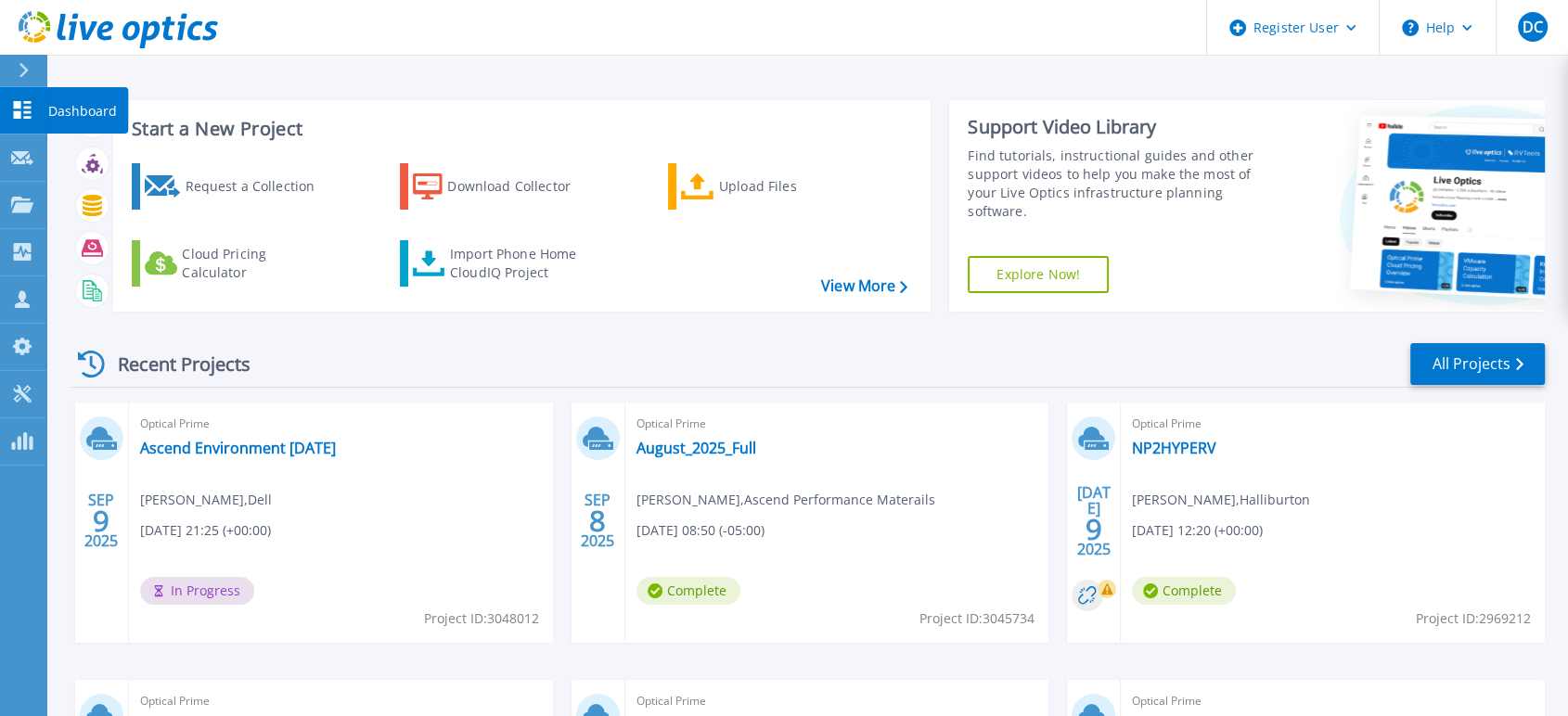
click at [26, 115] on icon at bounding box center [22, 110] width 22 height 18
click at [259, 447] on link "Ascend Environment [DATE]" at bounding box center [238, 448] width 196 height 19
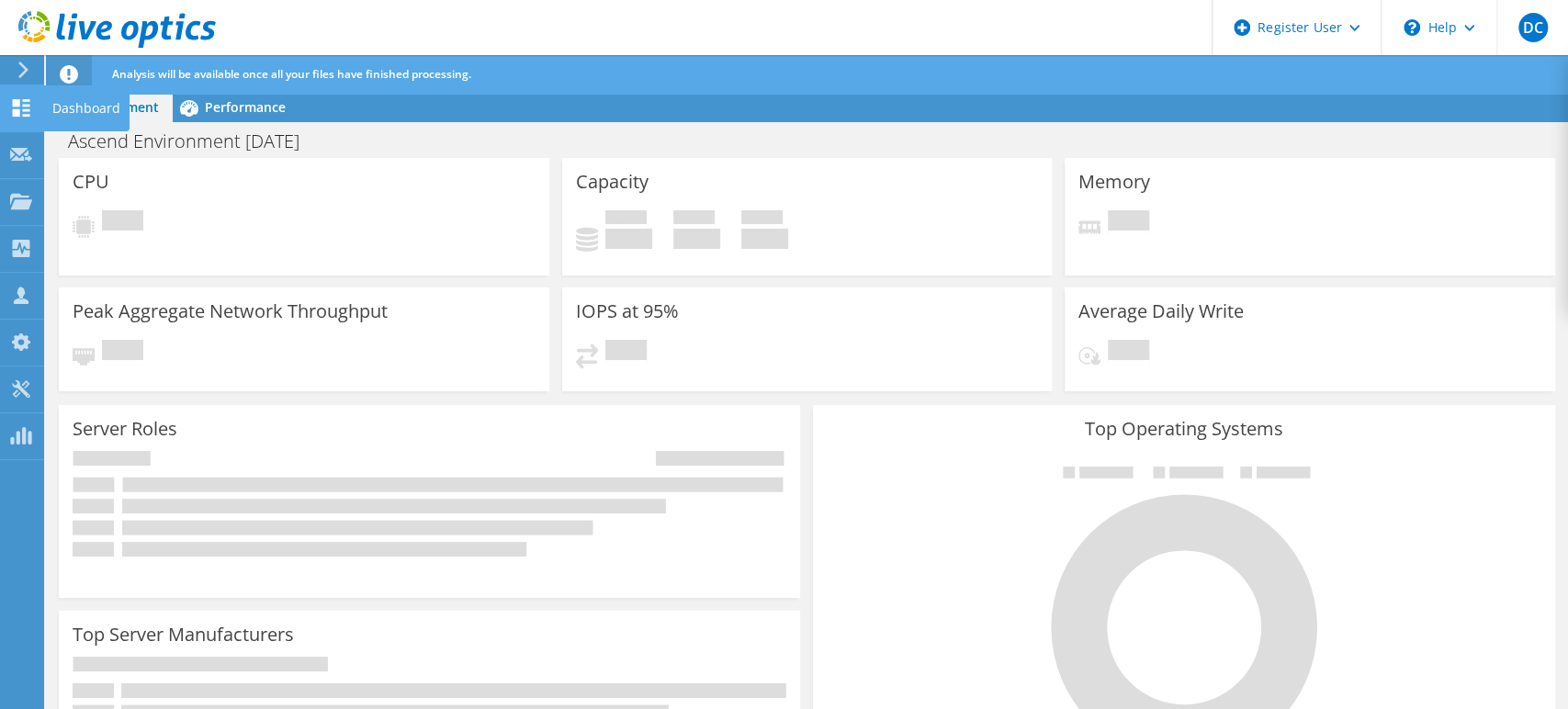
click at [11, 109] on icon at bounding box center [21, 108] width 22 height 18
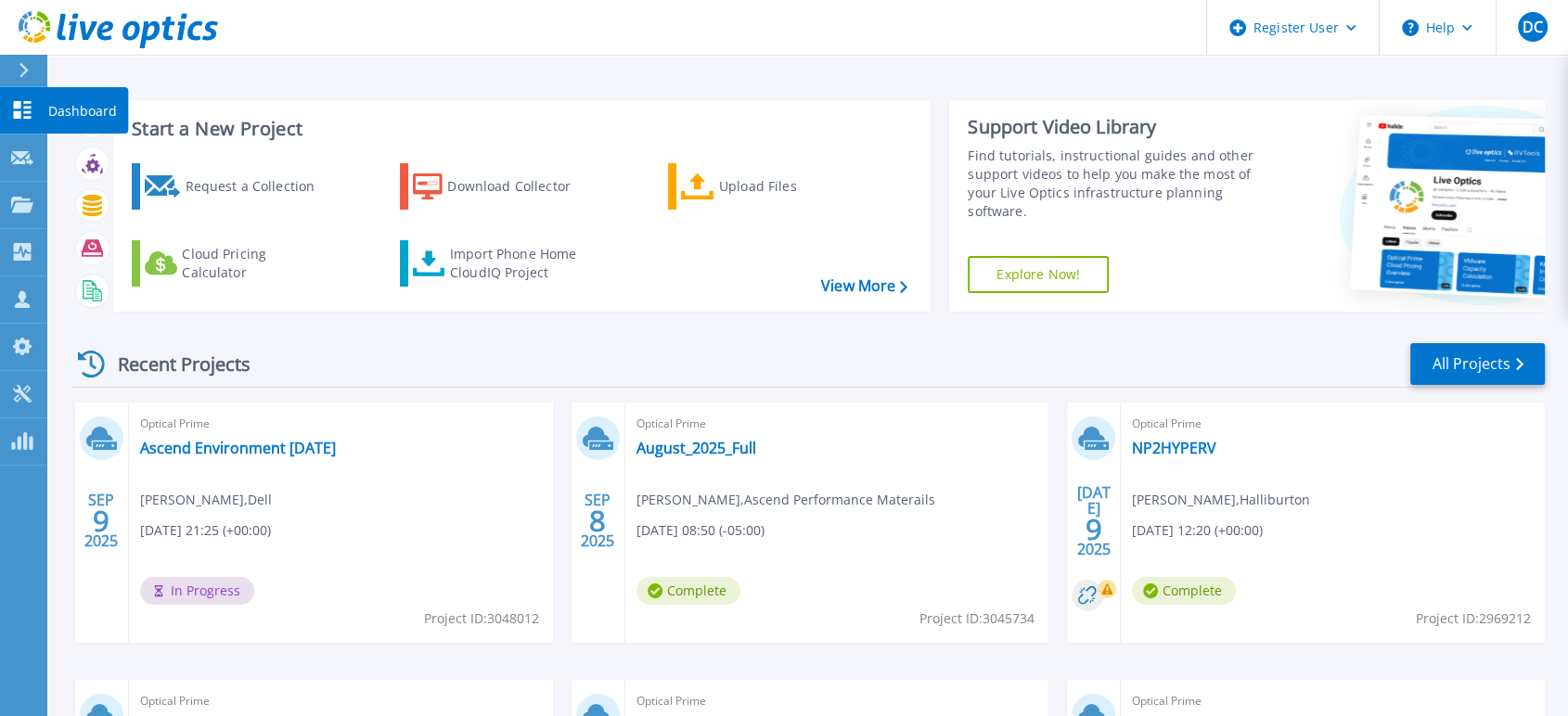
click at [20, 106] on icon at bounding box center [23, 110] width 18 height 18
click at [36, 109] on link "Dashboard Dashboard" at bounding box center [23, 111] width 47 height 48
click at [30, 104] on icon at bounding box center [22, 110] width 22 height 18
click at [35, 109] on link "Dashboard Dashboard" at bounding box center [23, 111] width 47 height 48
click at [557, 369] on div "Recent Projects All Projects" at bounding box center [808, 364] width 1474 height 47
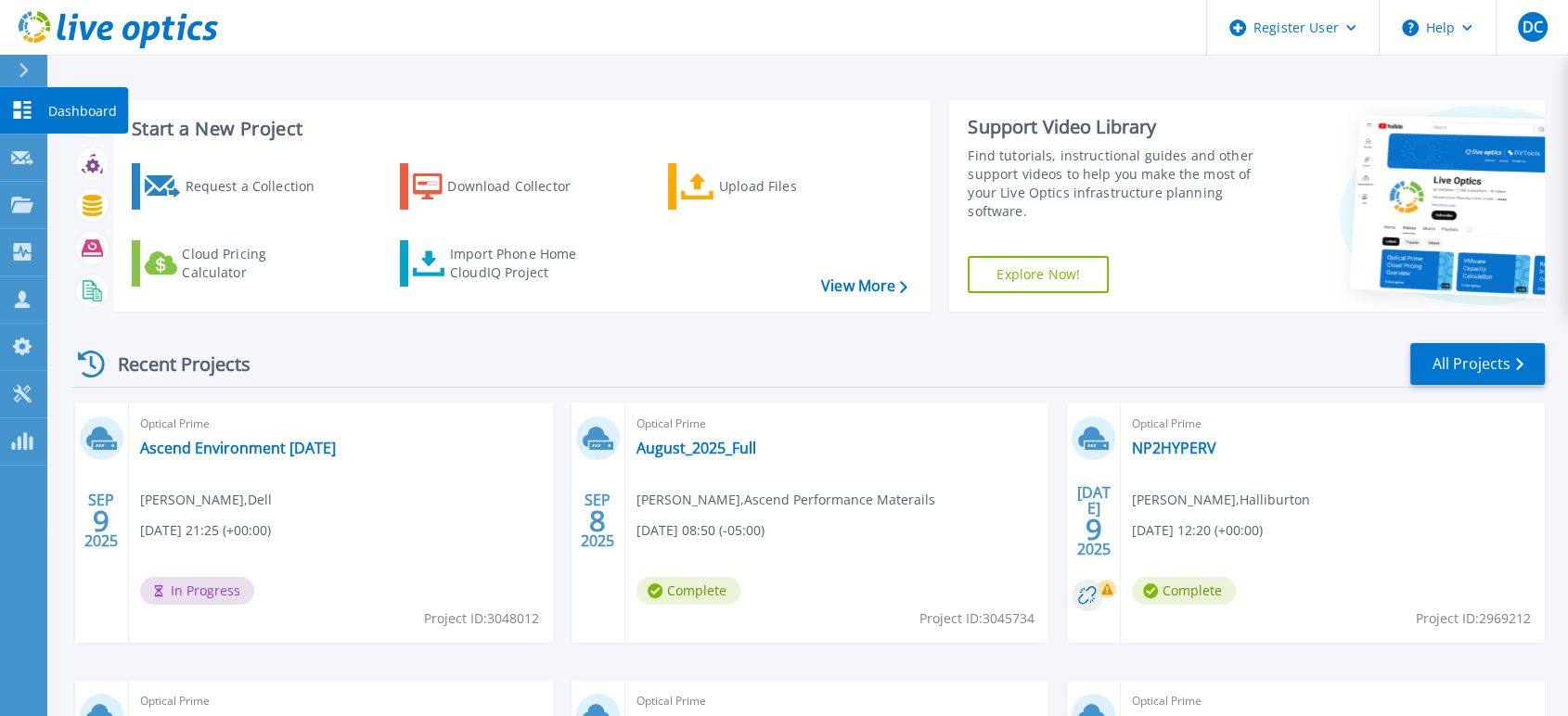
click at [35, 123] on link "Dashboard Dashboard" at bounding box center [23, 111] width 47 height 48
click at [727, 65] on div "Start a New Project Request a Collection Download Collector Upload Files Cloud …" at bounding box center [807, 486] width 1522 height 973
click at [276, 449] on link "Ascend Environment [DATE]" at bounding box center [238, 448] width 196 height 19
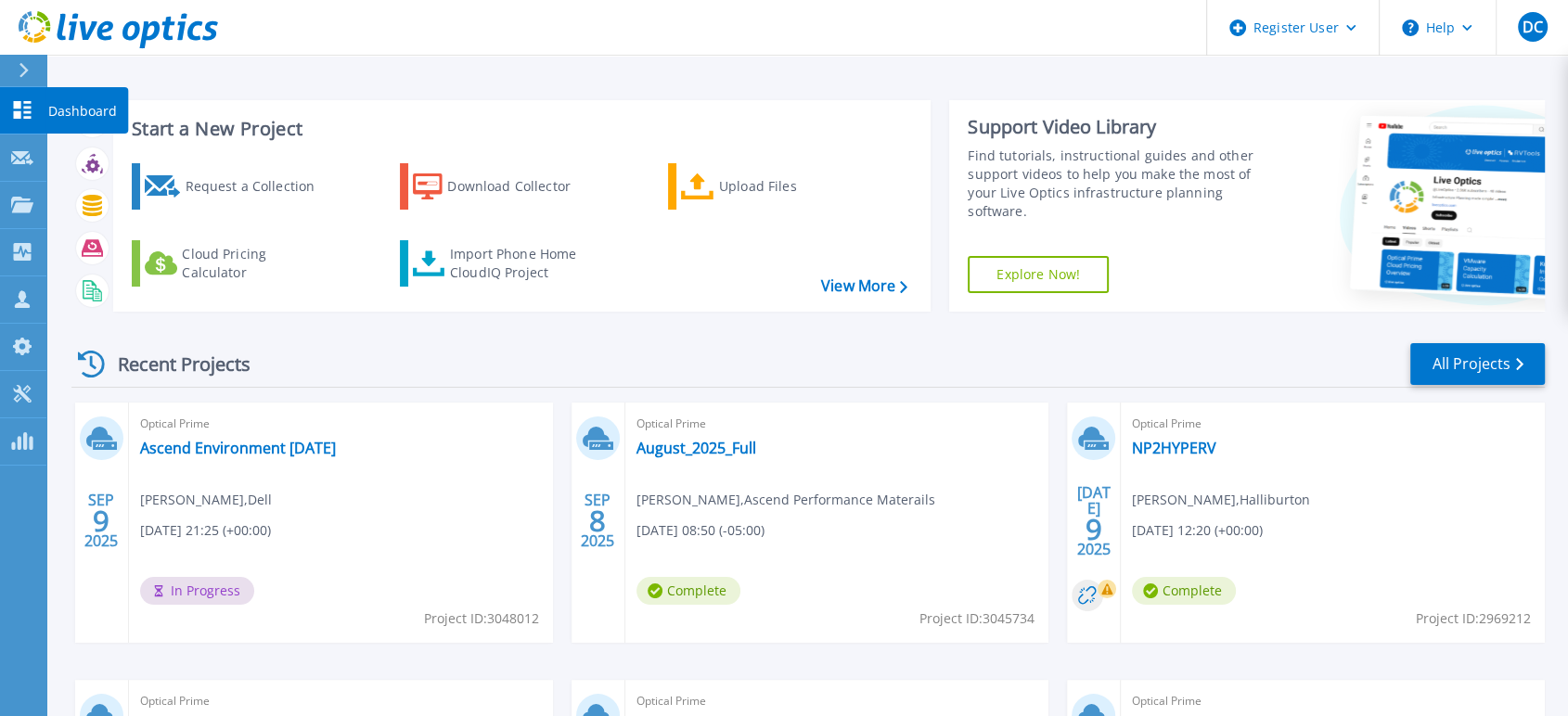
click at [28, 101] on icon at bounding box center [22, 110] width 22 height 18
click at [23, 111] on icon at bounding box center [23, 110] width 18 height 18
